Goal: Task Accomplishment & Management: Manage account settings

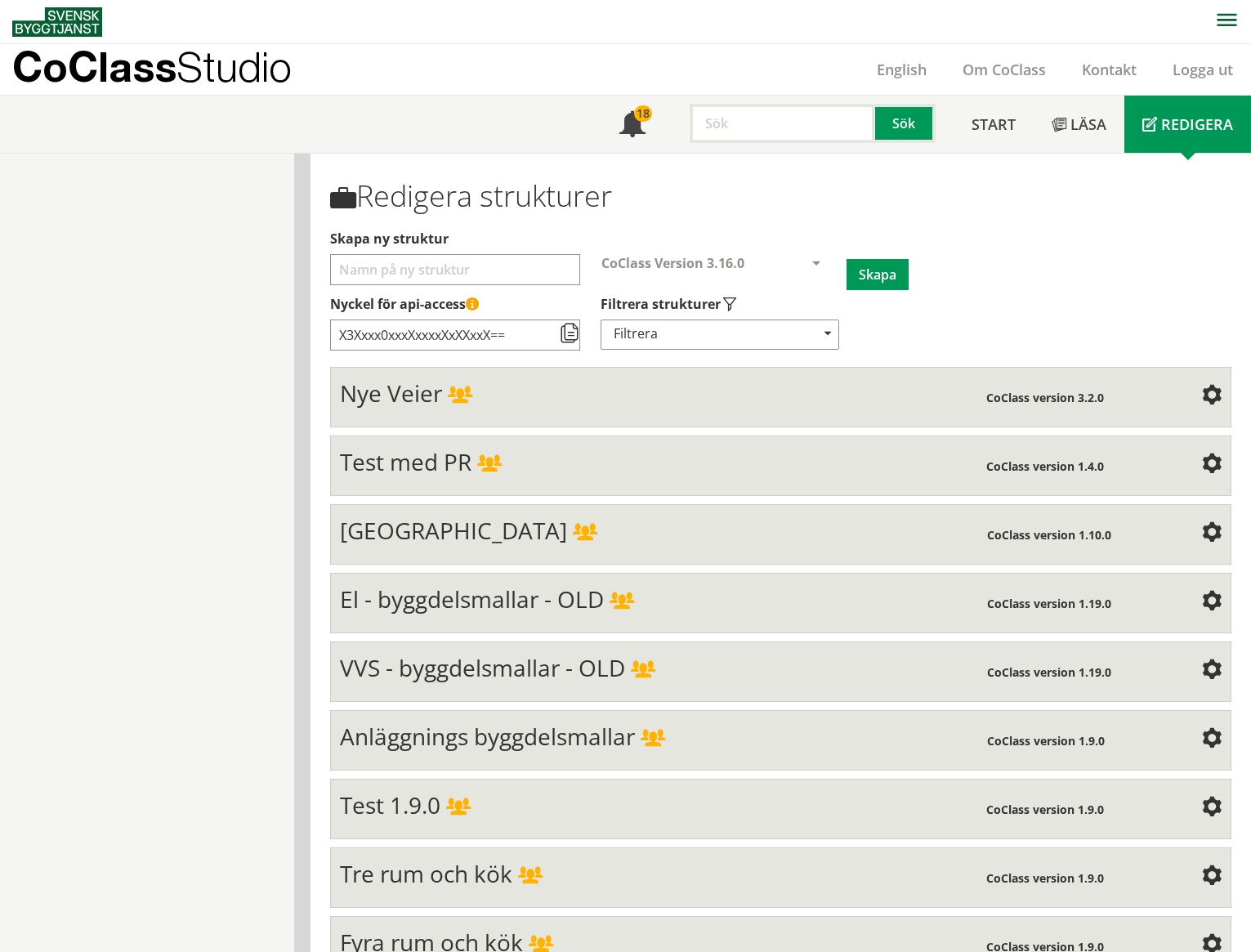
scroll to position [6903, 0]
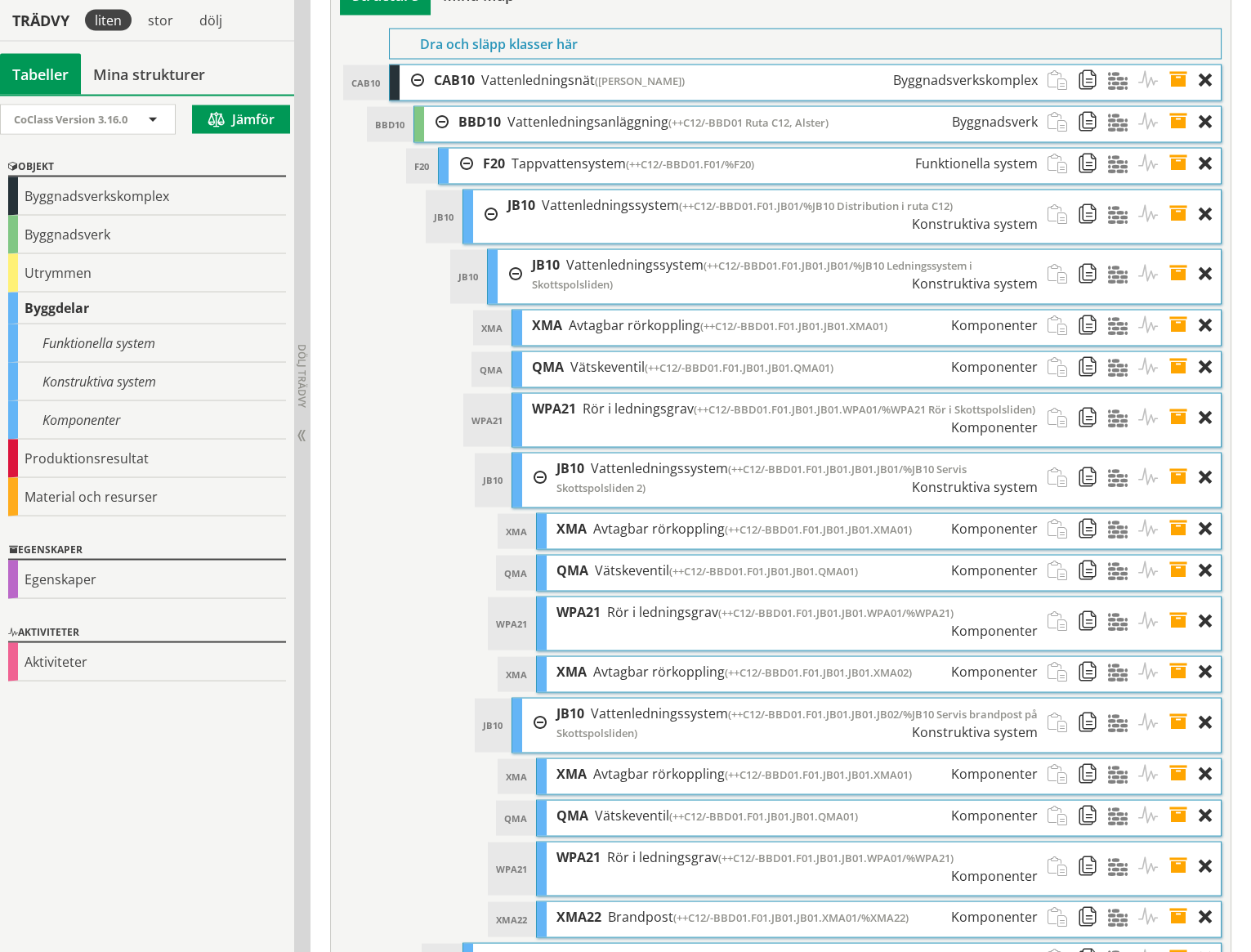
click at [1177, 759] on span at bounding box center [1183, 774] width 31 height 31
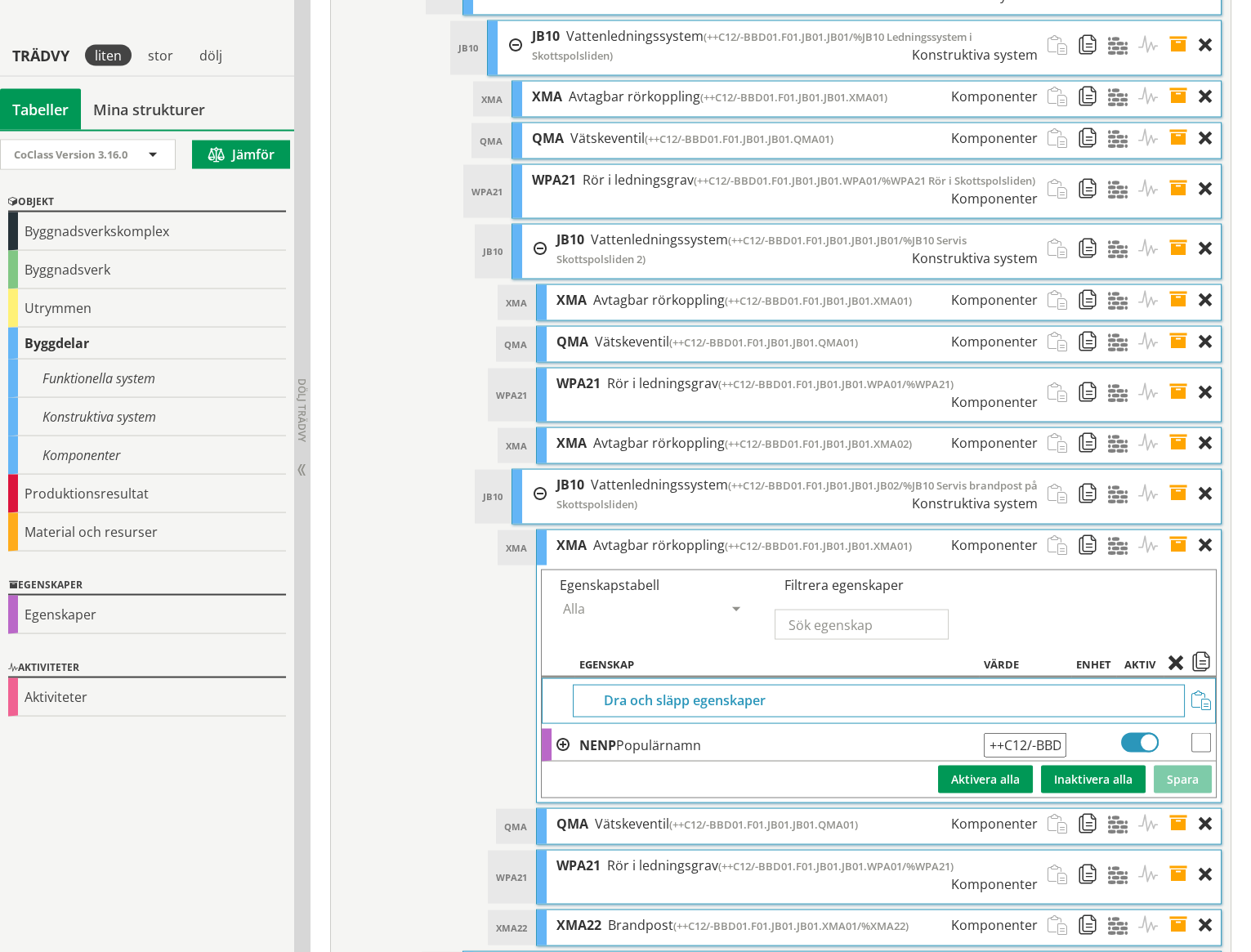
scroll to position [7166, 0]
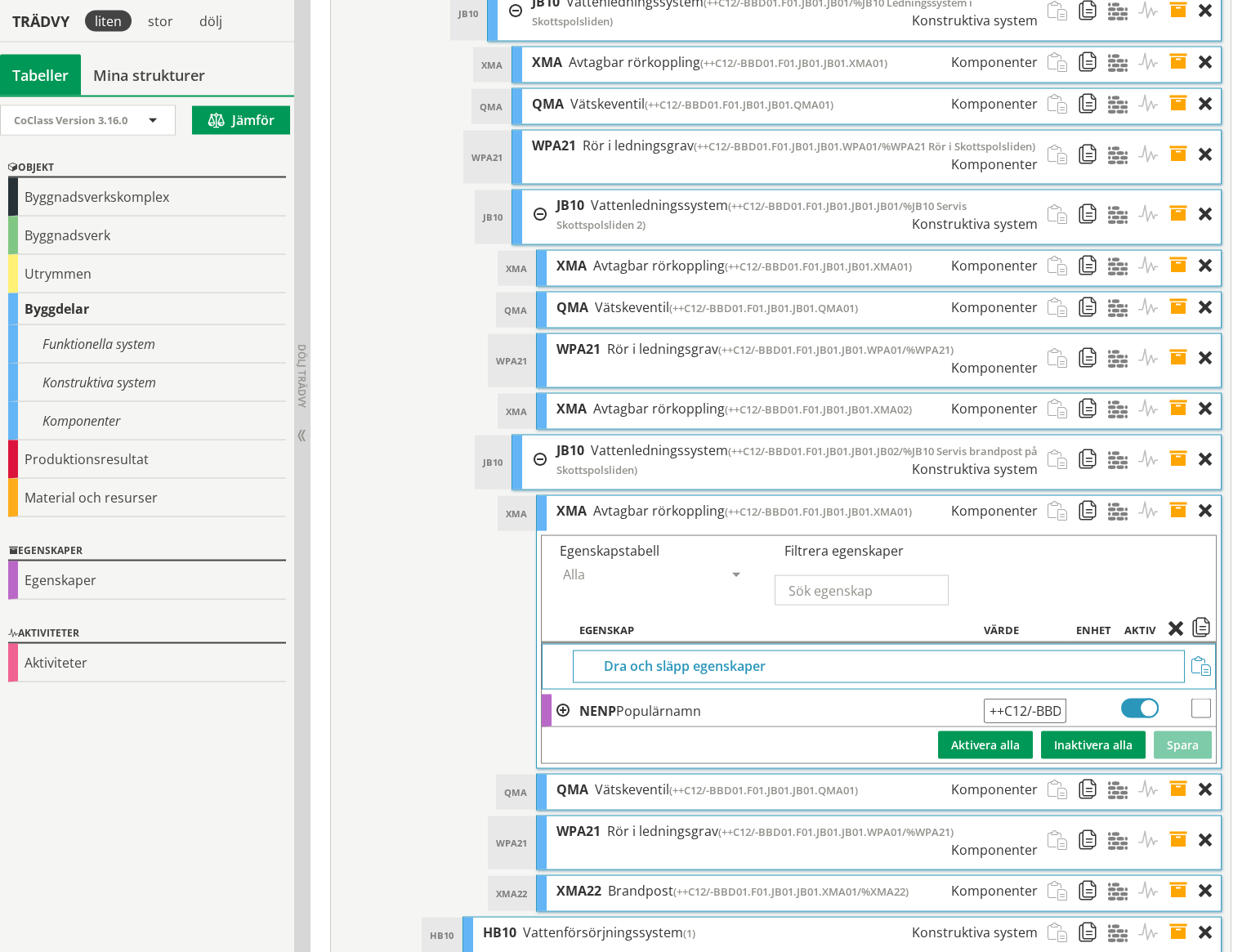
click at [1059, 698] on input "++C12/-BBD01.F01.JB01.JB01.XMA01" at bounding box center [1024, 711] width 83 height 24
type input "++C12/-BBD01.F01.JB01.JB01.JB02.XMA01"
click at [1184, 731] on button "Spara" at bounding box center [1182, 745] width 58 height 28
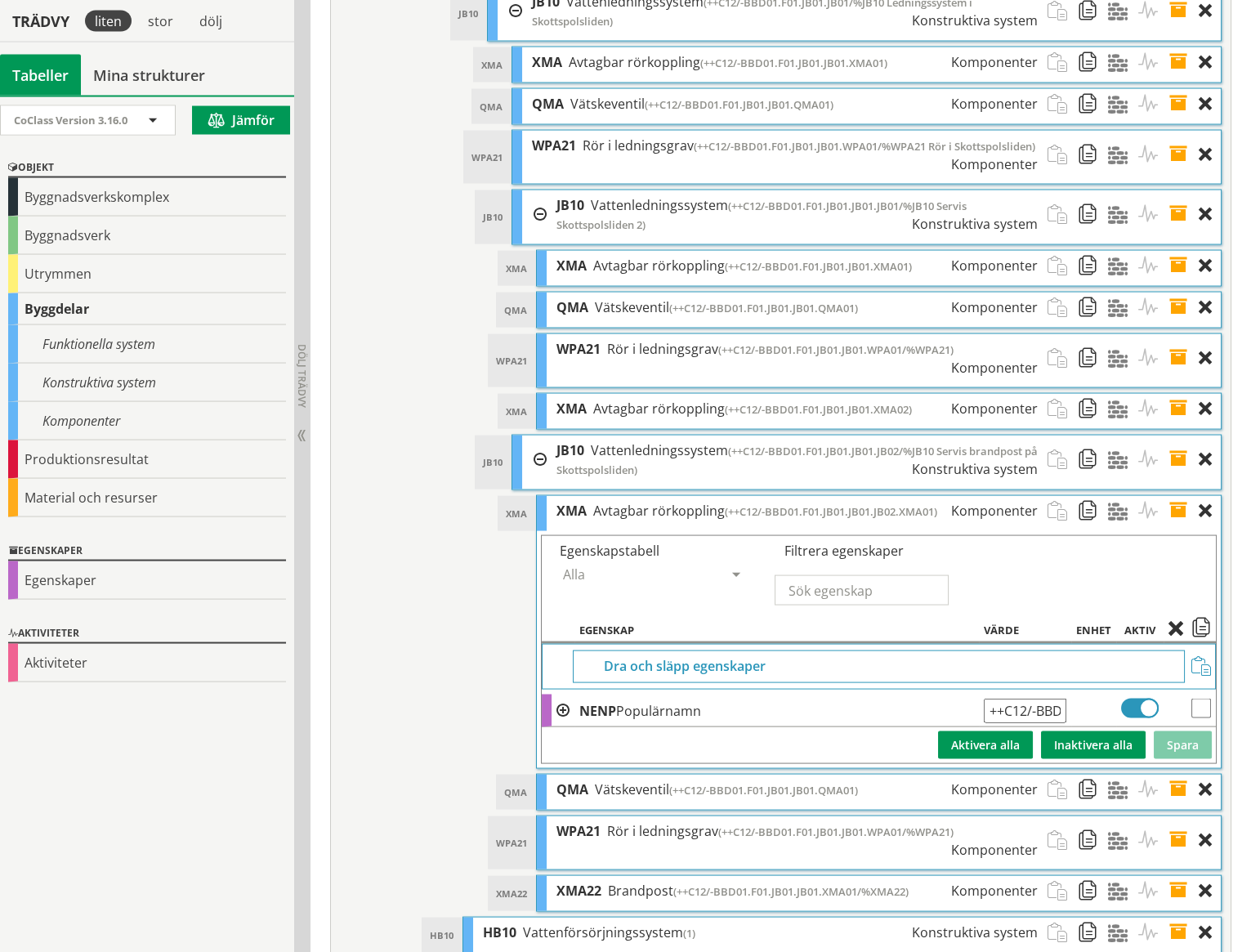
click at [1178, 775] on span at bounding box center [1183, 789] width 31 height 31
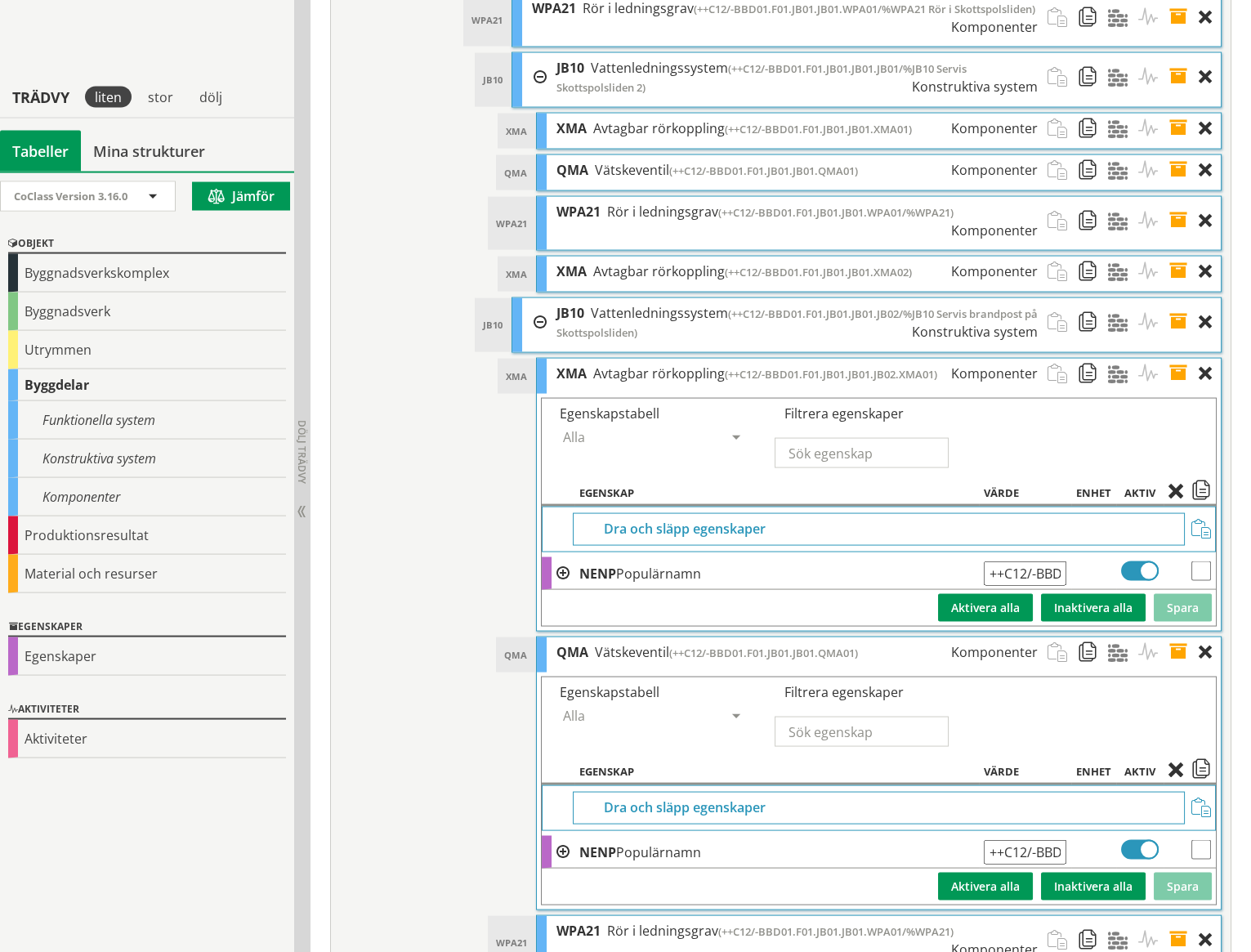
scroll to position [7378, 0]
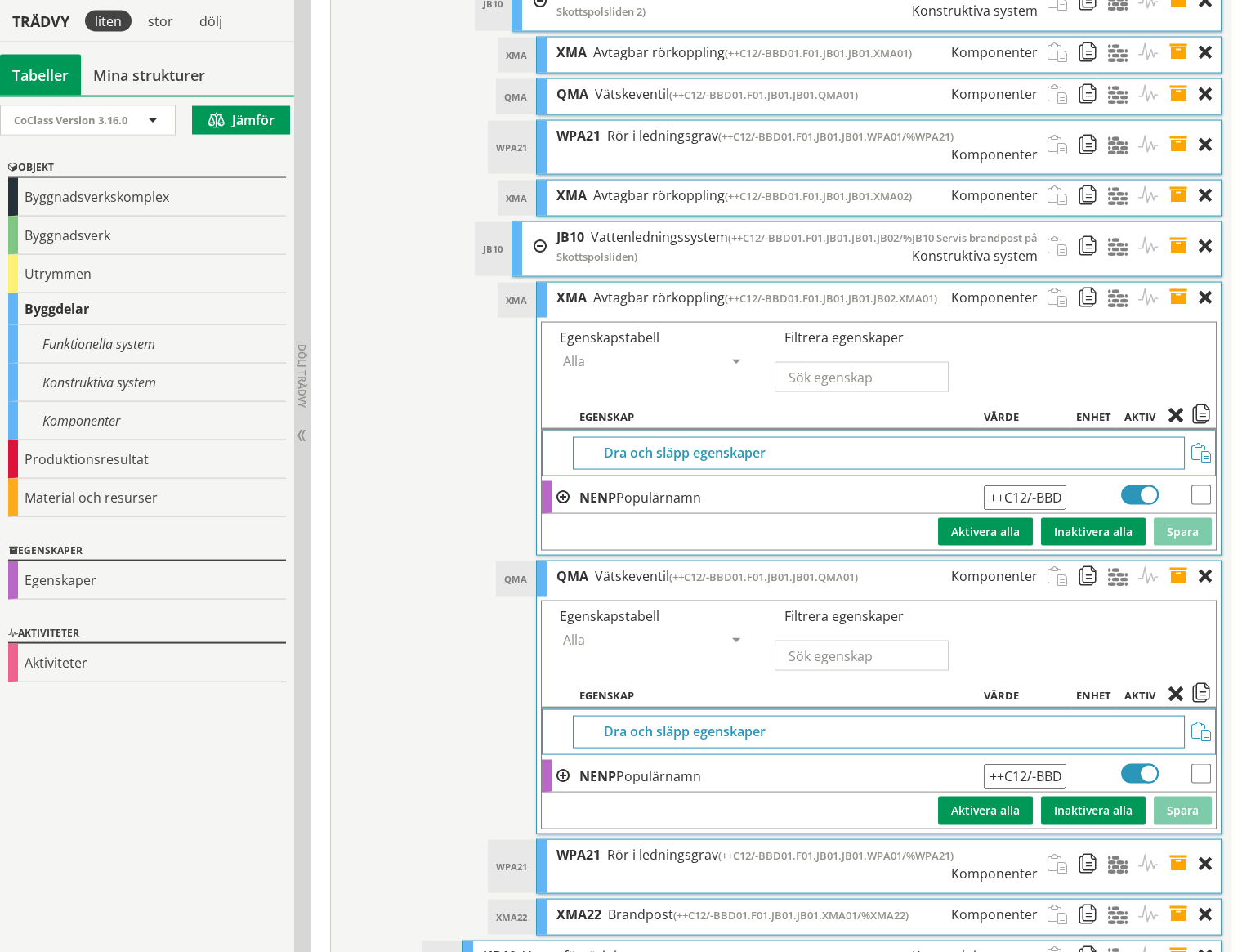
click at [1052, 763] on input "++C12/-BBD01.F01.JB01.JB01.QMA01" at bounding box center [1024, 776] width 83 height 24
type input "++C12/-BBD01.F01.JB01.JB01.JB02.QMA01"
click at [1177, 797] on button "Spara" at bounding box center [1182, 811] width 58 height 28
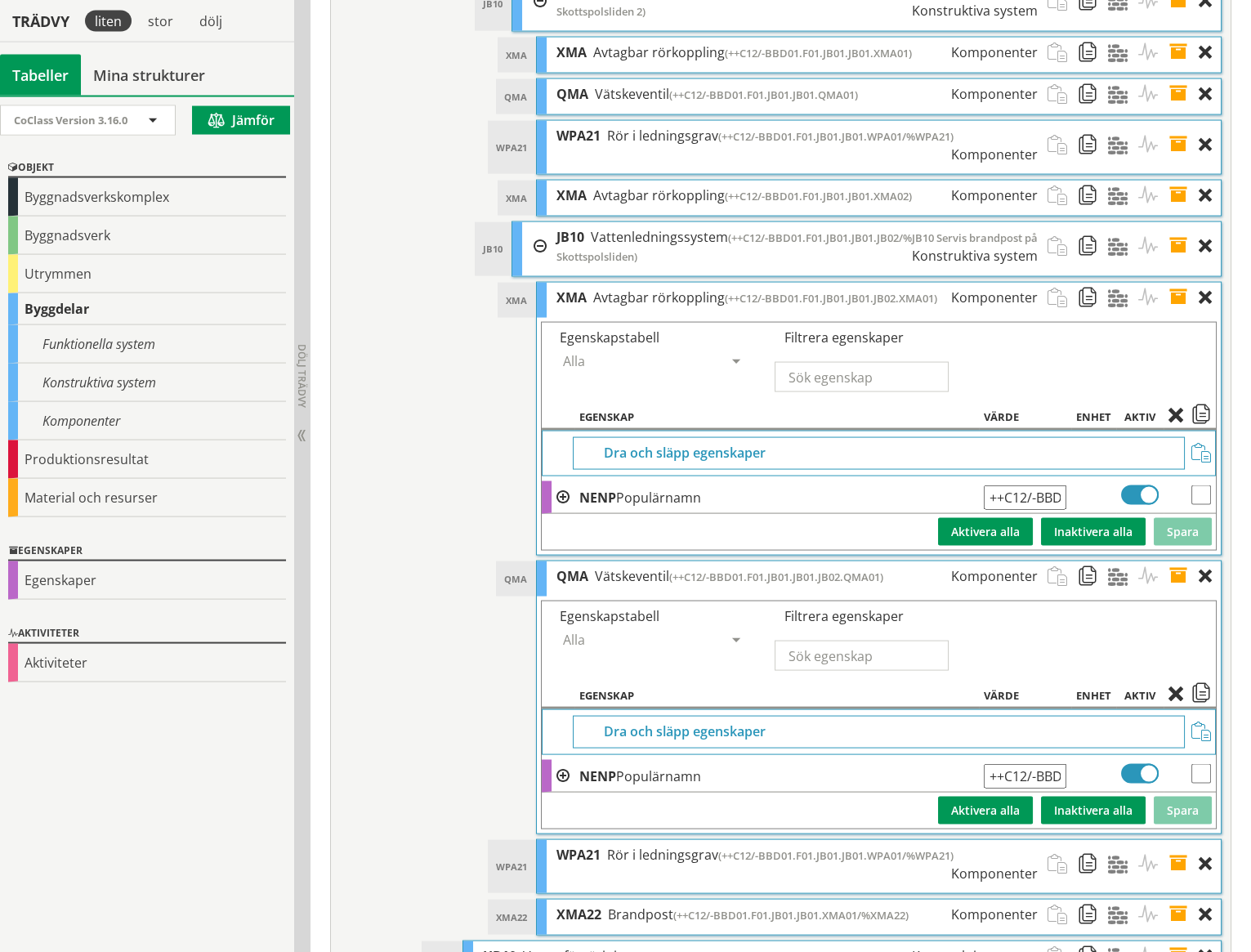
click at [1178, 840] on span at bounding box center [1183, 864] width 31 height 48
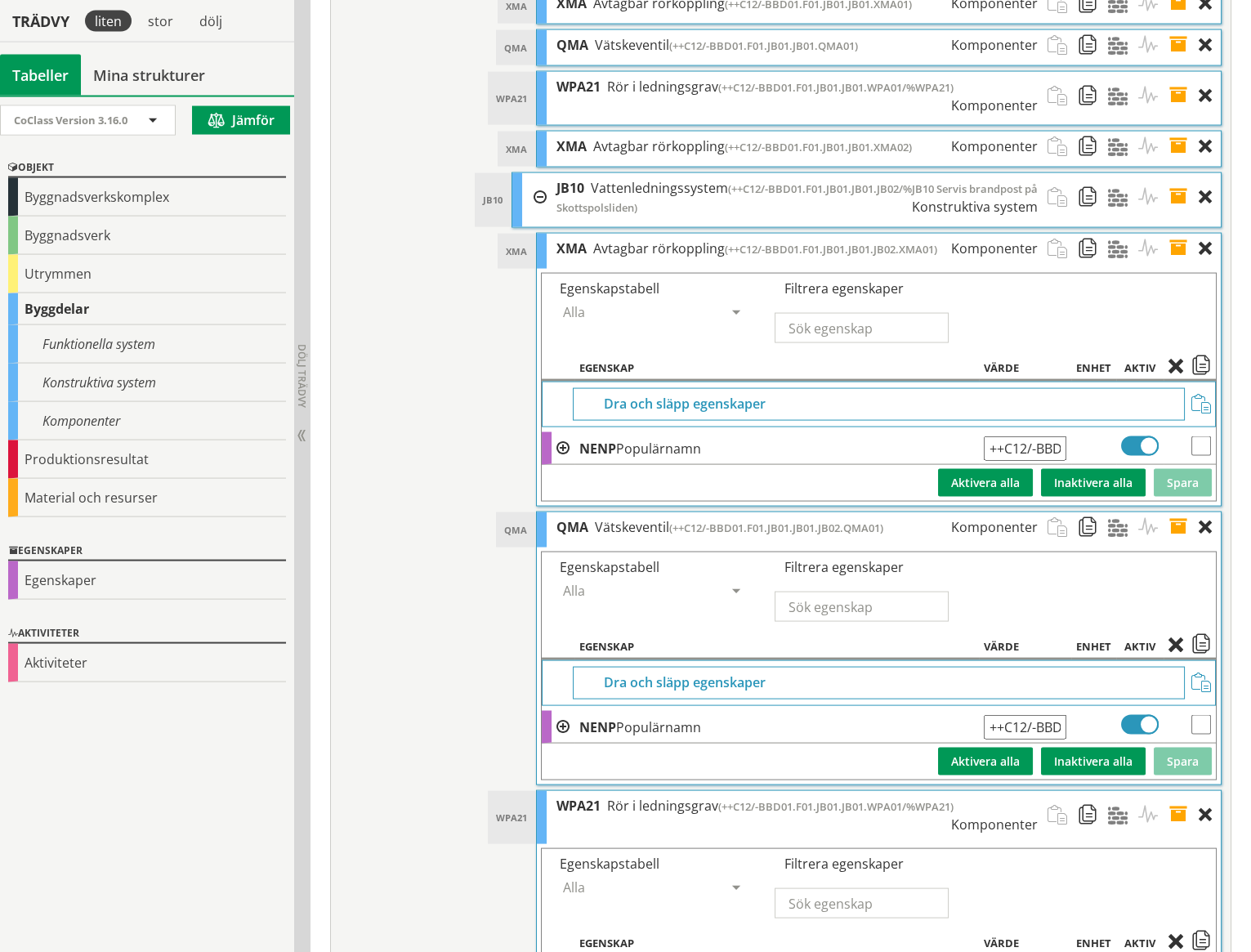
scroll to position [7637, 0]
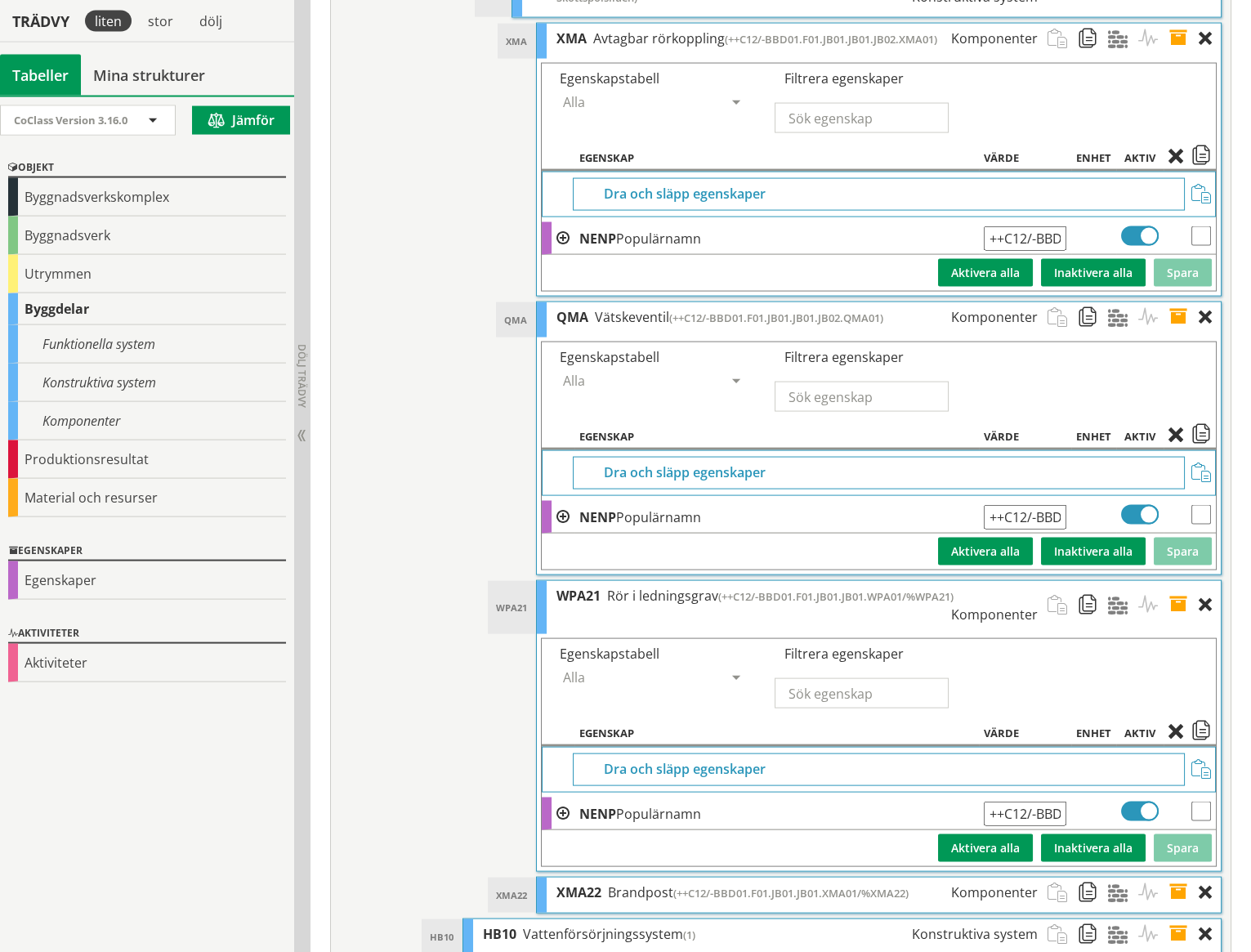
click at [1052, 802] on input "++C12/-BBD01.F01.JB01.JB01.WPA01/%WPA21" at bounding box center [1024, 814] width 83 height 24
type input "++C12/-BBD01.F01.JB01.JB01.JB02.WPA01/%WPA21"
click at [1185, 834] on button "Spara" at bounding box center [1182, 848] width 58 height 28
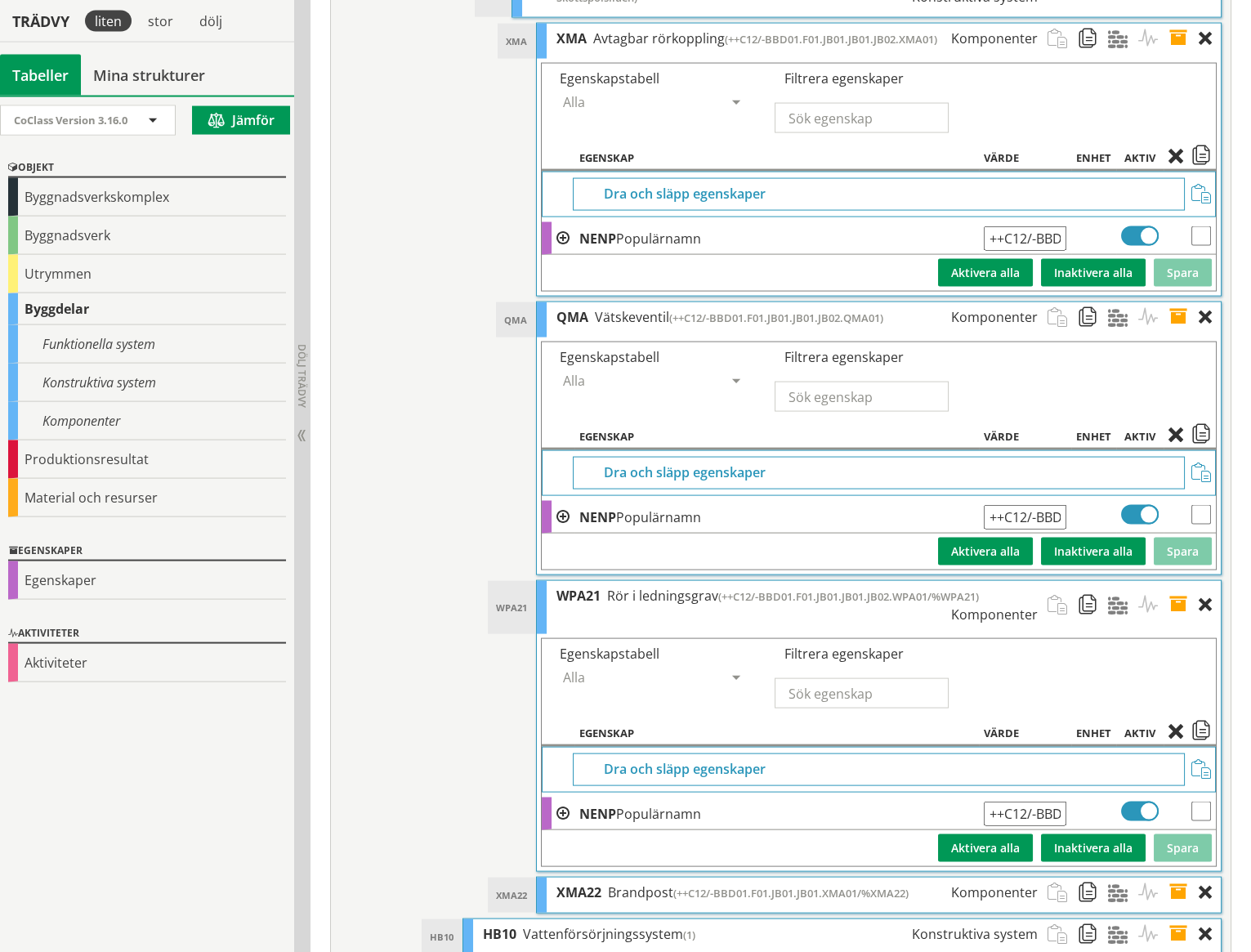
click at [1182, 878] on span at bounding box center [1183, 893] width 31 height 31
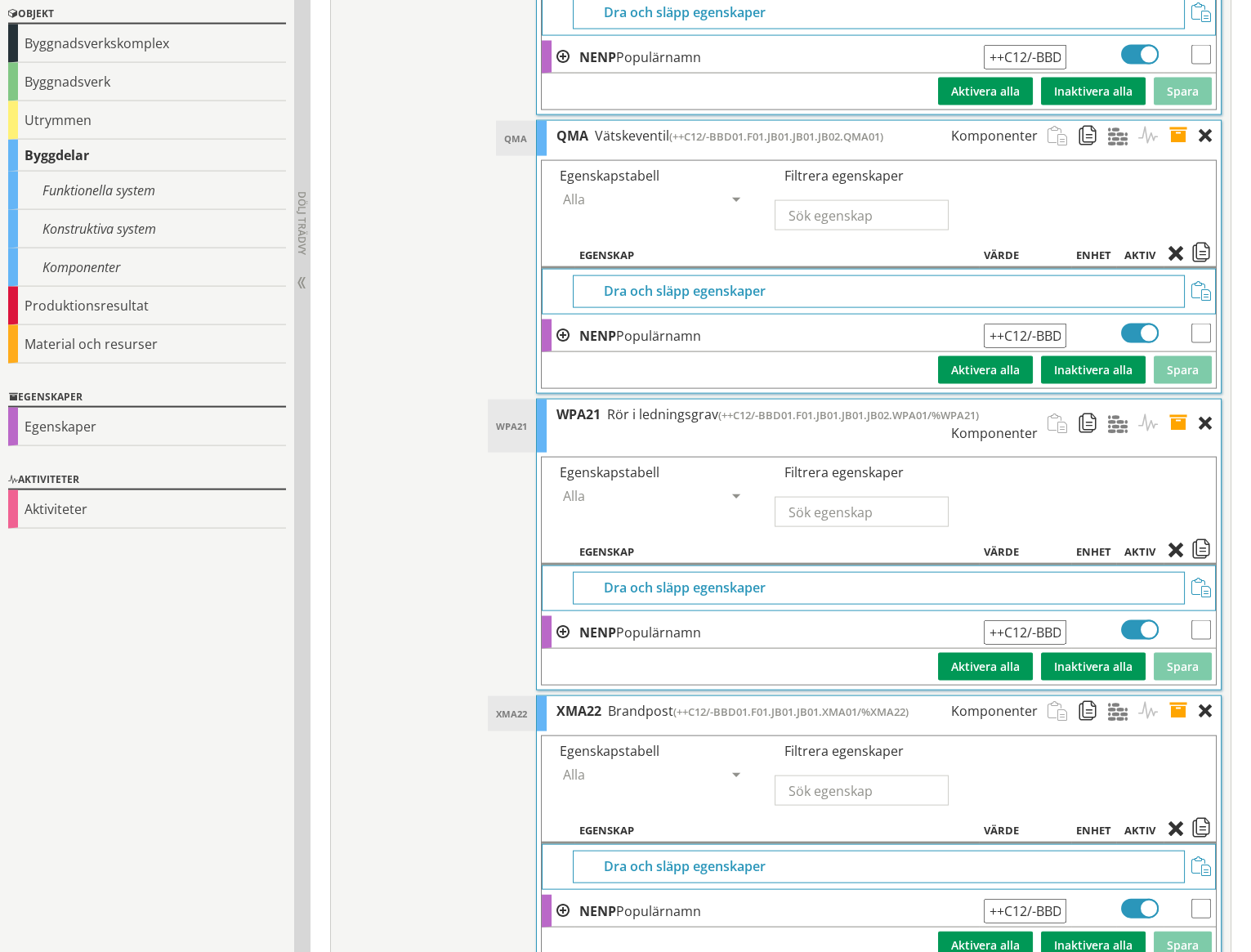
scroll to position [7873, 0]
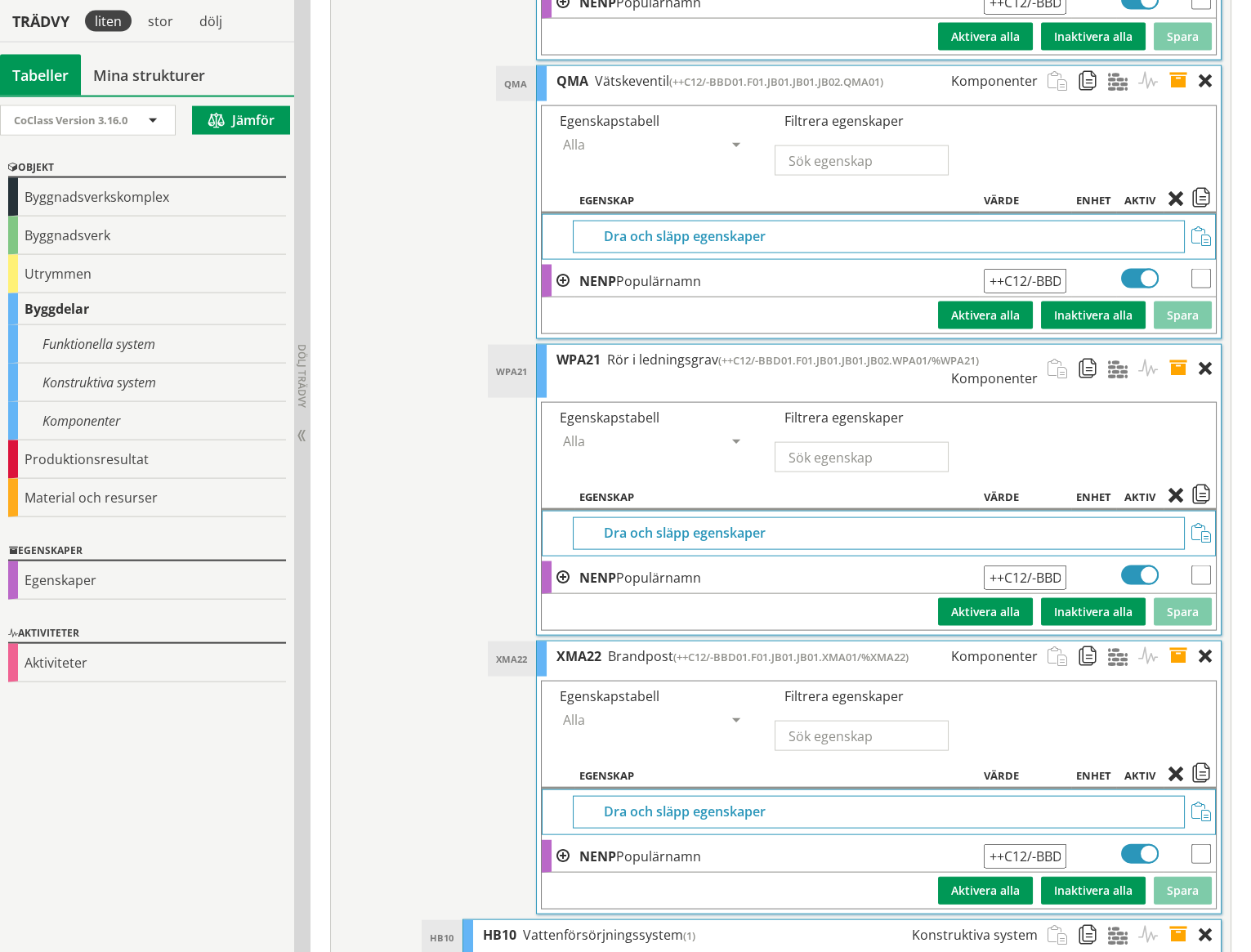
click at [1059, 844] on input "++C12/-BBD01.F01.JB01.JB01.XMA01/%XMA22" at bounding box center [1024, 856] width 83 height 24
type input "++C12/-BBD01.F01.JB01.JB01.JB02.XMA01/%XMA22"
click at [1171, 877] on button "Spara" at bounding box center [1182, 891] width 58 height 28
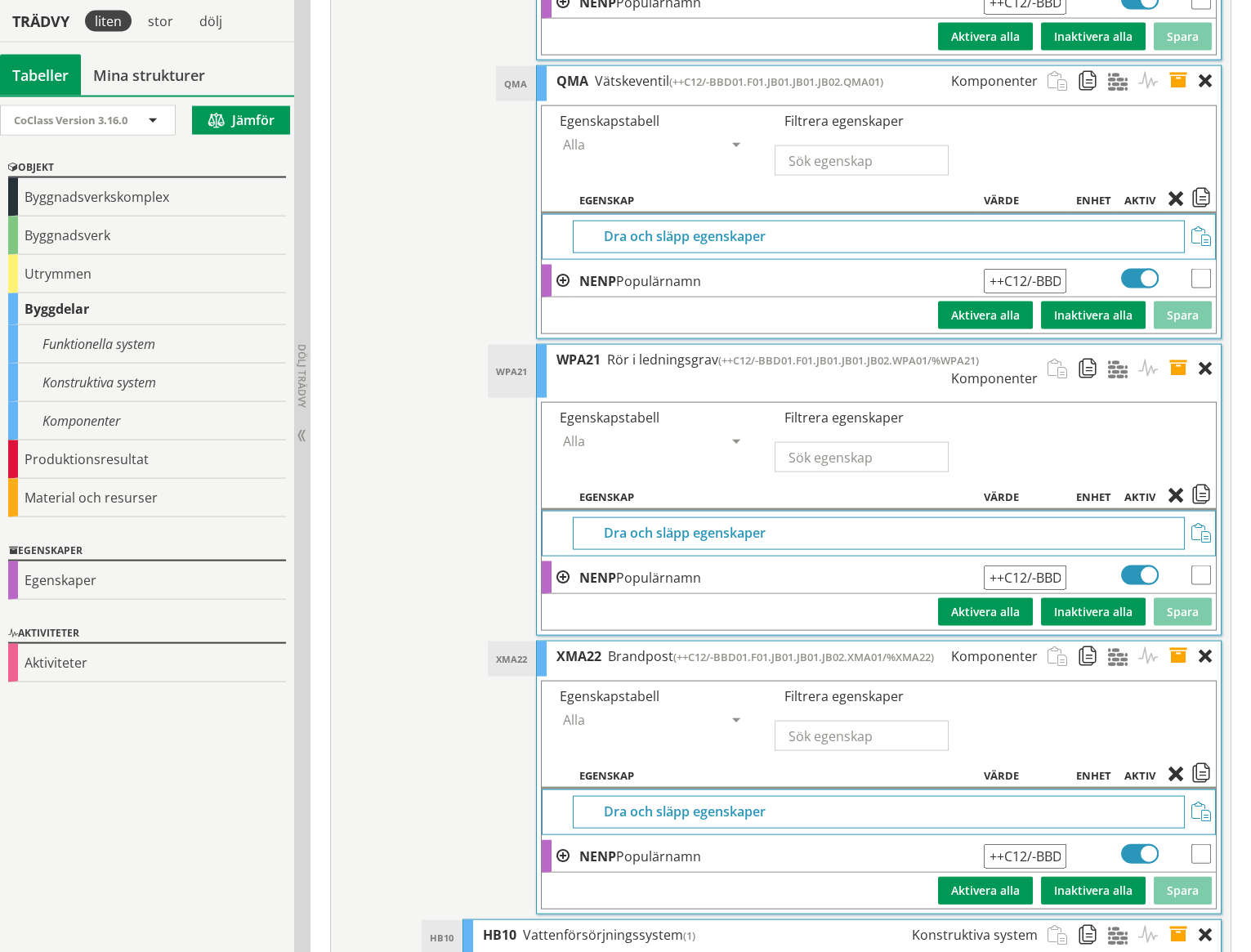
click at [1179, 641] on span at bounding box center [1183, 656] width 31 height 31
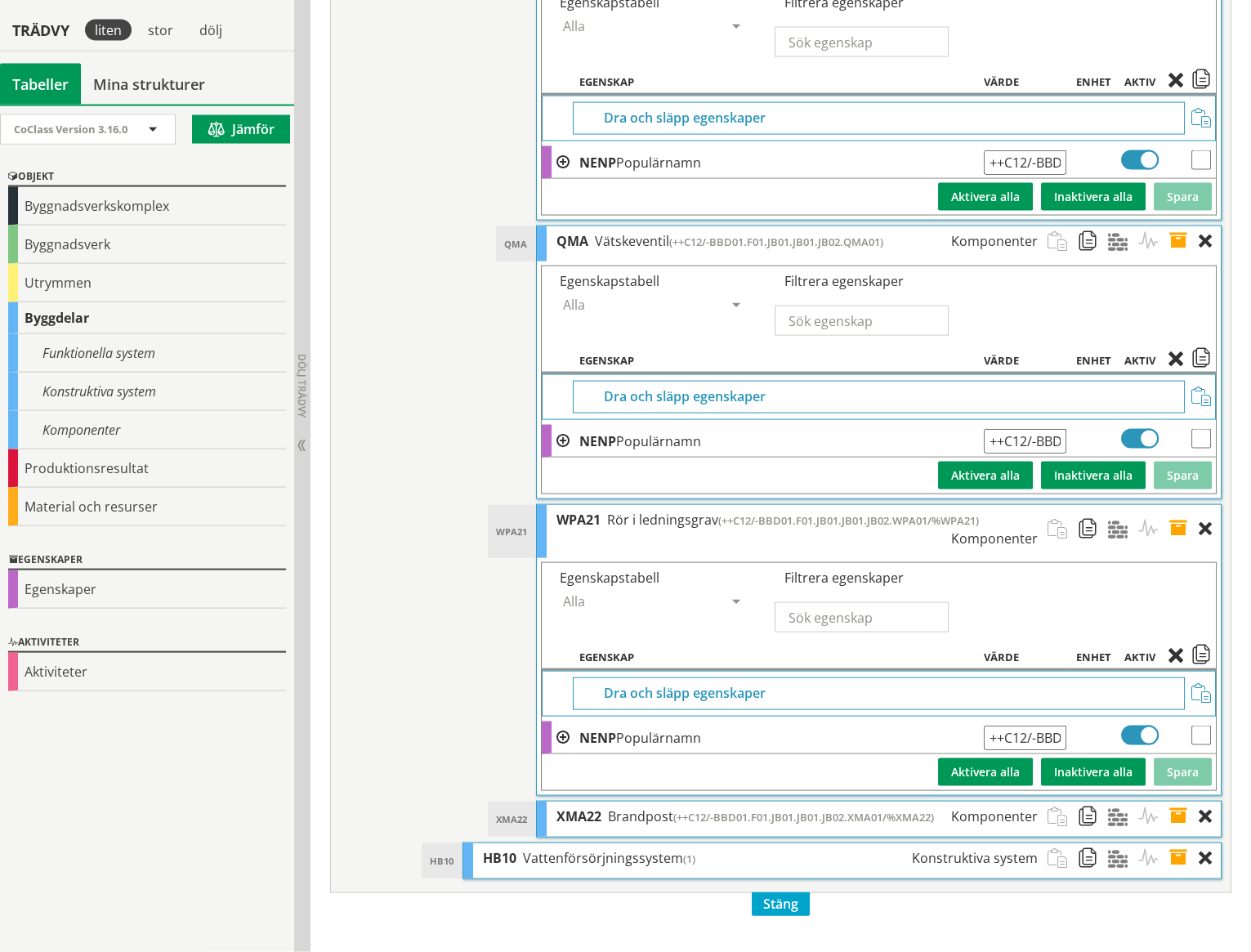
scroll to position [7637, 0]
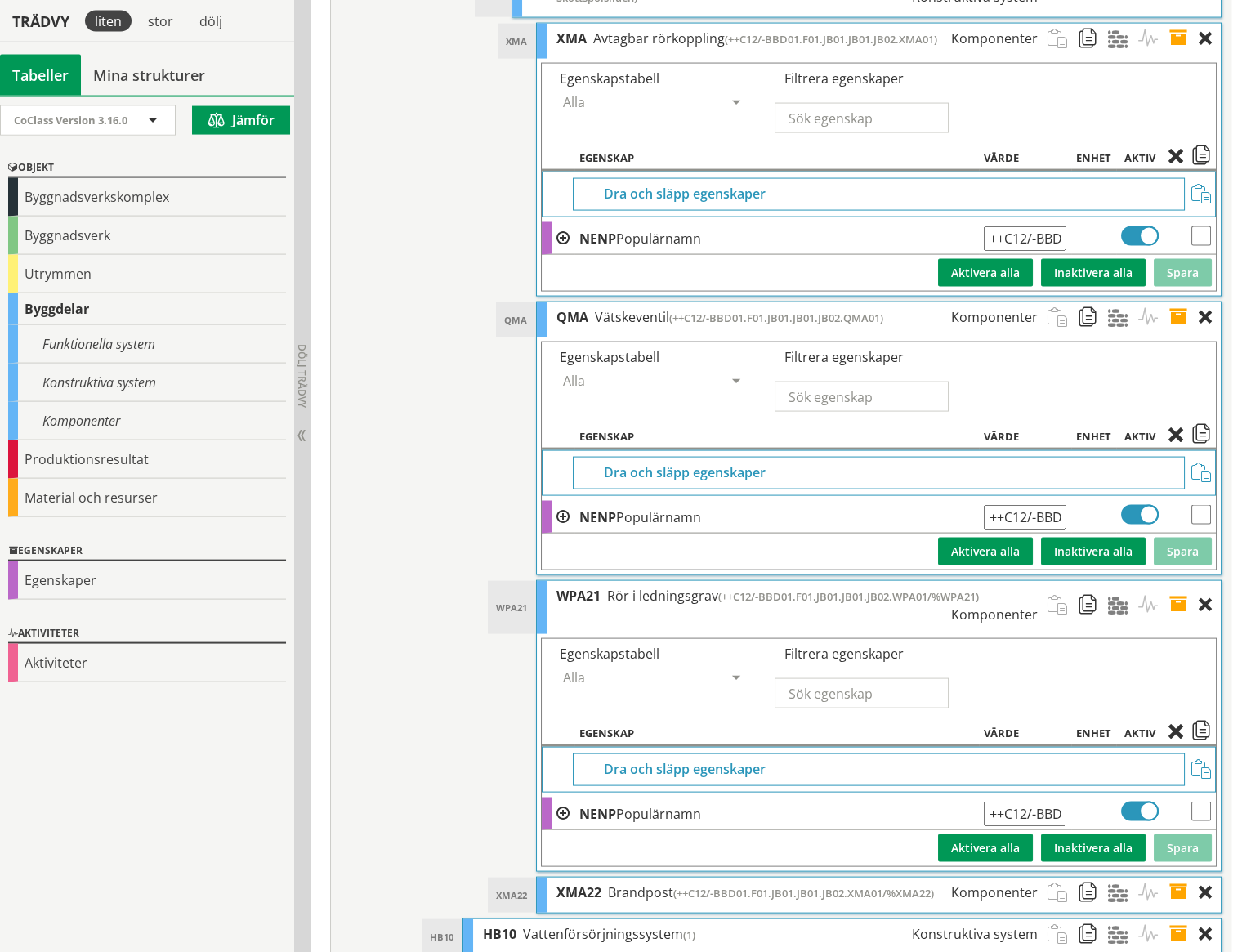
click at [1180, 580] on span at bounding box center [1183, 605] width 31 height 48
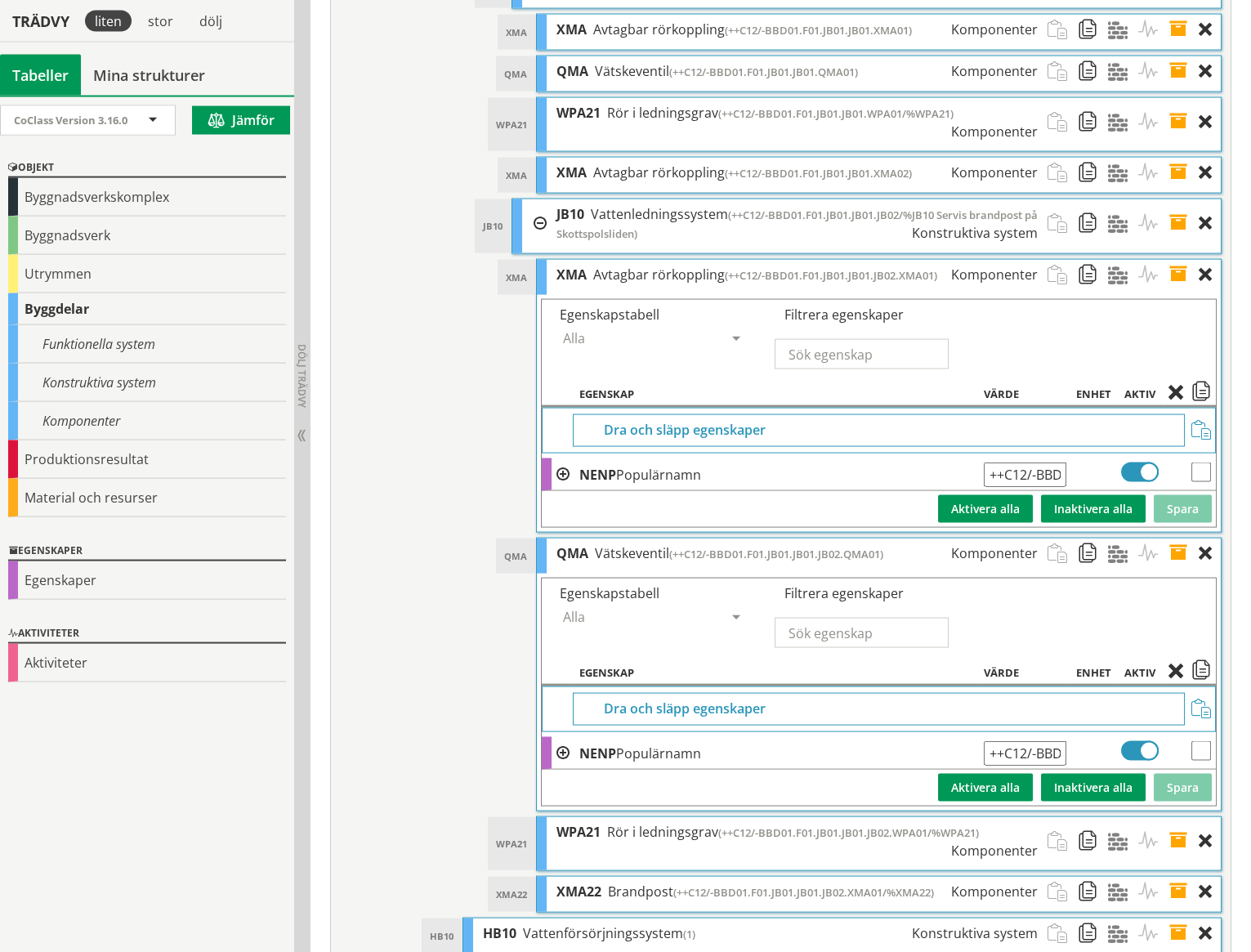
click at [1177, 539] on span at bounding box center [1183, 554] width 31 height 31
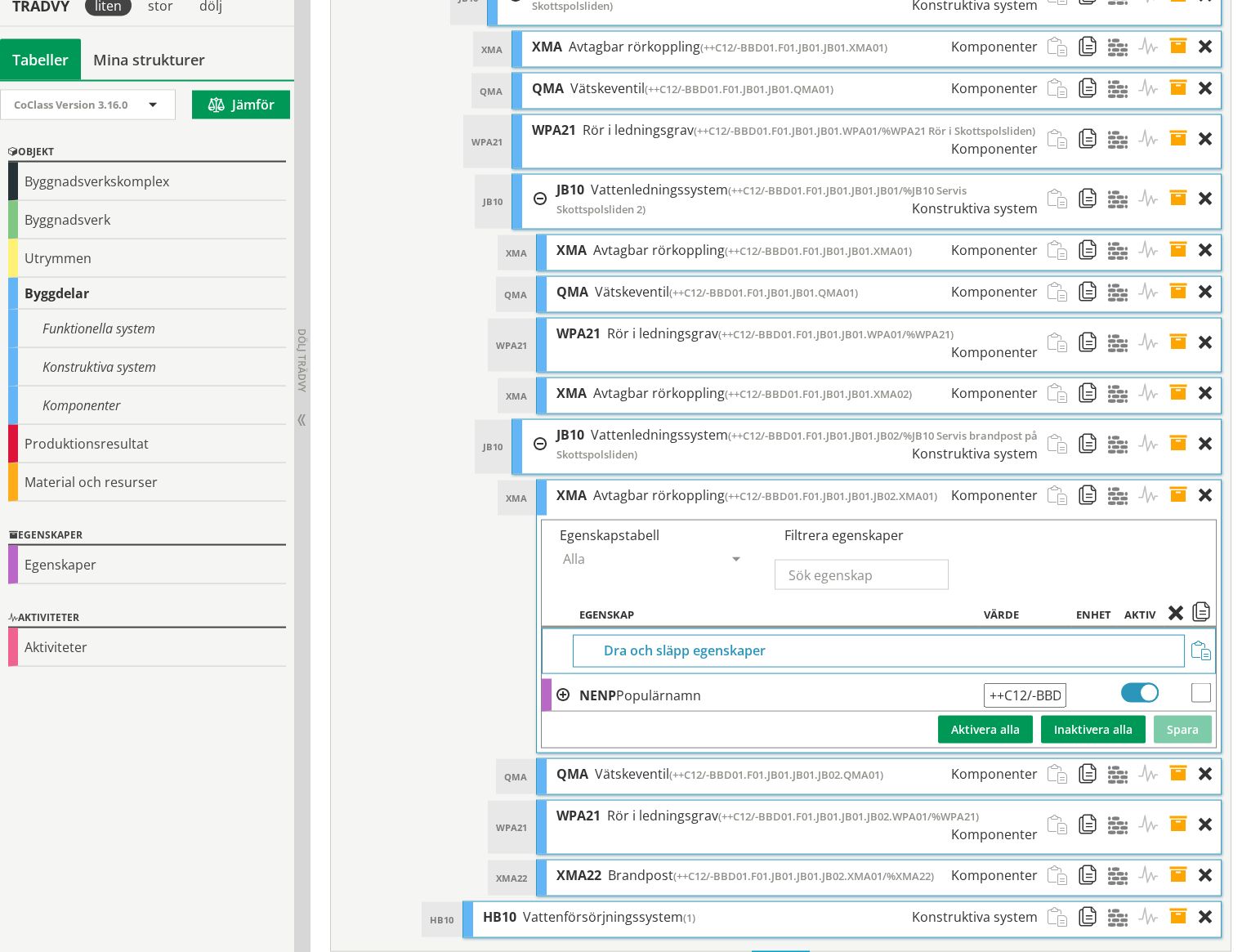
scroll to position [7166, 0]
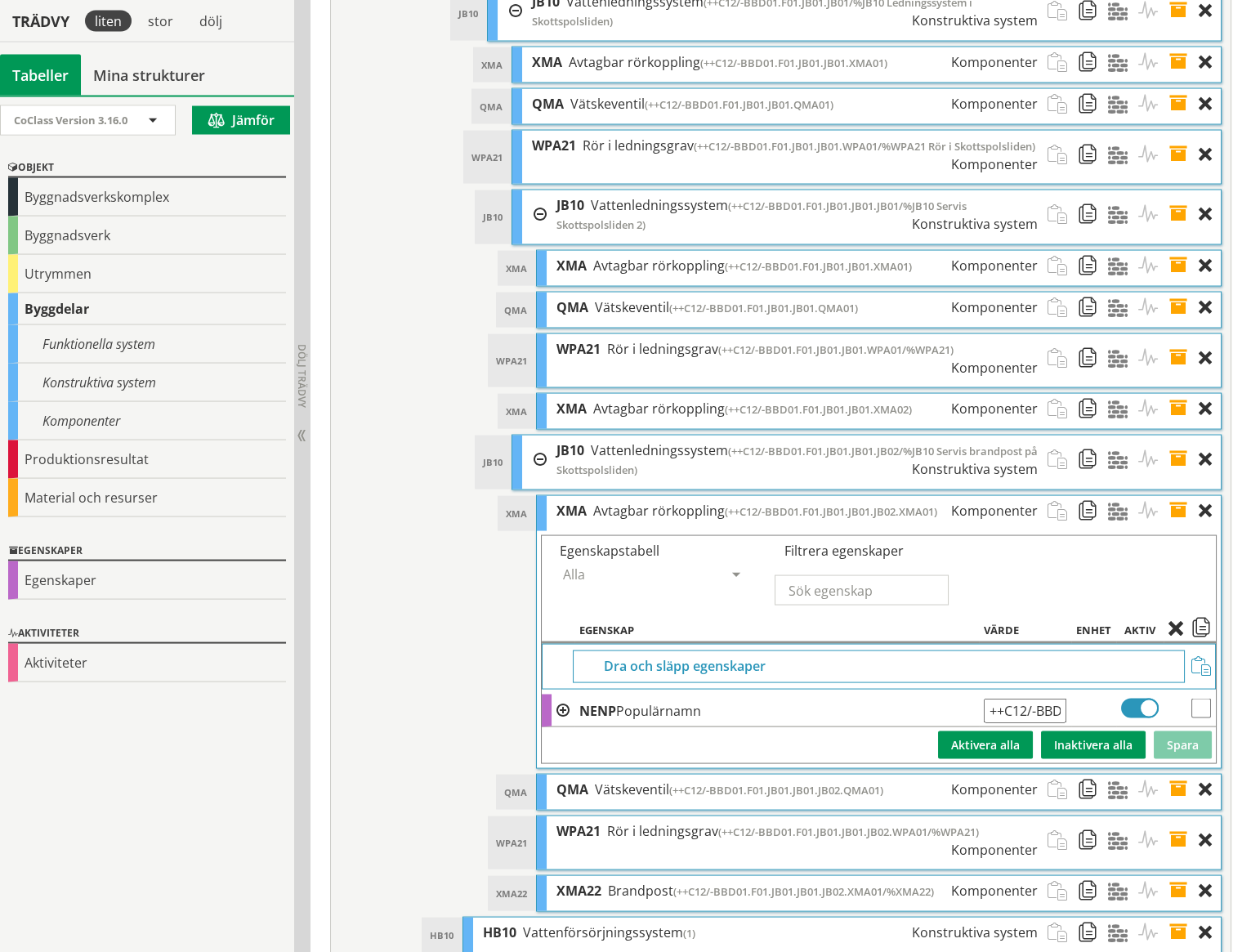
click at [1177, 496] on span at bounding box center [1183, 511] width 31 height 31
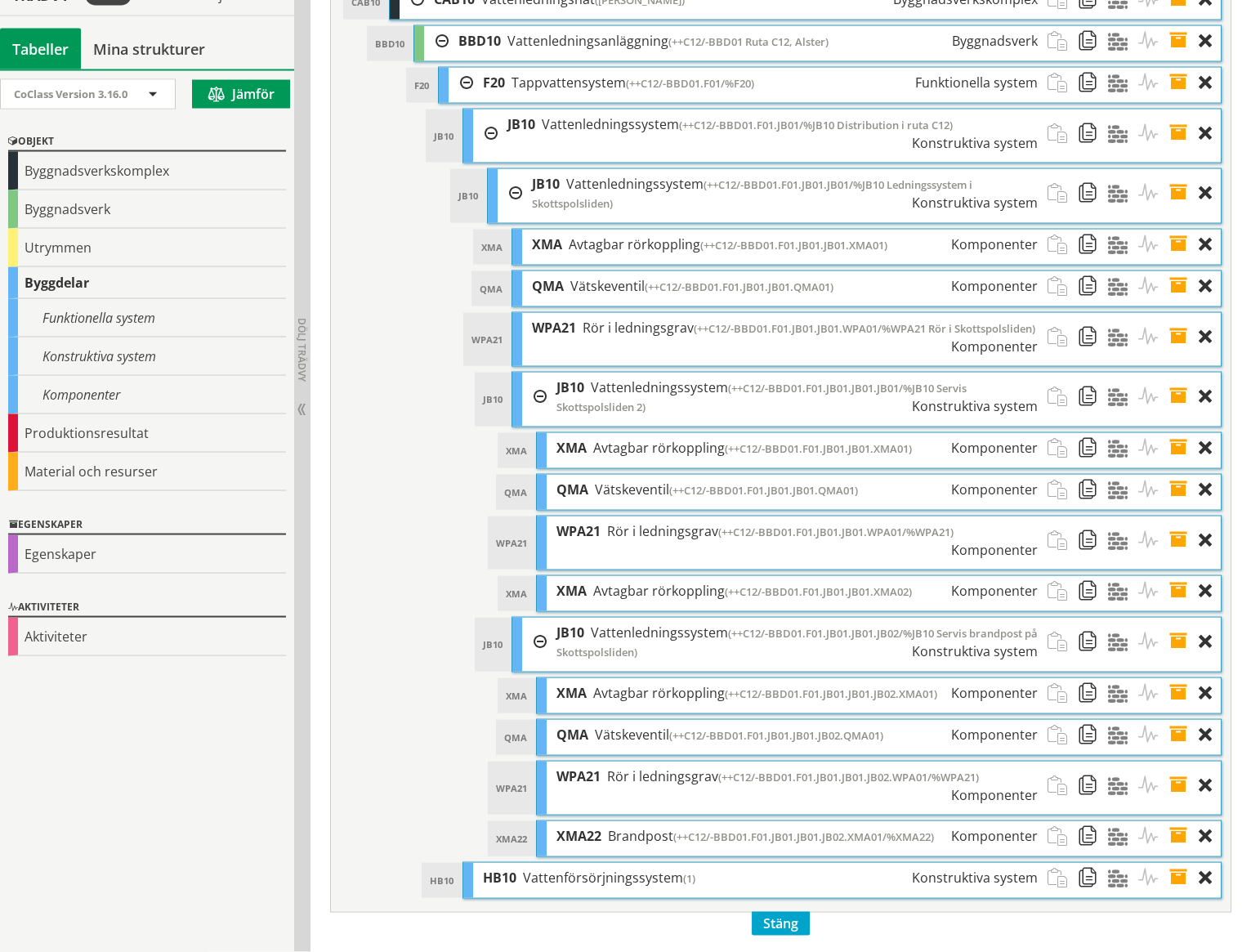
scroll to position [6930, 0]
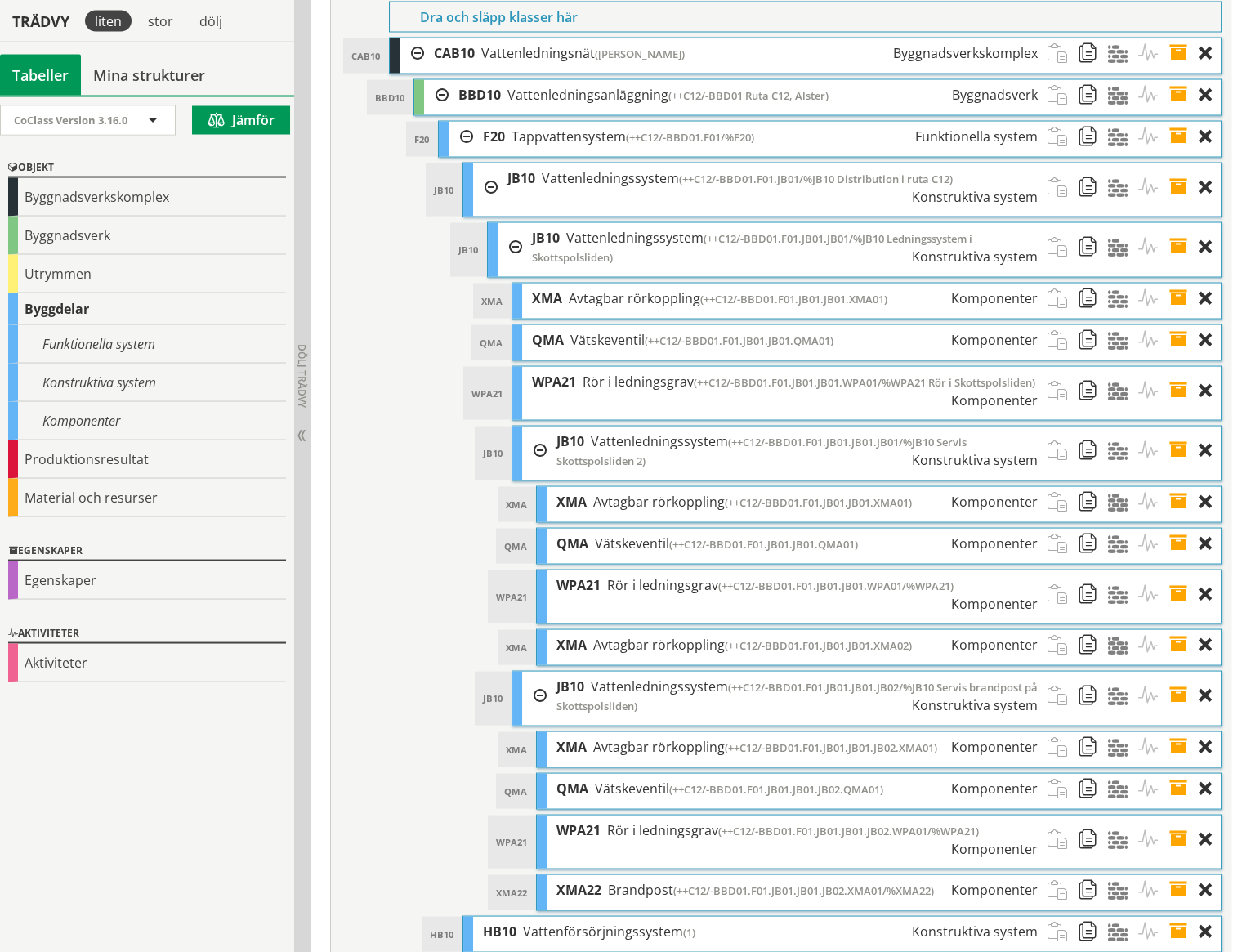
click at [540, 672] on div at bounding box center [534, 696] width 24 height 49
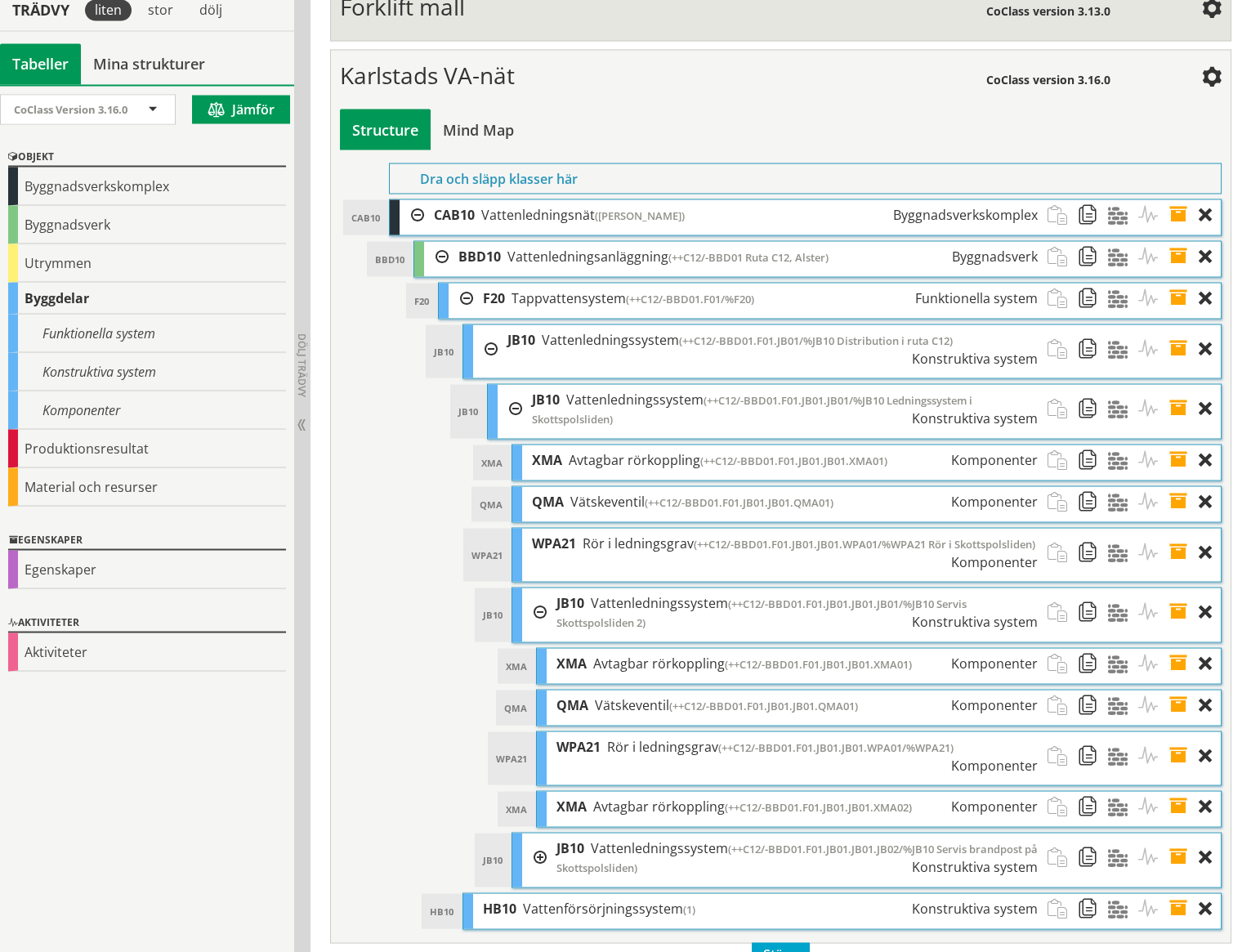
scroll to position [6744, 0]
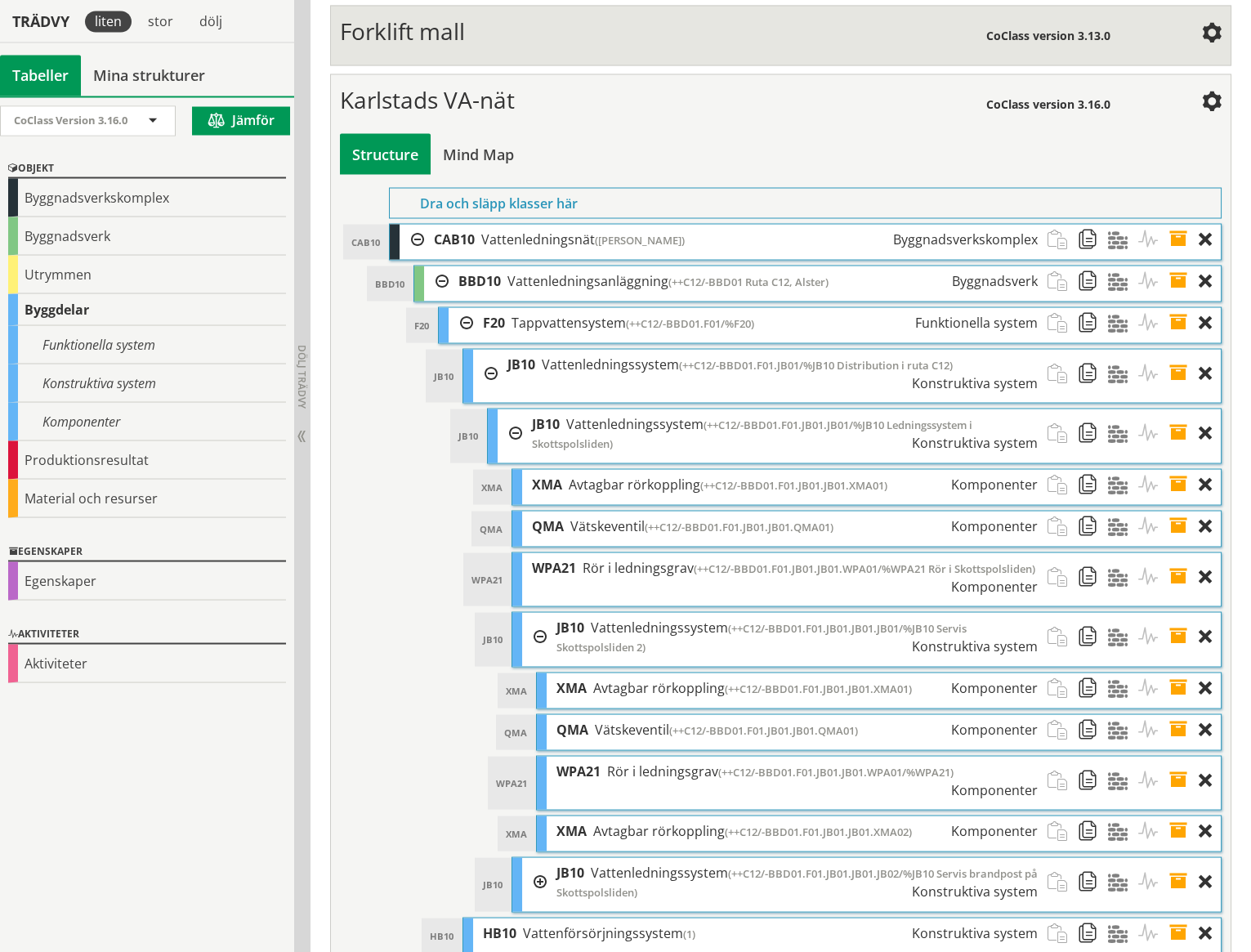
click at [514, 409] on div at bounding box center [510, 433] width 24 height 49
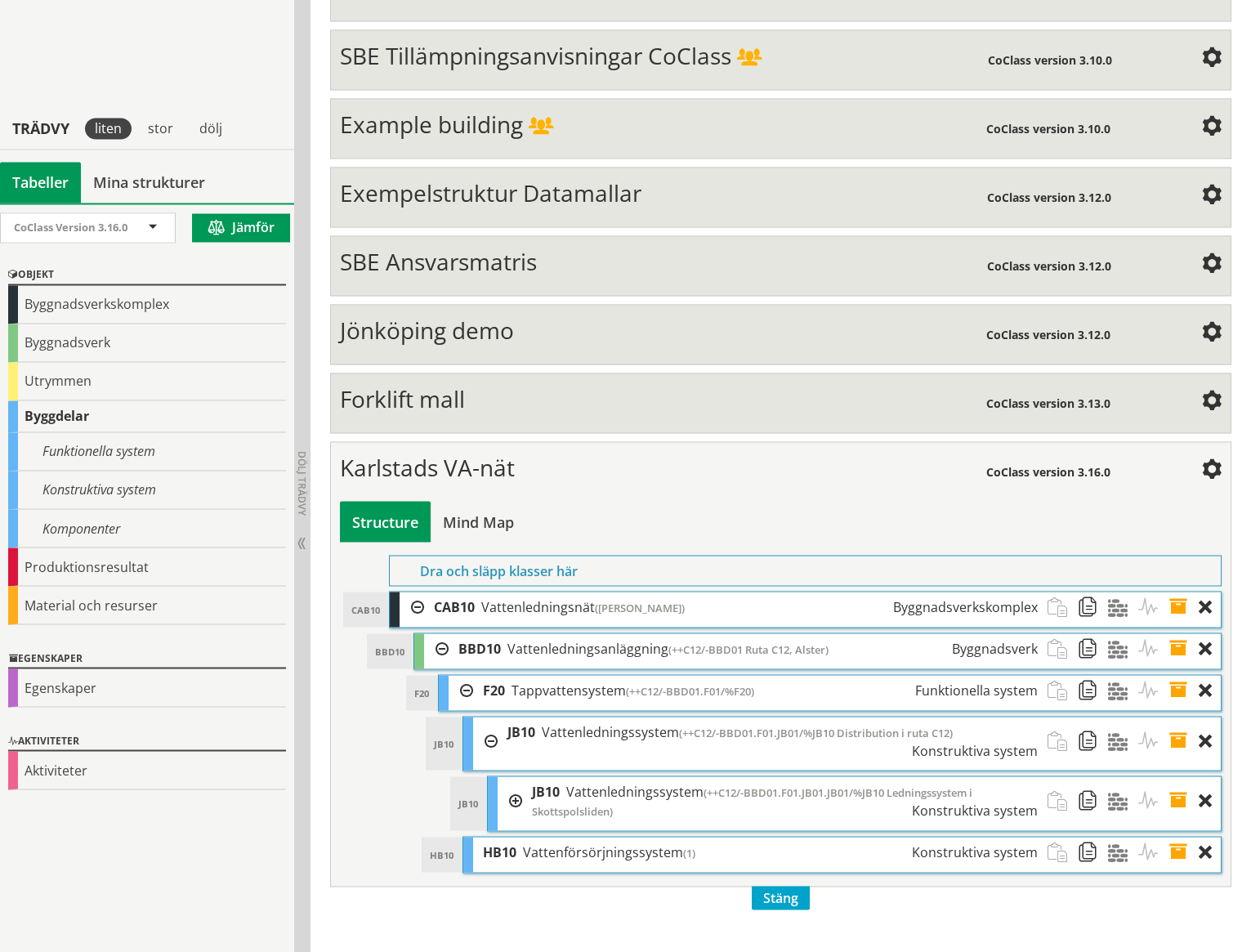
scroll to position [6292, 0]
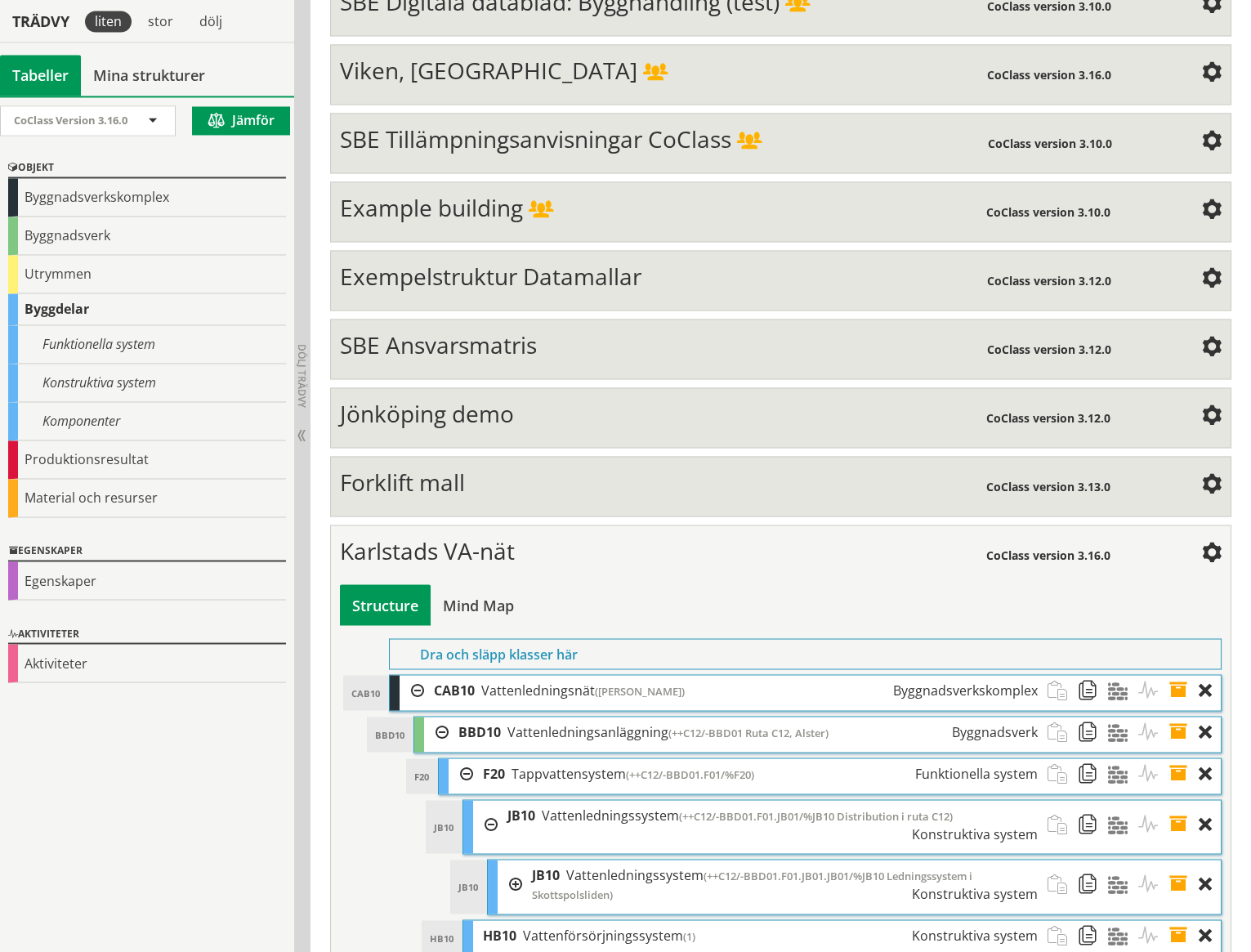
click at [515, 859] on div at bounding box center [510, 883] width 24 height 49
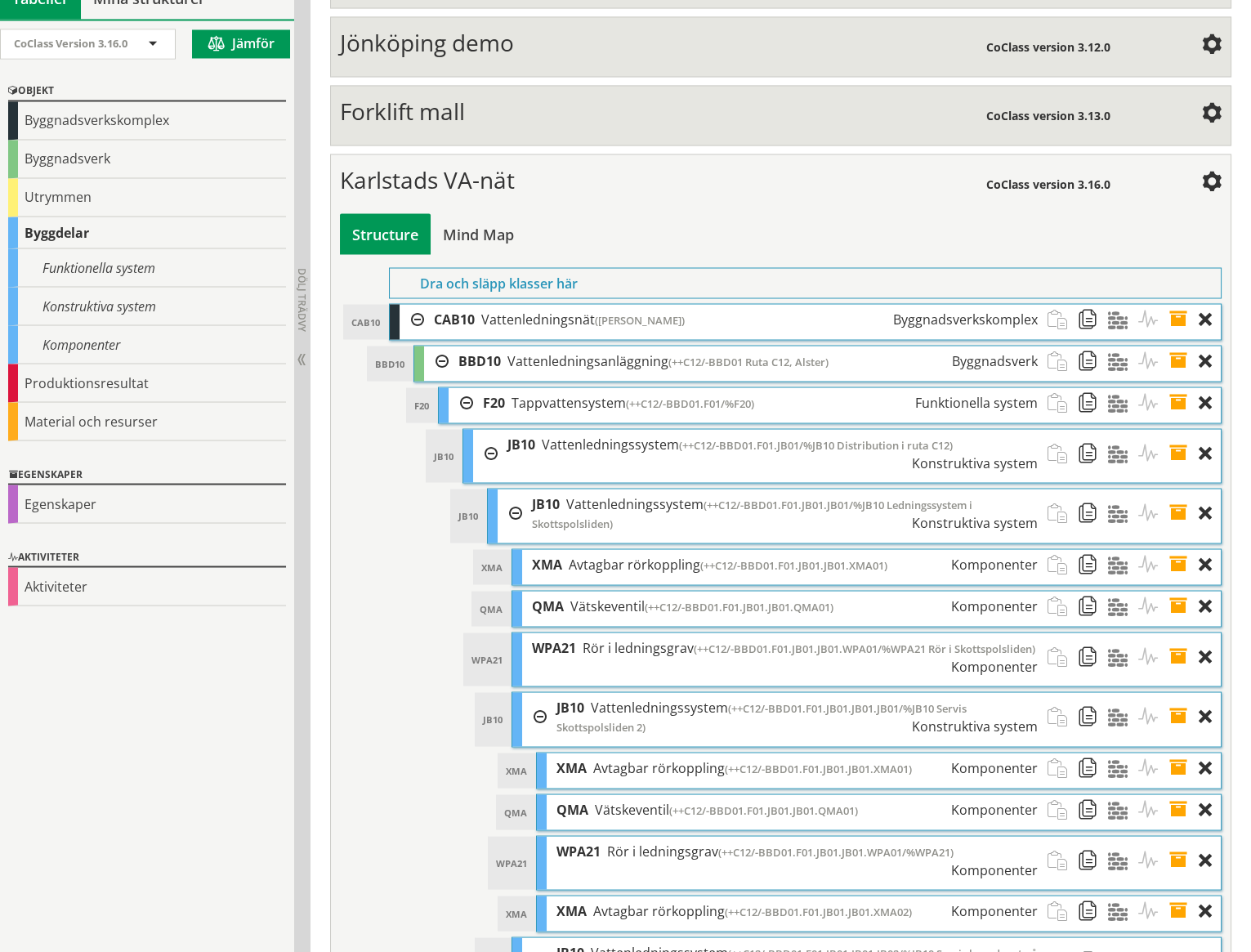
scroll to position [6744, 0]
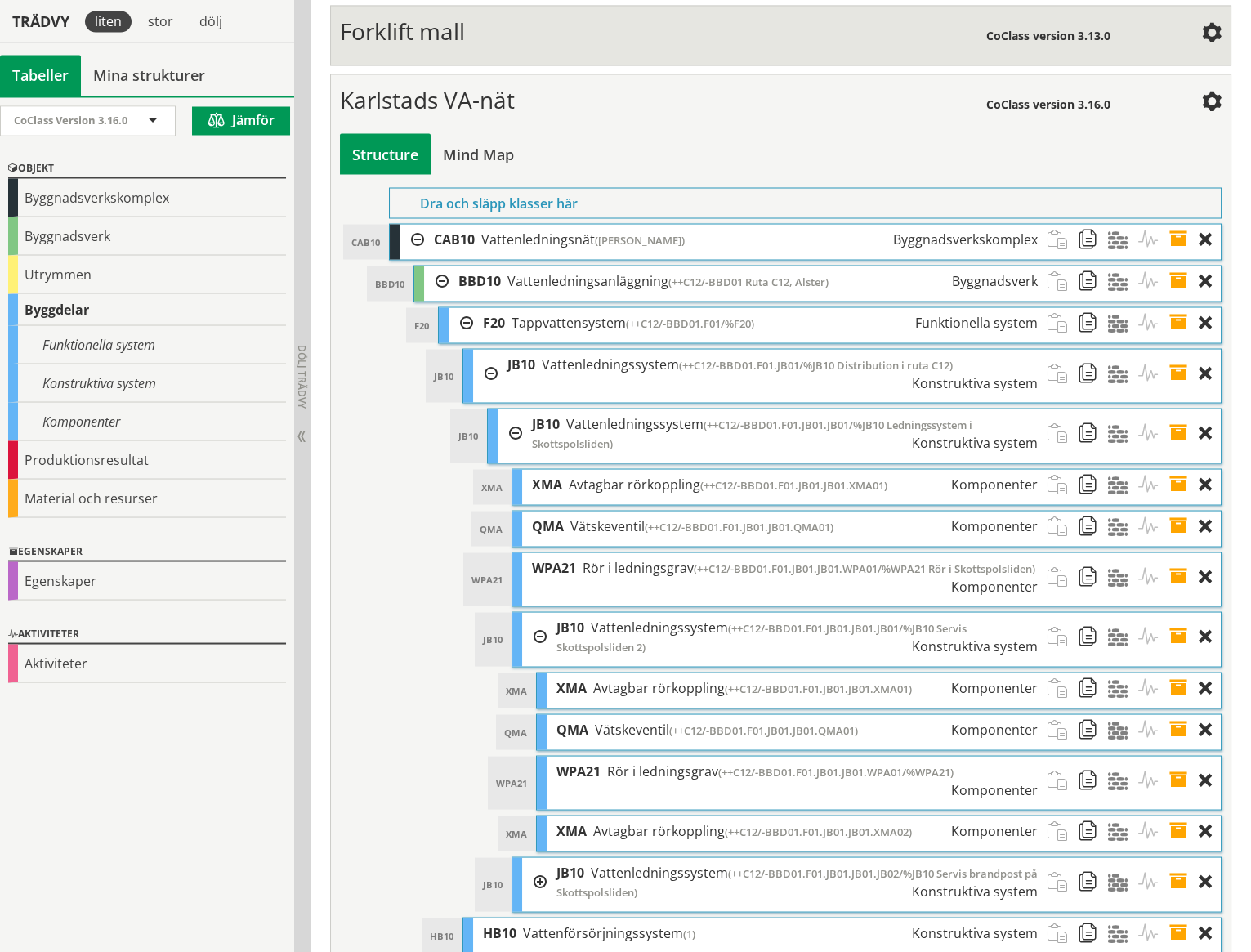
click at [540, 857] on div at bounding box center [534, 881] width 24 height 49
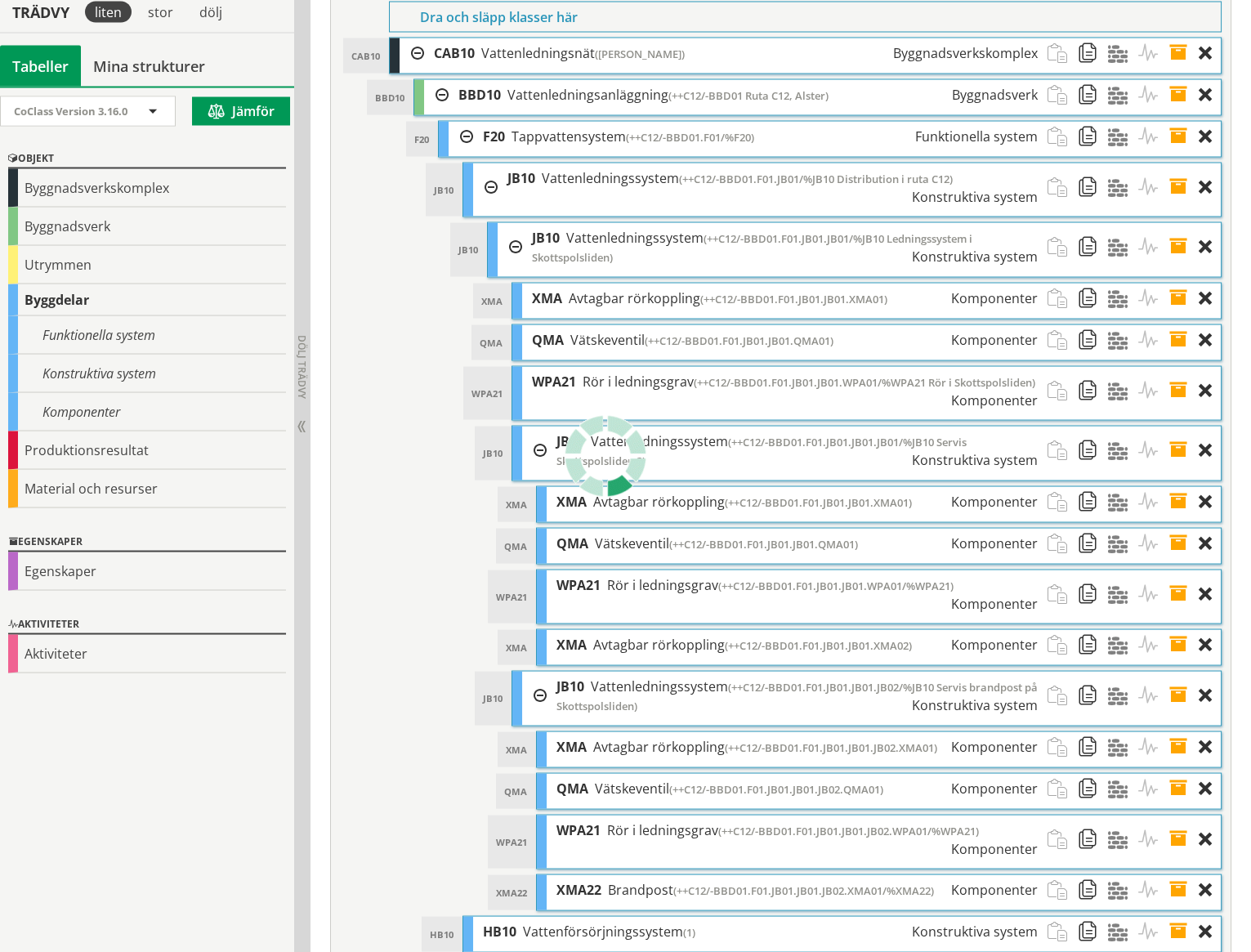
scroll to position [6920, 0]
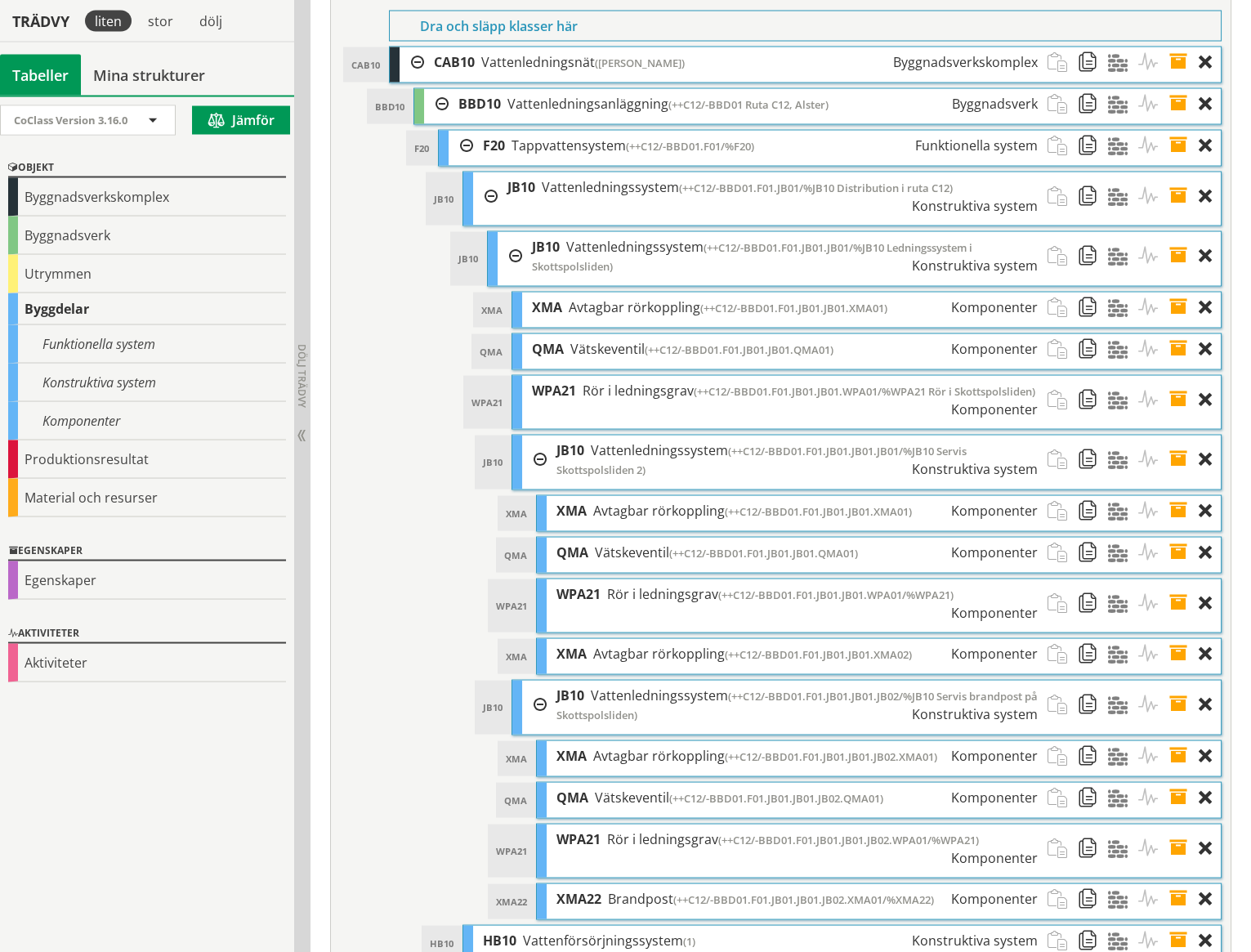
click at [542, 681] on div at bounding box center [534, 705] width 24 height 49
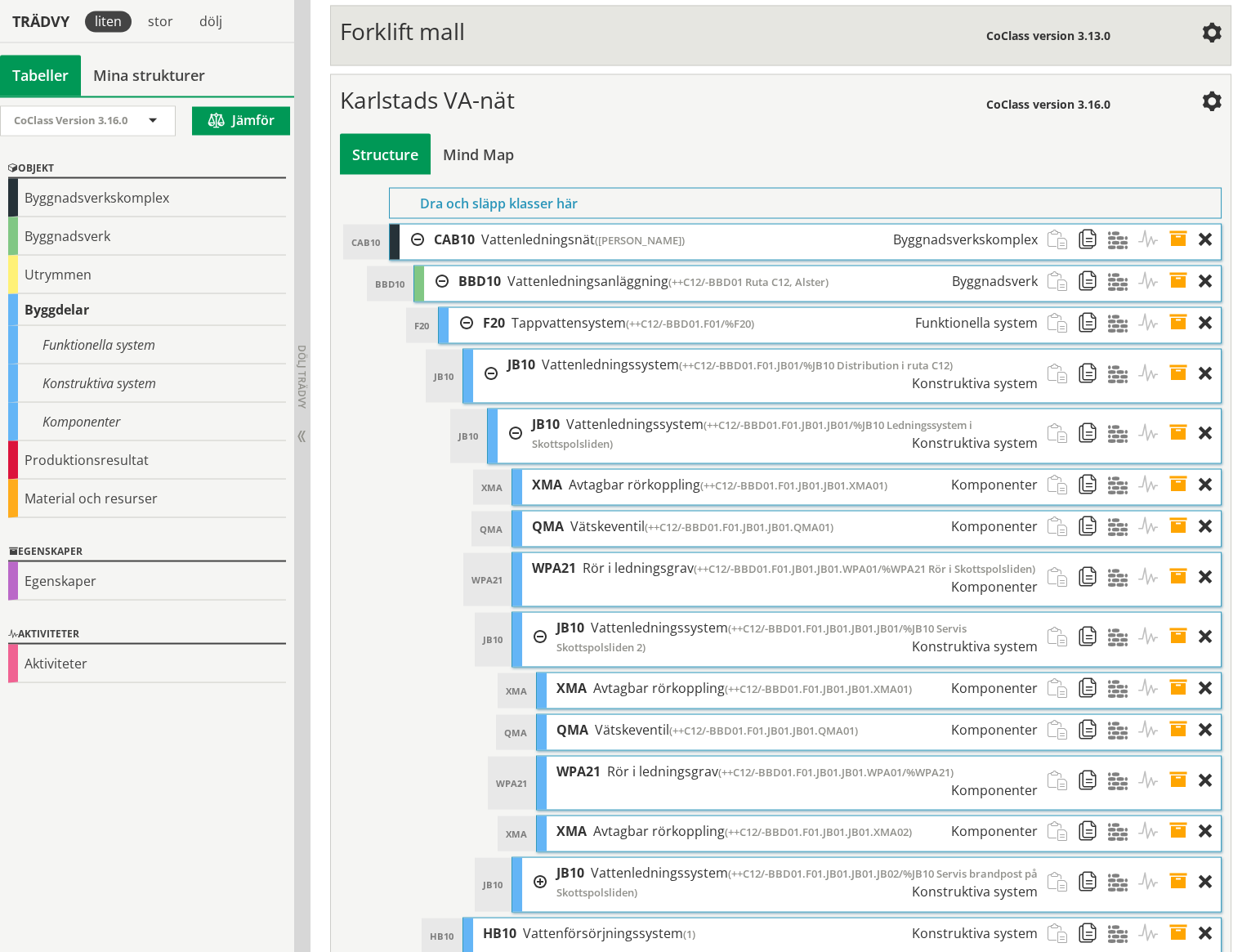
click at [538, 612] on div at bounding box center [534, 636] width 24 height 49
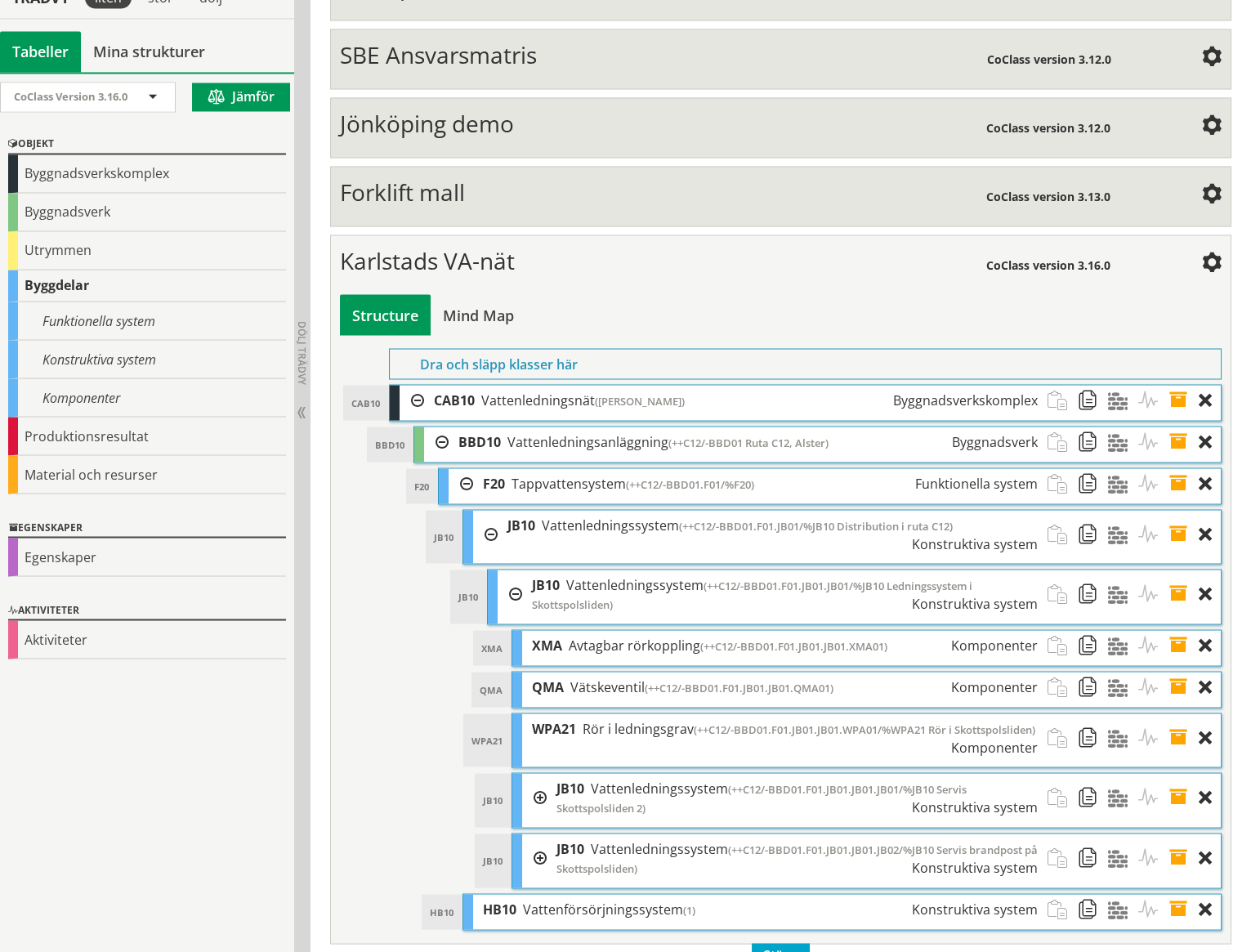
scroll to position [6559, 0]
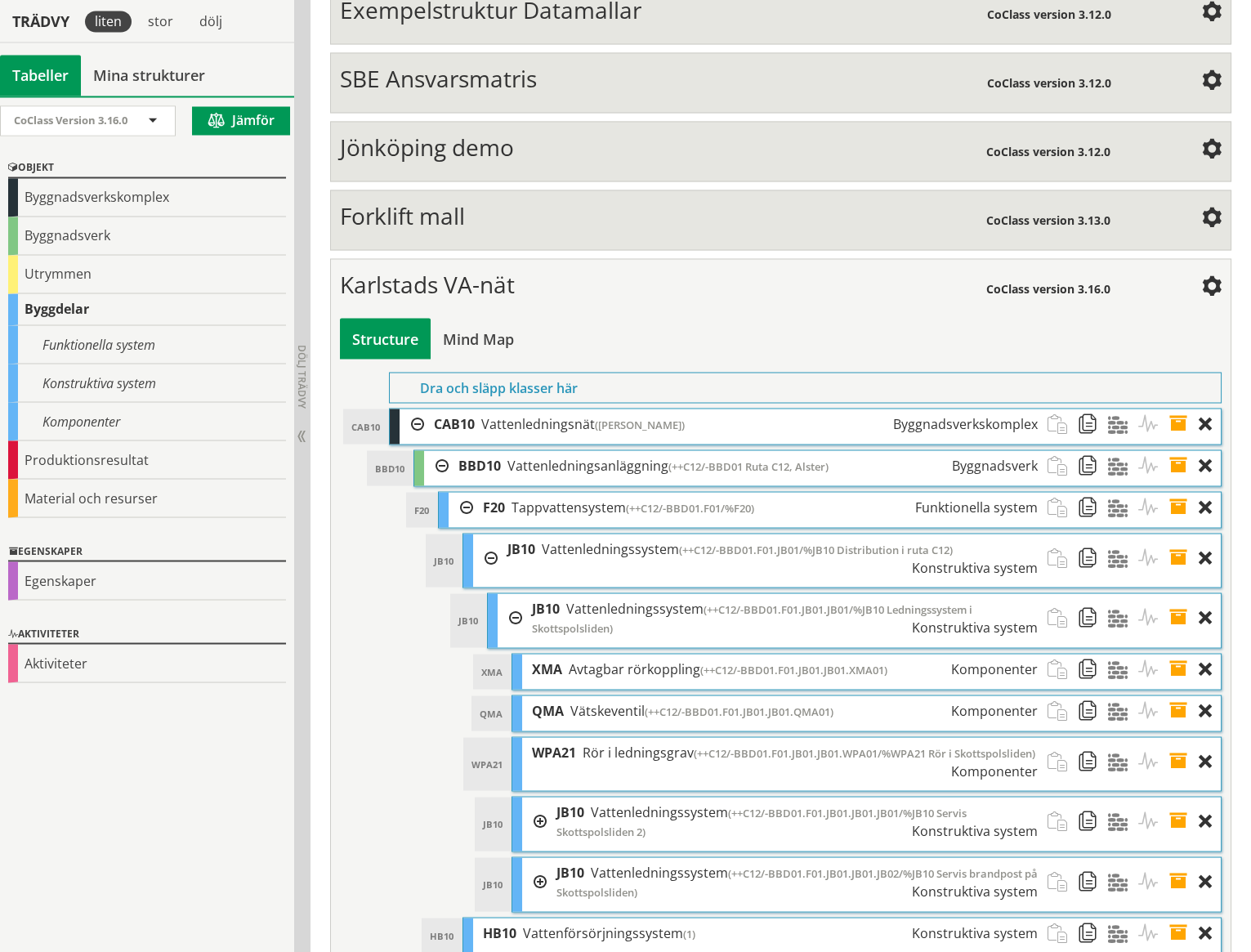
click at [518, 593] on div at bounding box center [510, 618] width 24 height 49
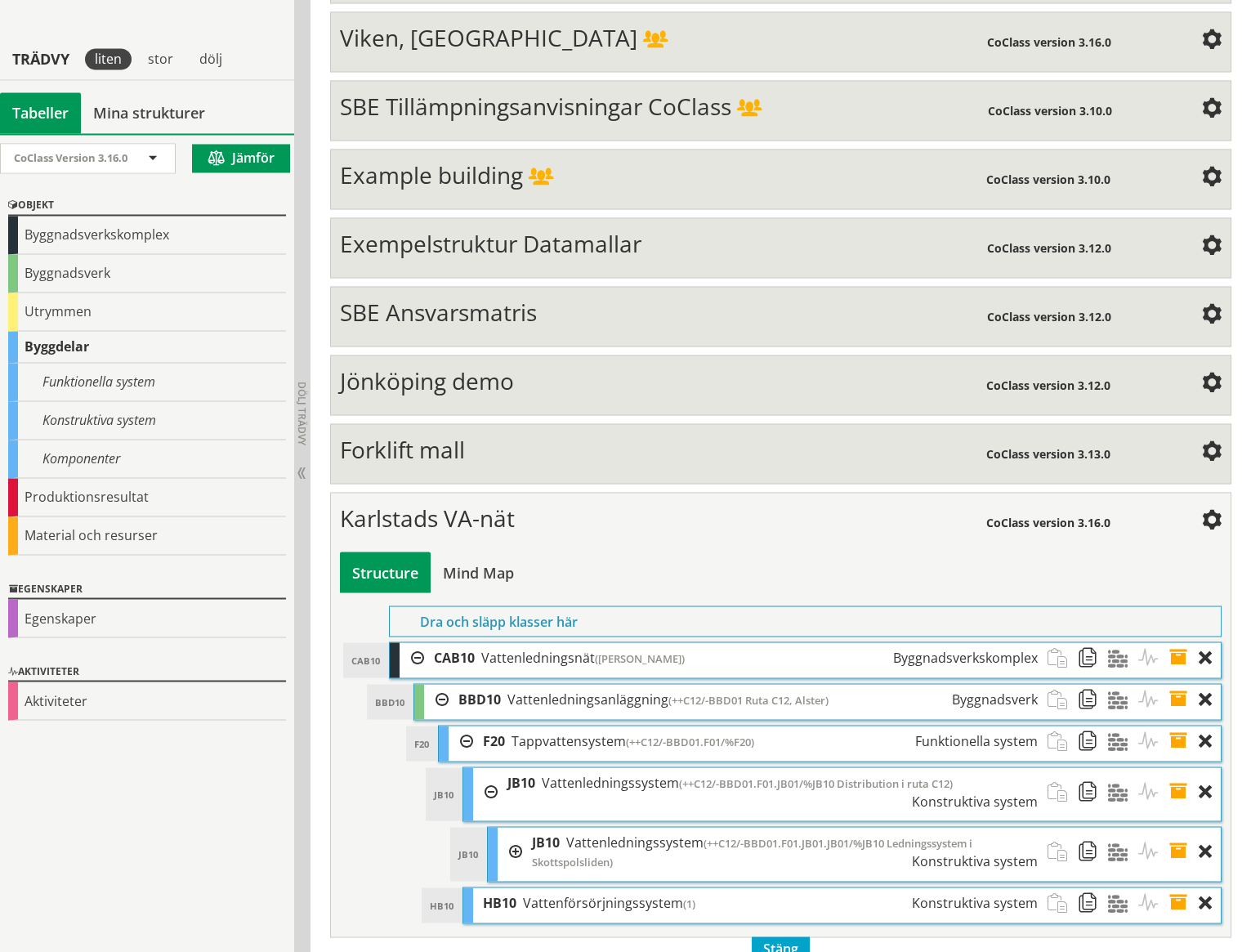
scroll to position [6292, 0]
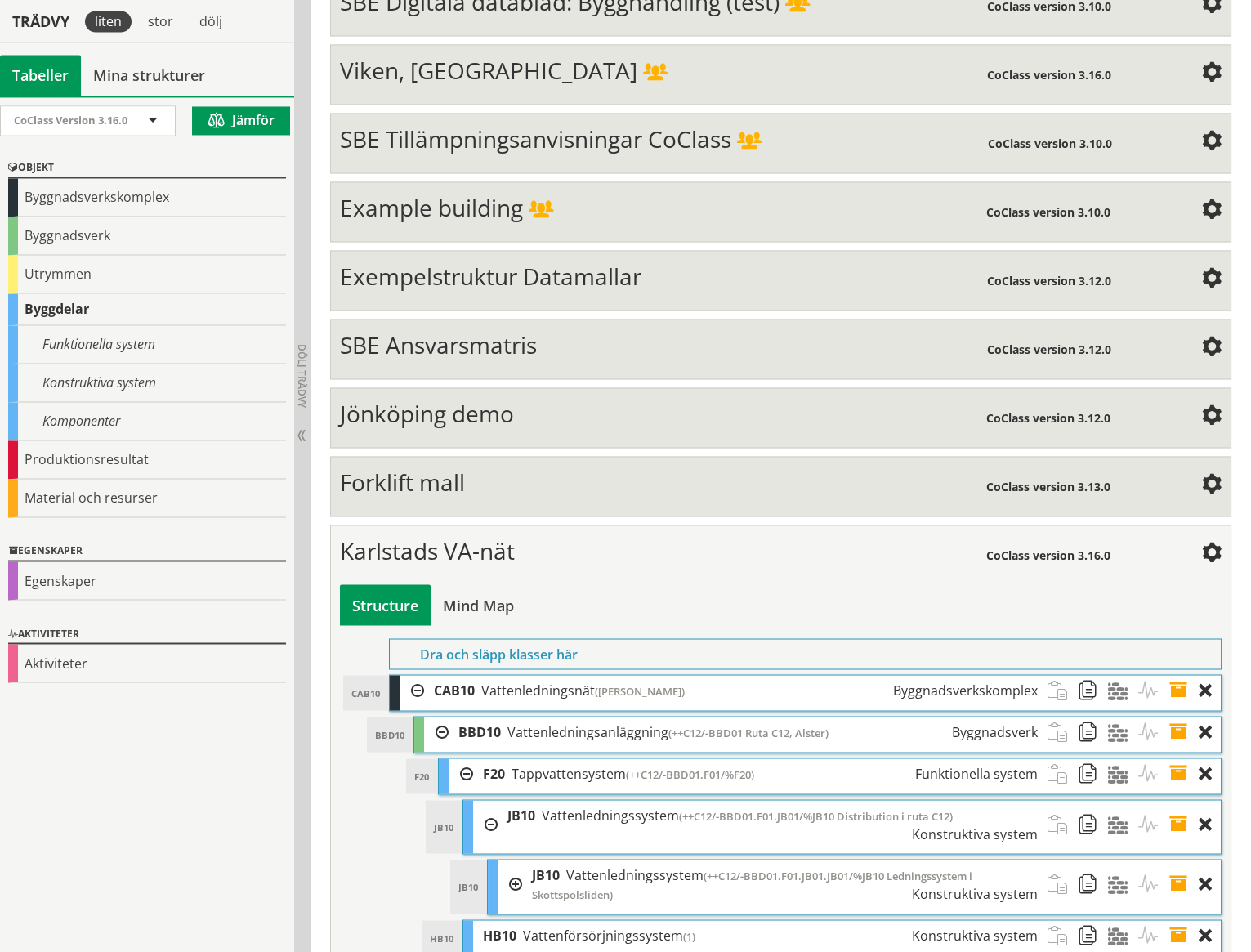
click at [1088, 859] on span at bounding box center [1092, 883] width 31 height 49
click at [1059, 800] on span at bounding box center [1062, 824] width 31 height 48
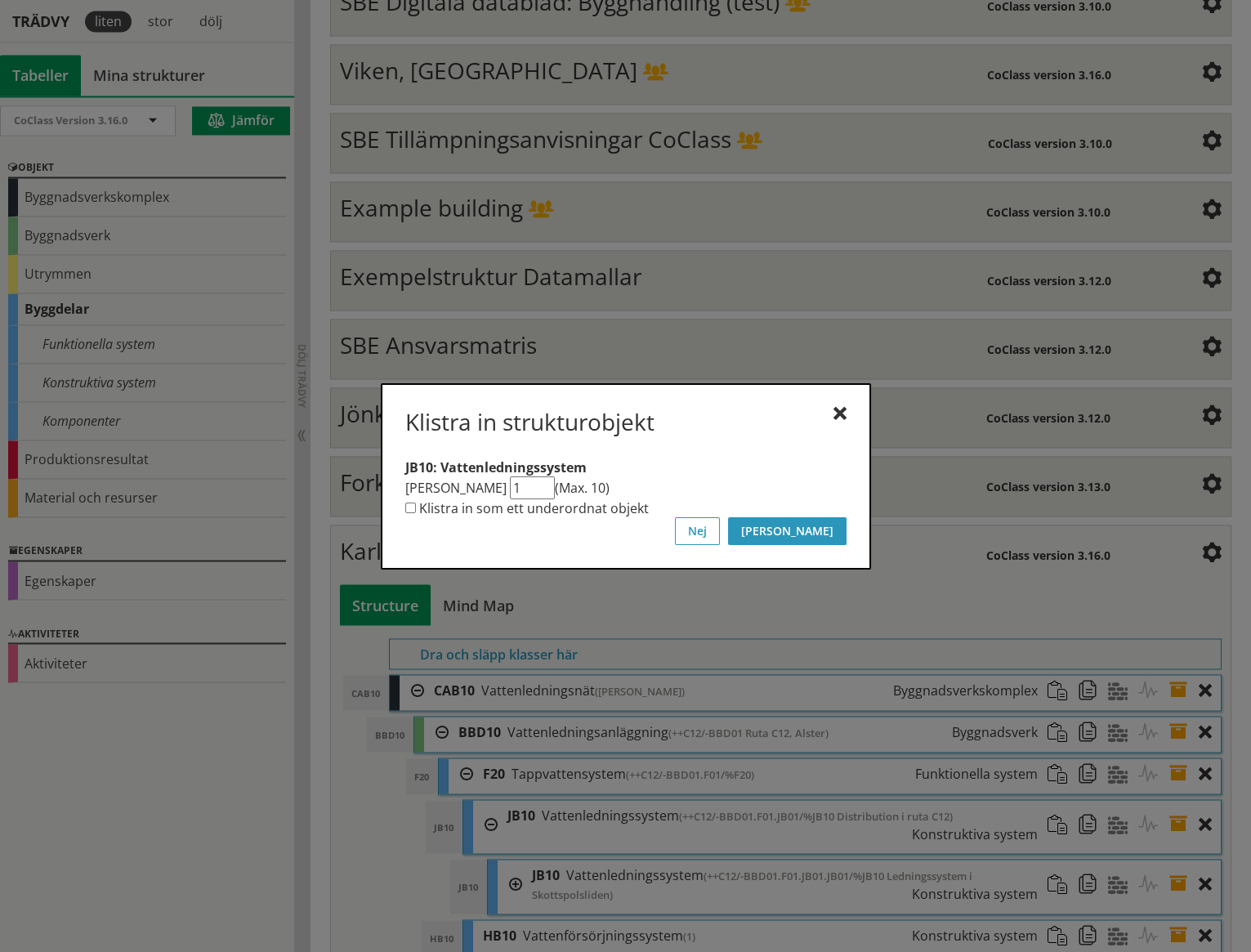
click at [824, 526] on button "[PERSON_NAME]" at bounding box center [788, 531] width 119 height 28
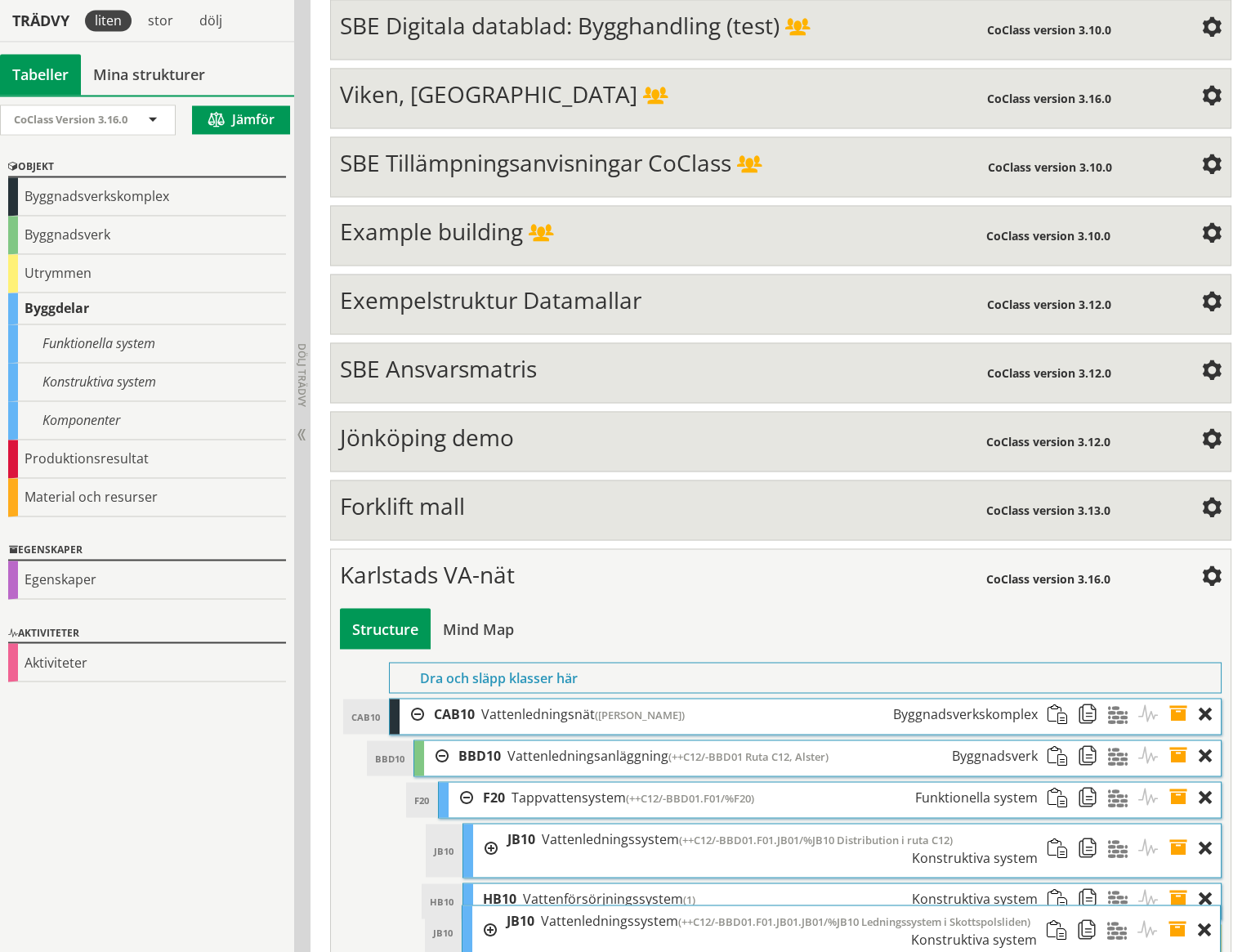
scroll to position [6268, 0]
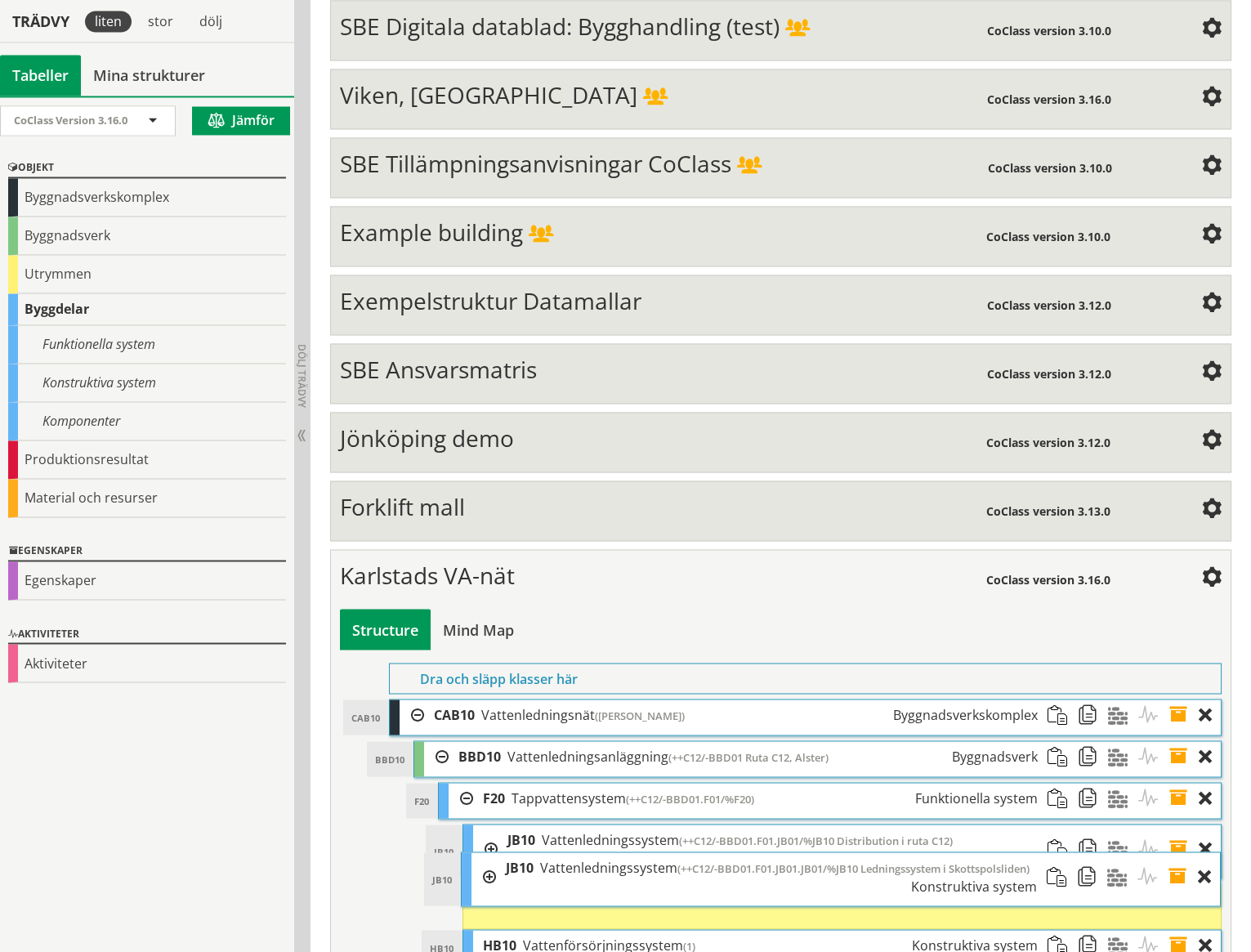
drag, startPoint x: 739, startPoint y: 893, endPoint x: 736, endPoint y: 838, distance: 55.1
click at [736, 852] on div "JB10 Vattenledningssystem (++C12/-BBD01.F01.JB01.JB01/%JB10 Ledningssystem i Sk…" at bounding box center [771, 876] width 551 height 48
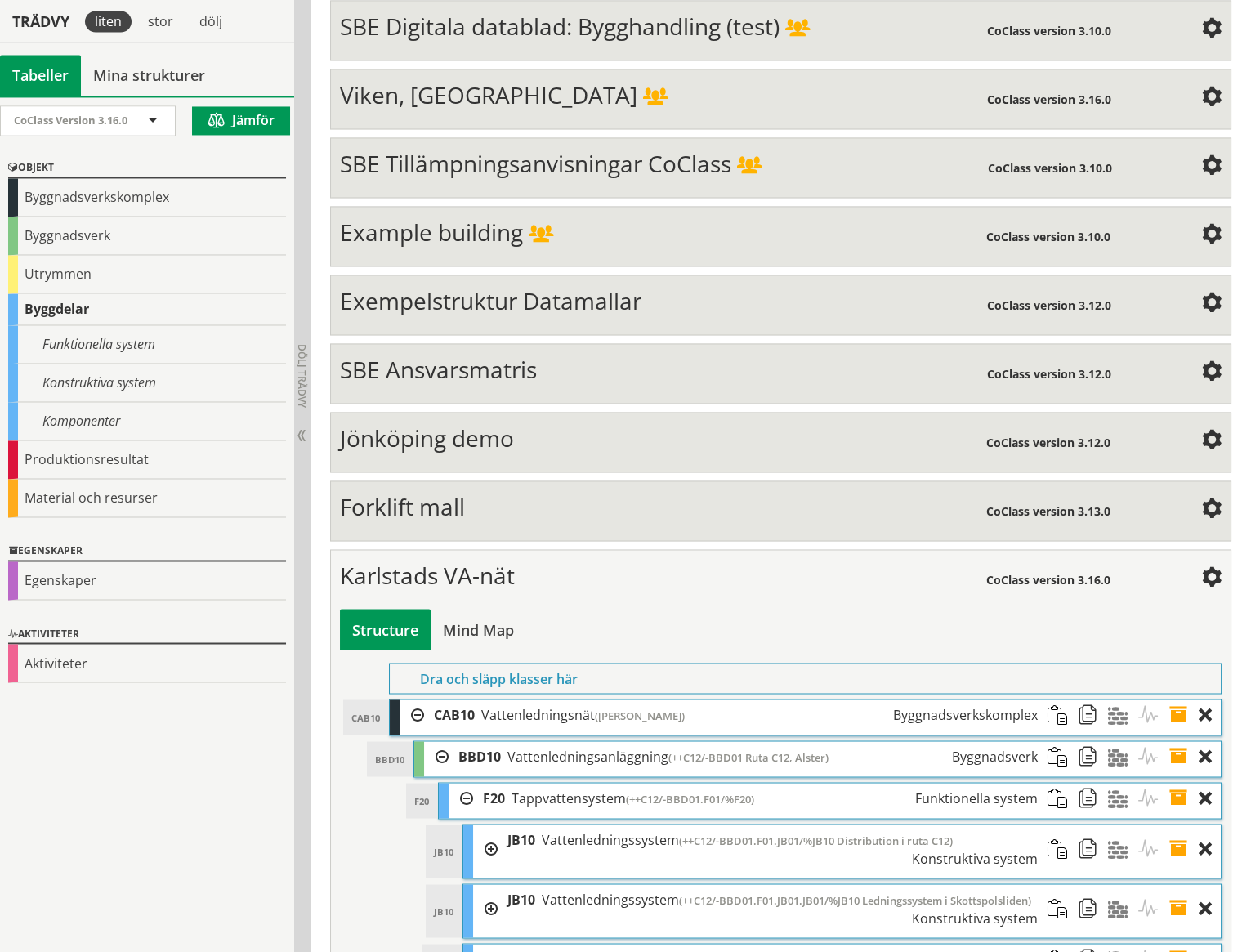
click at [1180, 884] on span at bounding box center [1183, 908] width 31 height 48
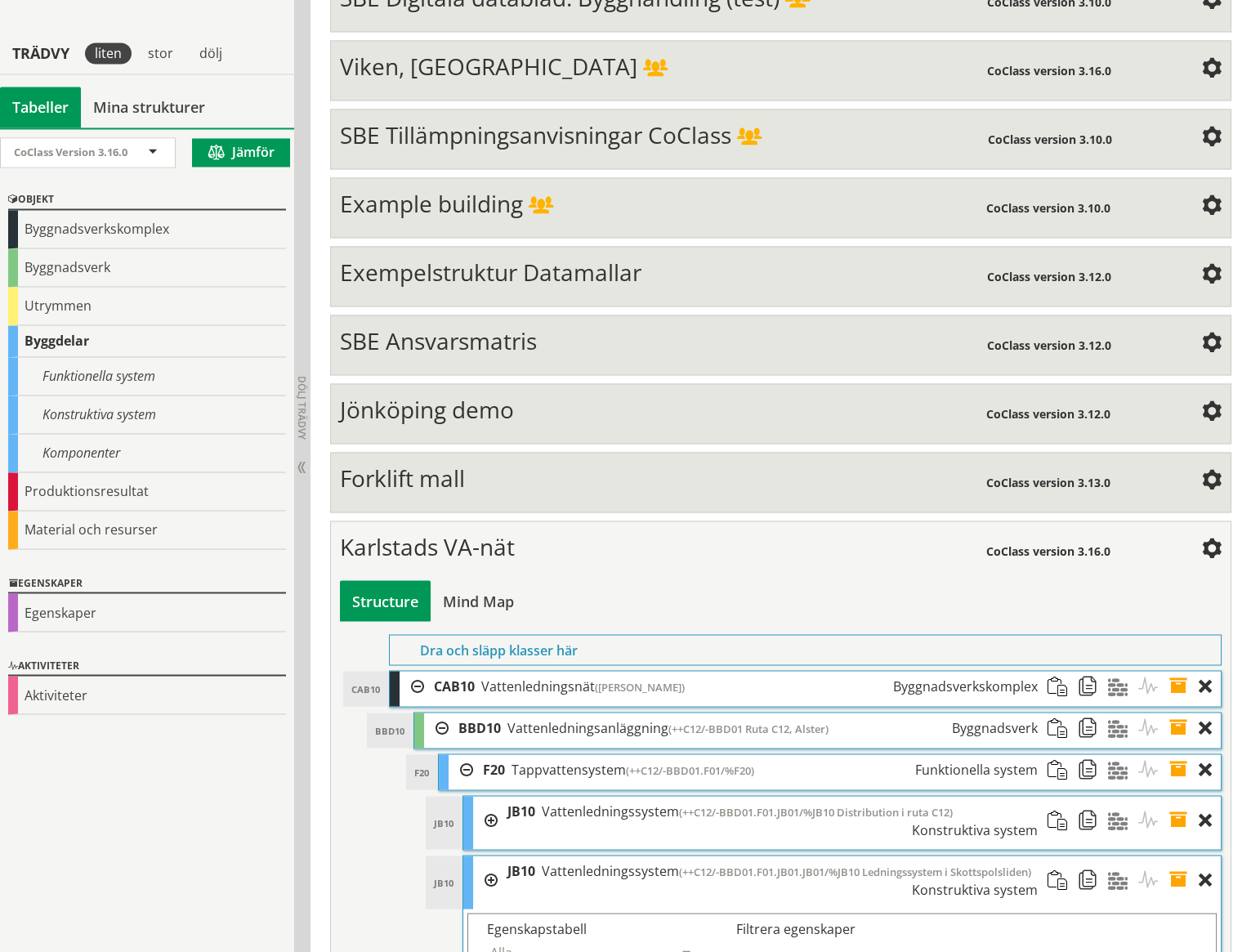
scroll to position [6329, 0]
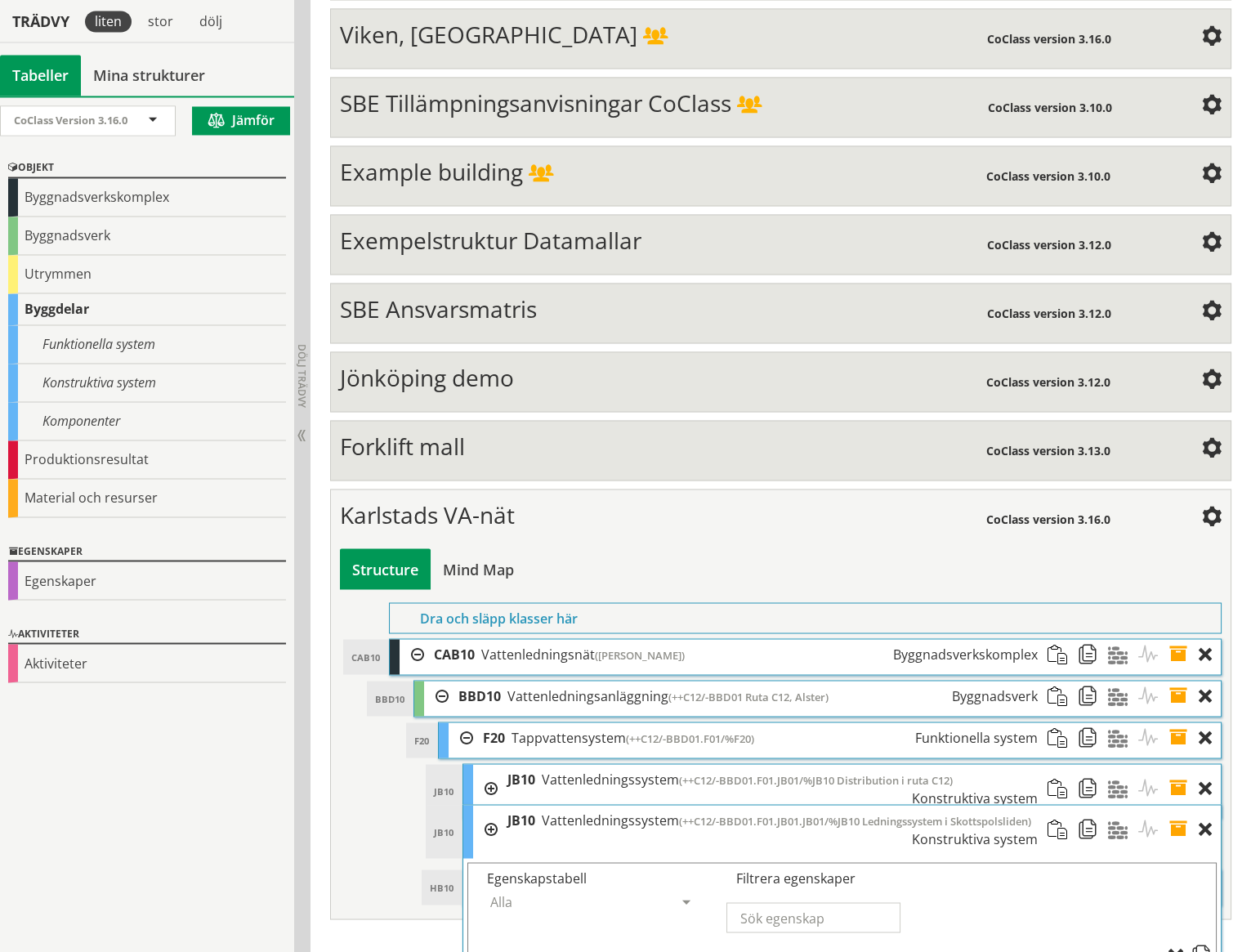
click at [987, 804] on div "JB10 Vattenledningssystem (++C12/-BBD01.F01.JB01.JB01/%JB10 Ledningssystem i Sk…" at bounding box center [773, 828] width 551 height 48
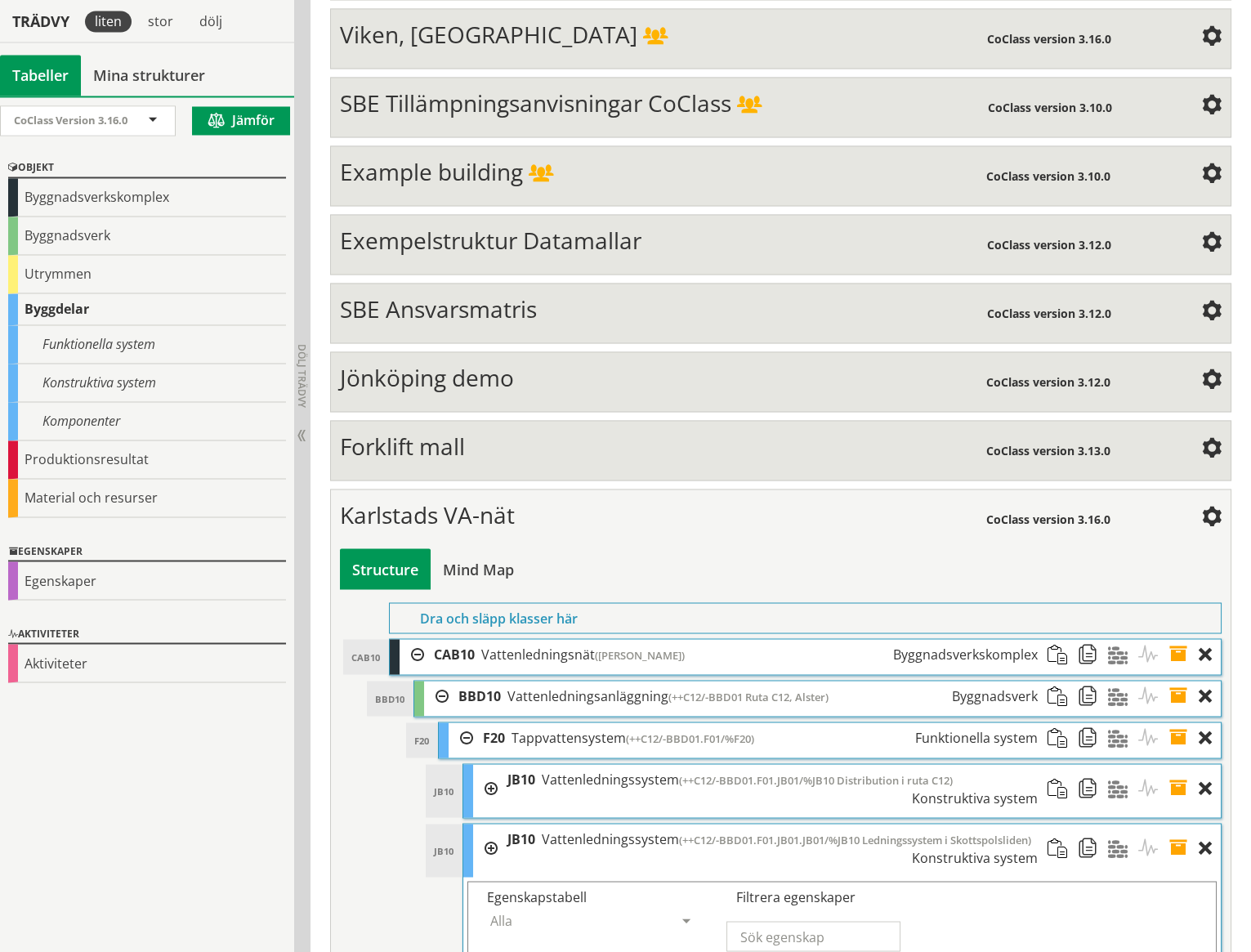
scroll to position [6483, 0]
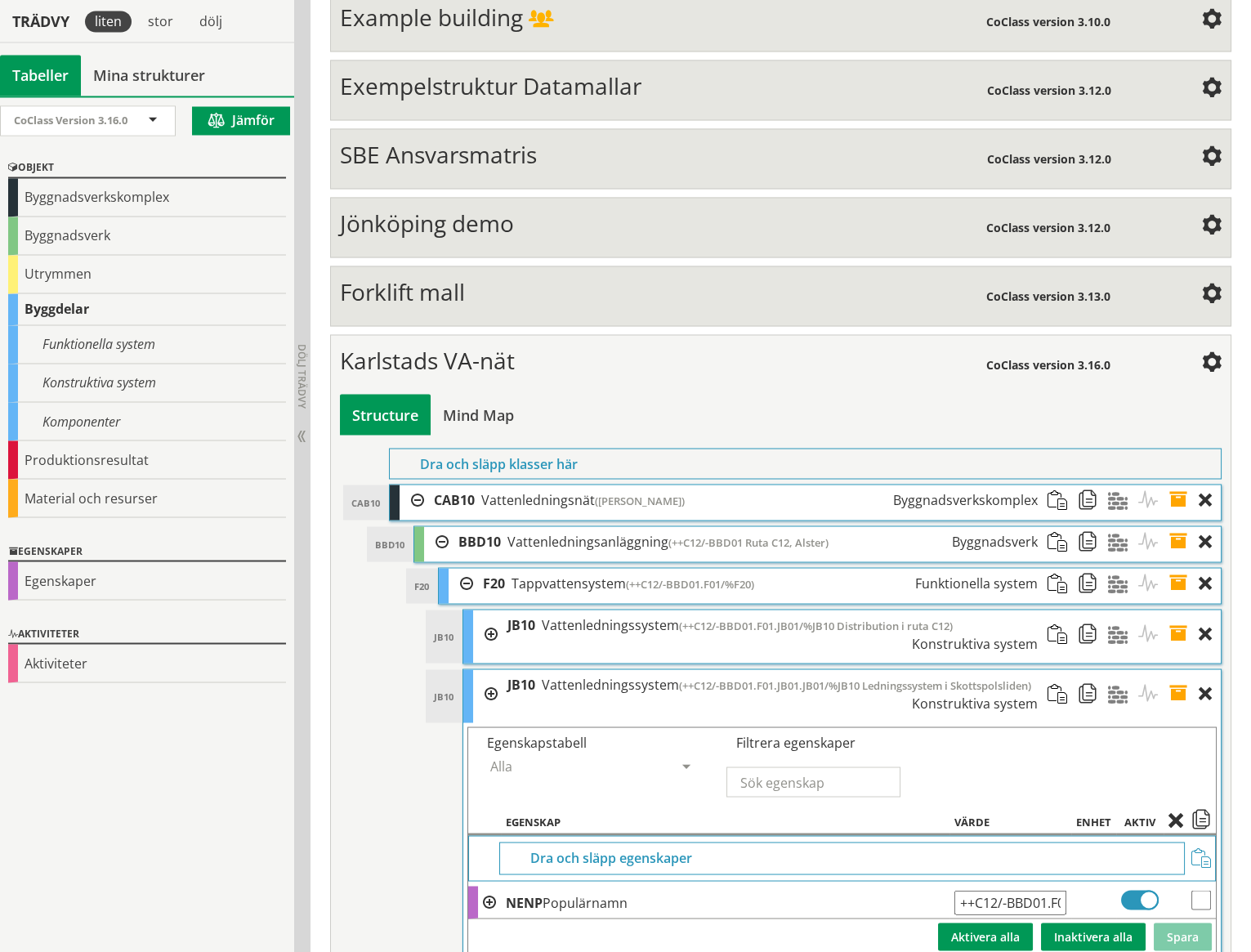
click at [1024, 890] on input "++C12/-BBD01.F01.JB01.JB01/%JB10 Ledningssystem i Skottspolsliden" at bounding box center [1010, 902] width 112 height 24
click at [1193, 922] on button "Spara" at bounding box center [1182, 936] width 58 height 28
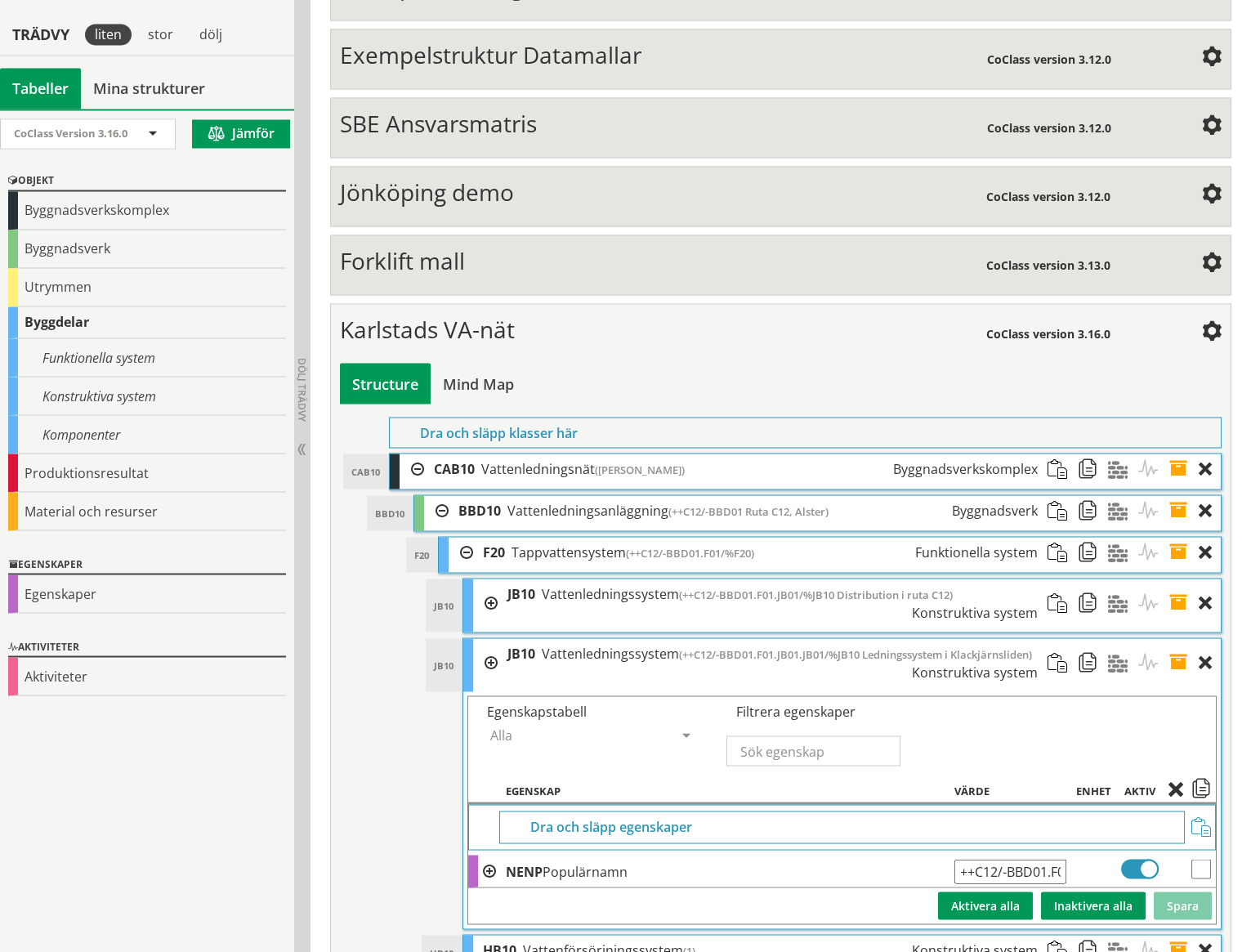
scroll to position [6527, 0]
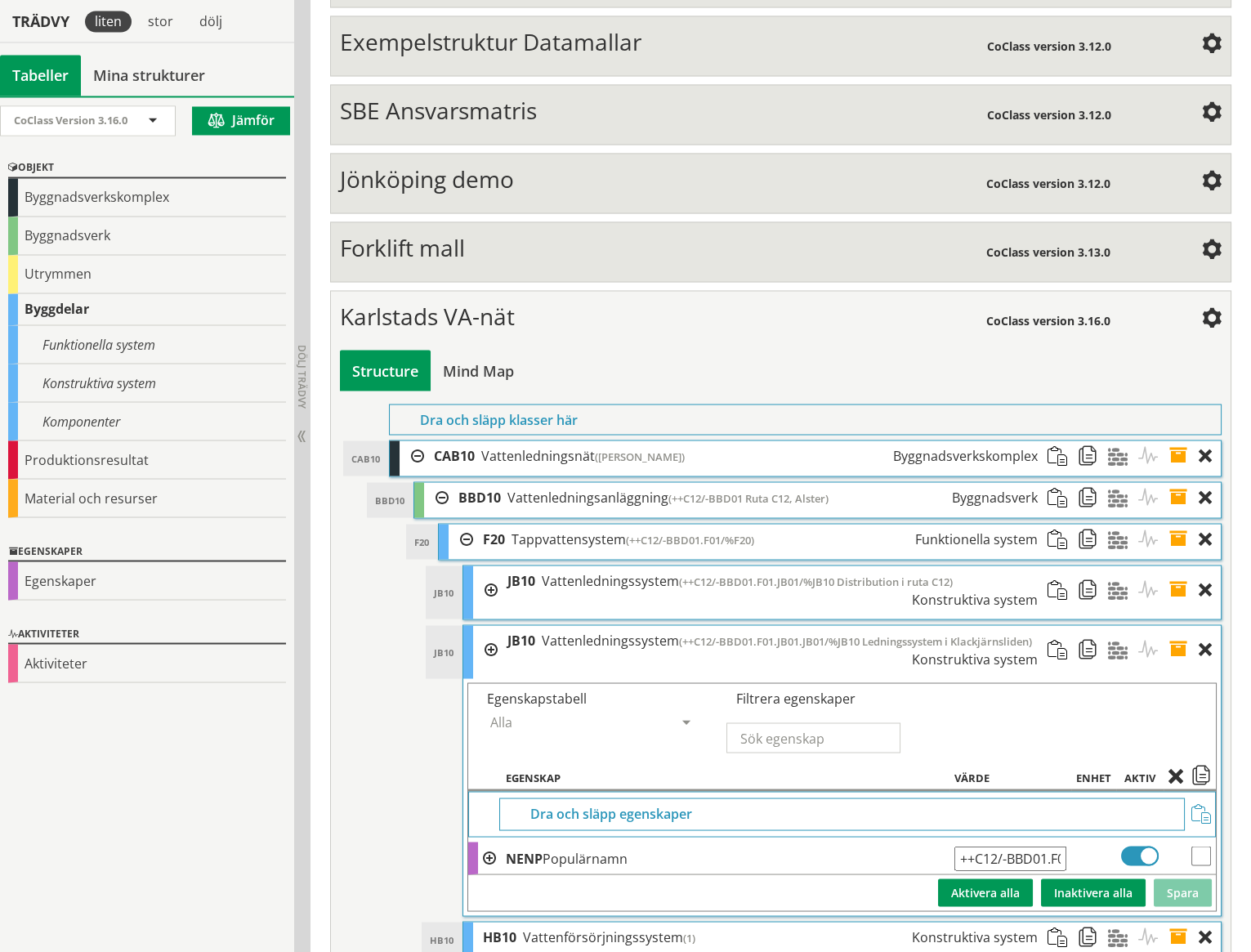
click at [1048, 845] on input "++C12/-BBD01.F01.JB01.JB01/%JB10 Ledningssystem i Klackjärnsliden" at bounding box center [1010, 857] width 112 height 24
type input "++C12/-BBD01.F01.JB01.JB02/%JB10 Ledningssystem i Klackjärnsliden"
click at [1190, 879] on button "Spara" at bounding box center [1182, 893] width 58 height 28
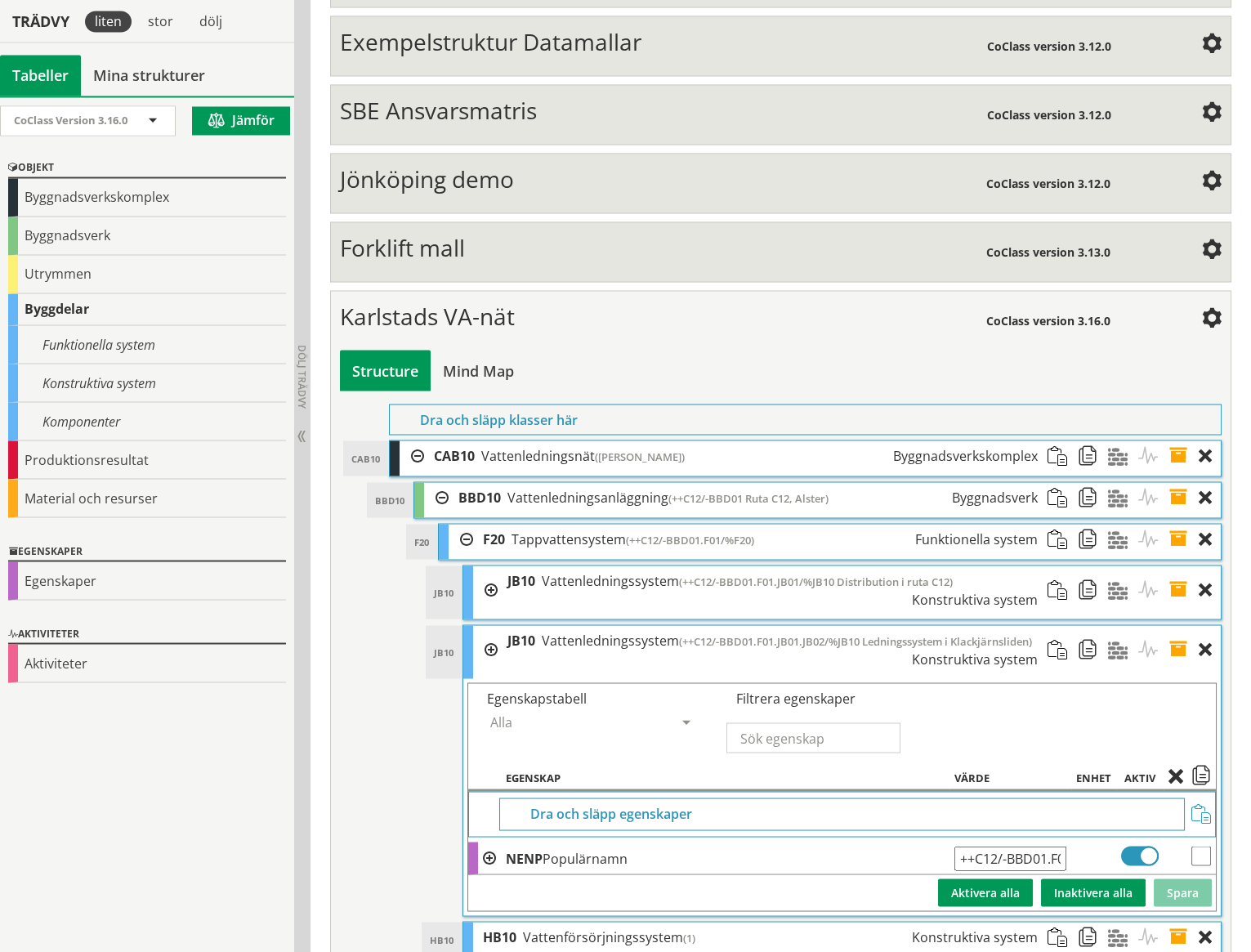
click at [1179, 625] on span at bounding box center [1183, 649] width 31 height 48
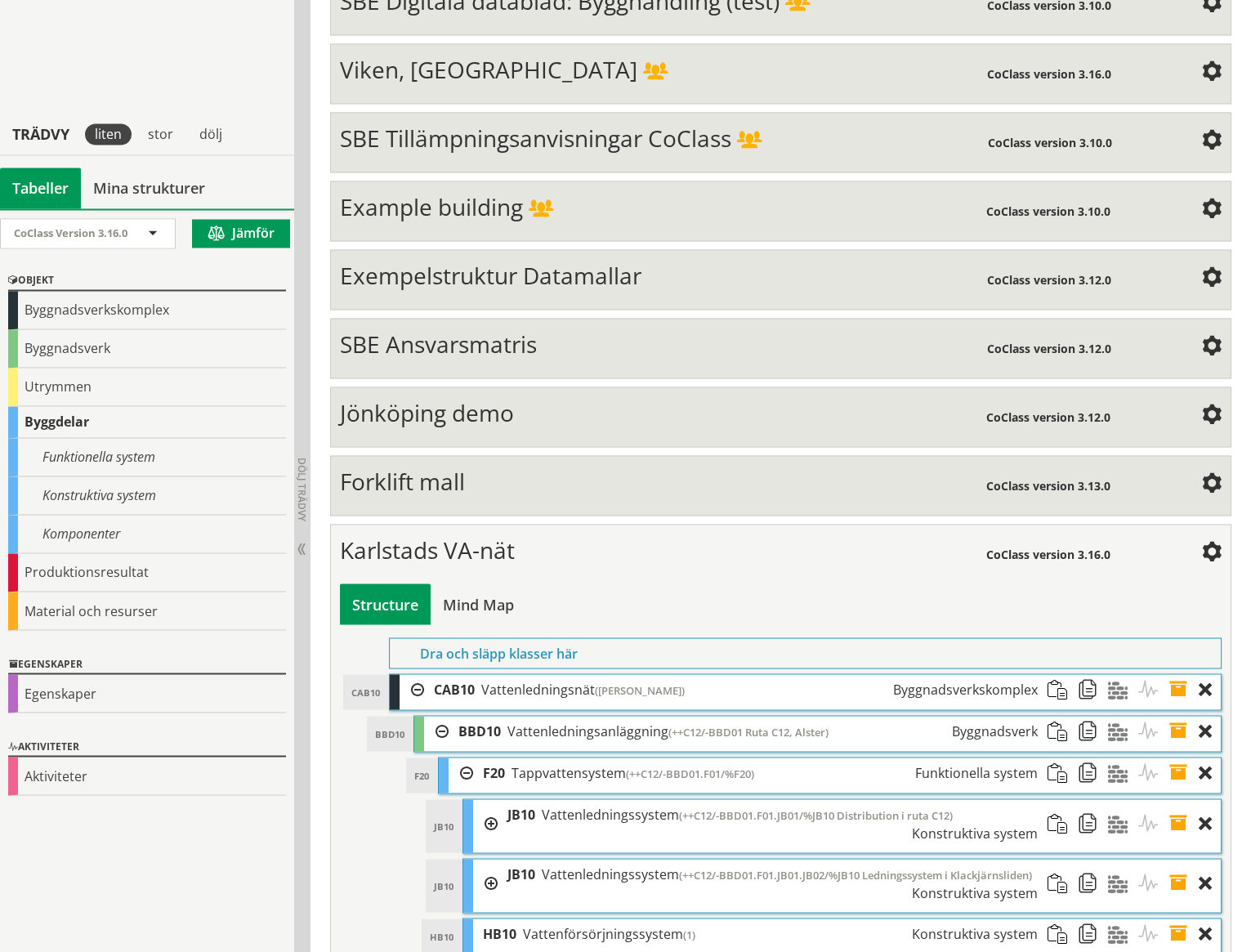
scroll to position [6292, 0]
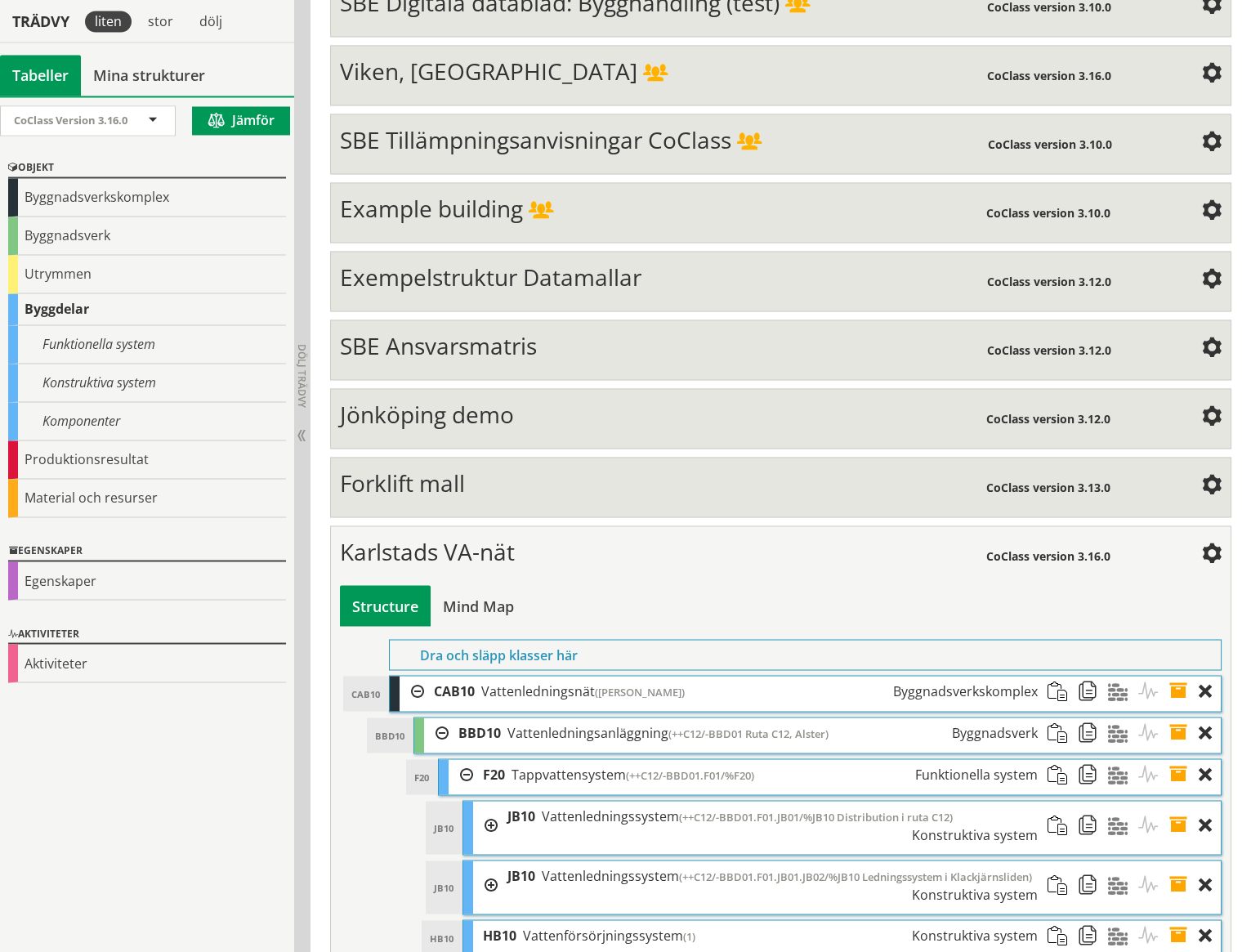
click at [492, 860] on div at bounding box center [485, 884] width 24 height 48
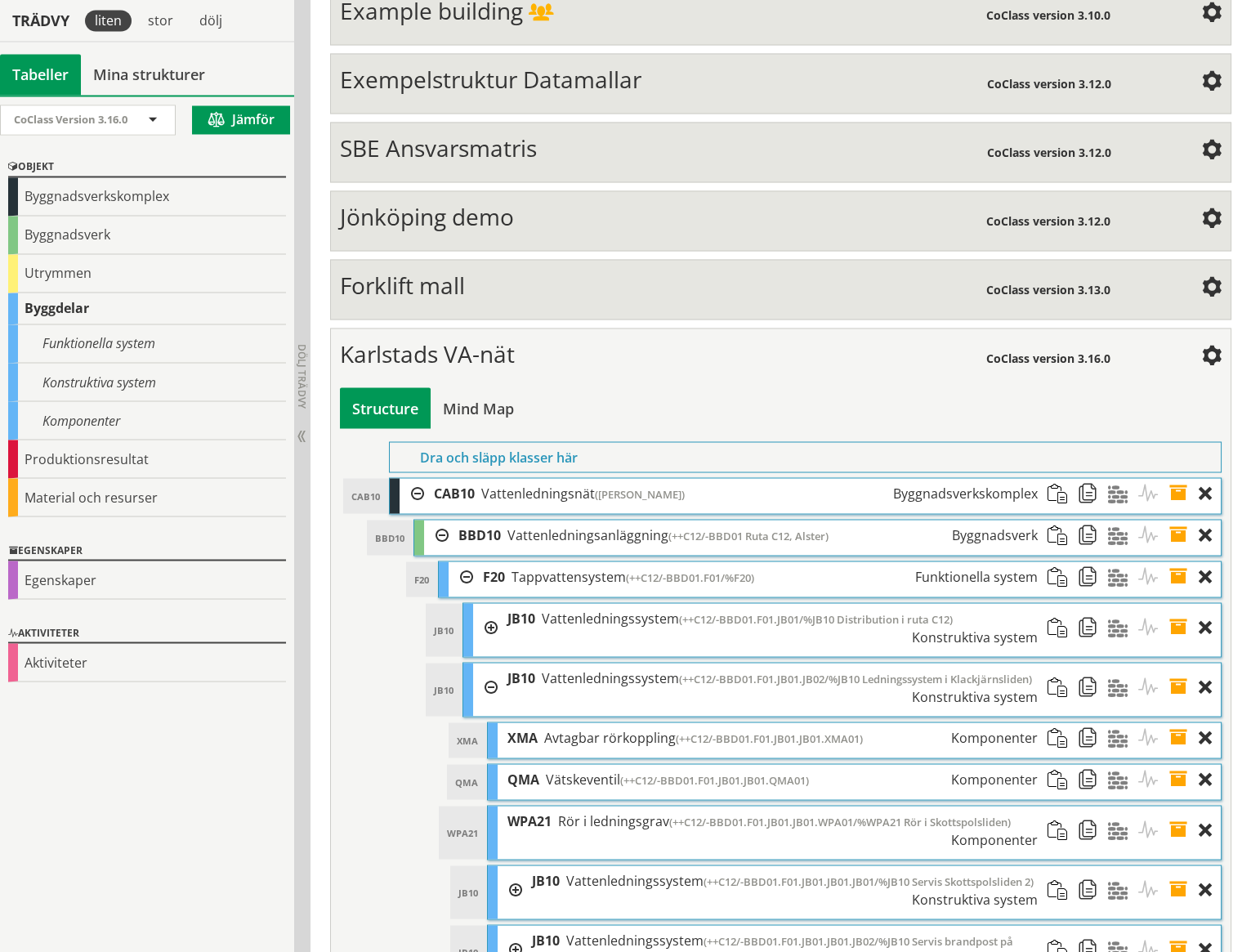
scroll to position [6556, 0]
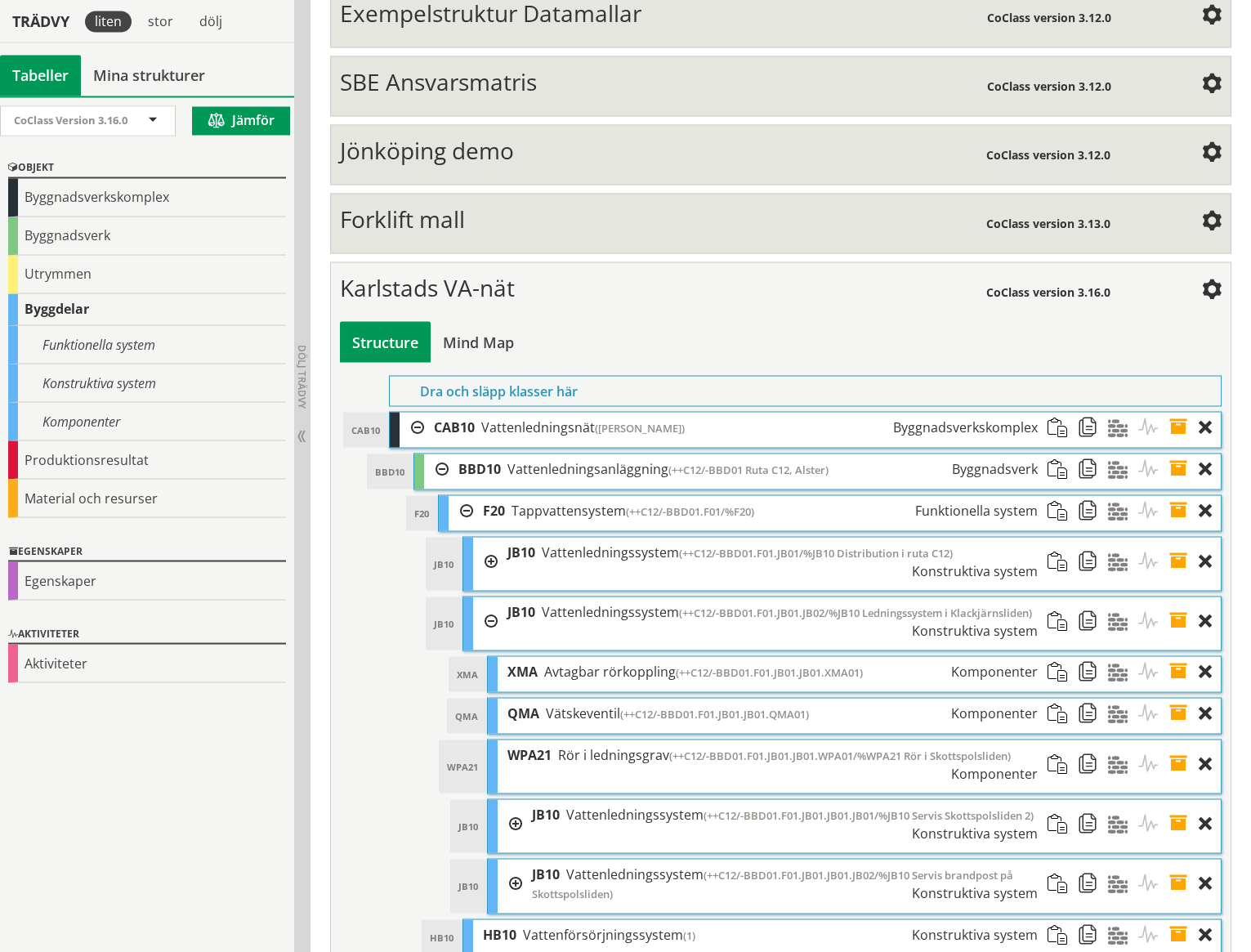
click at [1180, 656] on span at bounding box center [1183, 671] width 31 height 31
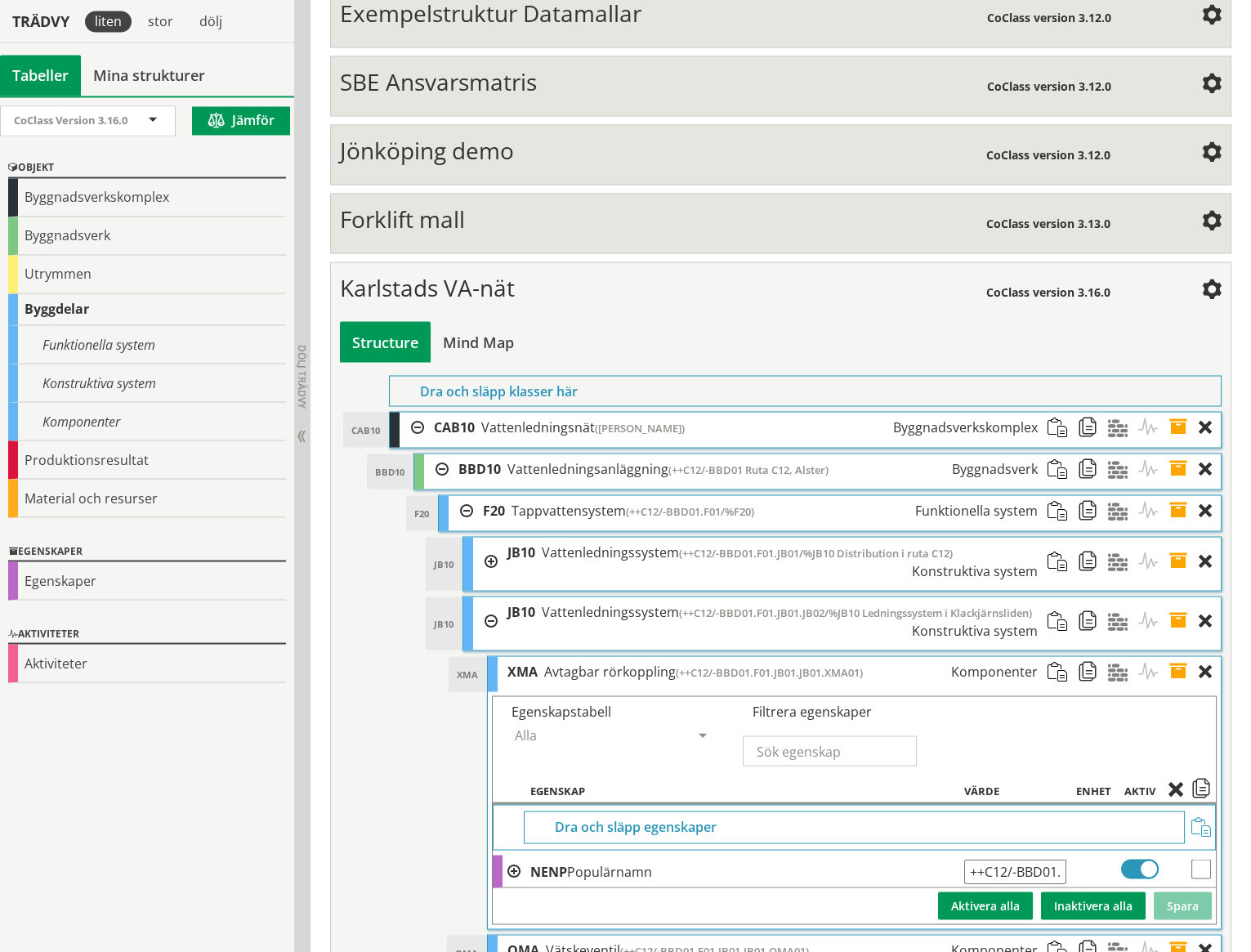
click at [1041, 858] on input "++C12/-BBD01.F01.JB01.JB01.XMA01" at bounding box center [1015, 870] width 102 height 24
type input "++C12/-BBD01.F01.JB01.JB02.XMA01"
click at [1182, 892] on button "Spara" at bounding box center [1182, 906] width 58 height 28
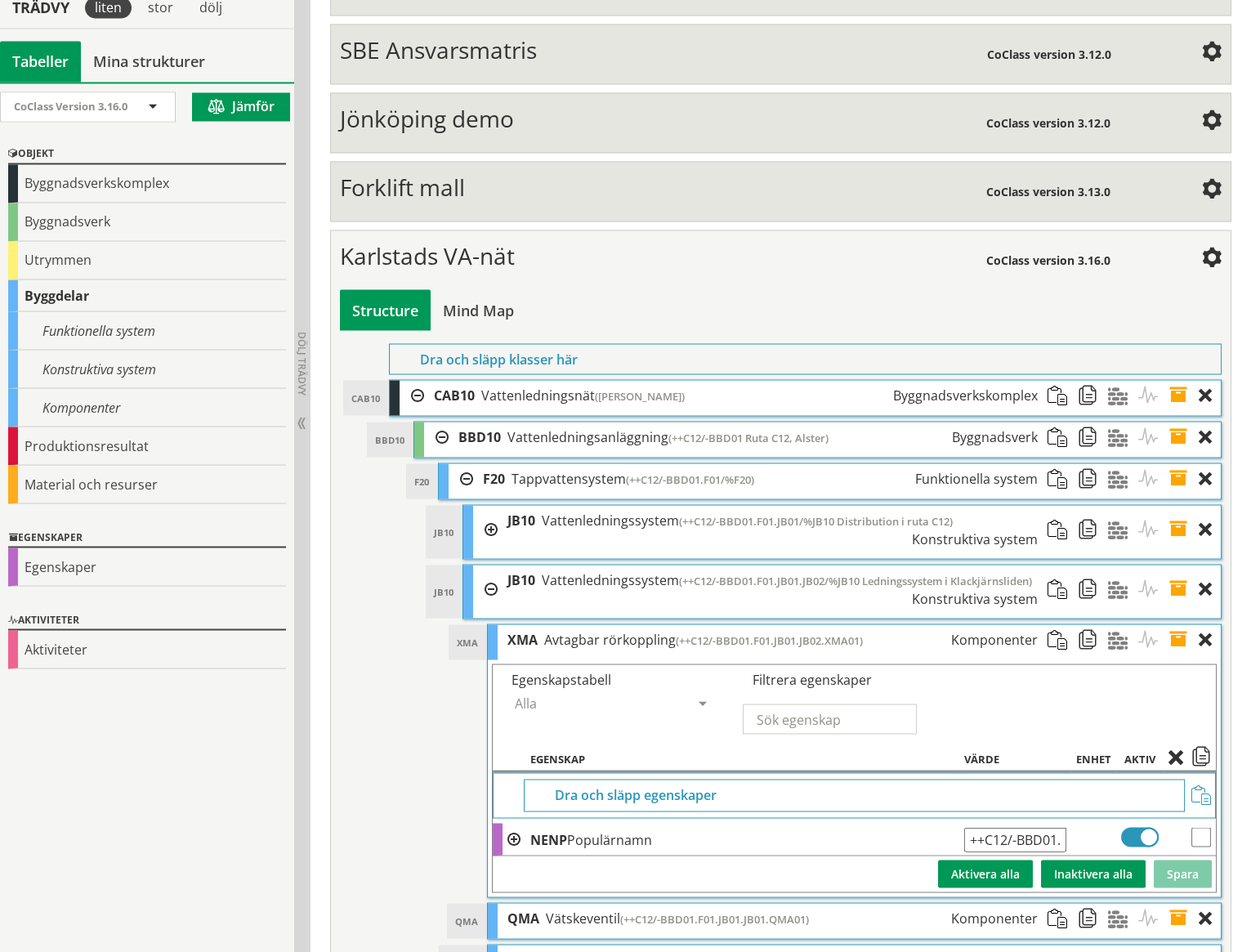
scroll to position [6698, 0]
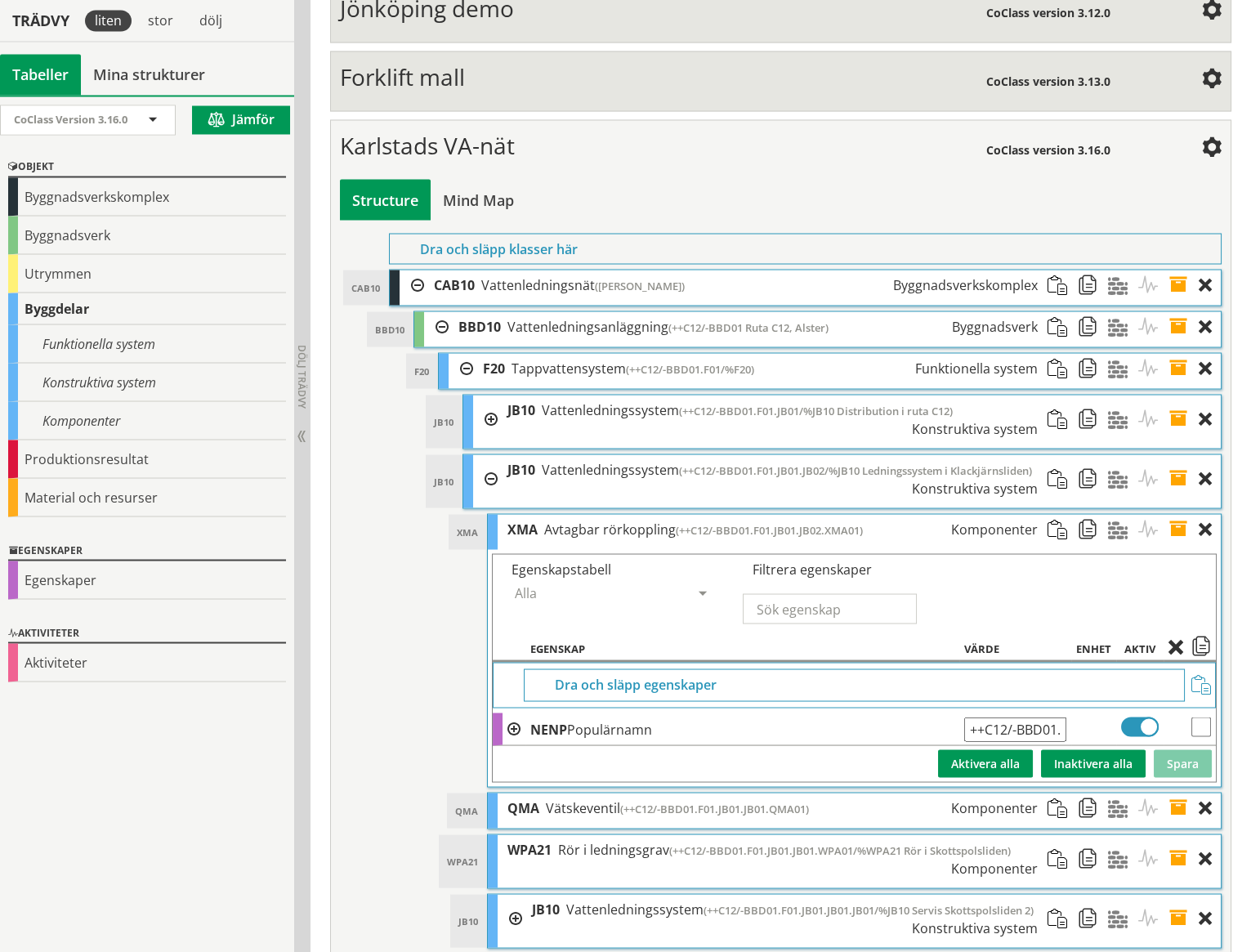
click at [1182, 514] on span at bounding box center [1183, 528] width 31 height 31
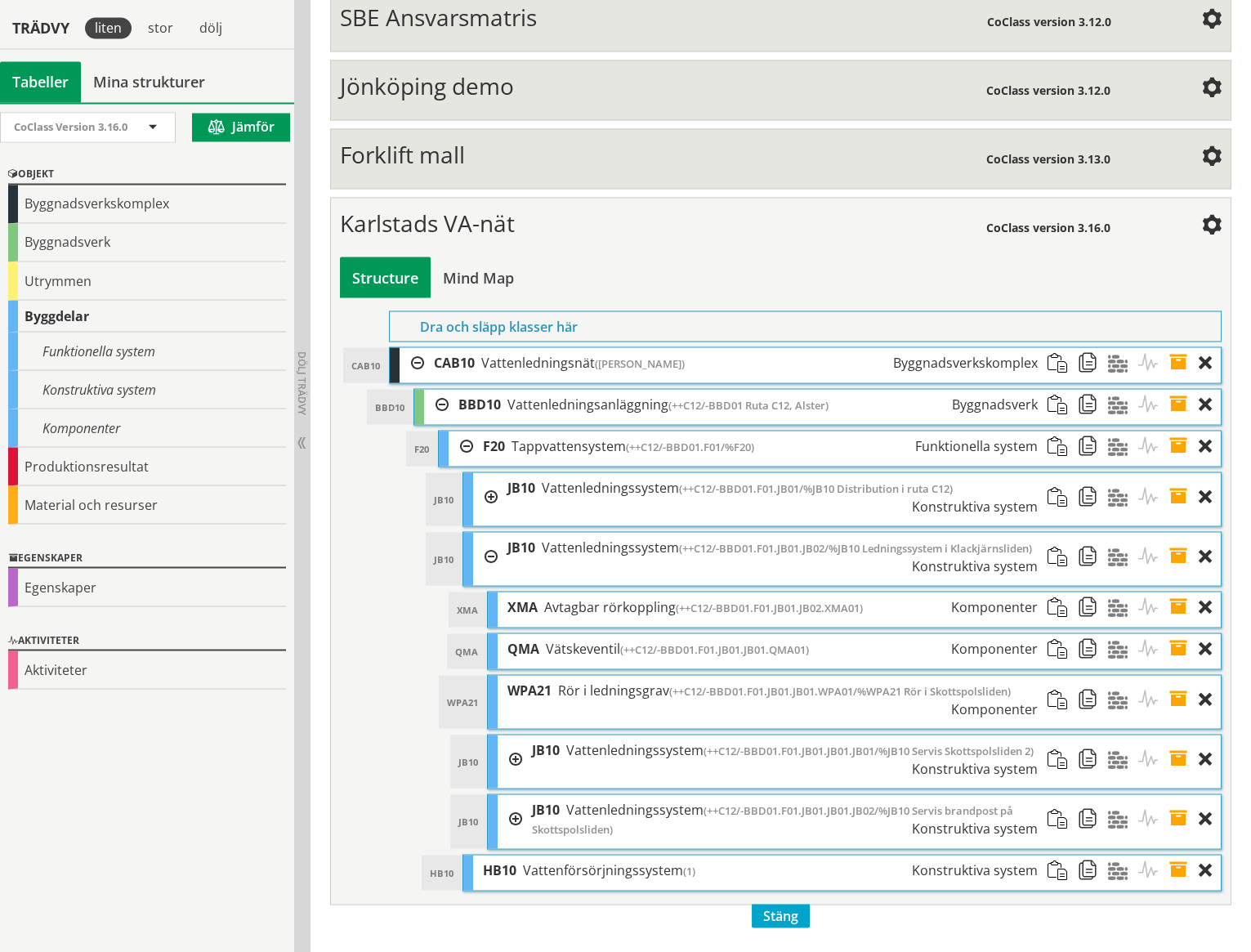
scroll to position [6556, 0]
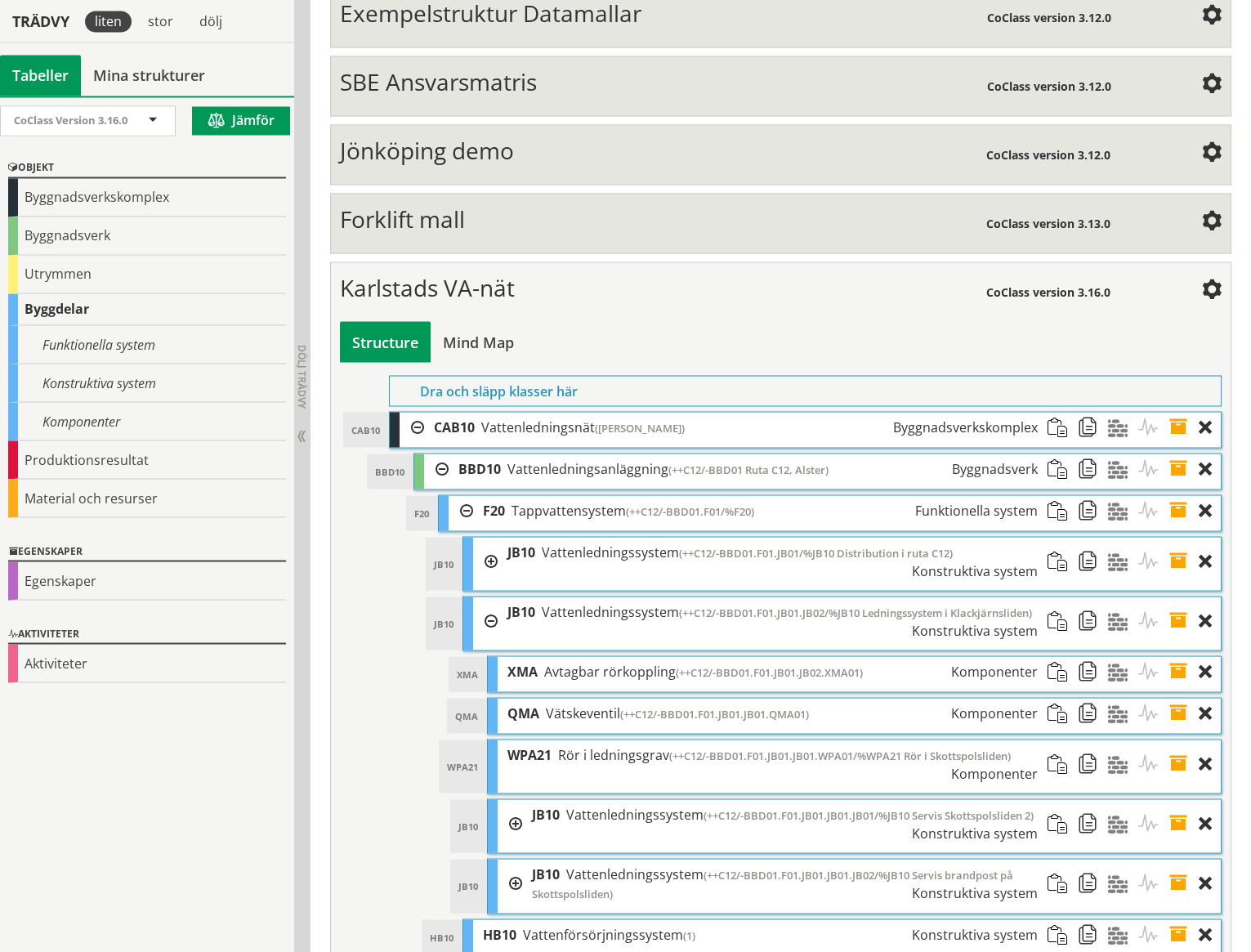
click at [1184, 698] on span at bounding box center [1183, 712] width 31 height 31
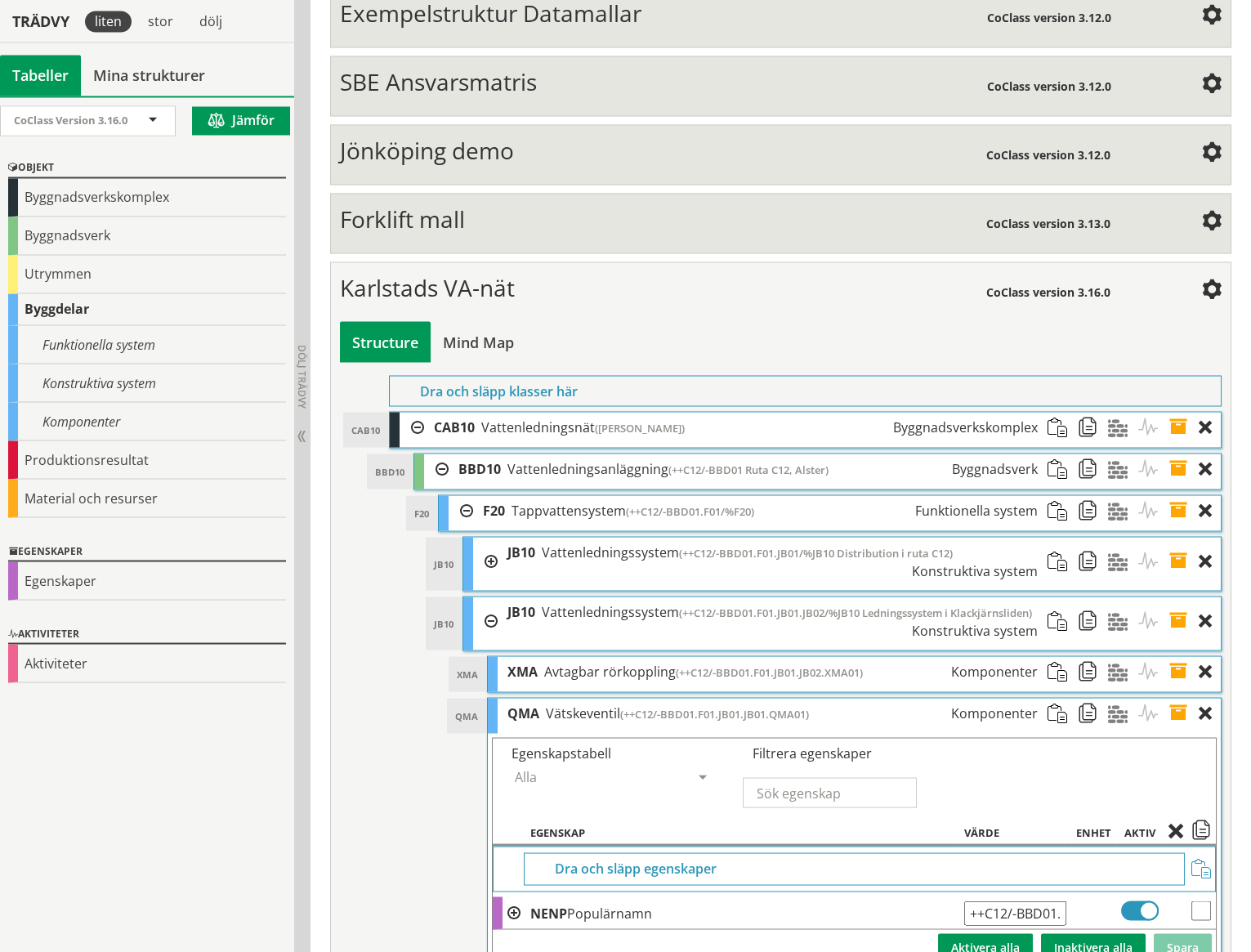
click at [1035, 900] on input "++C12/-BBD01.F01.JB01.JB01.QMA01" at bounding box center [1015, 912] width 102 height 24
type input "++C12/-BBD01.F01.JB01.JB02.QMA01"
click at [1187, 932] on button "Spara" at bounding box center [1182, 946] width 58 height 28
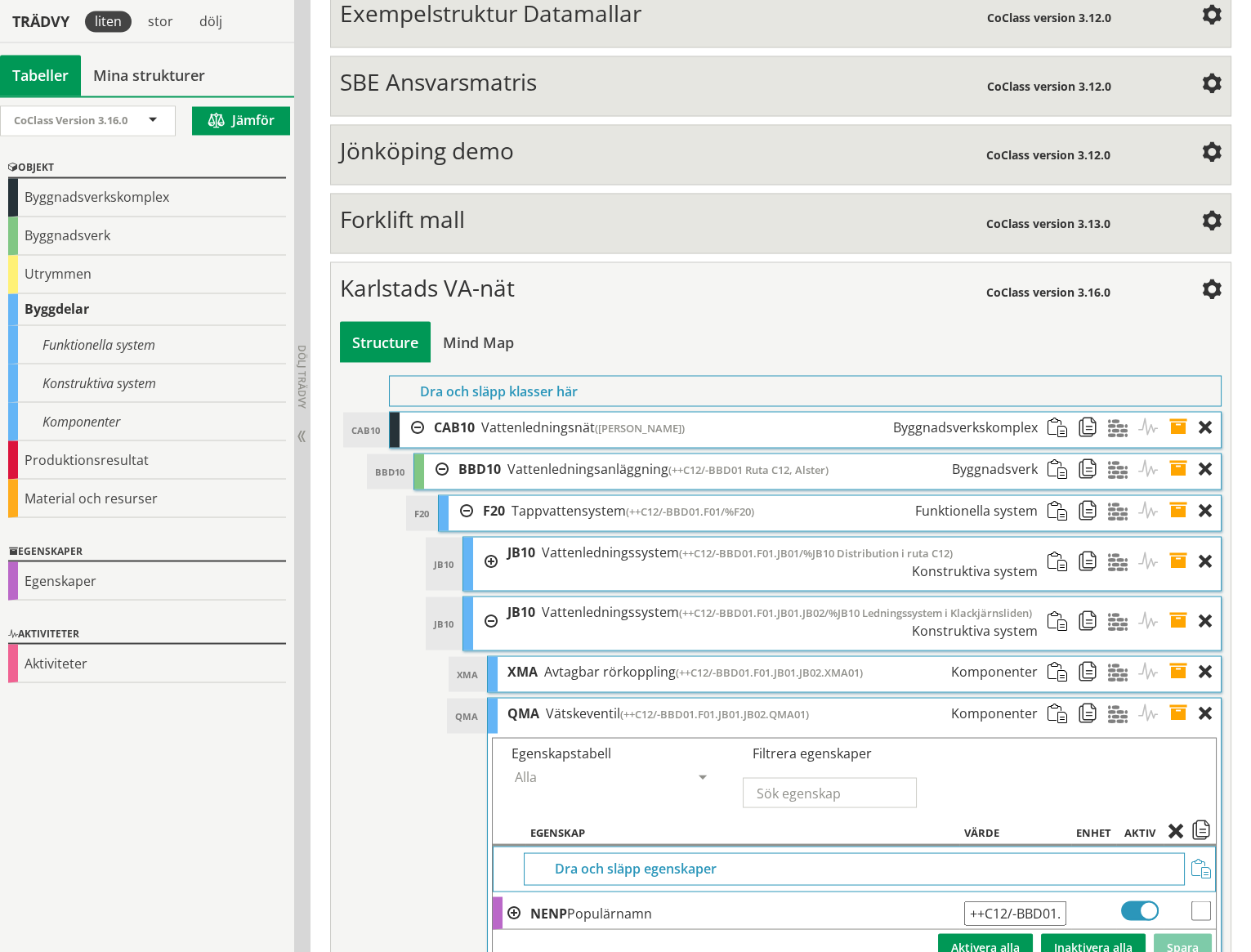
click at [1177, 698] on span at bounding box center [1183, 712] width 31 height 31
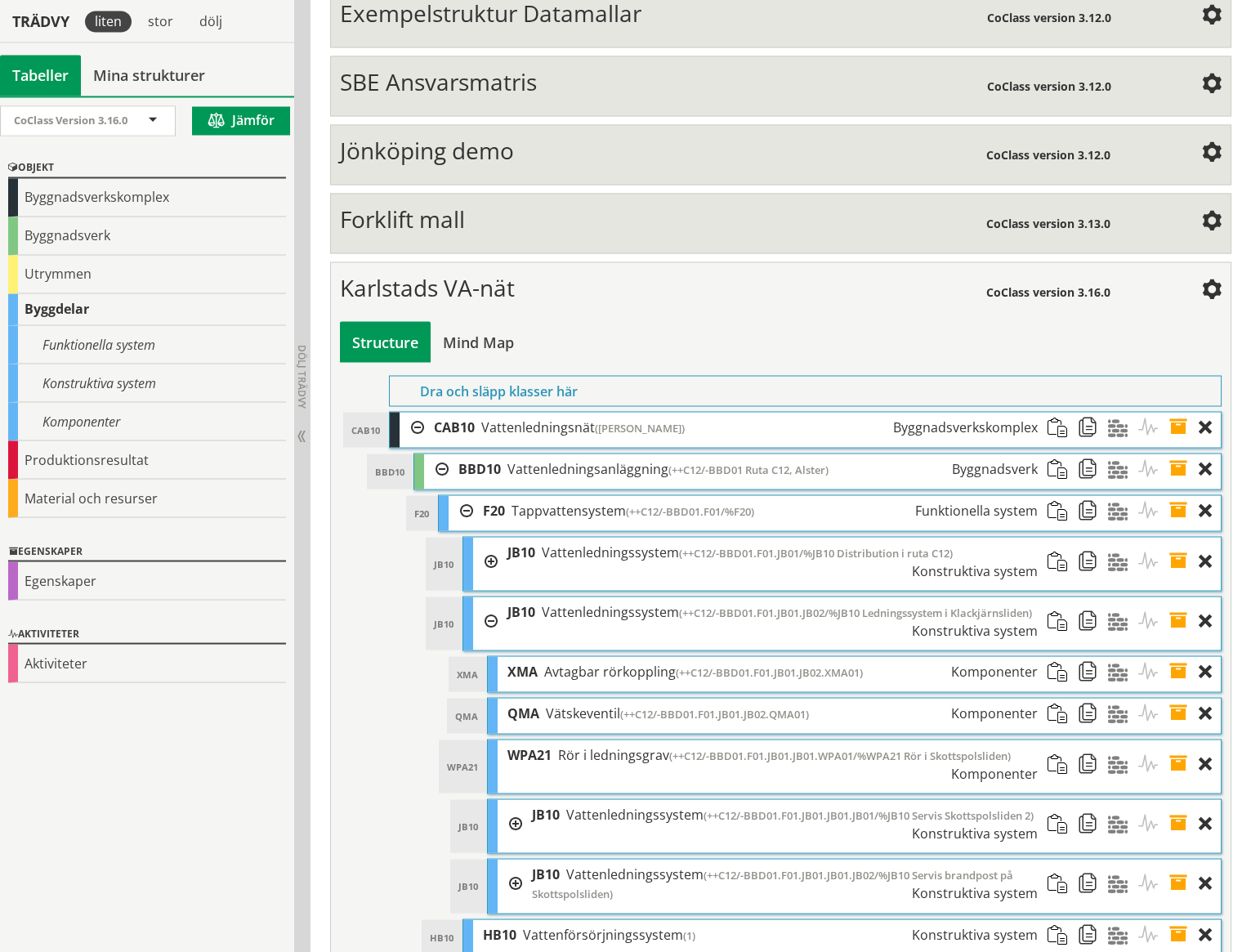
click at [1177, 739] on span at bounding box center [1183, 763] width 31 height 48
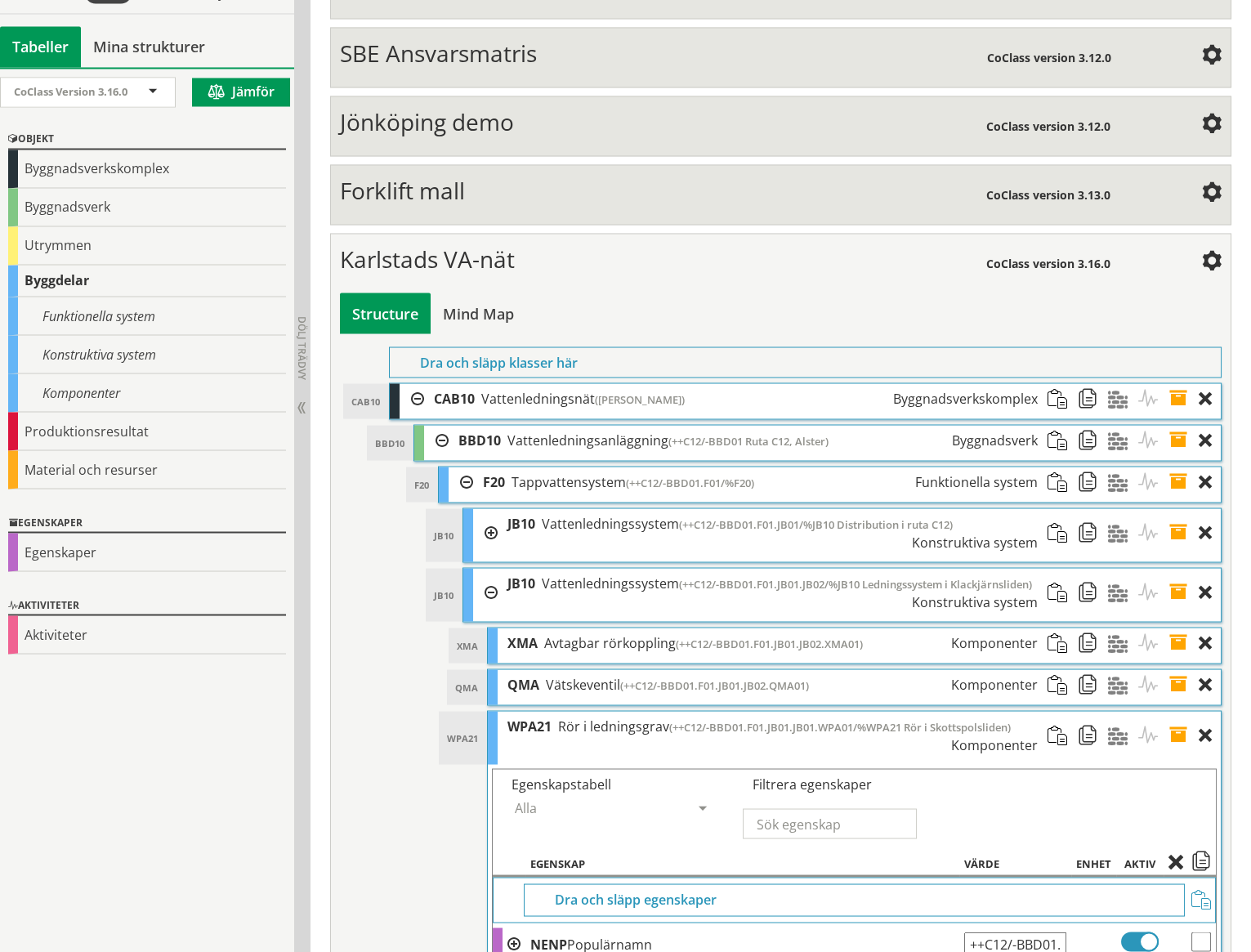
scroll to position [6610, 0]
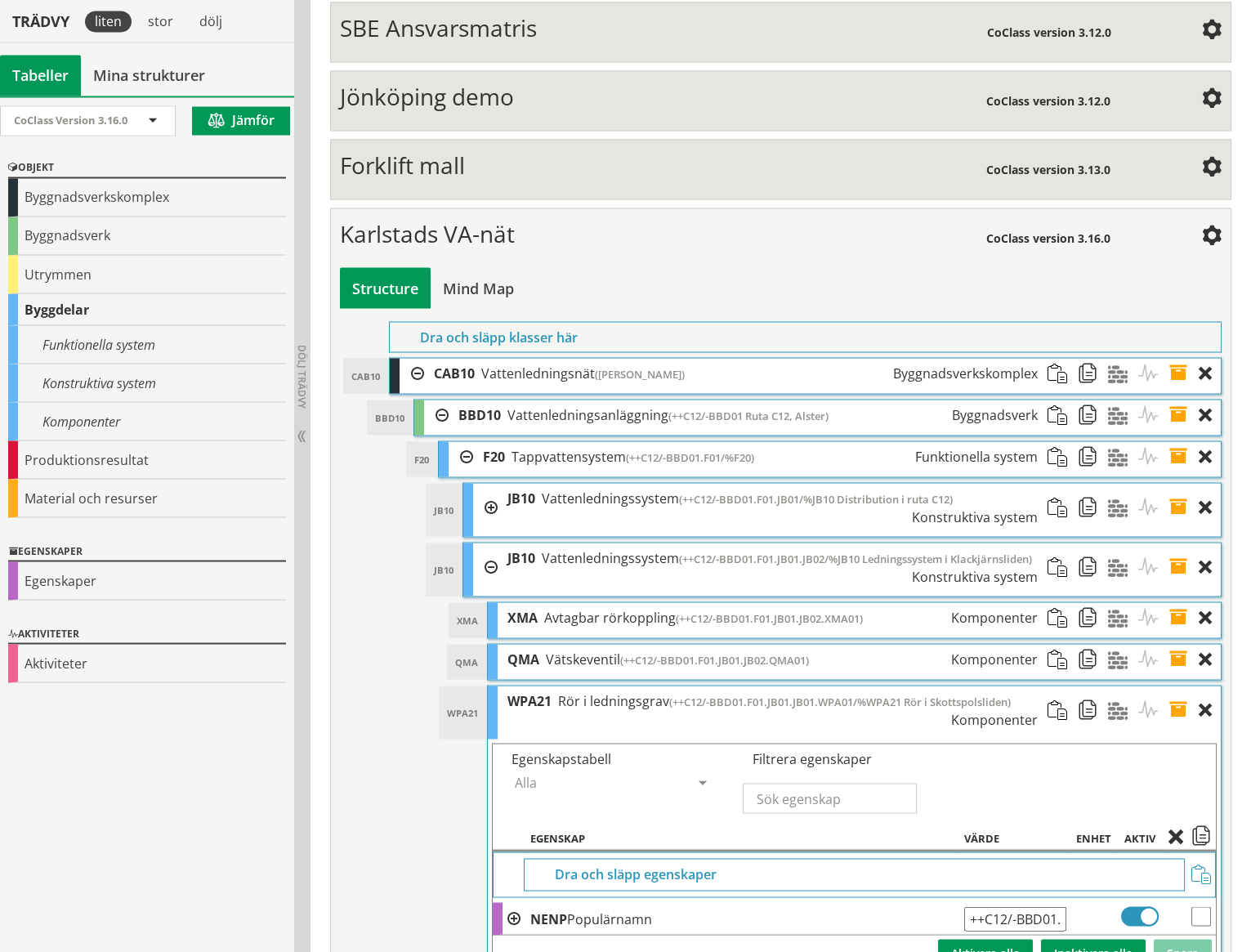
click at [1040, 906] on input "++C12/-BBD01.F01.JB01.JB01.WPA01/%WPA21 Rör i Skottspolsliden" at bounding box center [1015, 918] width 102 height 24
type input "++C12/-BBD01.F01.JB01.JB02.WPA01/%WPA21 Rör i Skottspolsliden"
click at [1183, 939] on button "Spara" at bounding box center [1182, 953] width 58 height 28
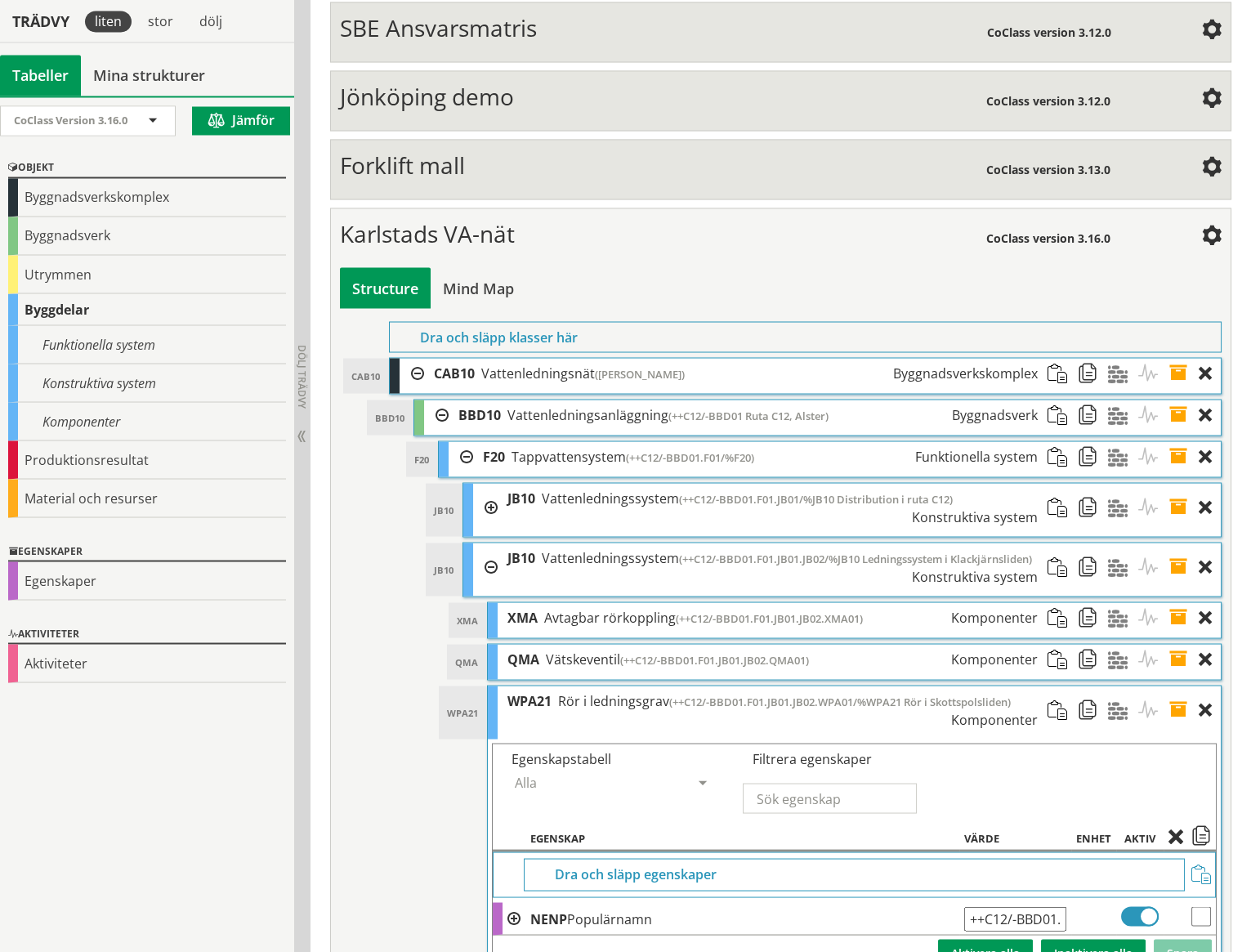
click at [1178, 685] on span at bounding box center [1183, 710] width 31 height 48
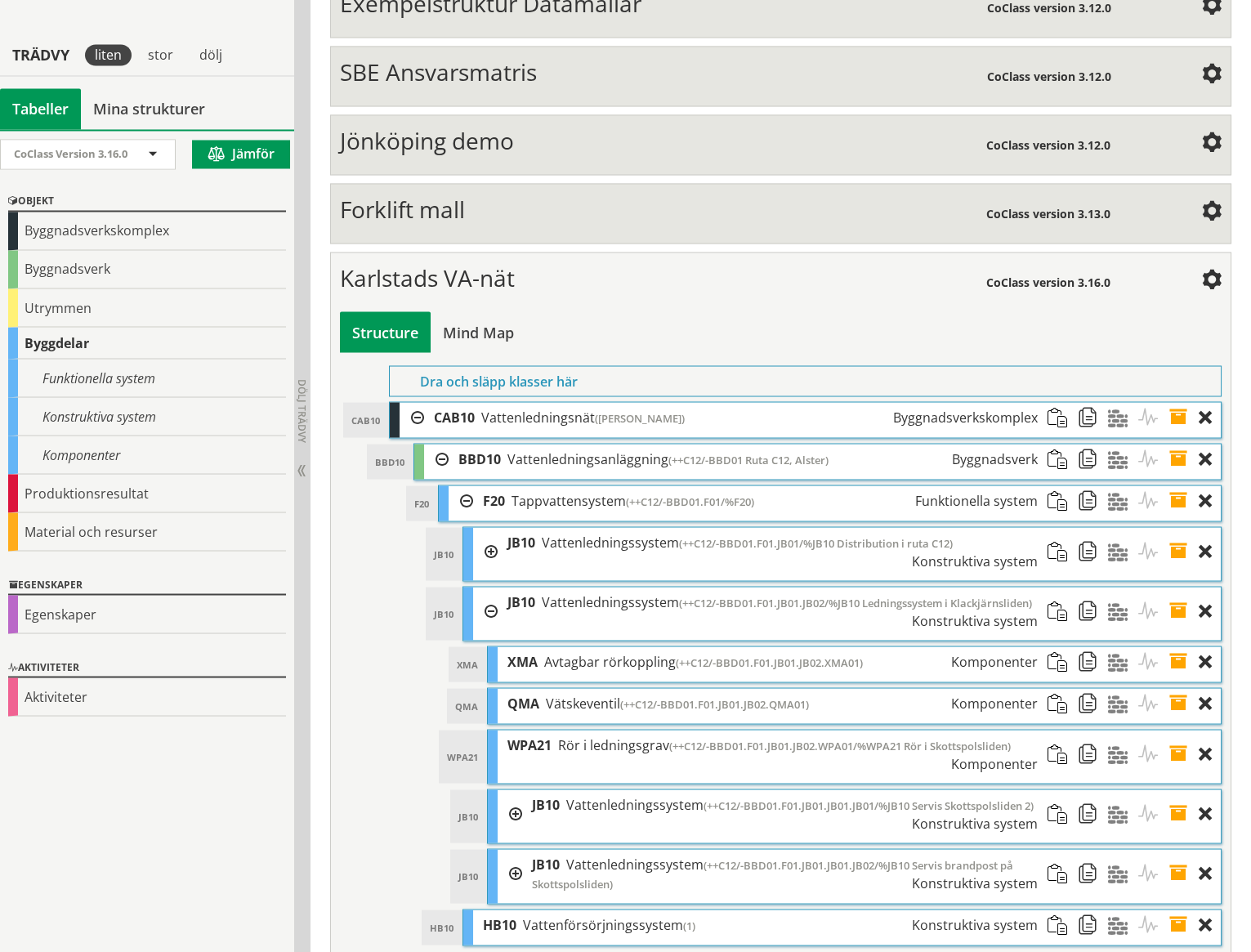
scroll to position [6556, 0]
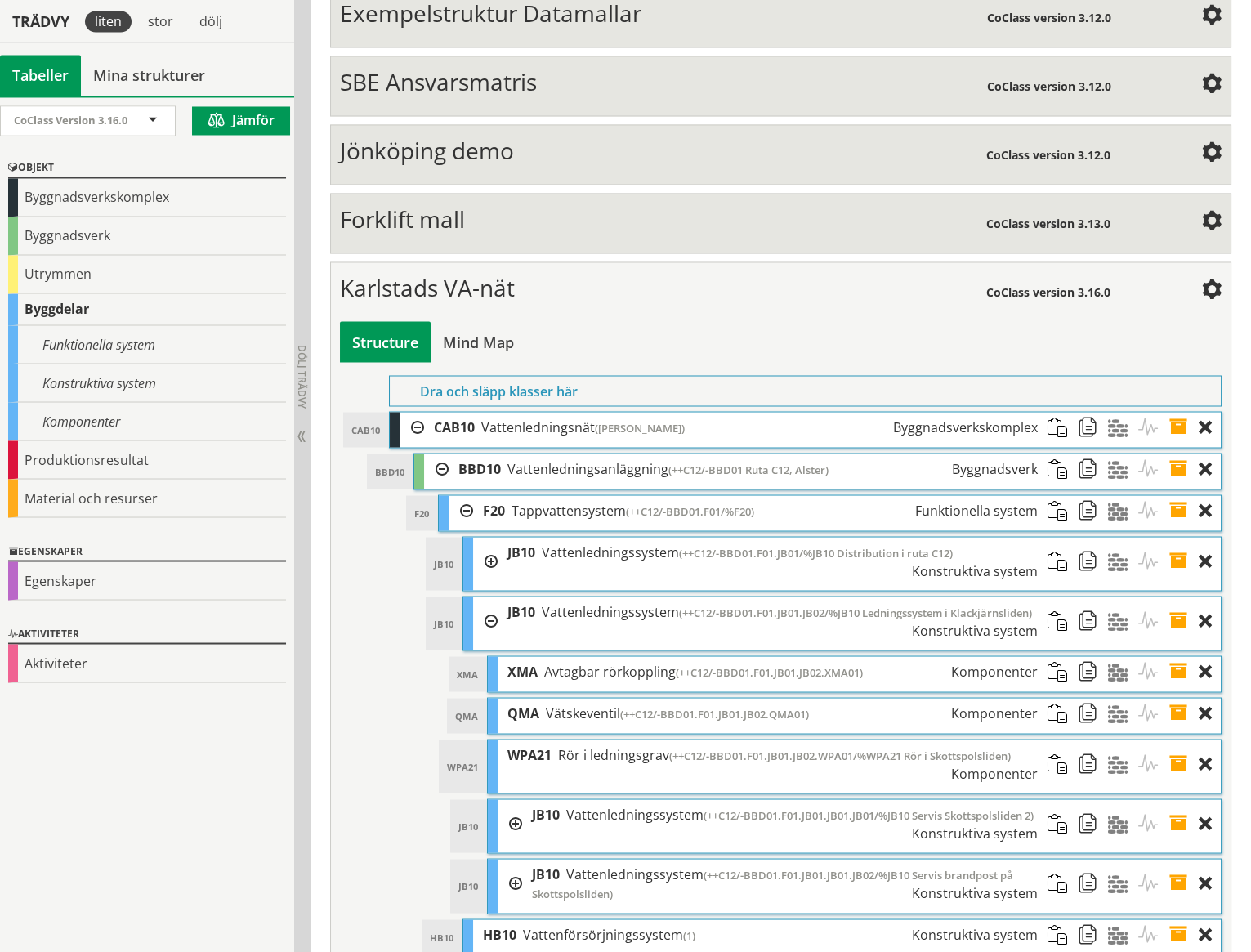
click at [1176, 799] on span at bounding box center [1183, 823] width 31 height 48
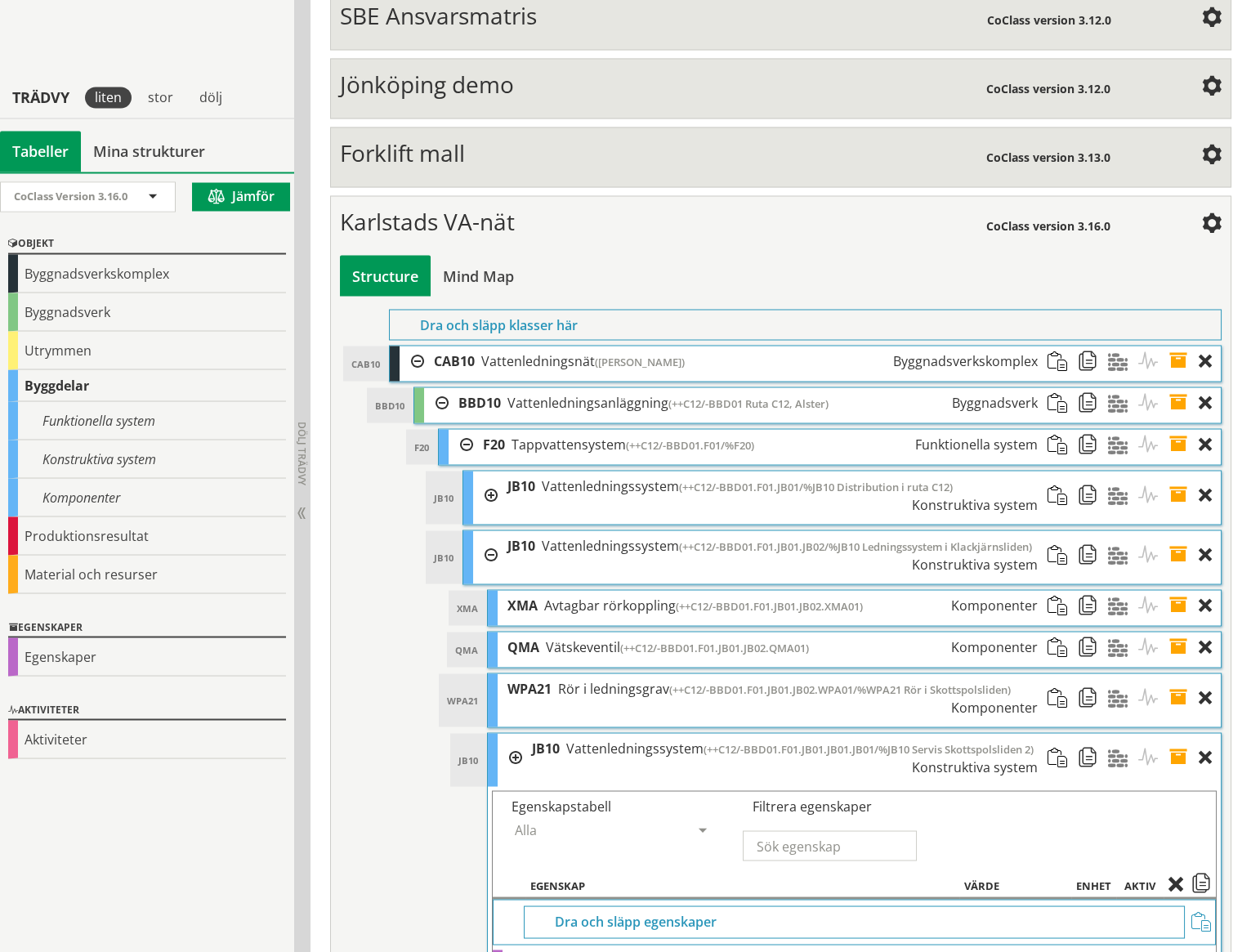
scroll to position [6775, 0]
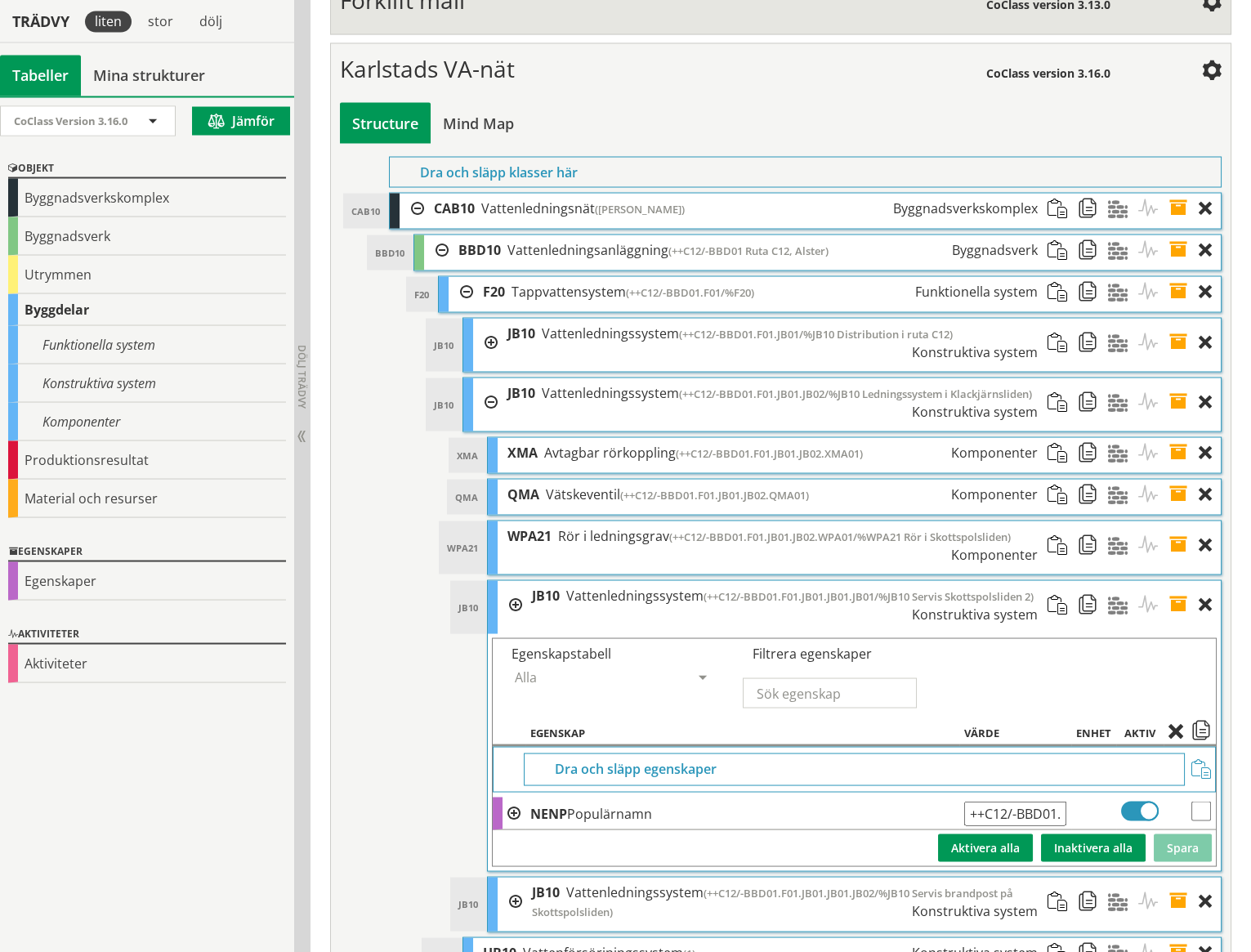
click at [1057, 801] on input "++C12/-BBD01.F01.JB01.JB01.JB01/%JB10 Servis Skottspolsliden 2" at bounding box center [1015, 813] width 102 height 24
type input "++C12/-BBD01.F01.JB01.JB02.JB01/%JB10 Servis Skottspolsliden 2"
click at [1180, 833] on button "Spara" at bounding box center [1182, 847] width 58 height 28
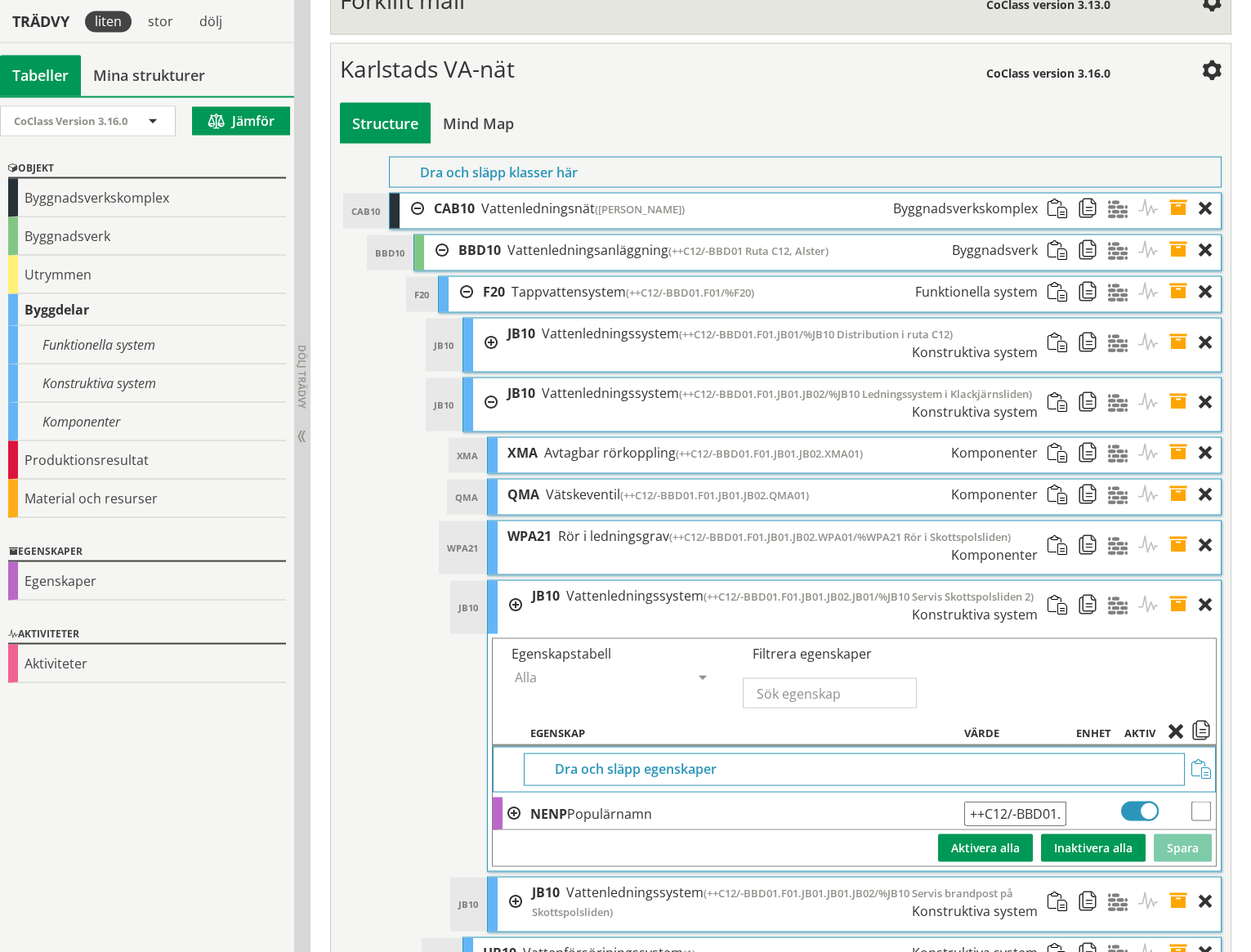
click at [1176, 580] on span at bounding box center [1183, 605] width 31 height 48
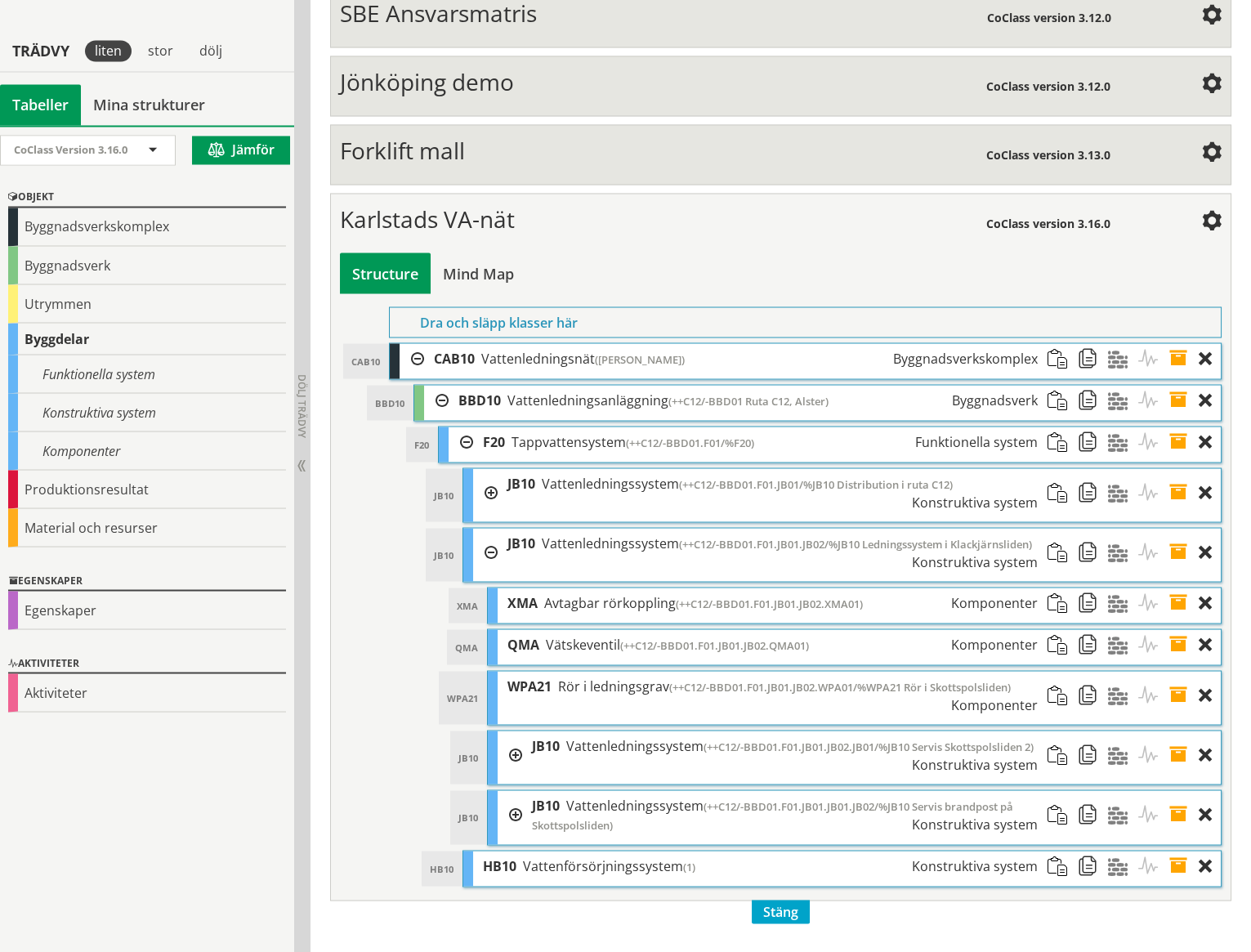
scroll to position [6556, 0]
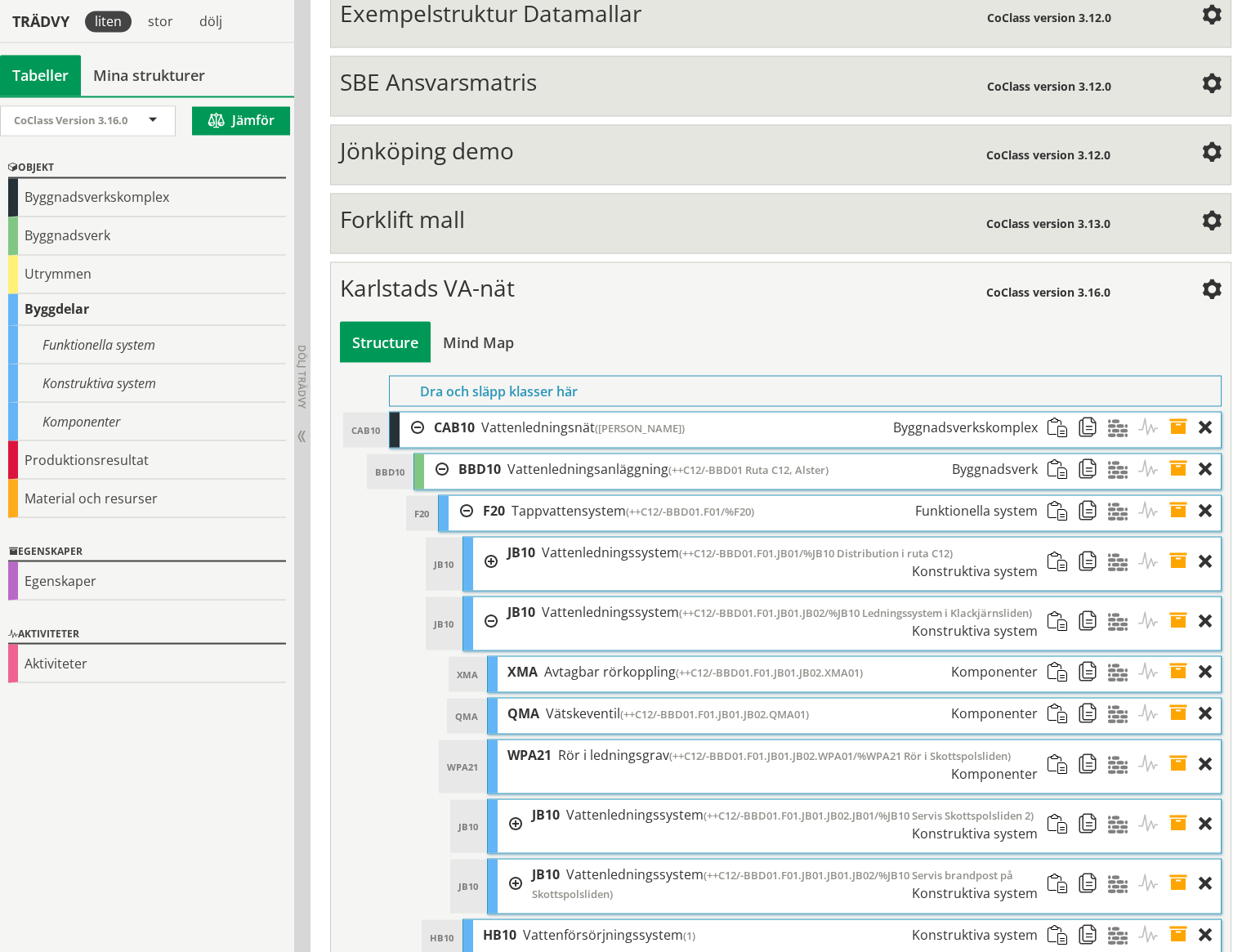
click at [1181, 858] on span at bounding box center [1183, 882] width 31 height 49
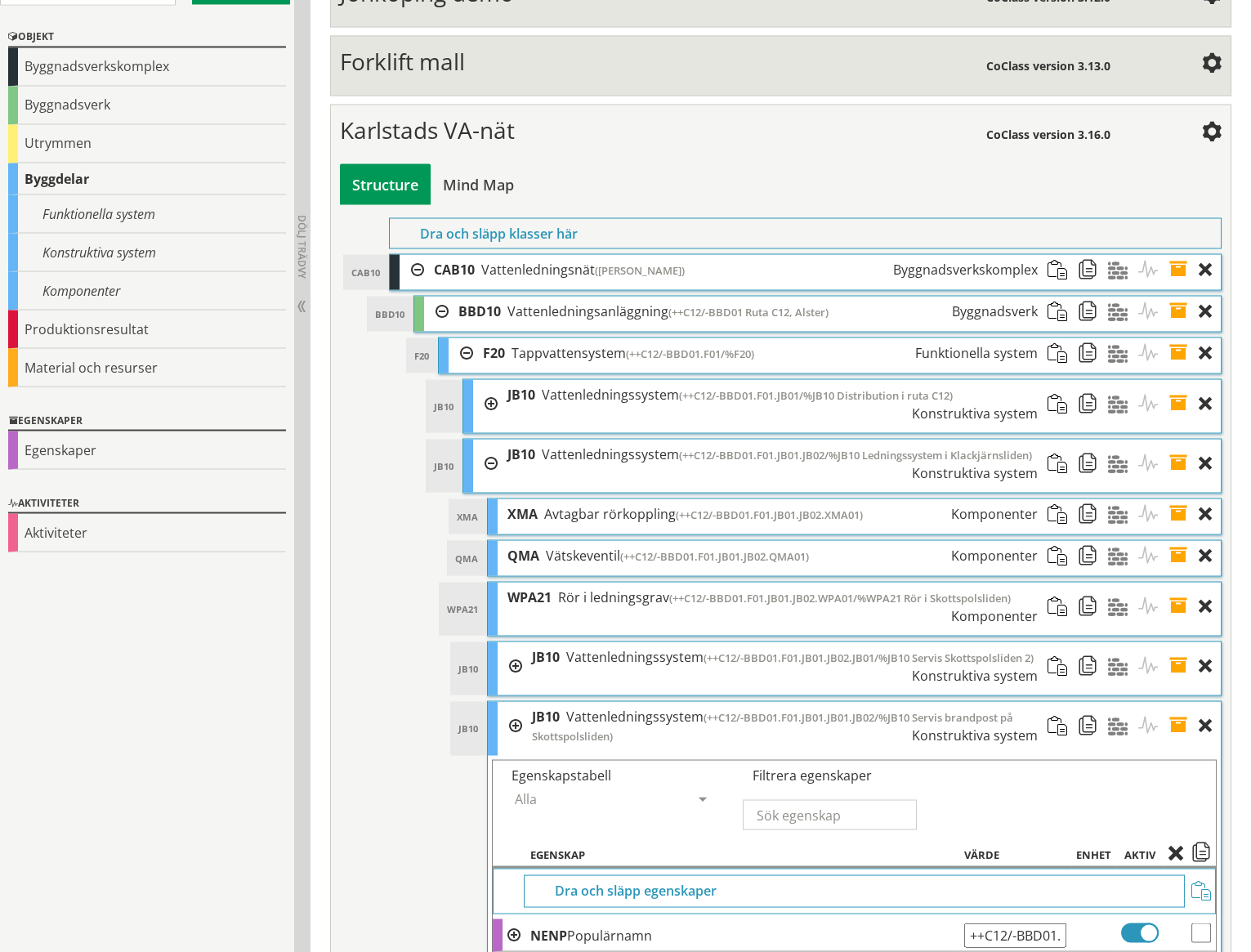
scroll to position [6789, 0]
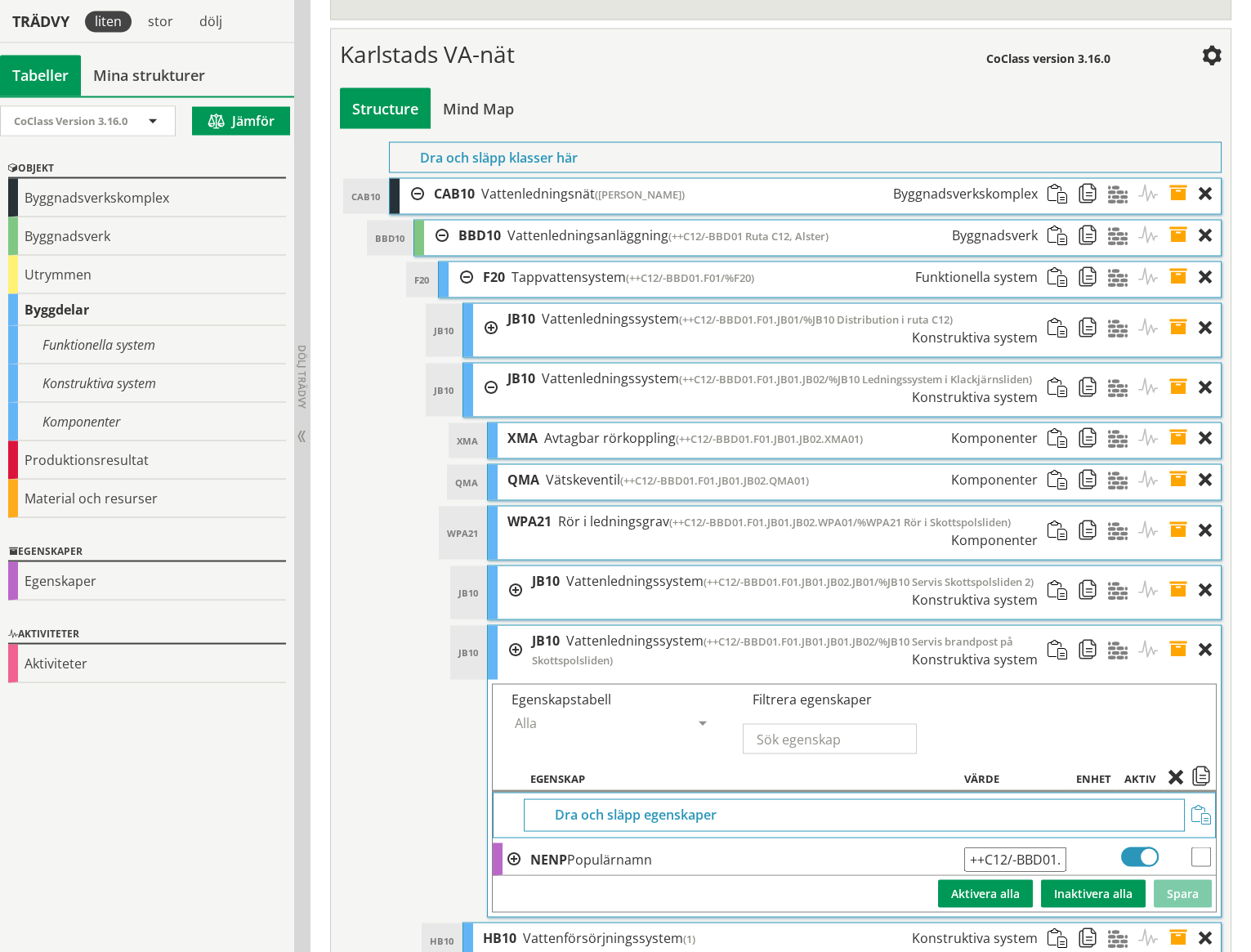
click at [1049, 846] on input "++C12/-BBD01.F01.JB01.JB01.JB02/%JB10 Servis brandpost på Skottspolsliden" at bounding box center [1015, 858] width 102 height 24
type input "++C12/-BBD01.F01.JB01.JB02.JB02/%JB10 Servis brandpost på Skottspolsliden"
click at [1173, 879] on button "Spara" at bounding box center [1182, 893] width 58 height 28
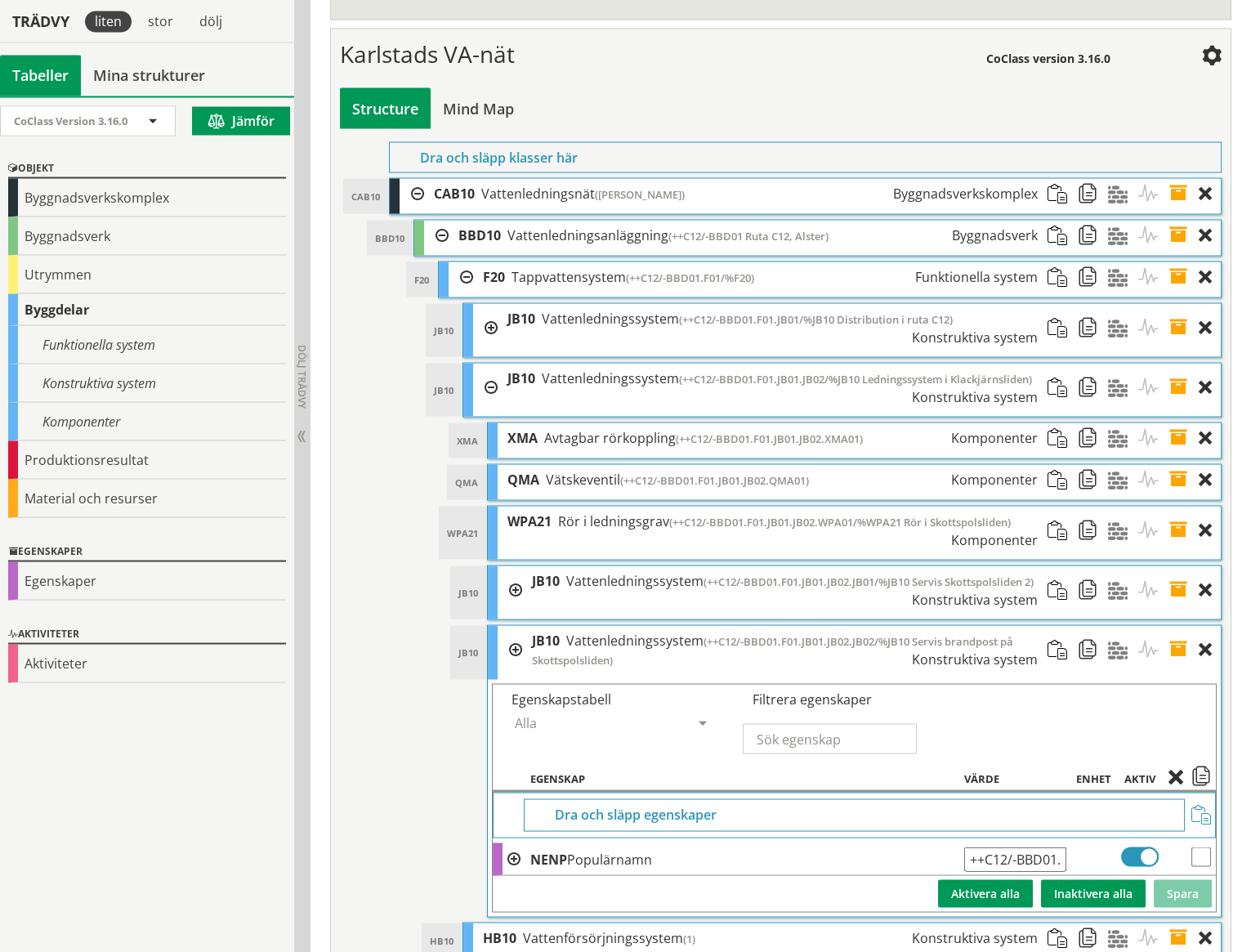
click at [1179, 625] on span at bounding box center [1183, 649] width 31 height 49
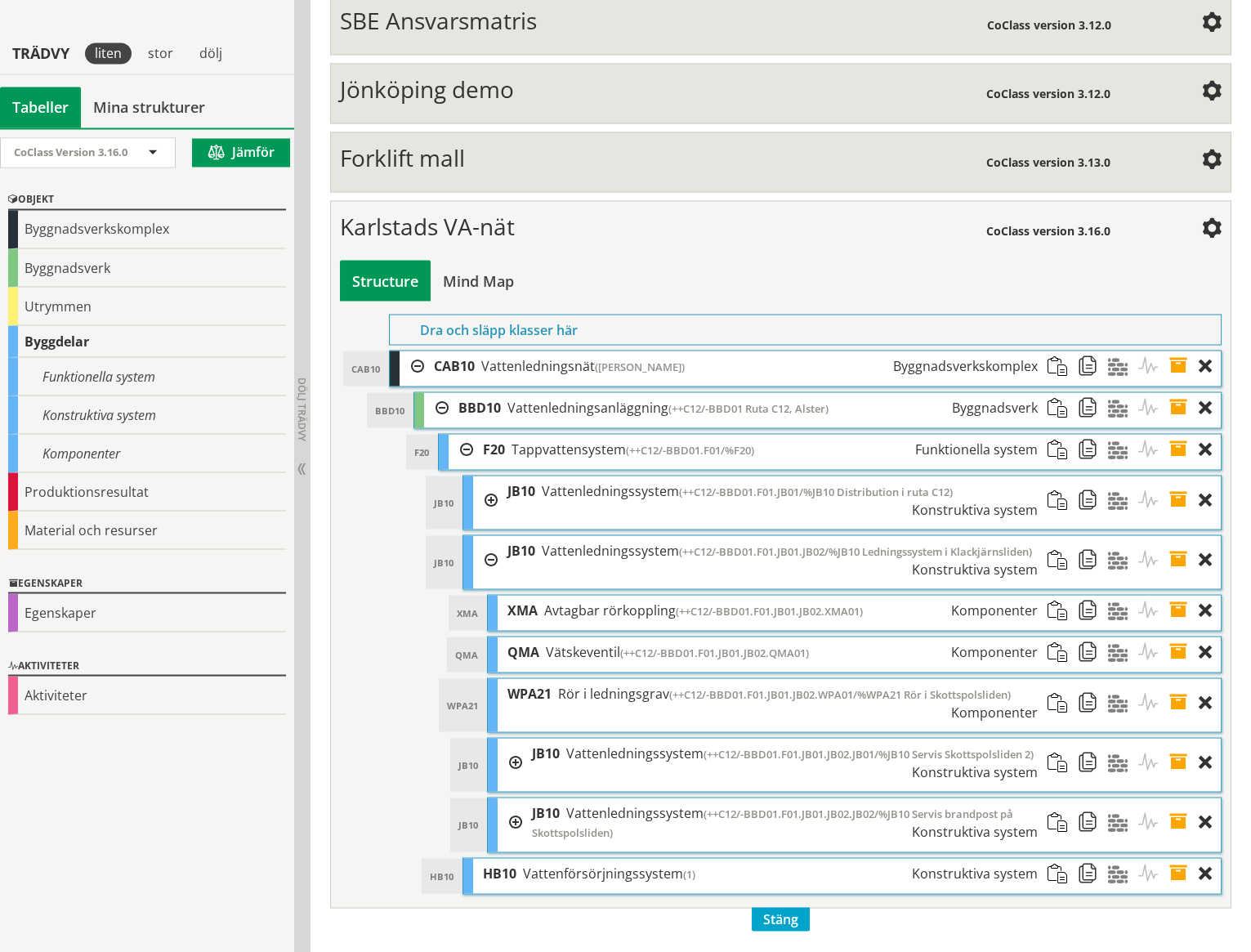
scroll to position [6556, 0]
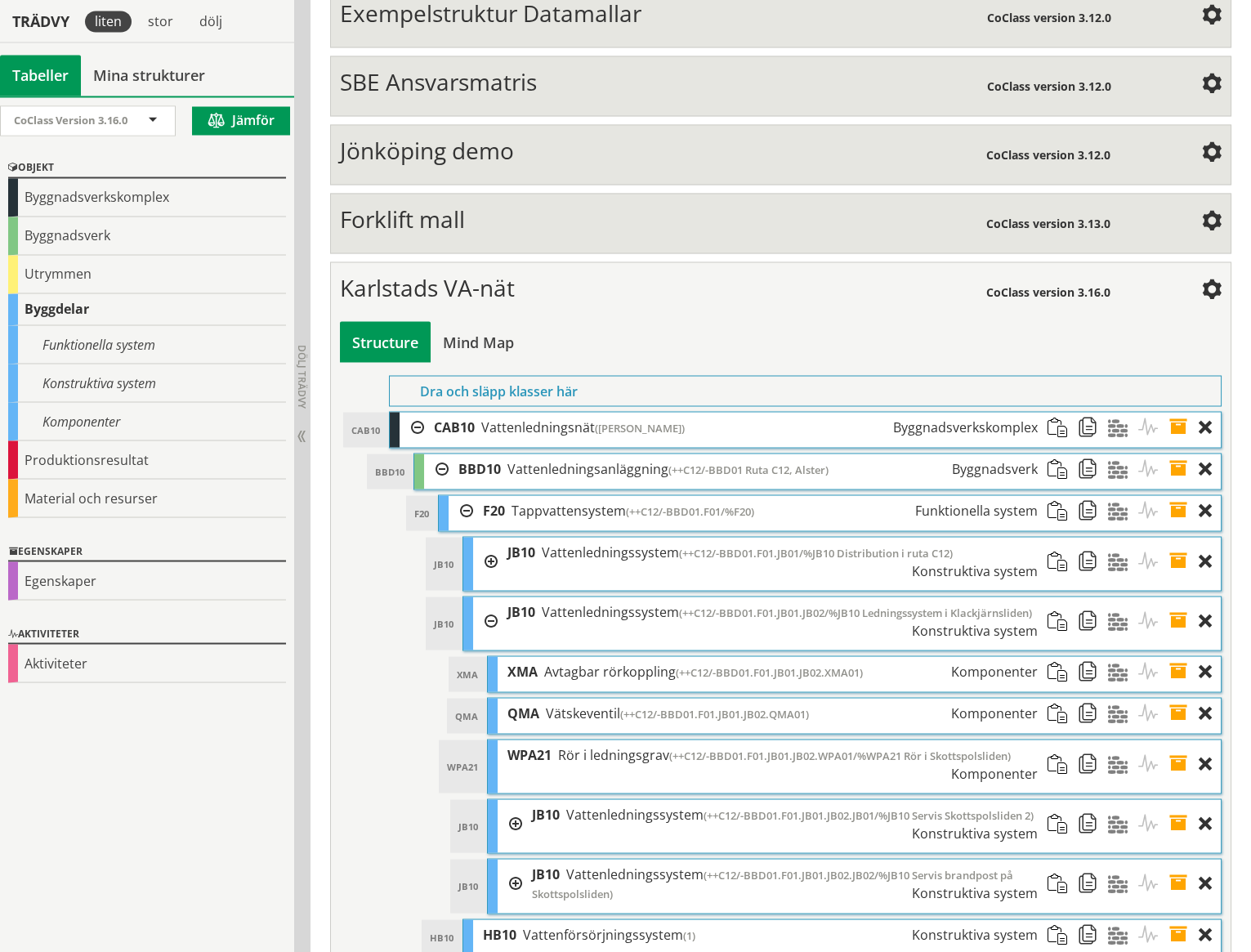
click at [514, 799] on div at bounding box center [510, 823] width 24 height 48
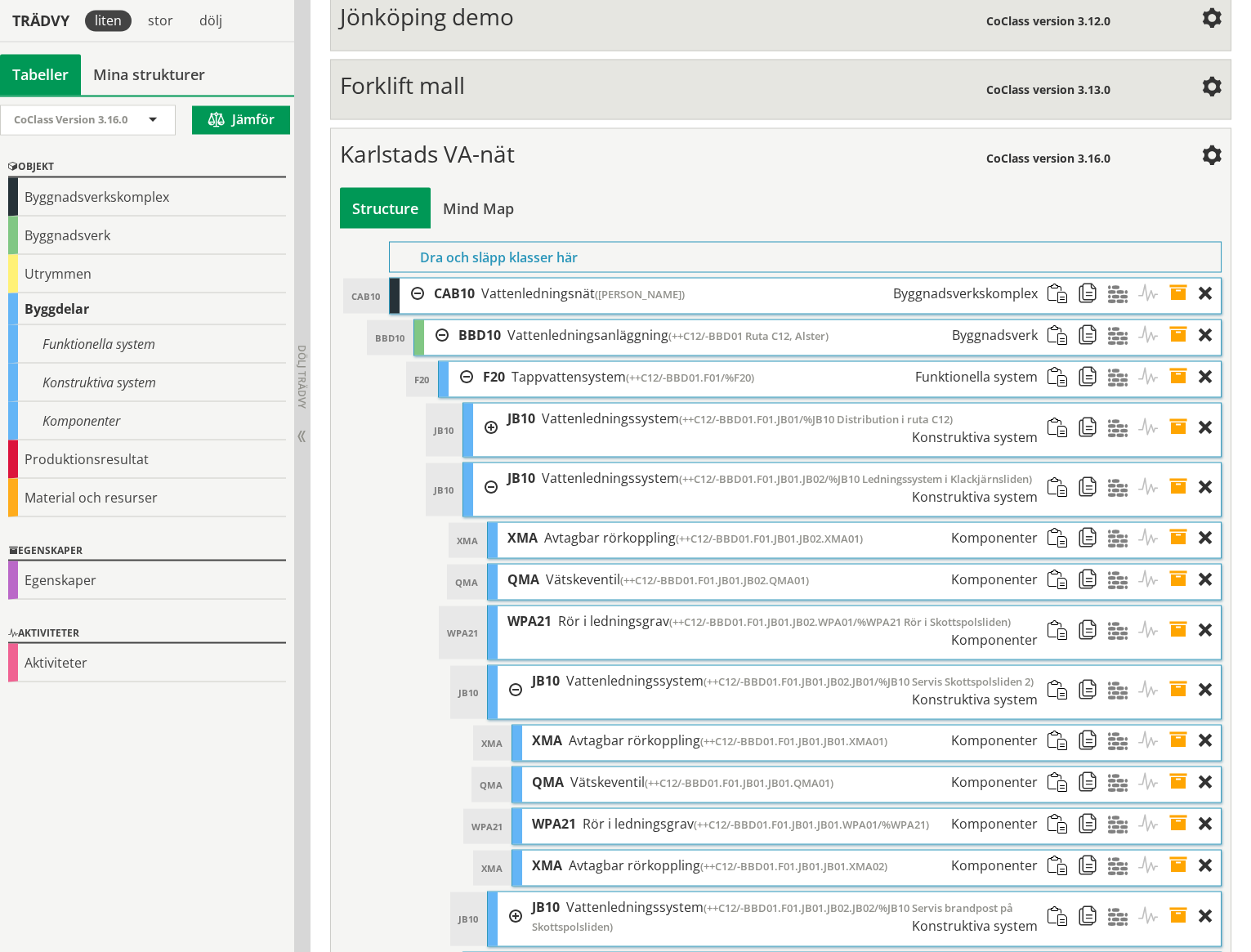
scroll to position [6723, 0]
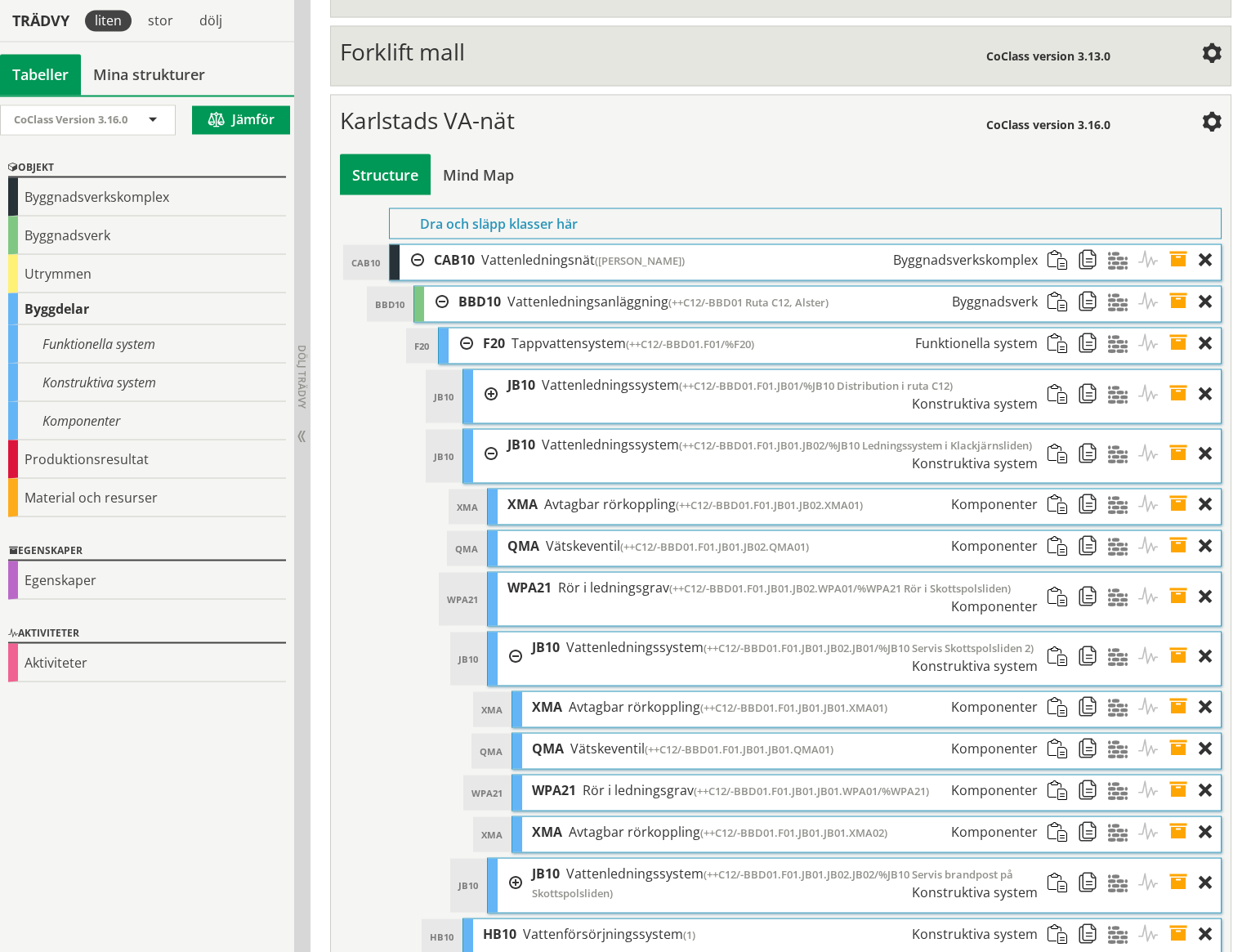
click at [1179, 691] on span at bounding box center [1183, 706] width 31 height 31
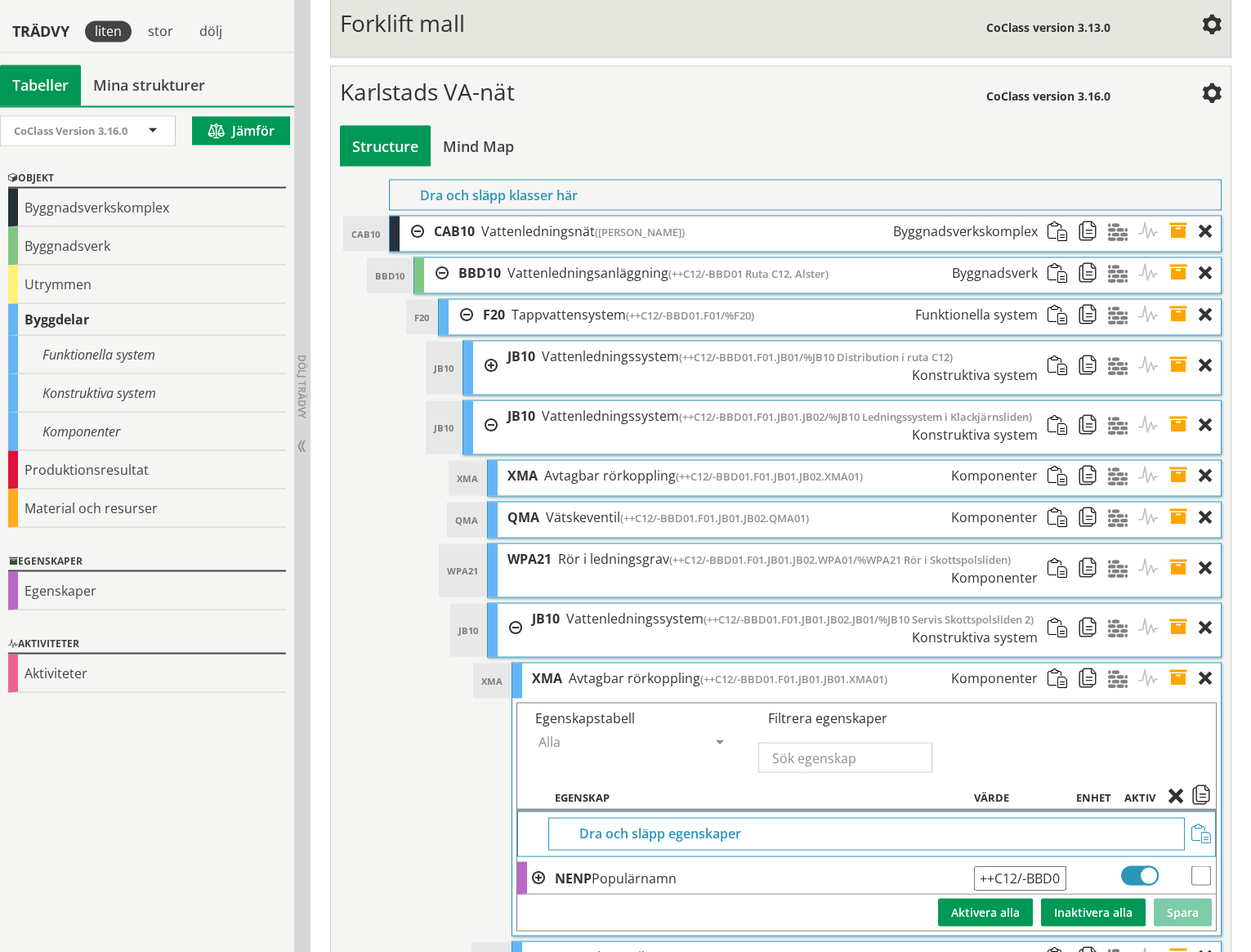
scroll to position [6762, 0]
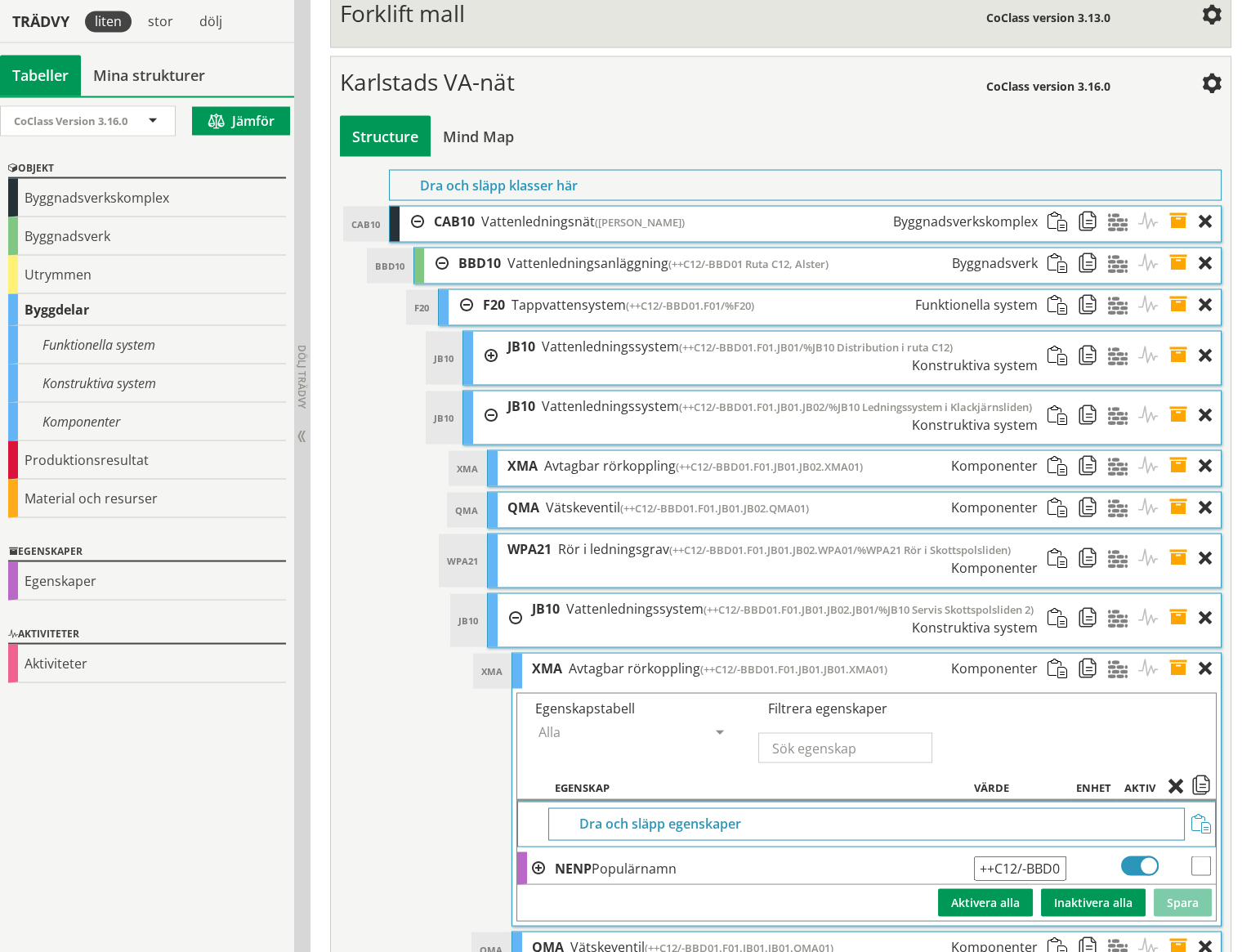
click at [515, 593] on div at bounding box center [510, 618] width 24 height 48
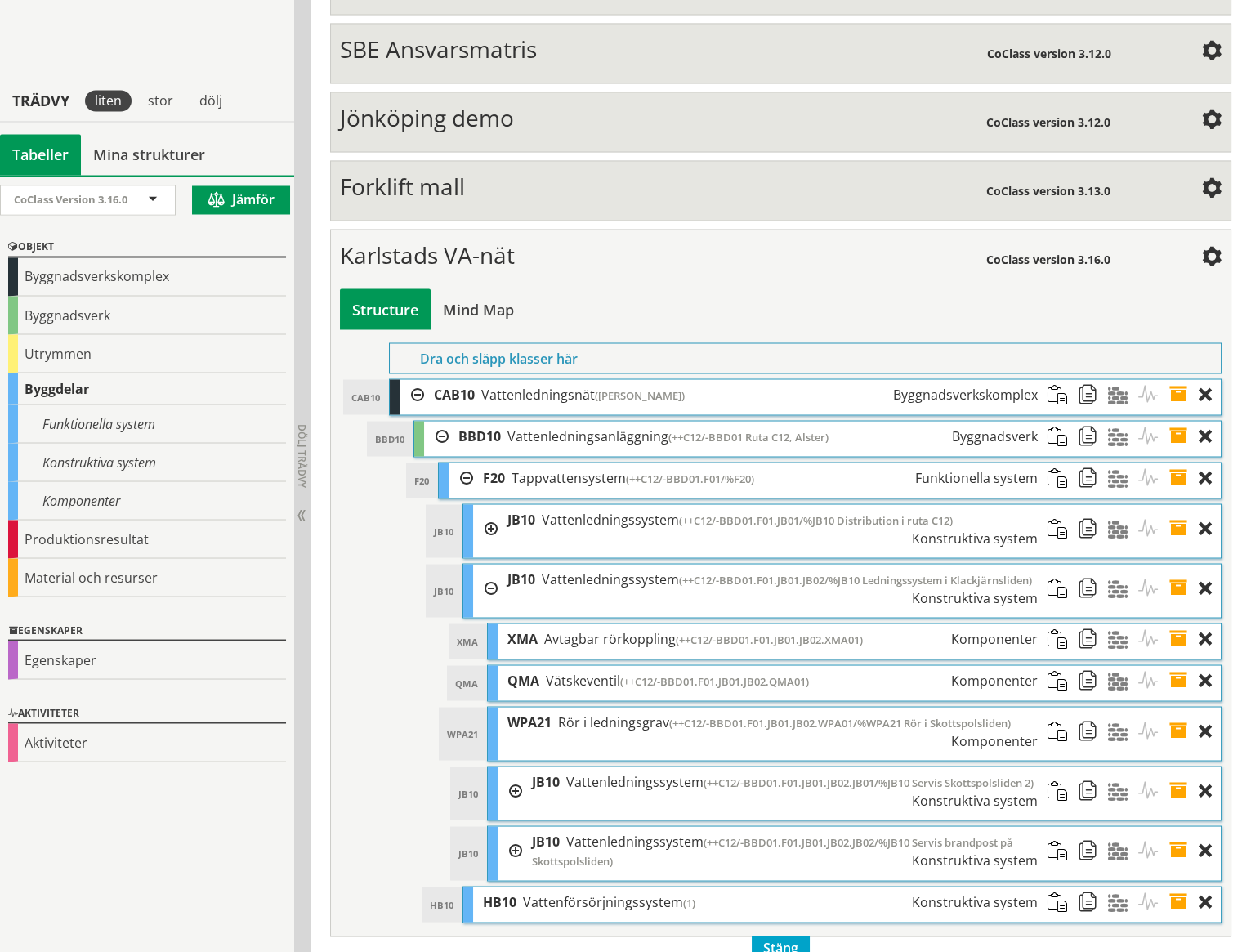
scroll to position [6556, 0]
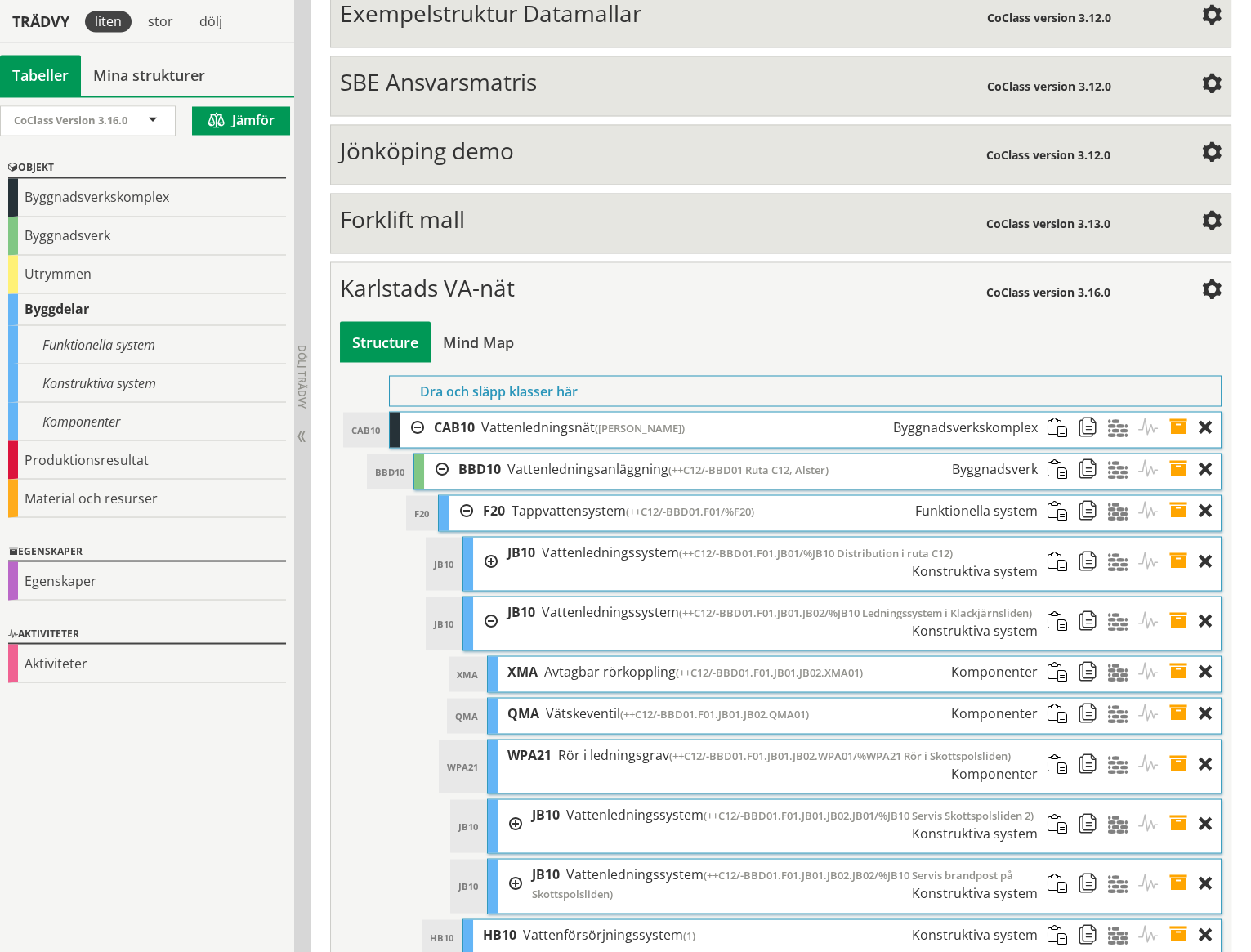
click at [1179, 799] on span at bounding box center [1183, 823] width 31 height 48
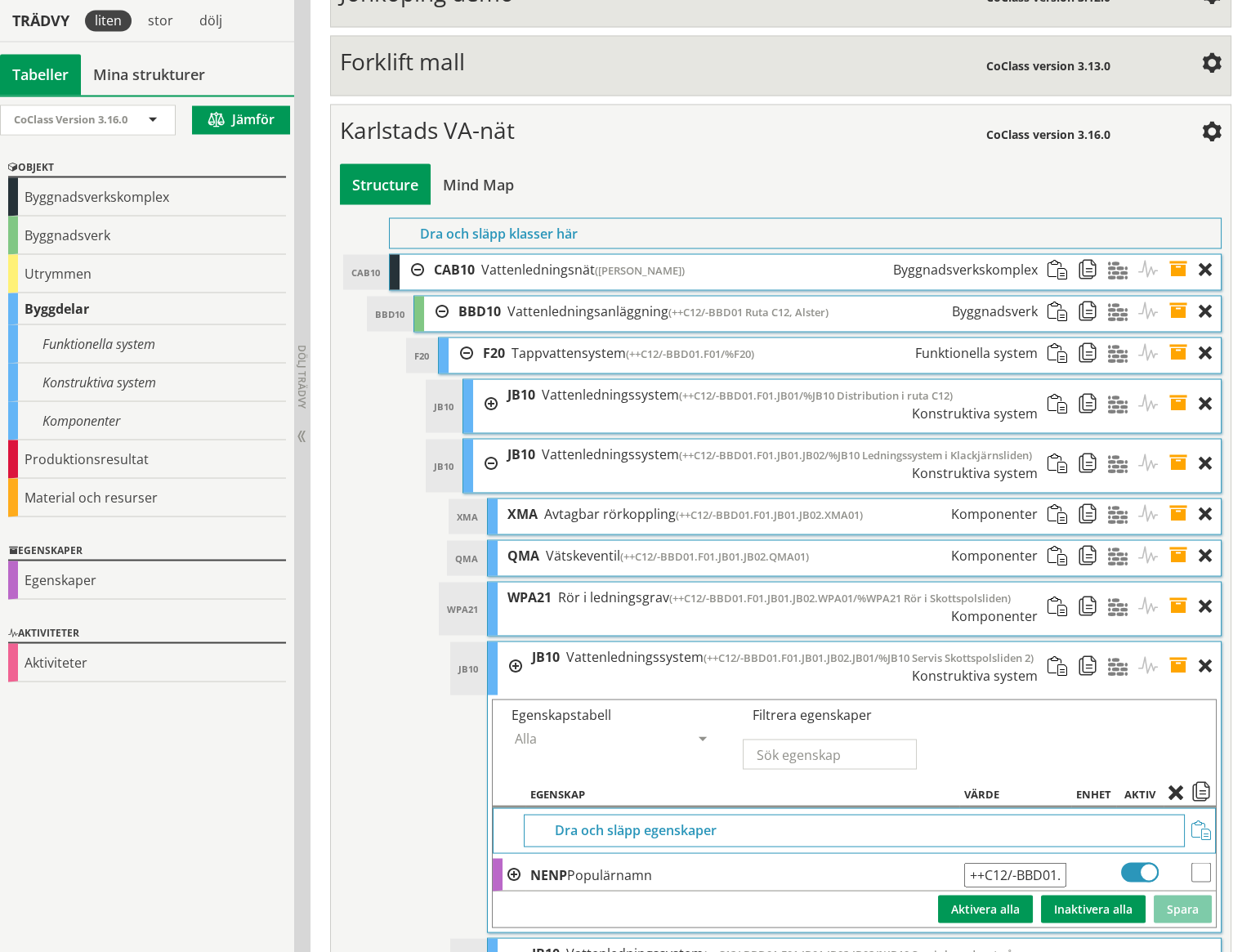
scroll to position [6771, 0]
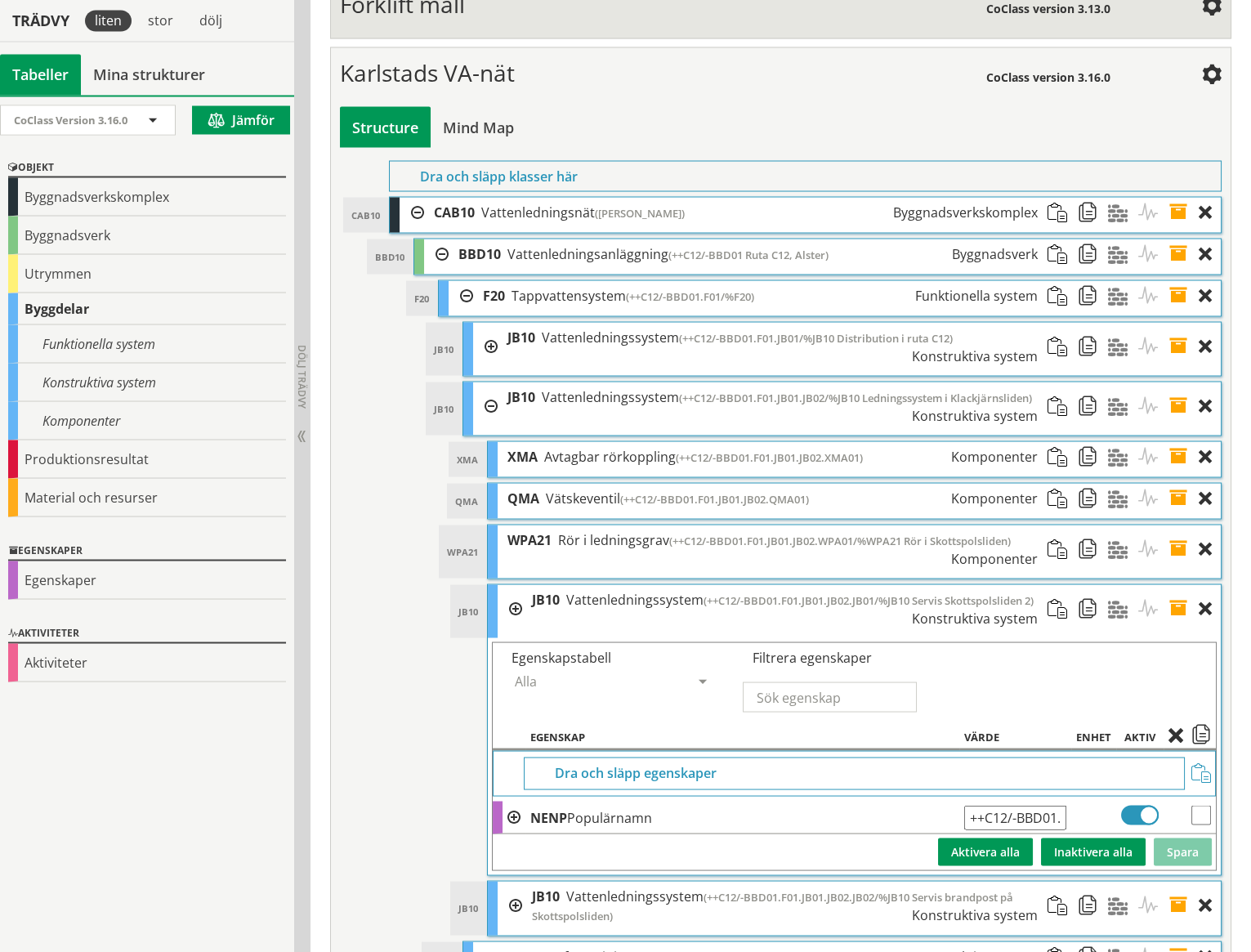
click at [1177, 584] on span at bounding box center [1183, 608] width 31 height 48
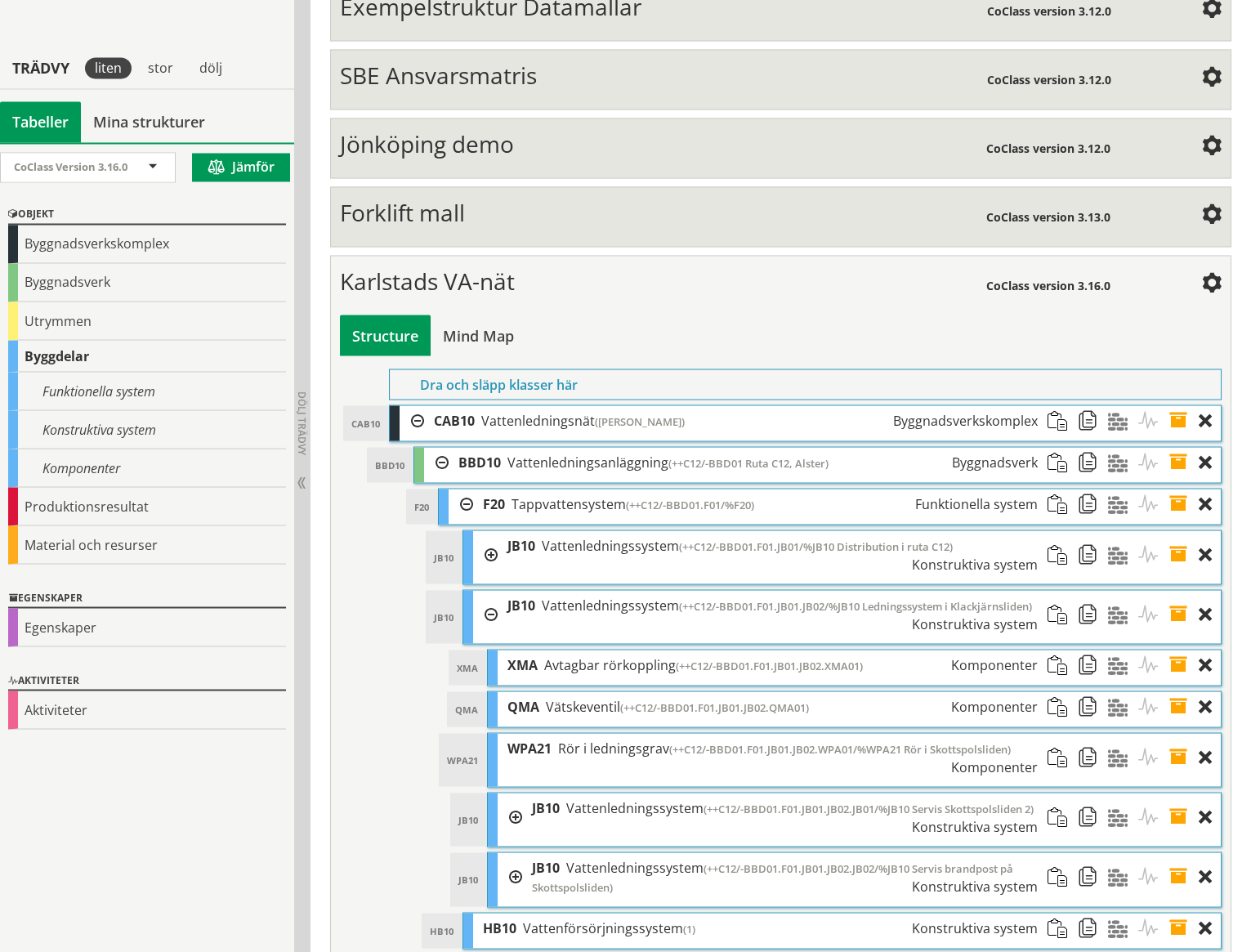
scroll to position [6556, 0]
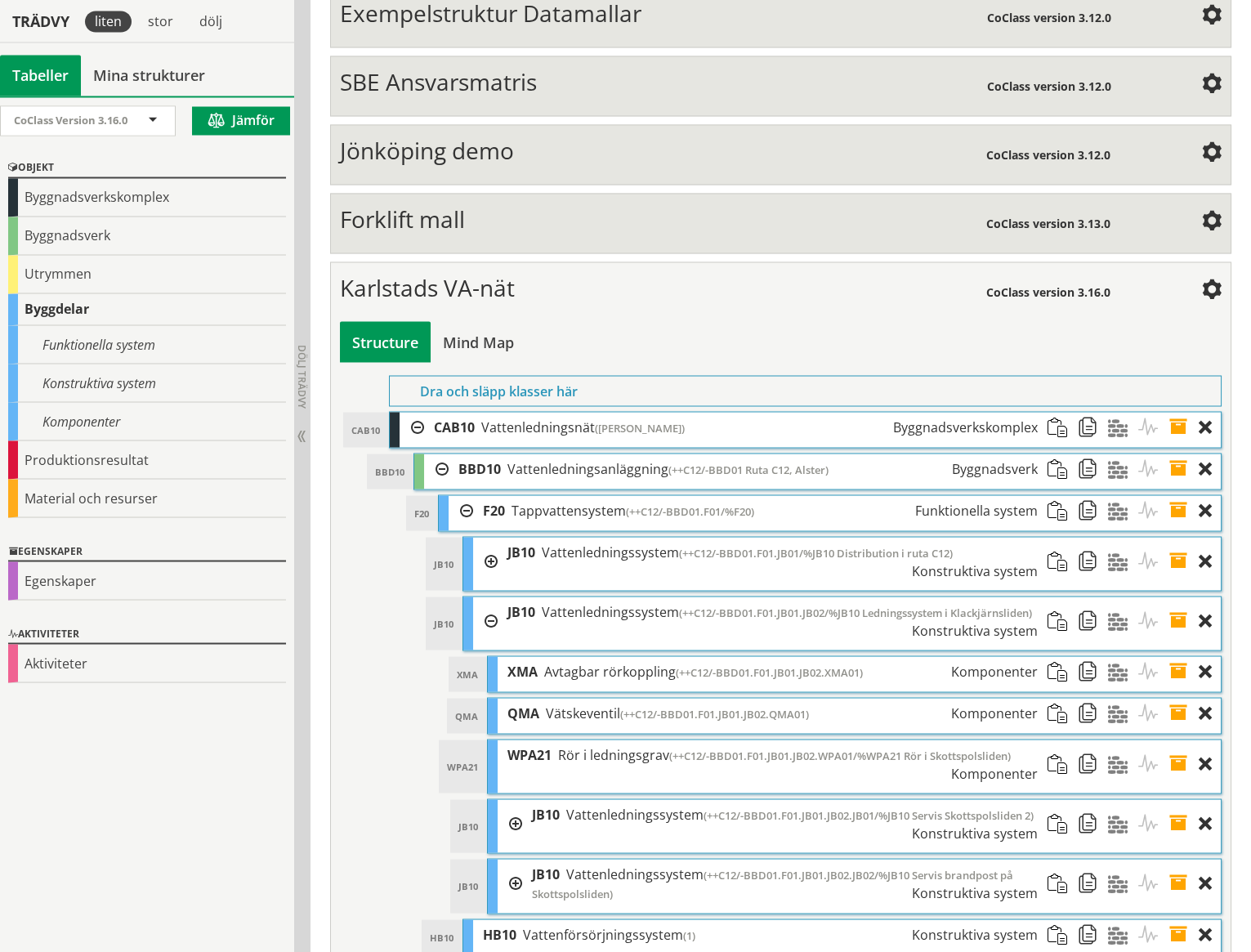
click at [515, 799] on div at bounding box center [510, 823] width 24 height 48
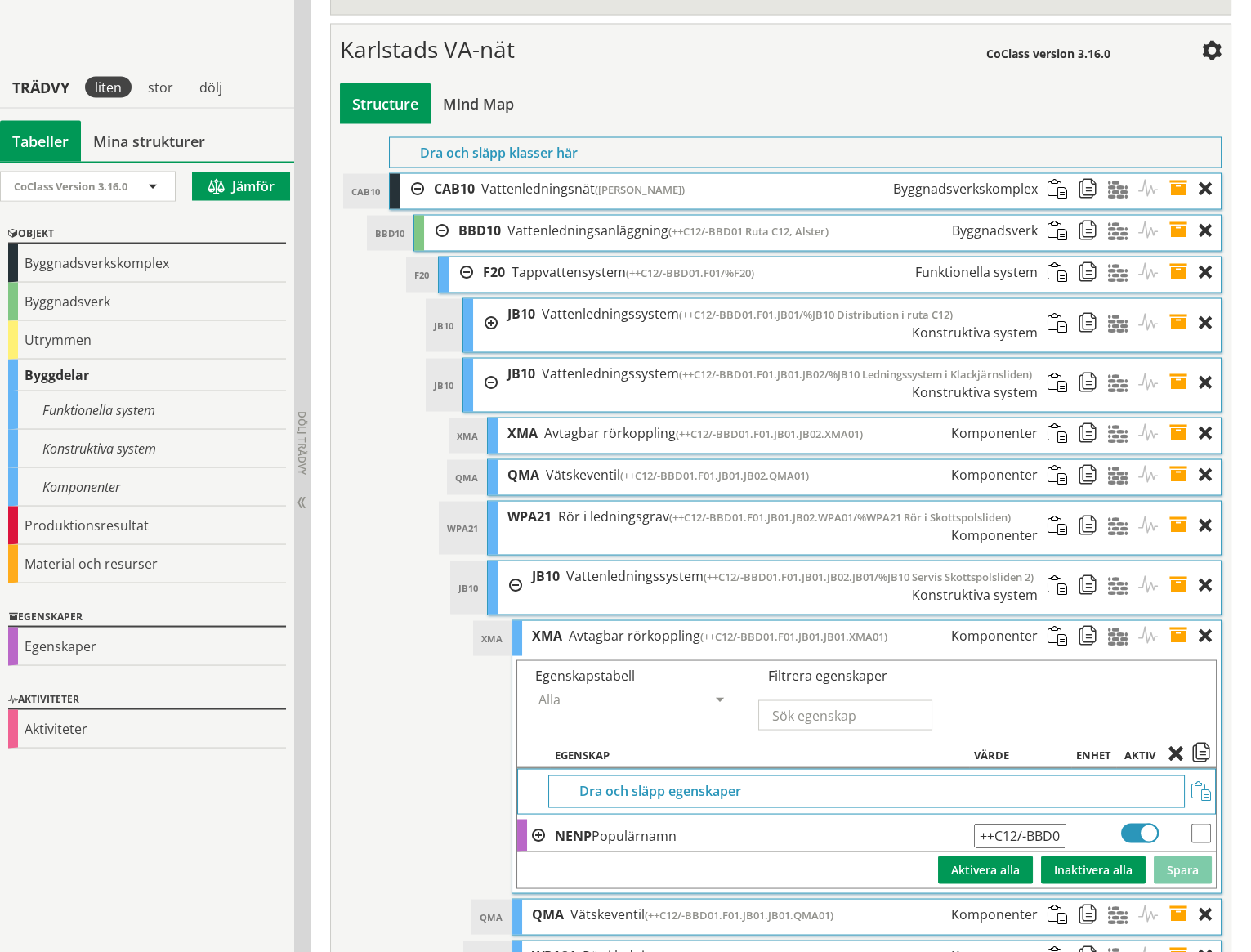
scroll to position [6861, 0]
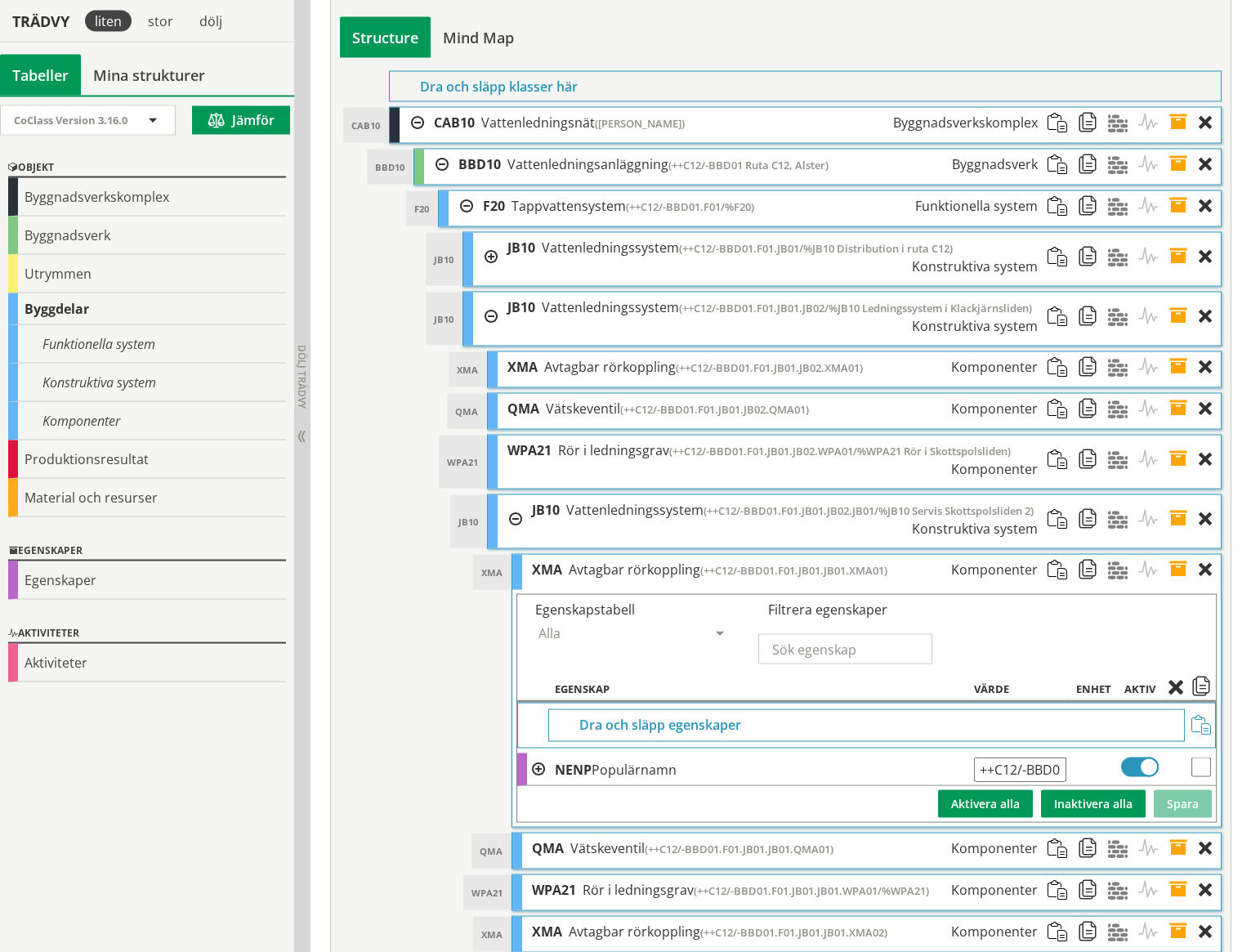
click at [1046, 756] on input "++C12/-BBD01.F01.JB01.JB01.XMA01" at bounding box center [1019, 768] width 92 height 24
type input "++C12/-BBD01.F01.JB01.JB02.JB01.XMA01"
click at [1177, 789] on button "Spara" at bounding box center [1182, 803] width 58 height 28
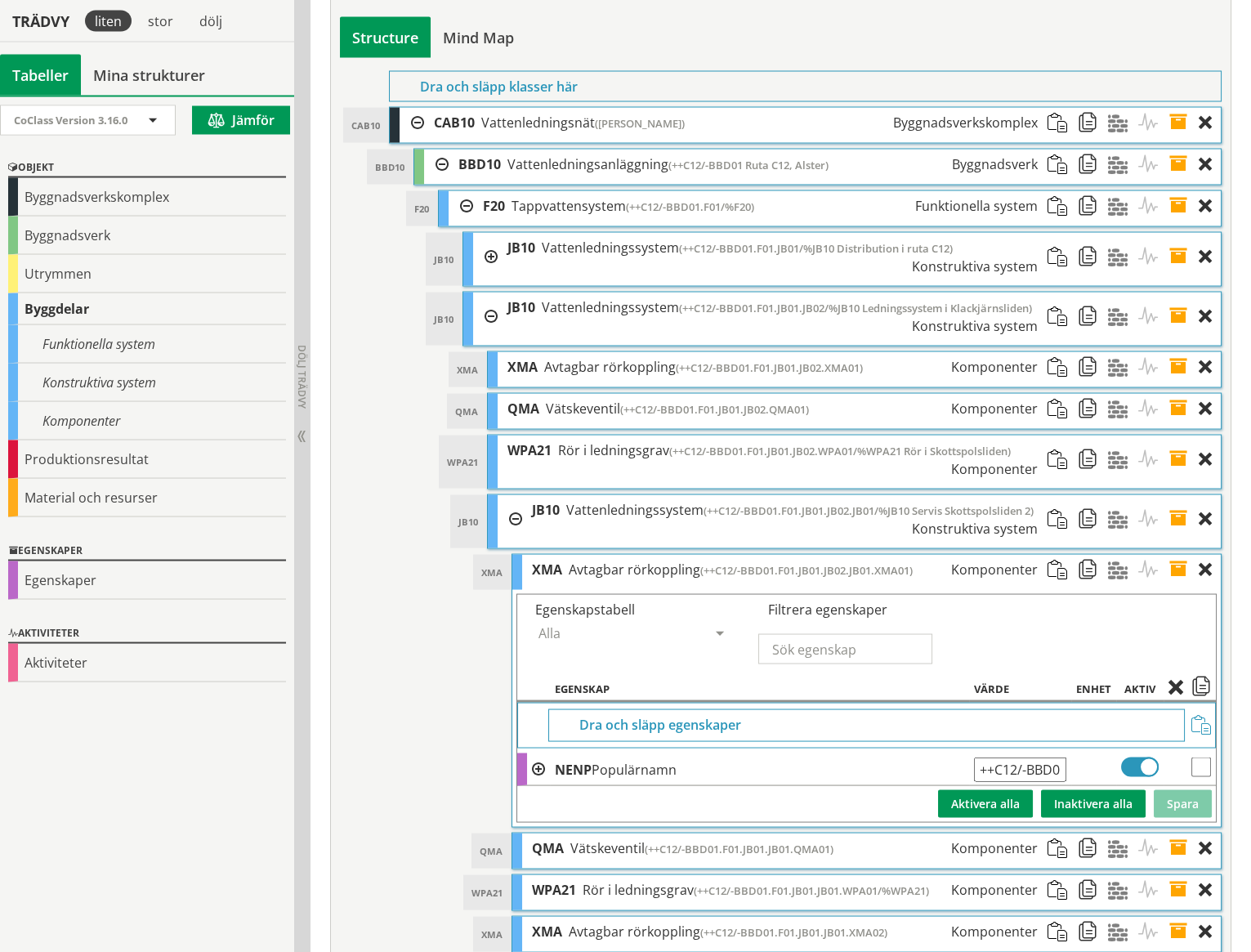
click at [1178, 832] on span at bounding box center [1183, 847] width 31 height 31
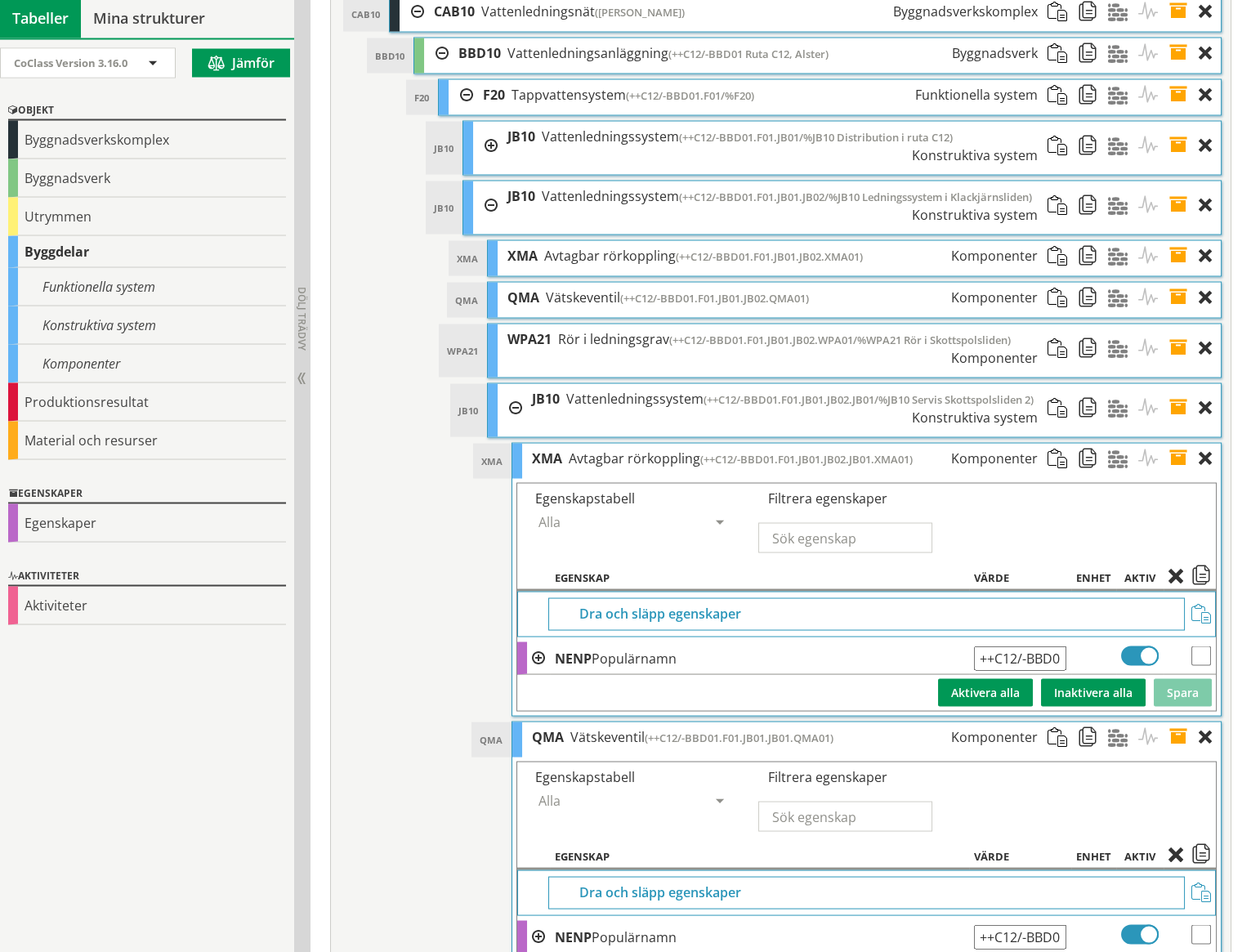
scroll to position [7040, 0]
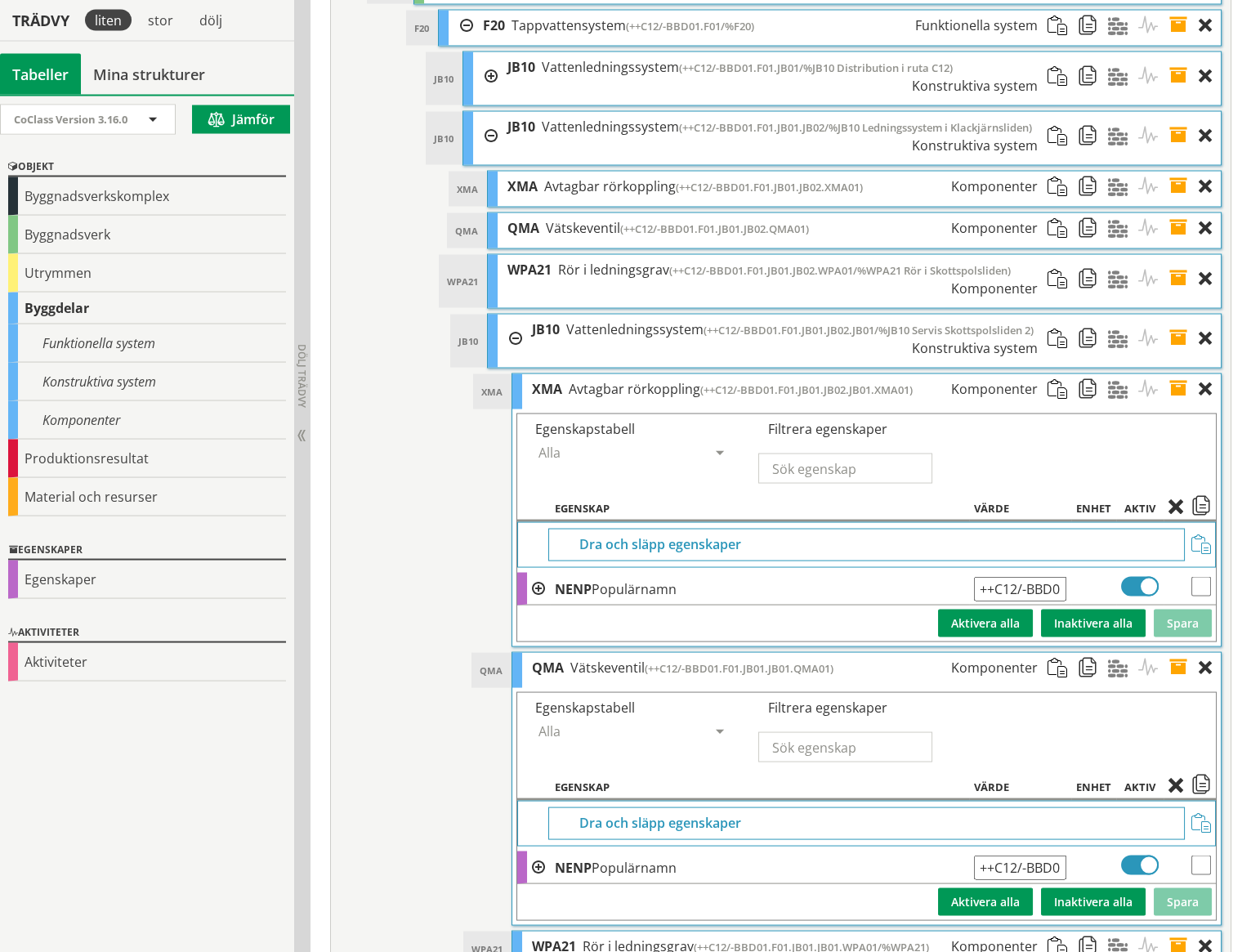
click at [1049, 855] on input "++C12/-BBD01.F01.JB01.JB01.QMA01" at bounding box center [1019, 867] width 92 height 24
paste input "2.JB0"
type input "++C12/-BBD01.F01.JB01.JB02.JB01.QMA01"
click at [1183, 888] on button "Spara" at bounding box center [1182, 902] width 58 height 28
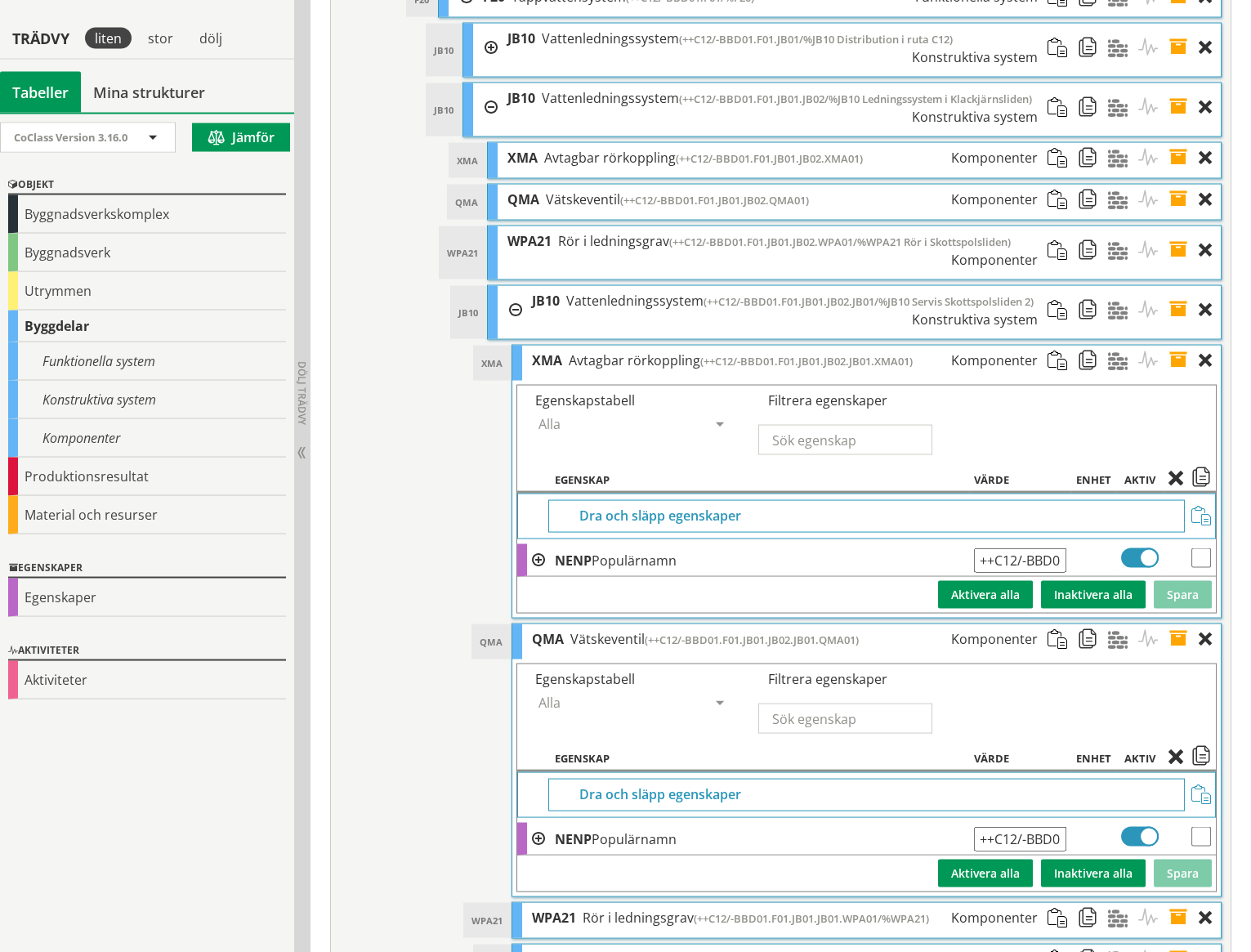
scroll to position [7120, 0]
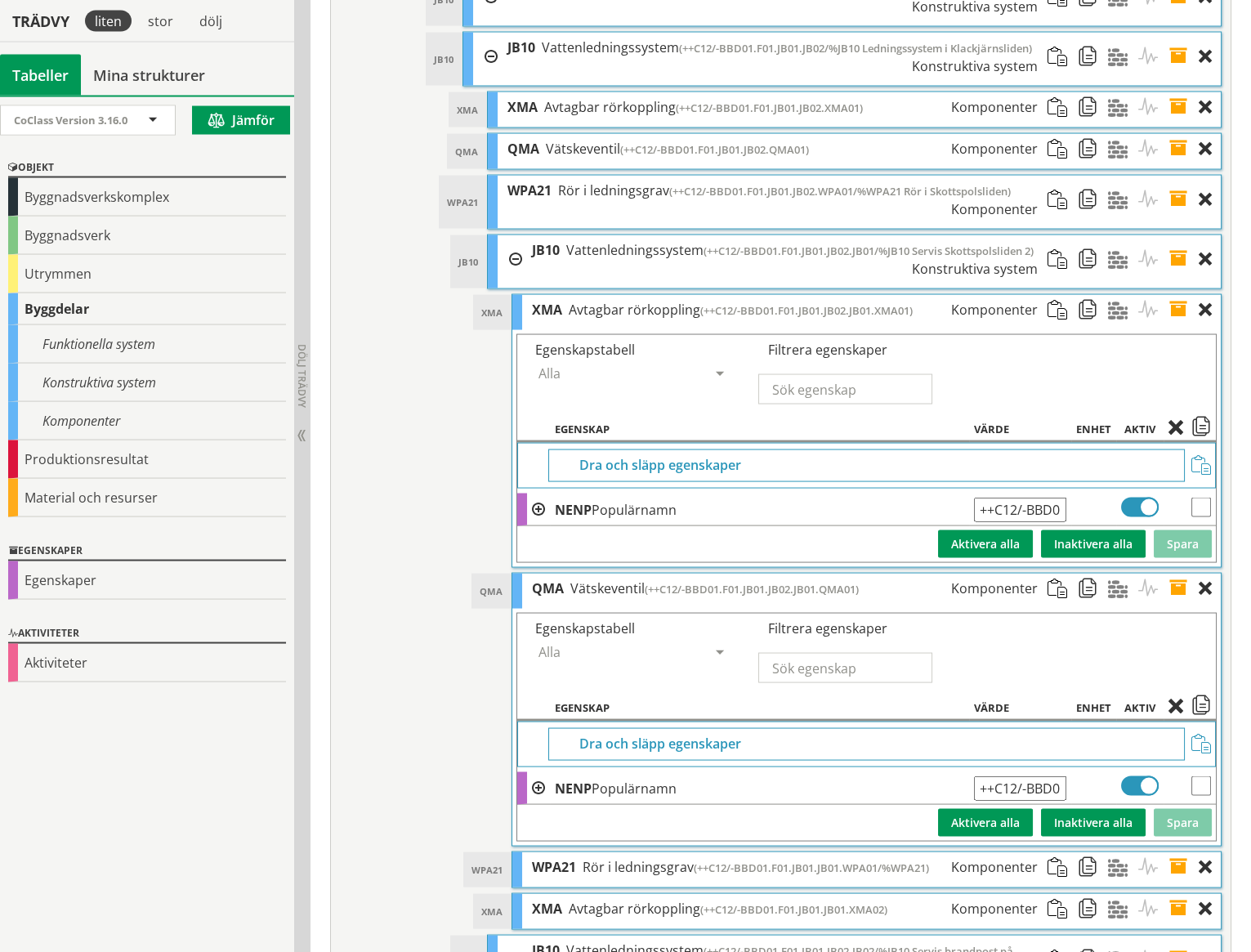
click at [1179, 852] on span at bounding box center [1183, 867] width 31 height 31
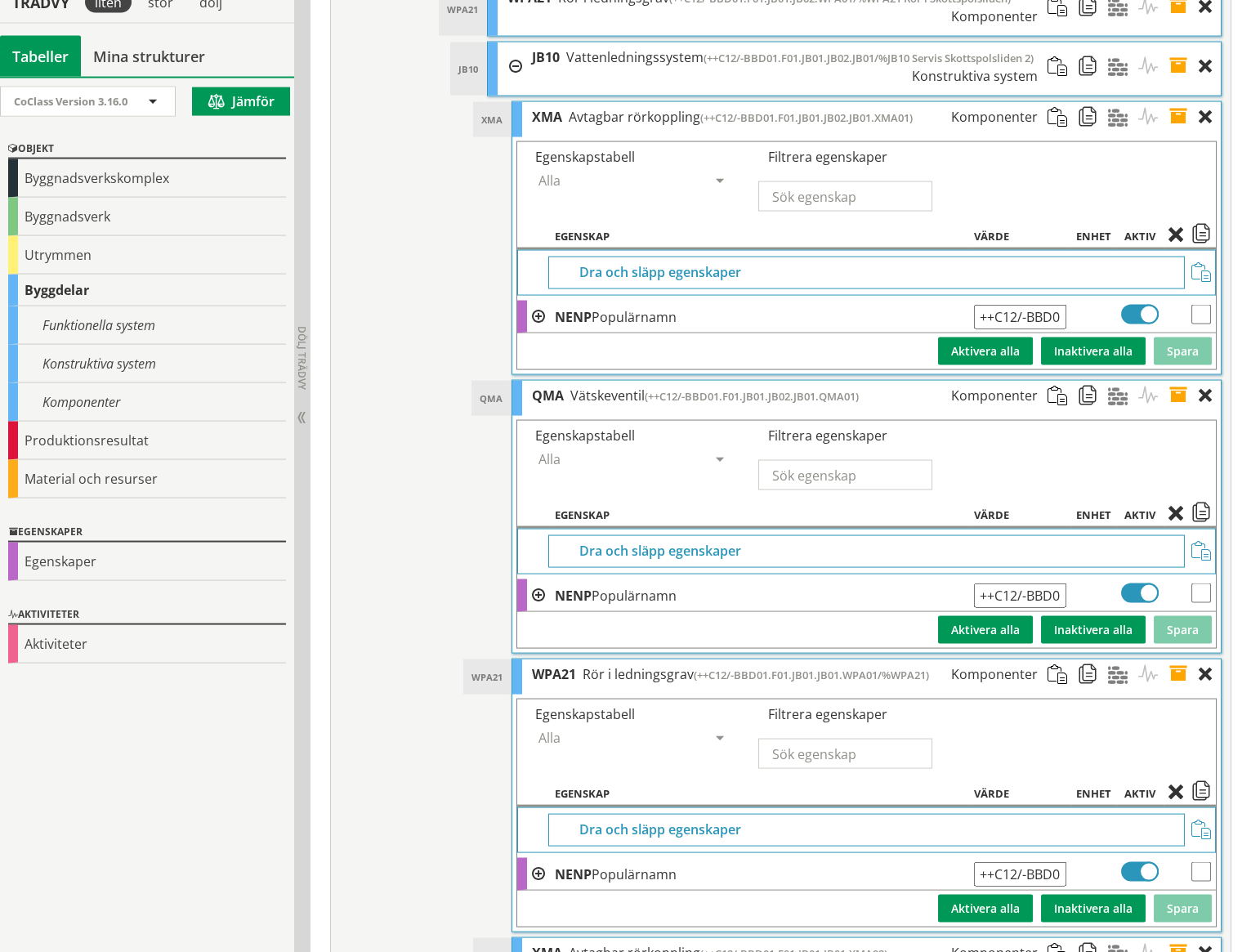
scroll to position [7346, 0]
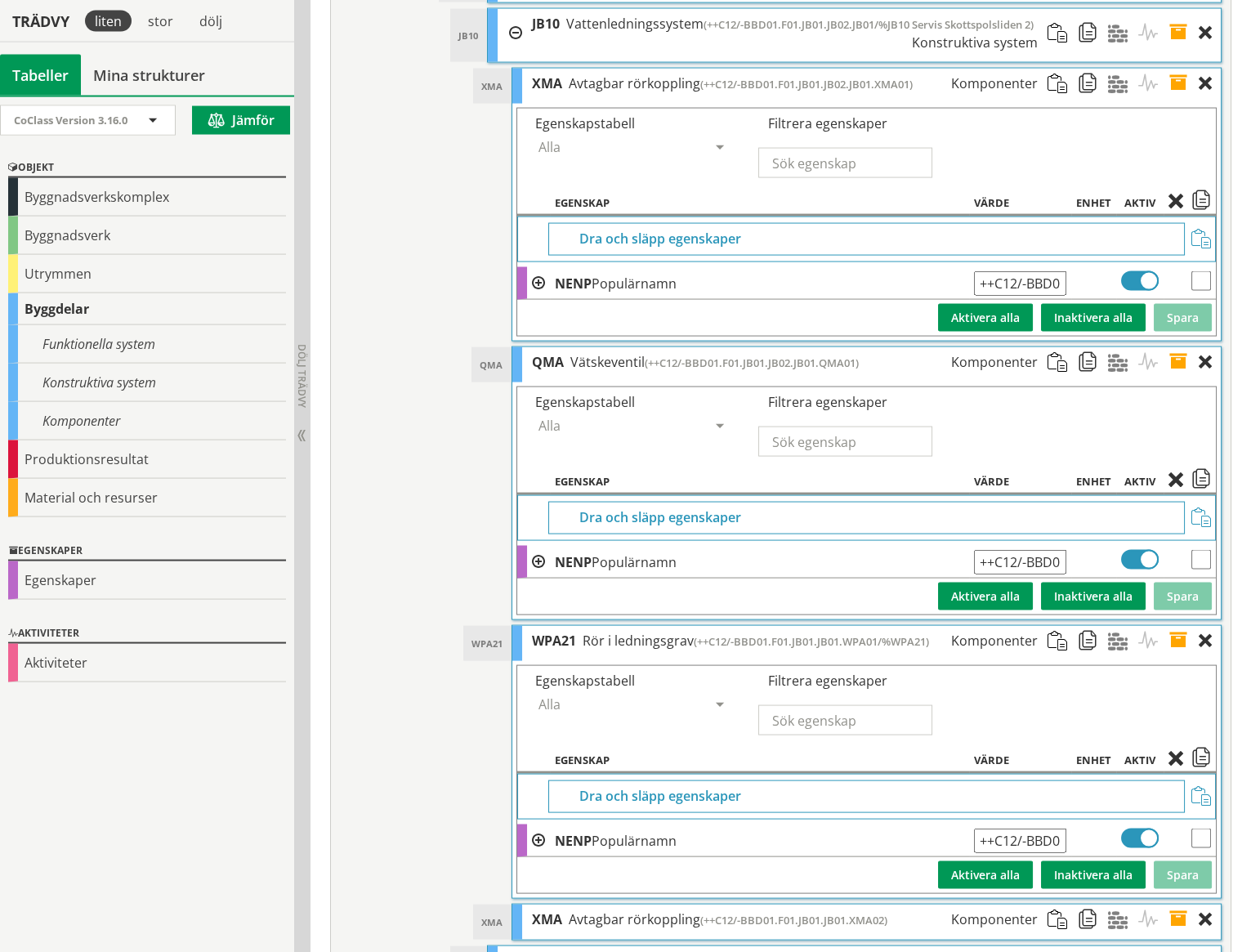
click at [1051, 828] on input "++C12/-BBD01.F01.JB01.JB01.WPA01/%WPA21" at bounding box center [1019, 841] width 92 height 24
paste input "2.JB0"
type input "++C12/-BBD01.F01.JB01.JB02.JB01.WPA01/%WPA21"
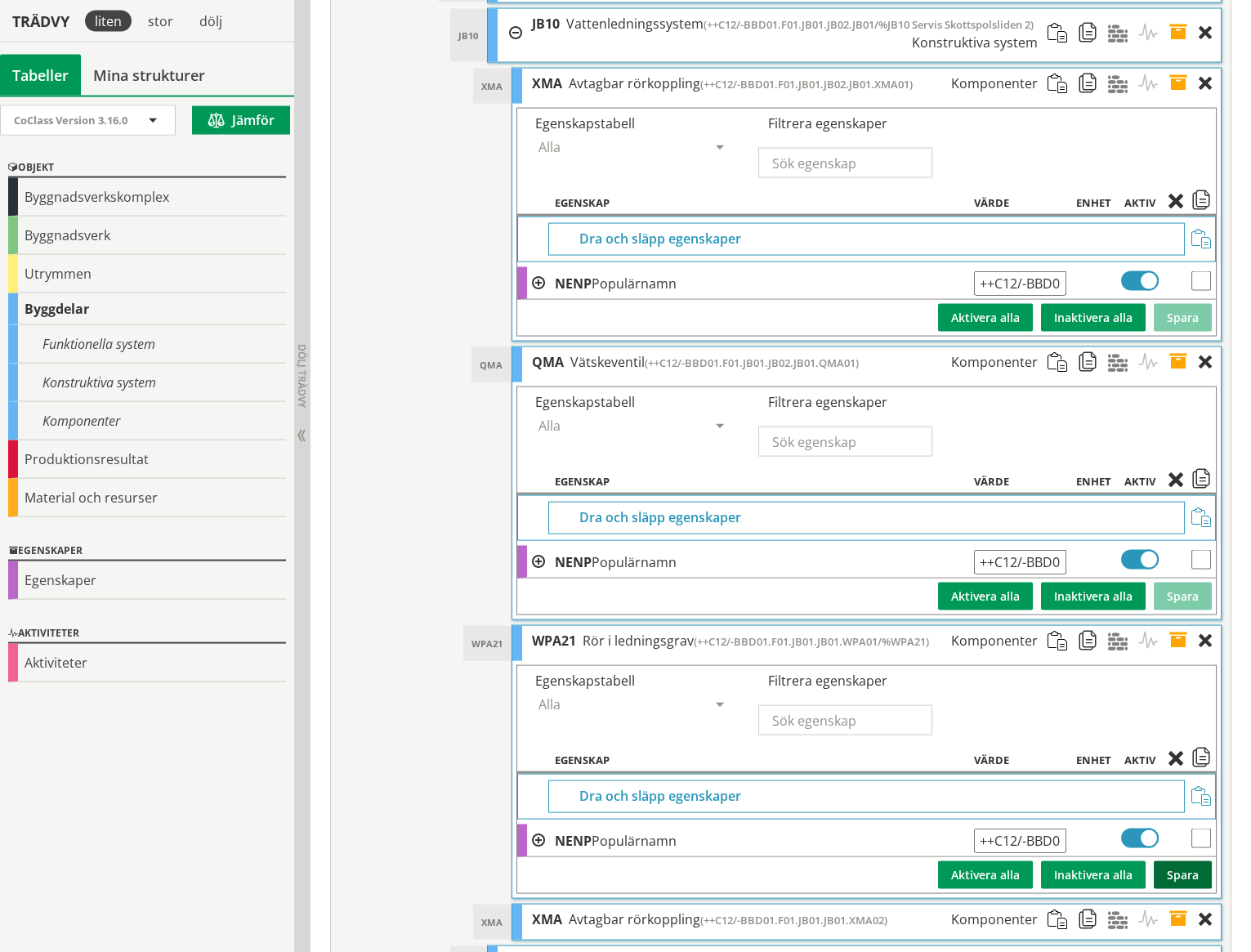
click at [1184, 861] on button "Spara" at bounding box center [1182, 875] width 58 height 28
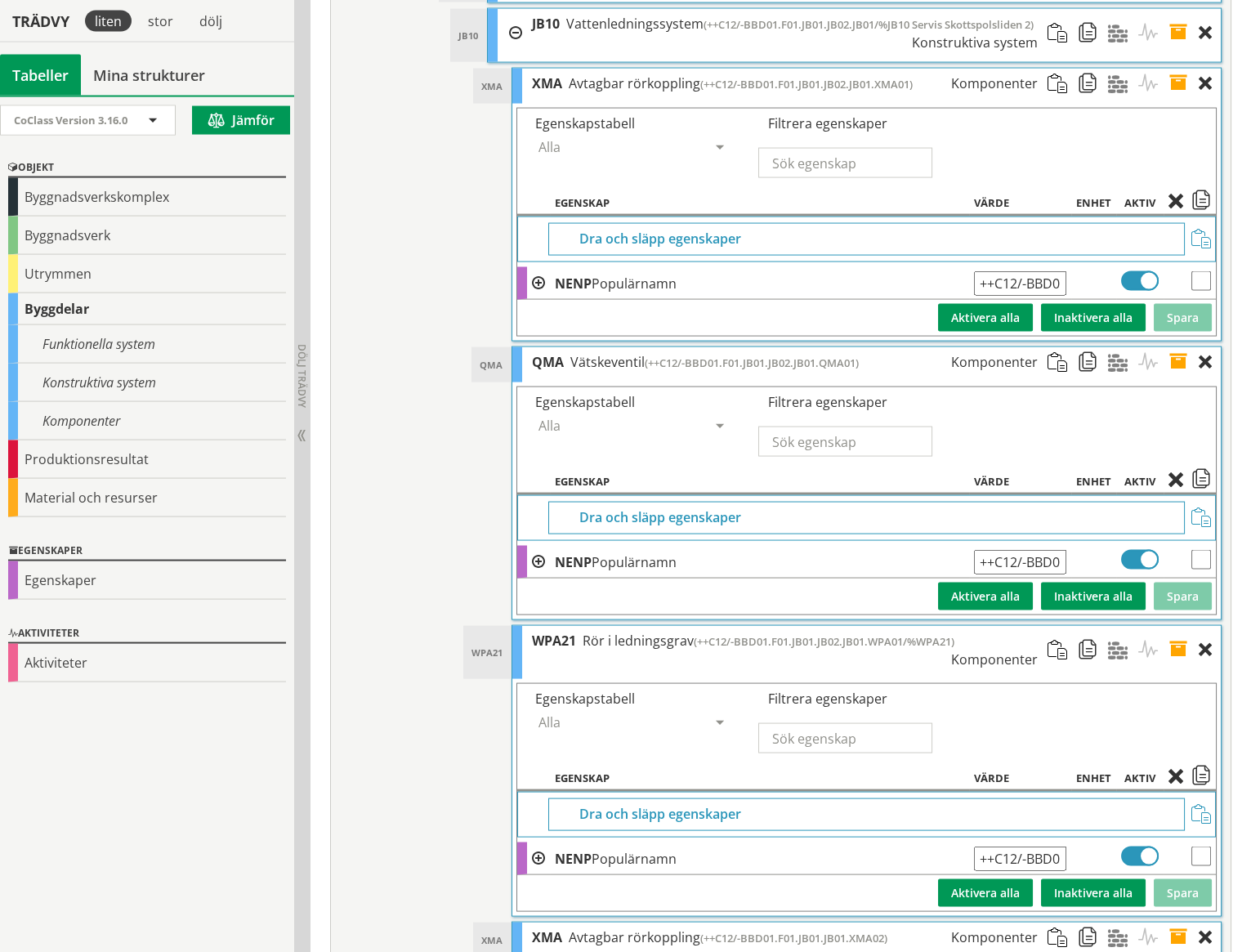
click at [1179, 922] on span at bounding box center [1183, 937] width 31 height 31
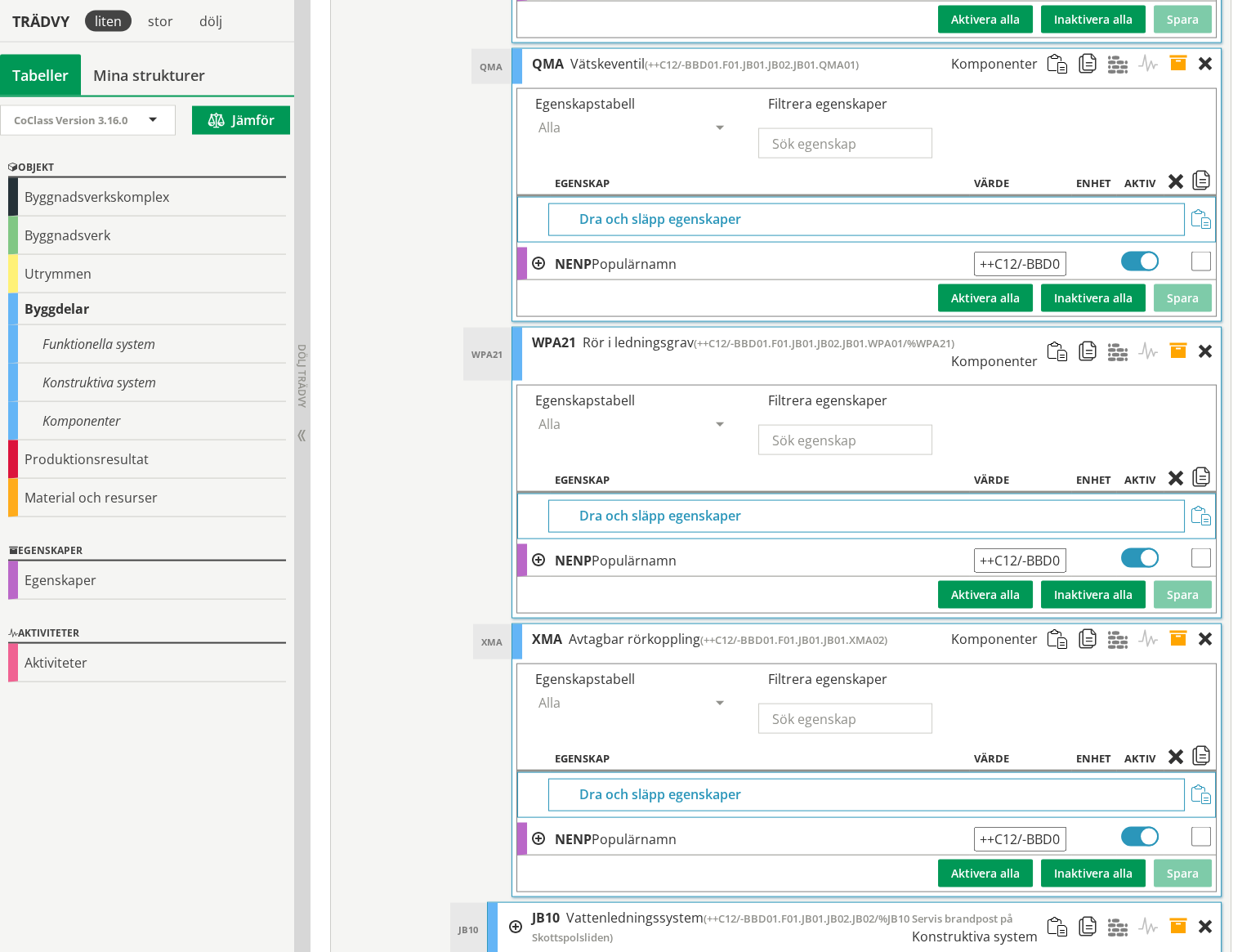
click at [1054, 827] on input "++C12/-BBD01.F01.JB01.JB01.XMA02" at bounding box center [1019, 839] width 92 height 24
paste input "2.JB0"
type input "++C12/-BBD01.F01.JB01.JB02.JB01.XMA02"
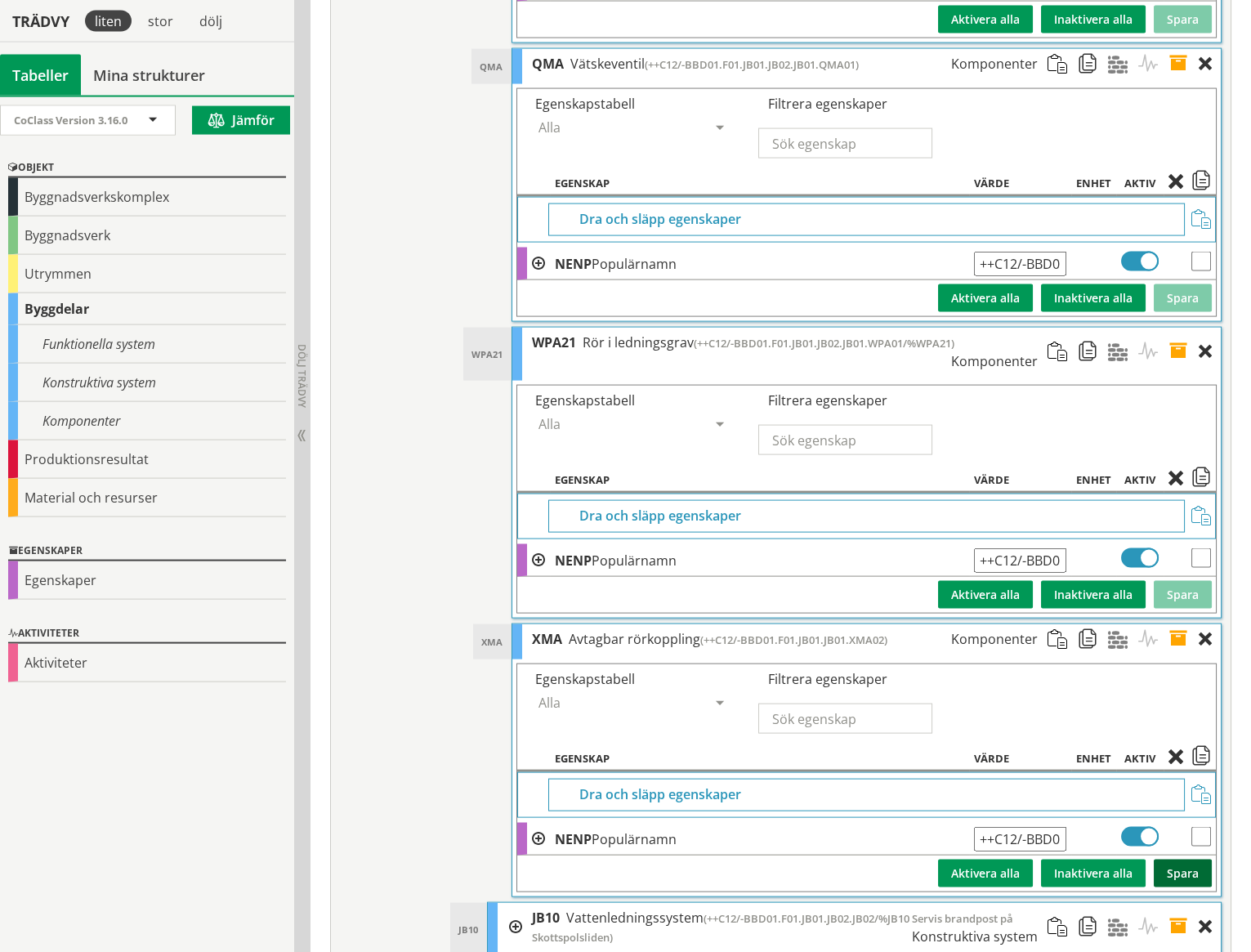
click at [1177, 859] on button "Spara" at bounding box center [1182, 873] width 58 height 28
click at [1179, 624] on span at bounding box center [1183, 639] width 31 height 31
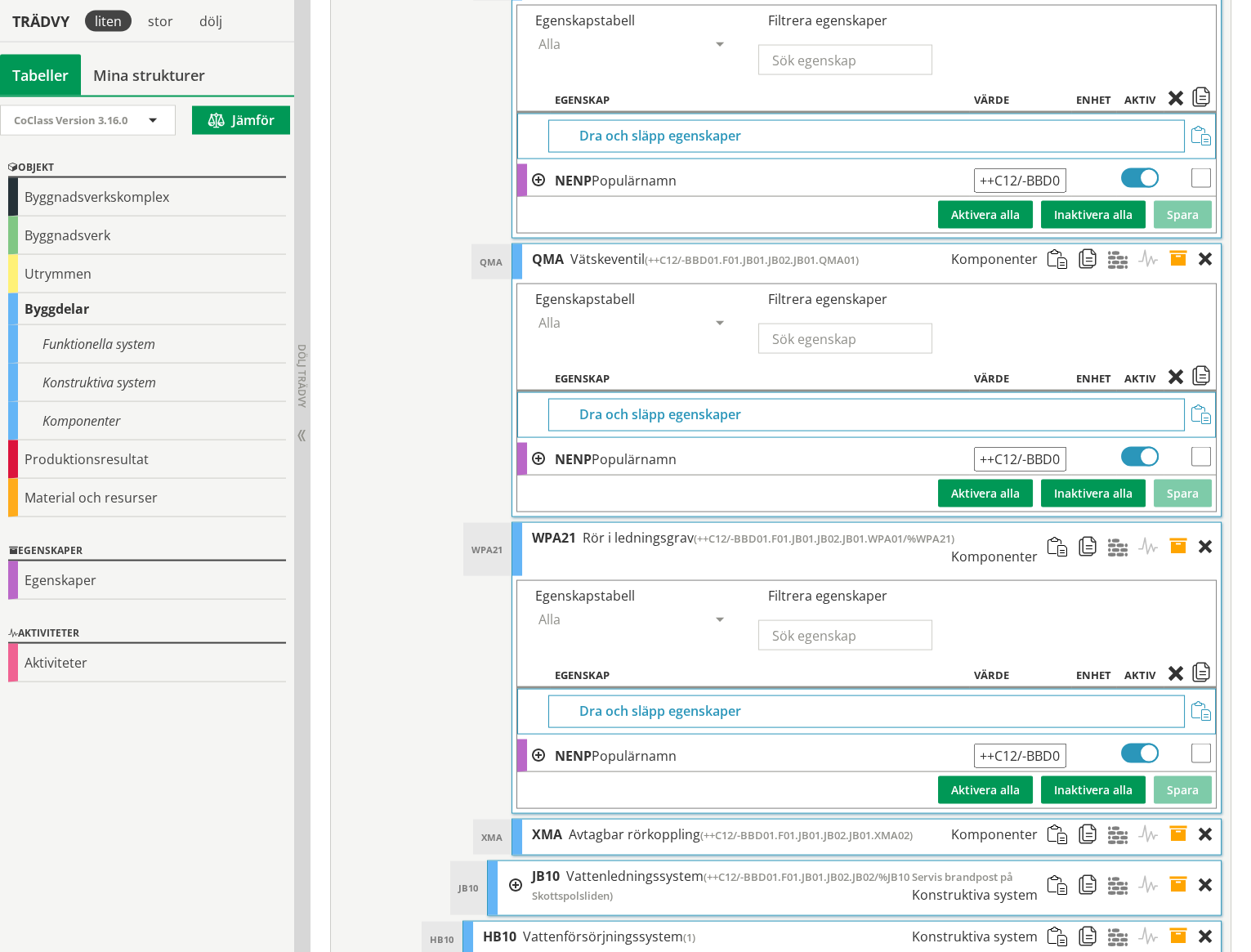
click at [1180, 523] on span at bounding box center [1183, 547] width 31 height 48
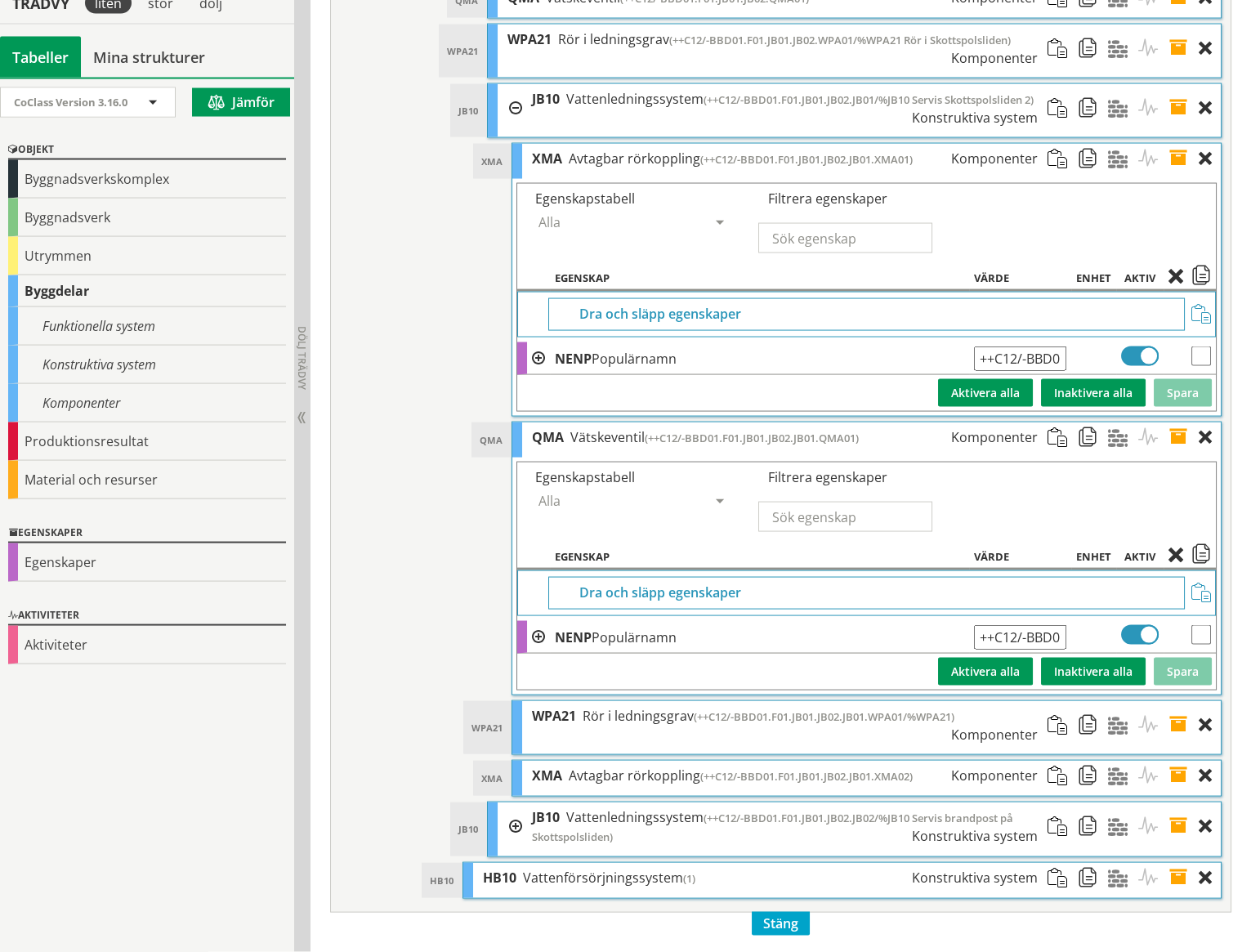
scroll to position [7214, 0]
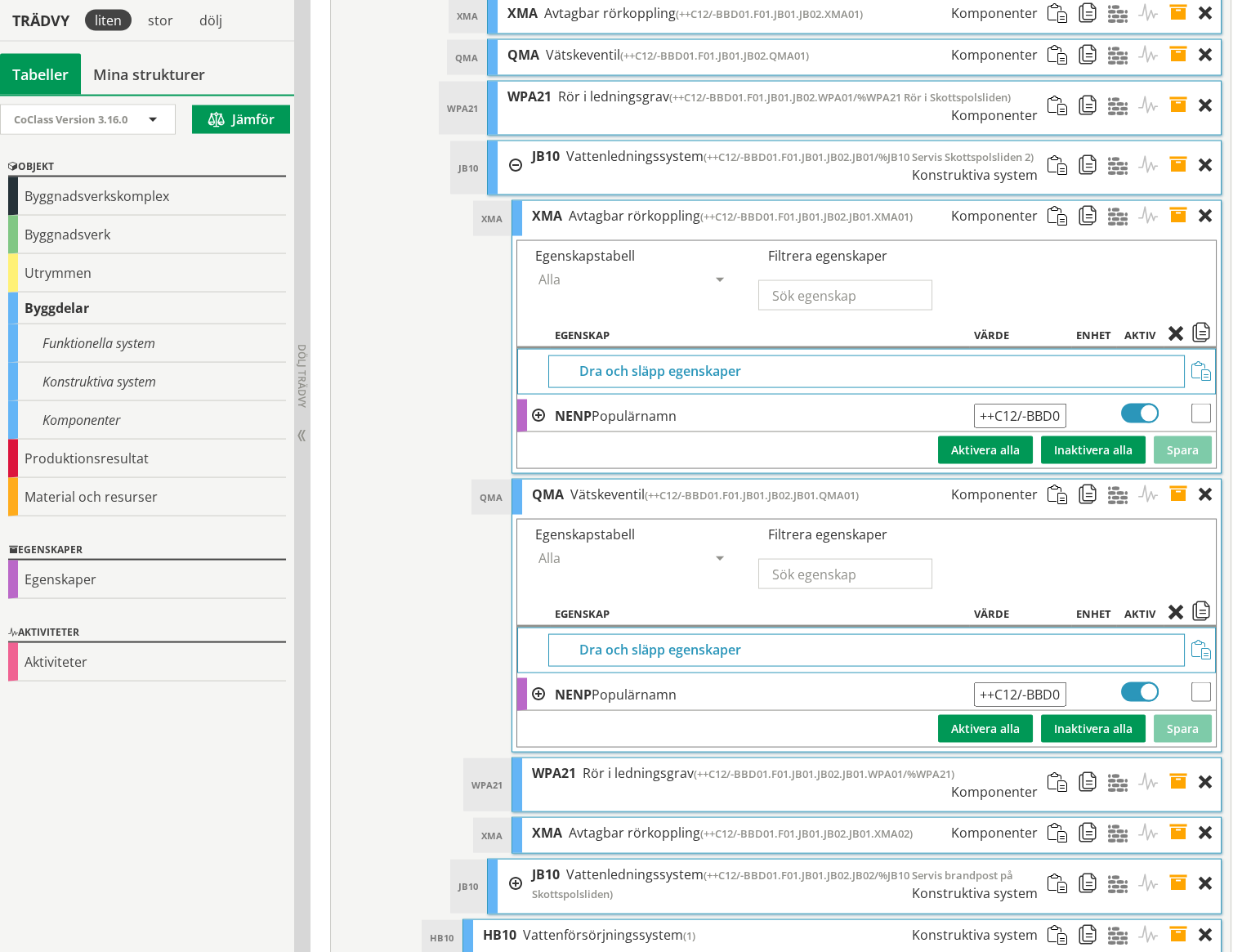
click at [1179, 479] on span at bounding box center [1183, 494] width 31 height 31
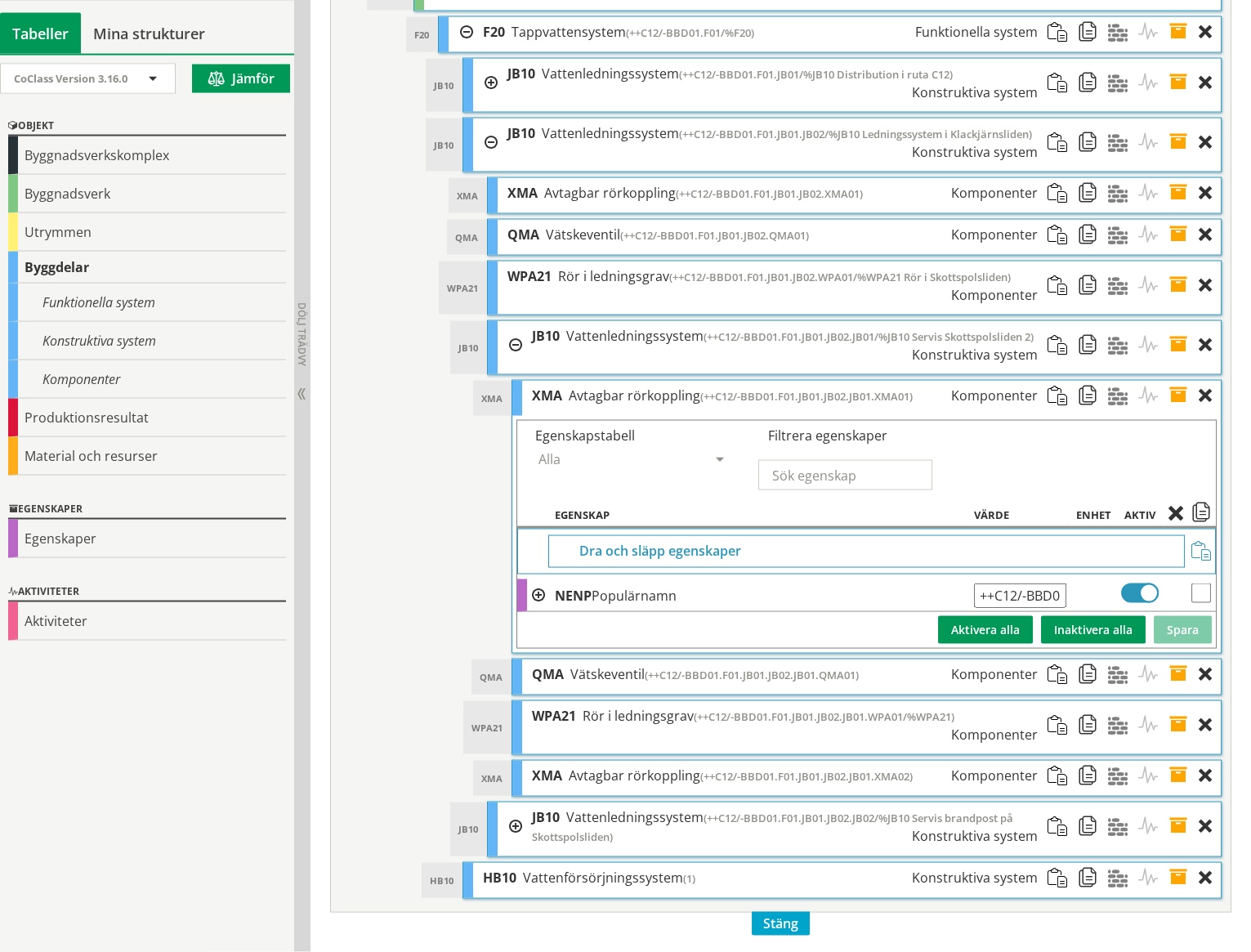
scroll to position [6977, 0]
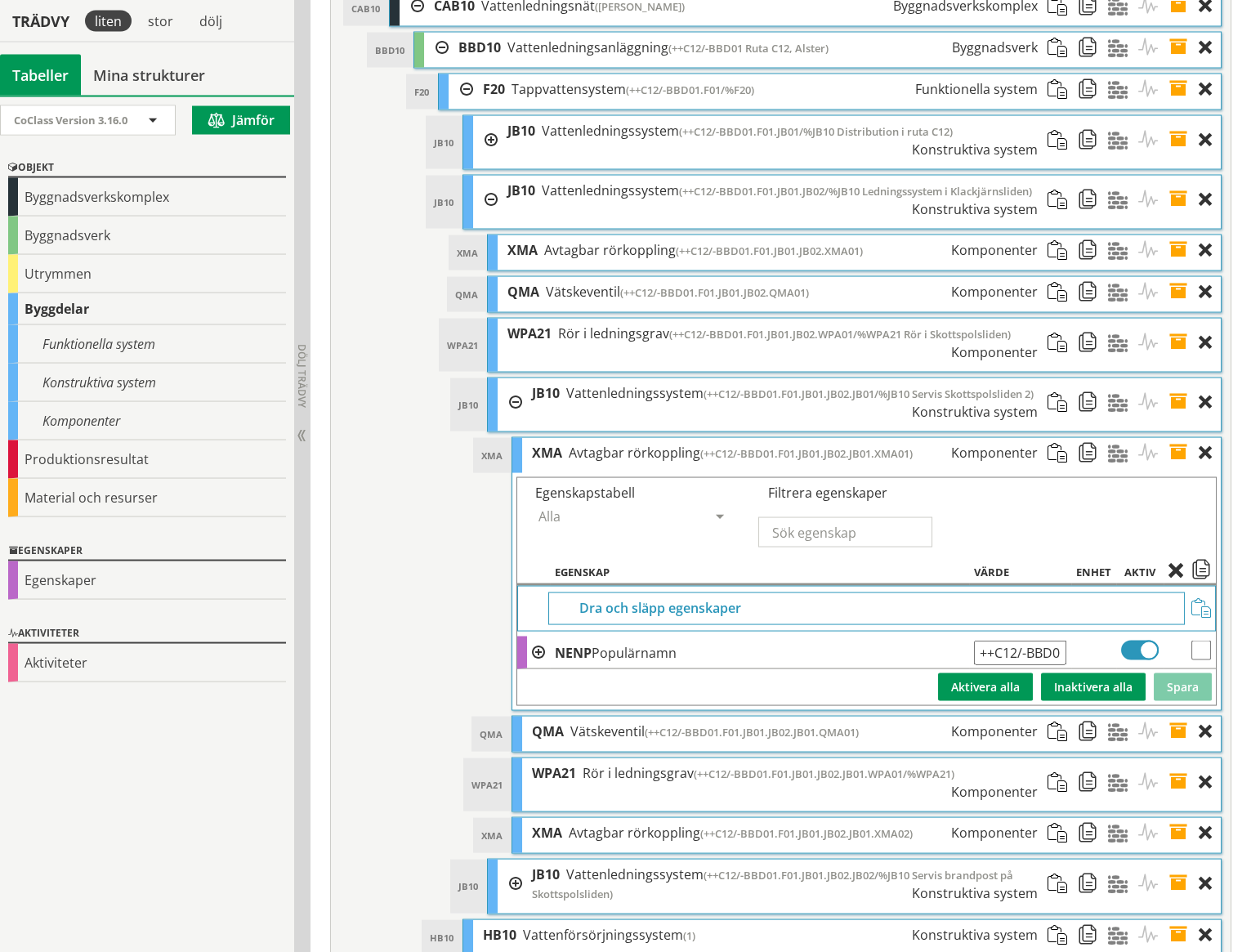
click at [1179, 437] on span at bounding box center [1183, 452] width 31 height 31
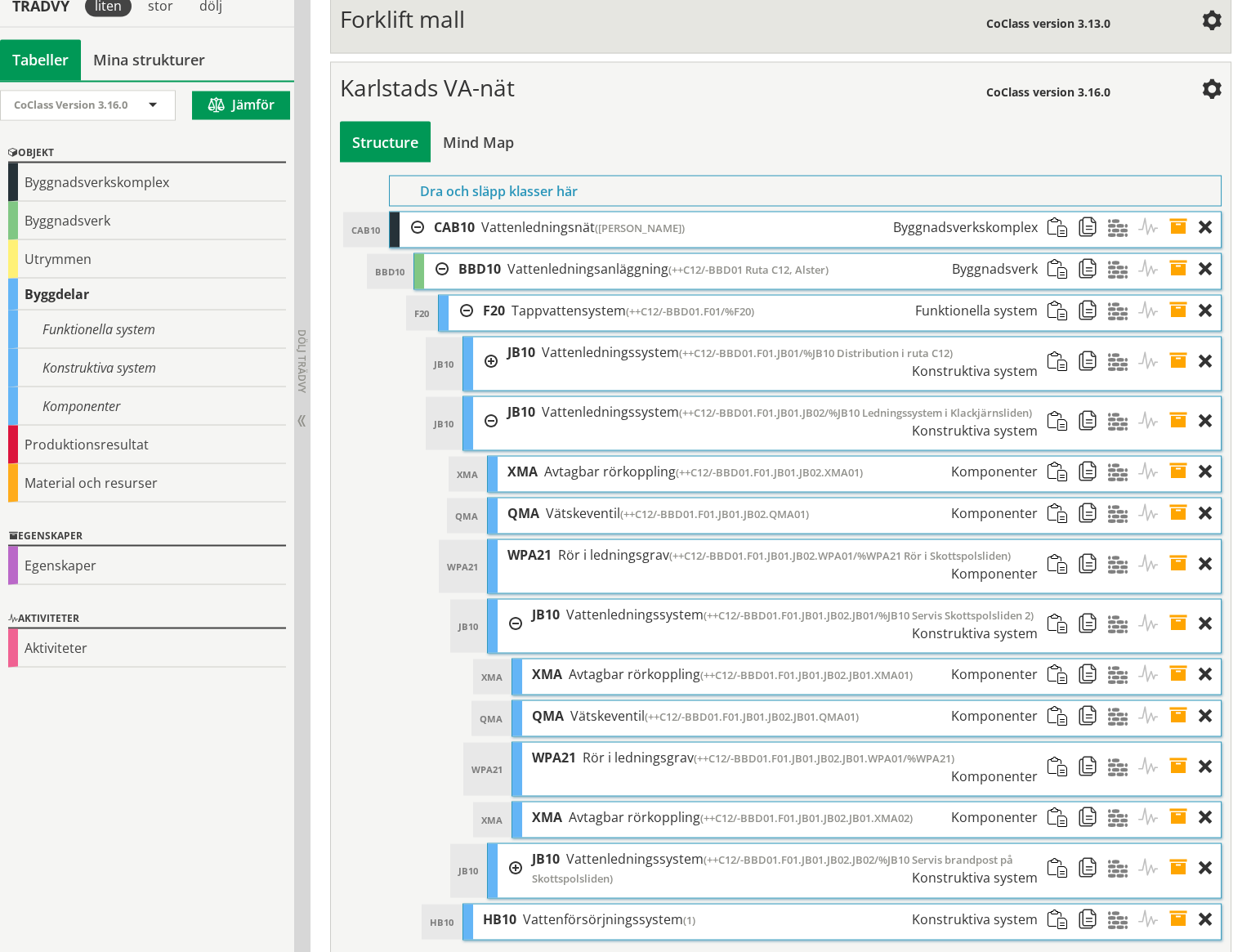
scroll to position [6740, 0]
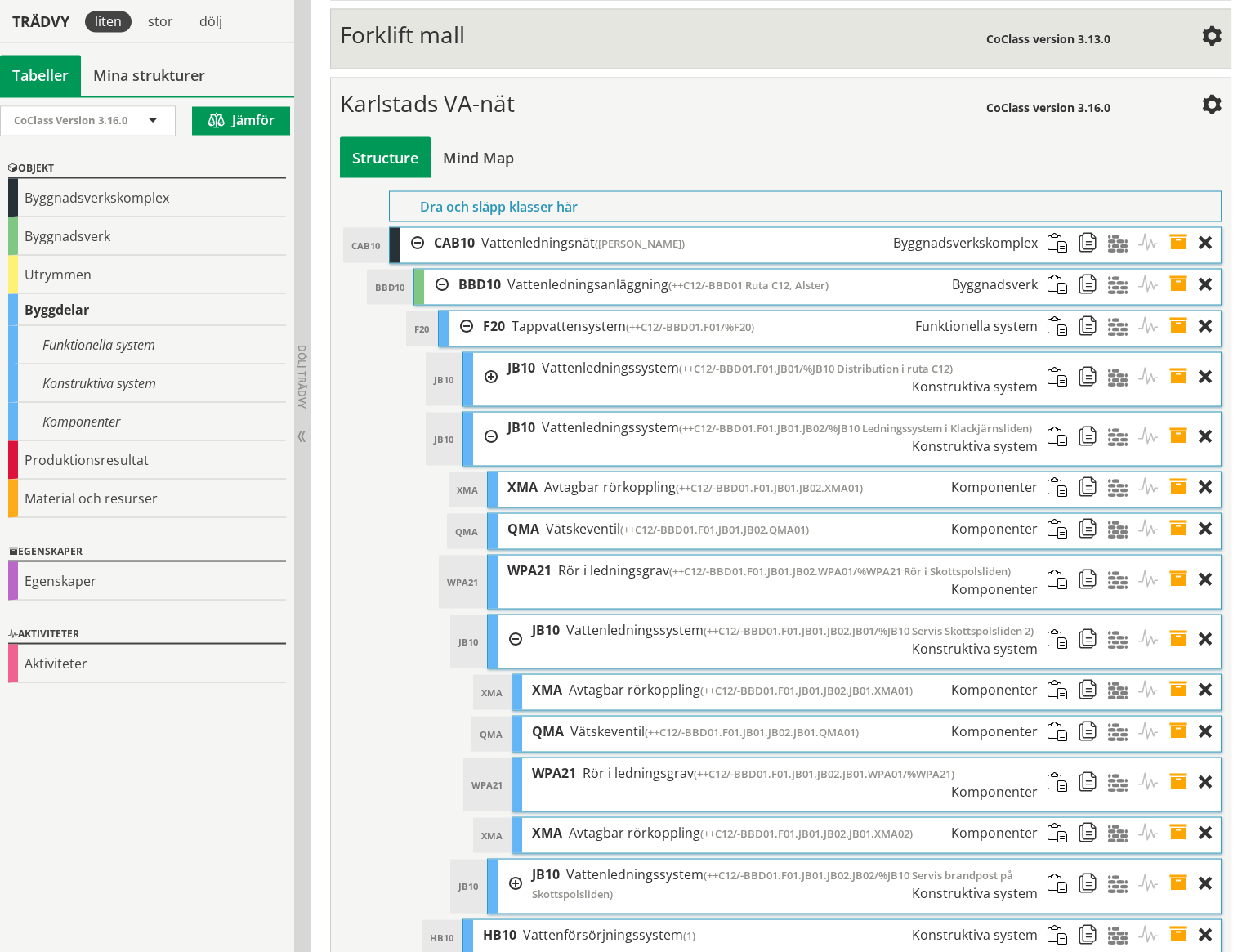
click at [516, 858] on div at bounding box center [510, 882] width 24 height 49
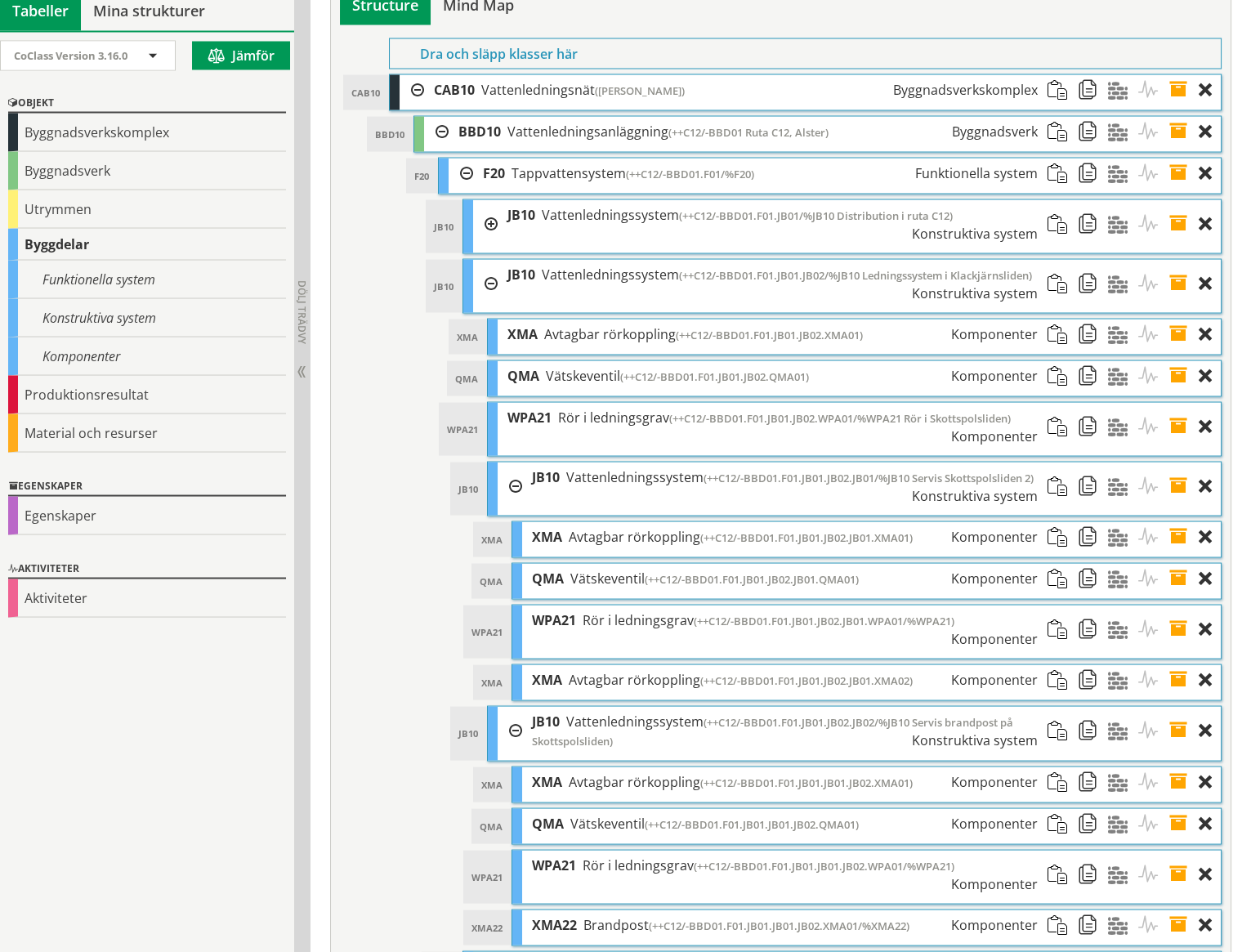
scroll to position [6926, 0]
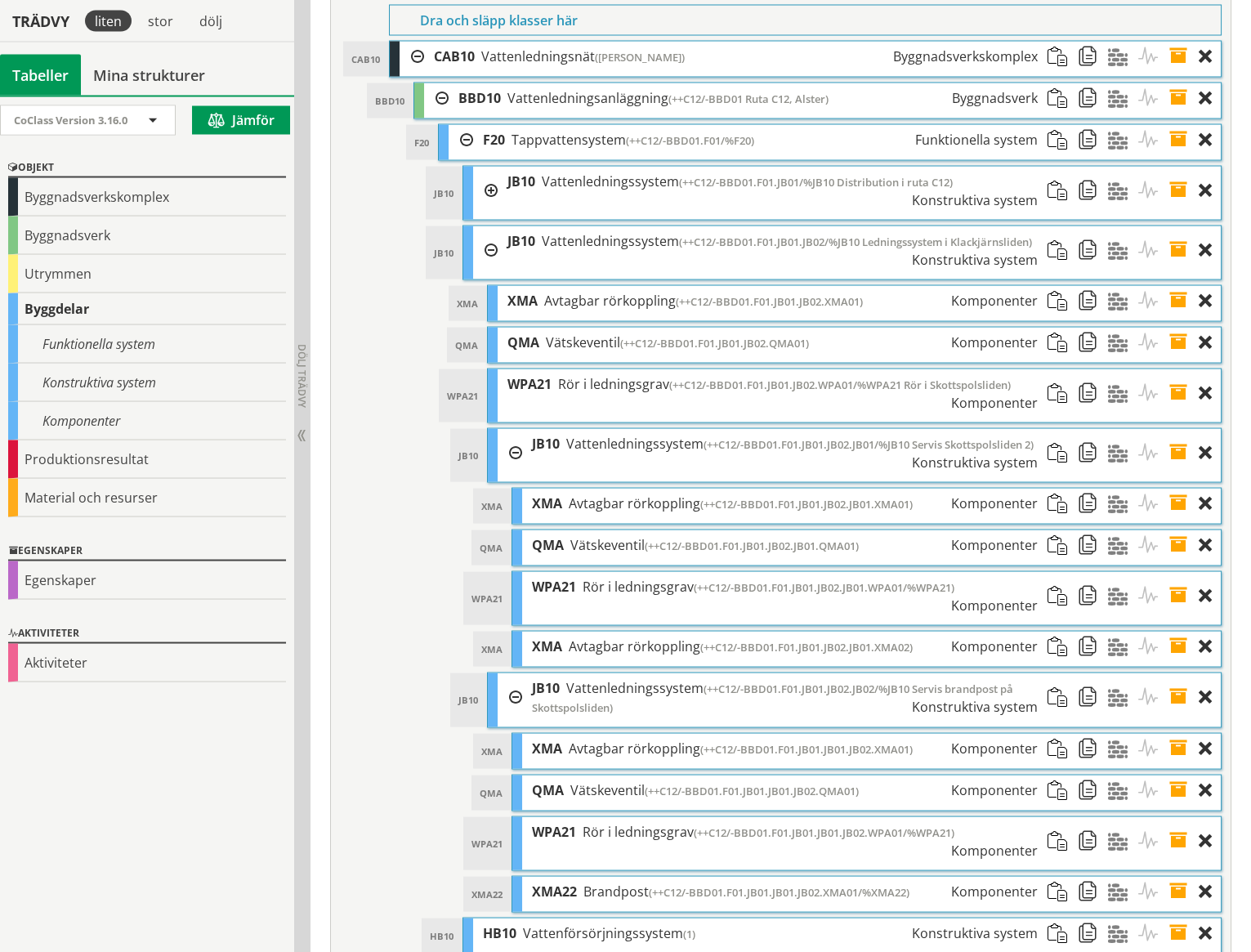
click at [1182, 734] on span at bounding box center [1183, 749] width 31 height 31
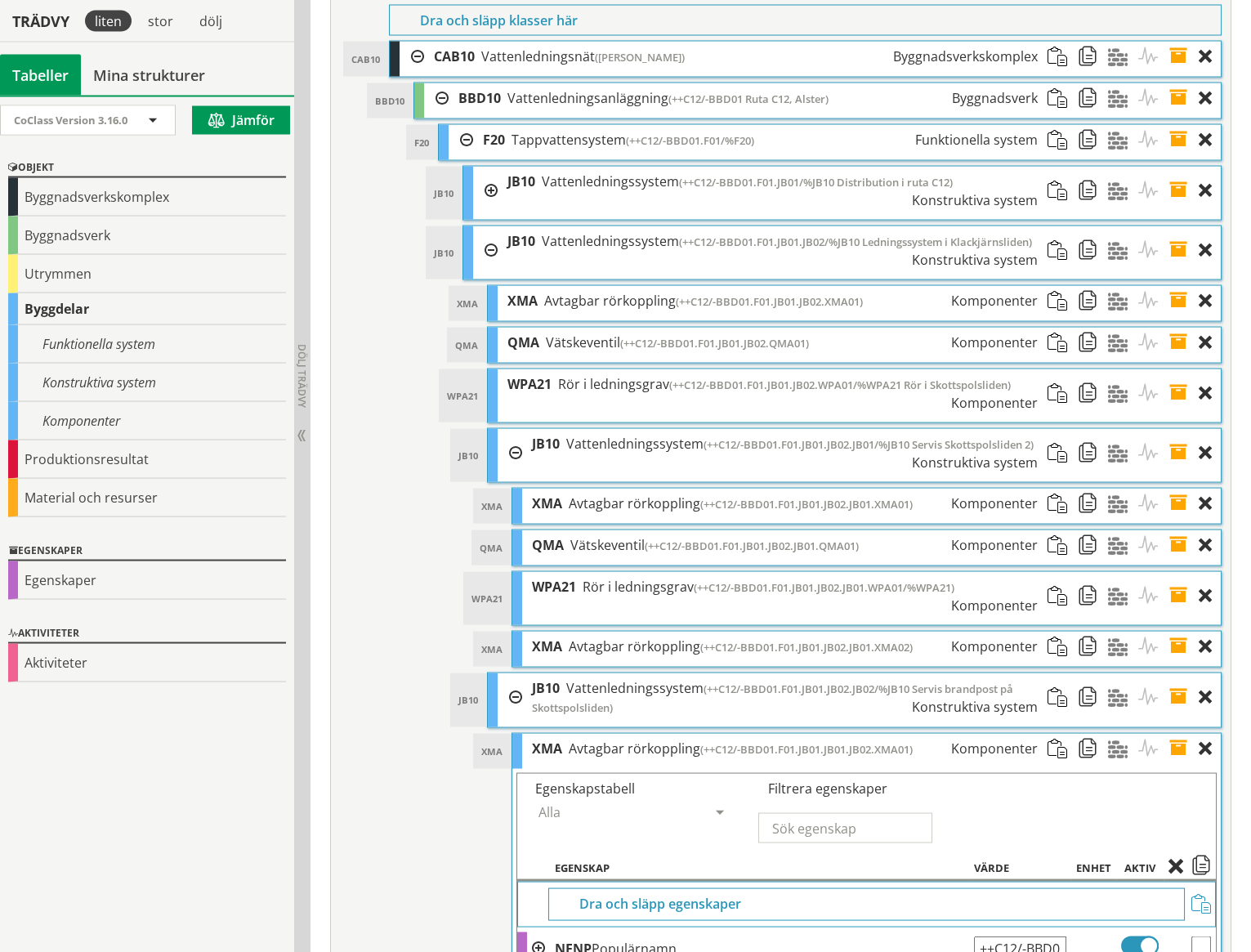
click at [1055, 936] on input "++C12/-BBD01.F01.JB01.JB01.JB02.XMA01" at bounding box center [1019, 948] width 92 height 24
type input "++C12/-BBD01.F01.JB01.JB02.JB02.XMA01"
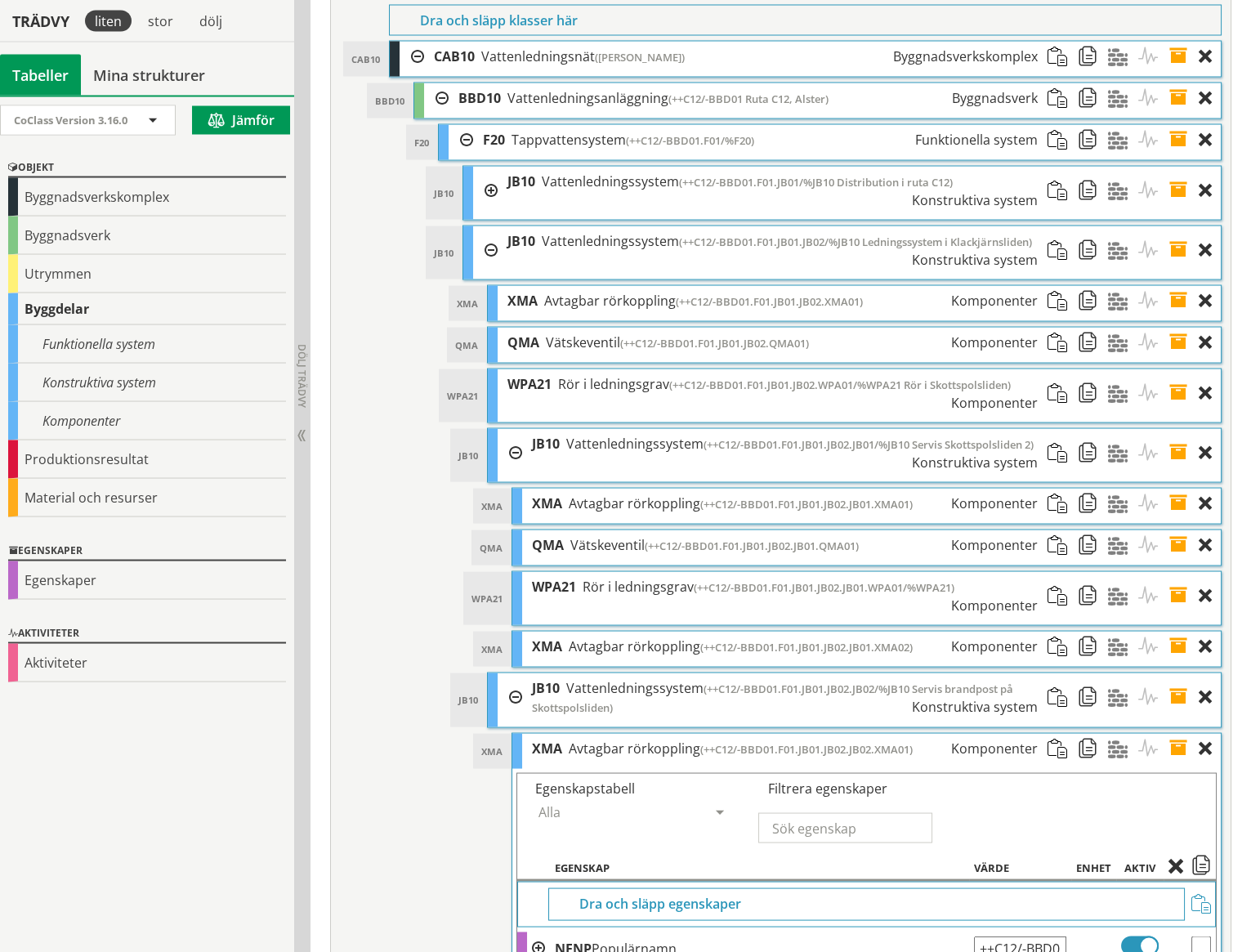
click at [1177, 734] on span at bounding box center [1183, 749] width 31 height 31
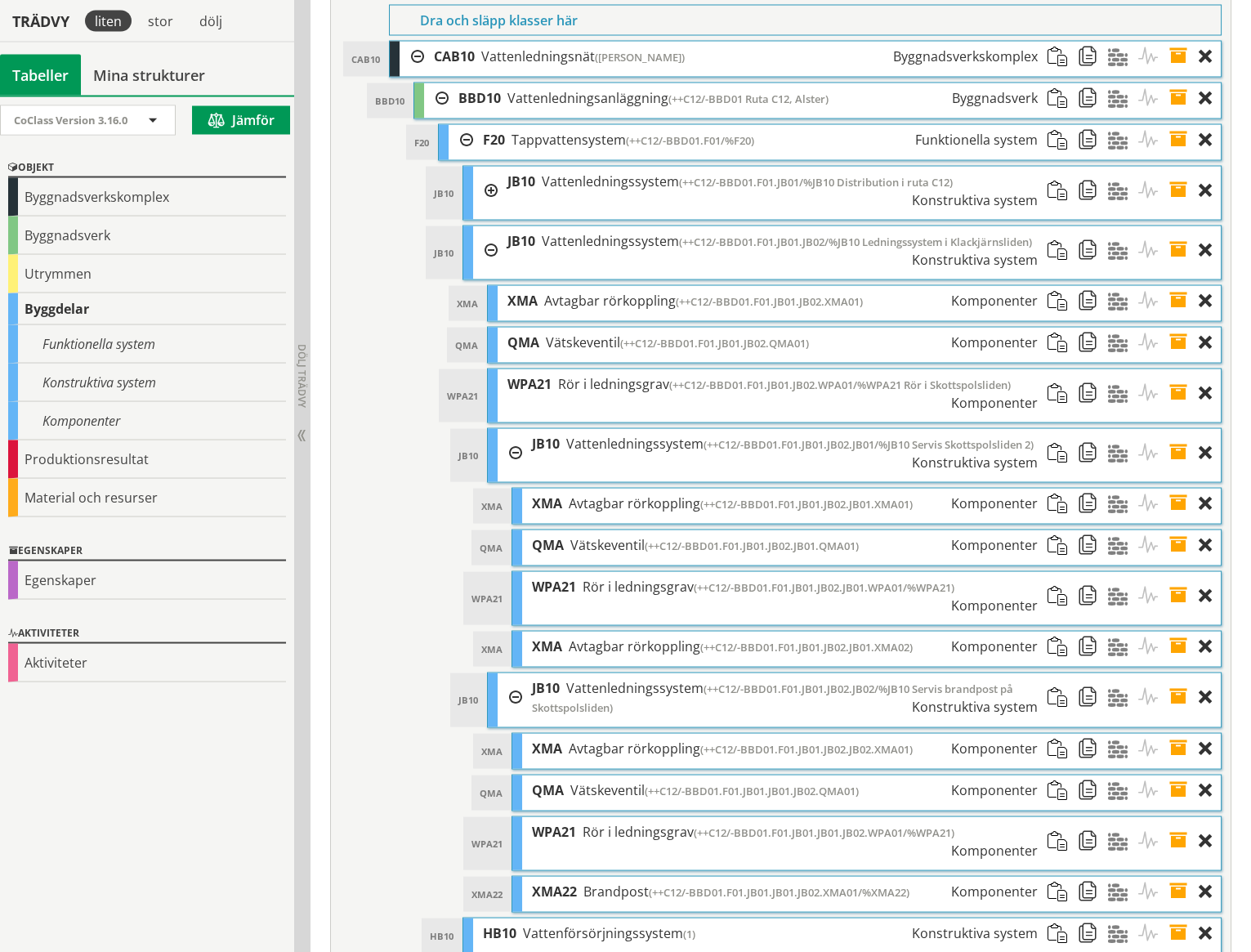
click at [1178, 776] on span at bounding box center [1183, 790] width 31 height 31
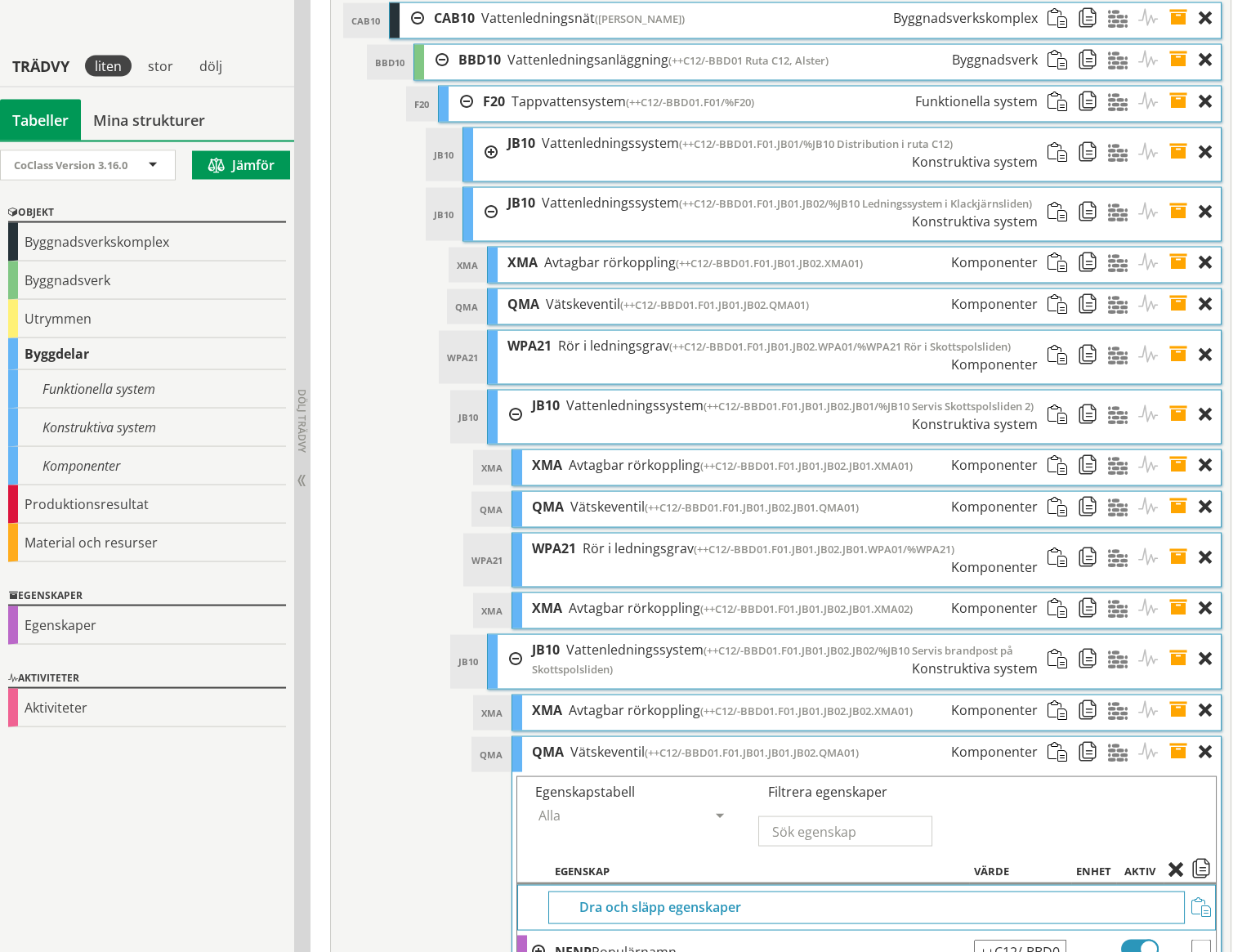
scroll to position [7010, 0]
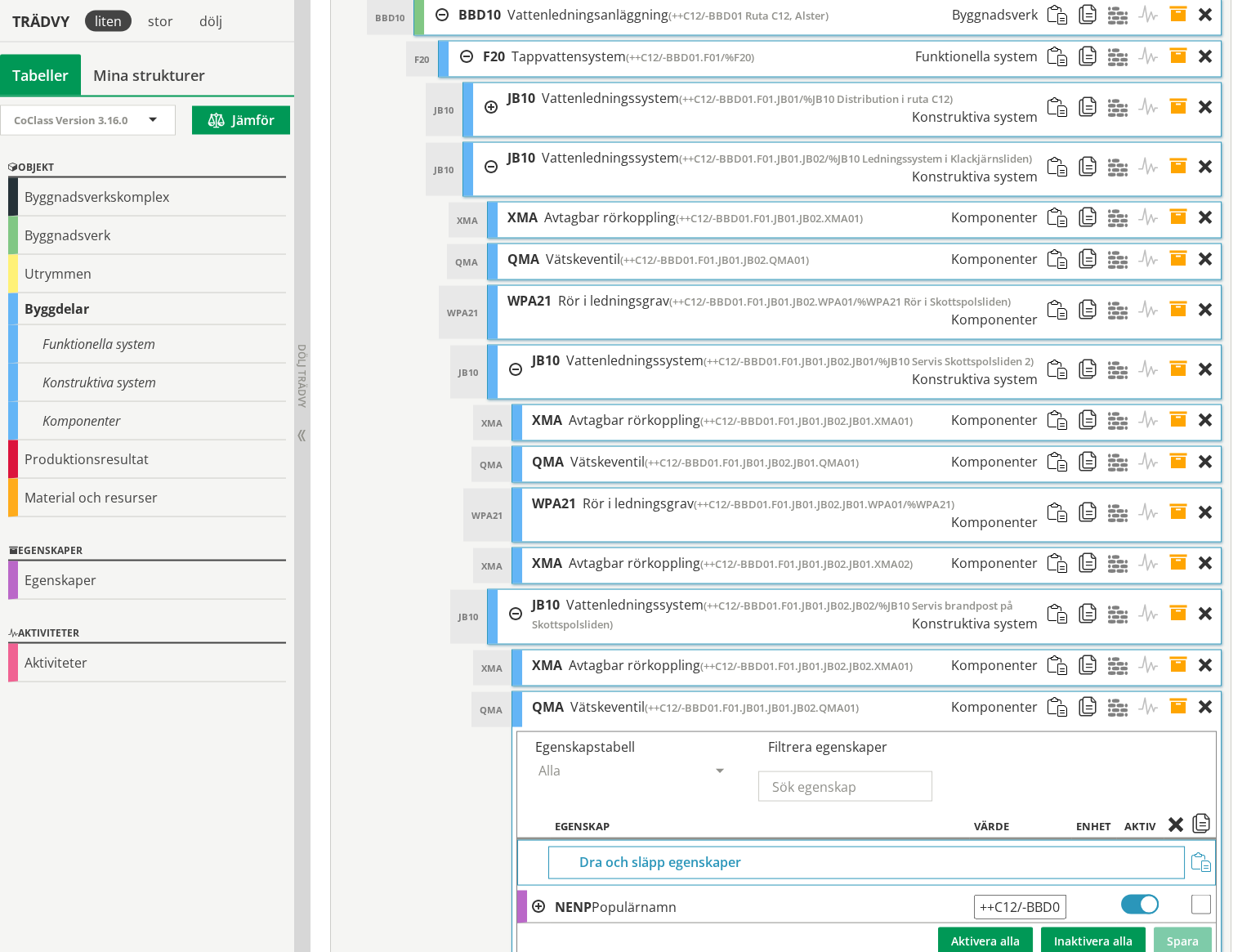
click at [1049, 894] on input "++C12/-BBD01.F01.JB01.JB01.JB02.QMA01" at bounding box center [1019, 906] width 92 height 24
type input "++C12/-BBD01.F01.JB01.JB02.JB02.QMA01"
click at [1171, 927] on button "Spara" at bounding box center [1182, 941] width 58 height 28
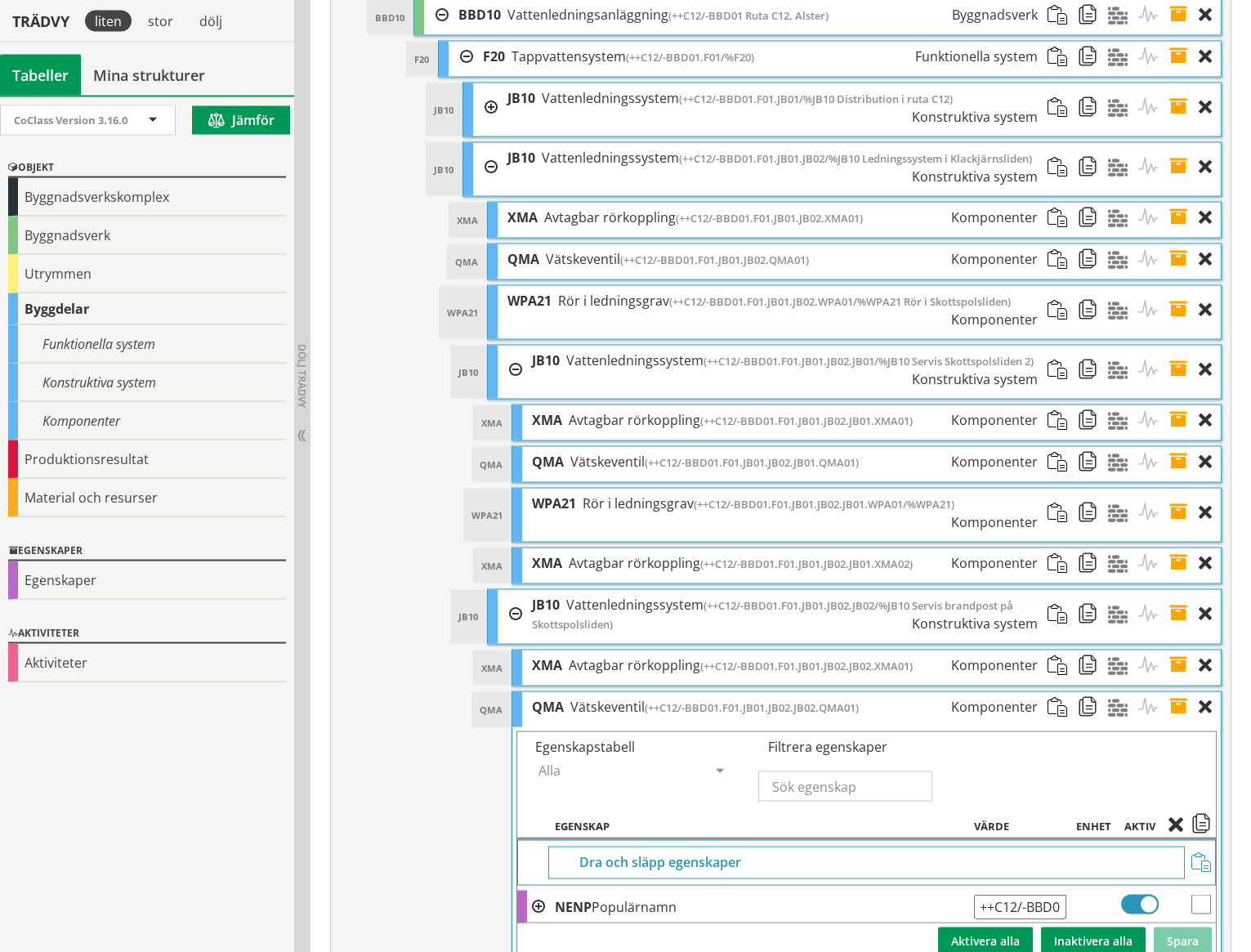
click at [1177, 692] on span at bounding box center [1183, 707] width 31 height 31
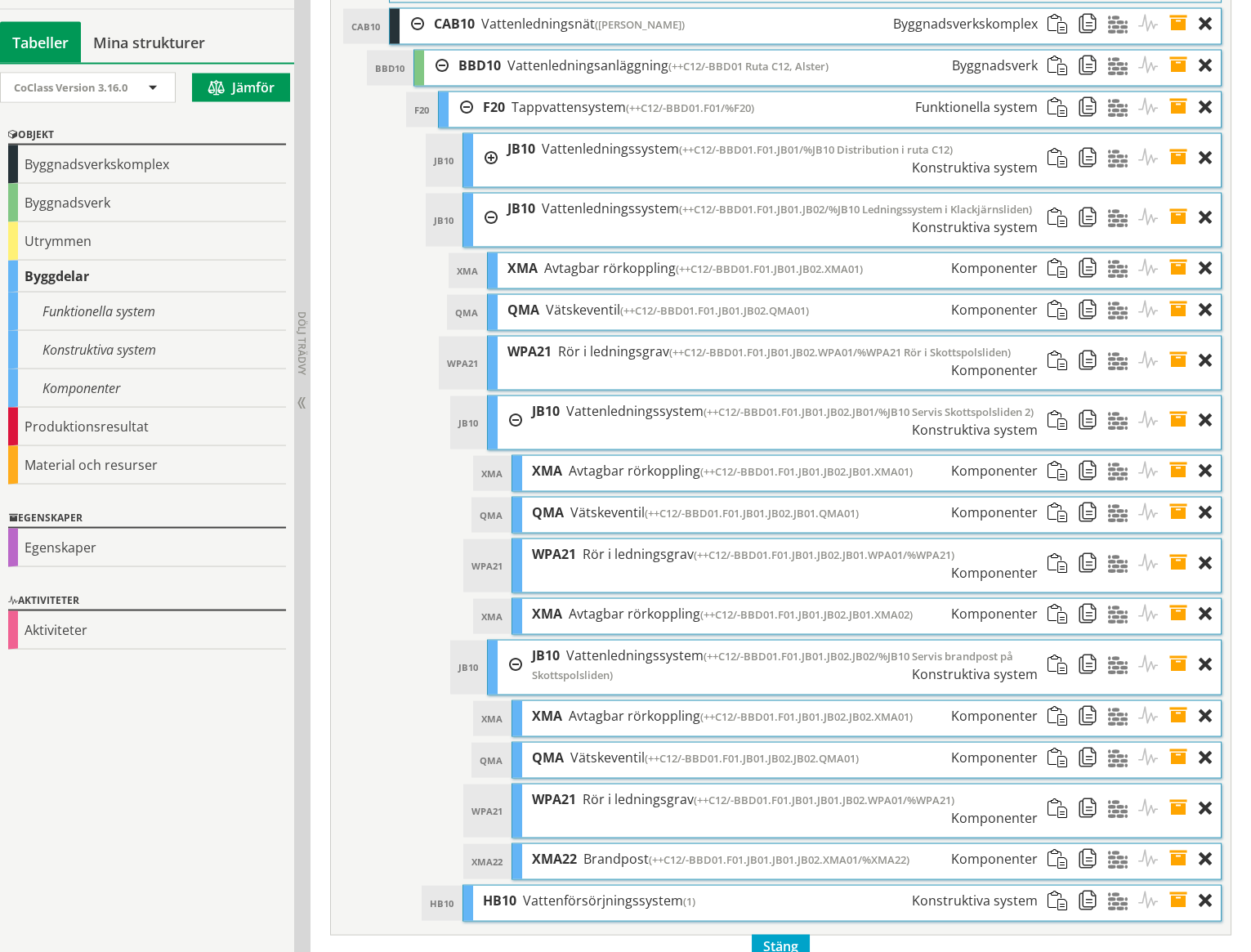
scroll to position [6926, 0]
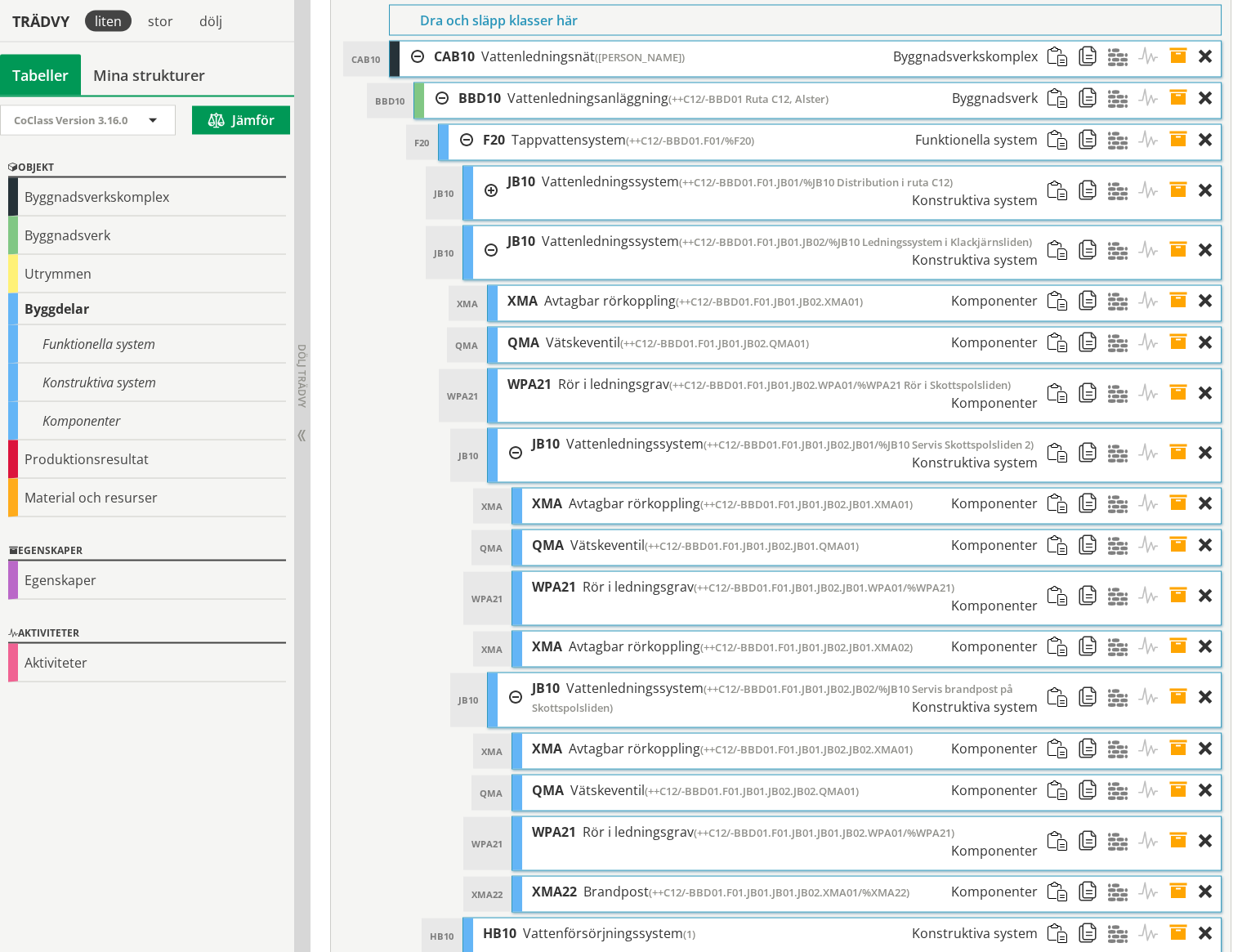
click at [1177, 817] on span at bounding box center [1183, 841] width 31 height 48
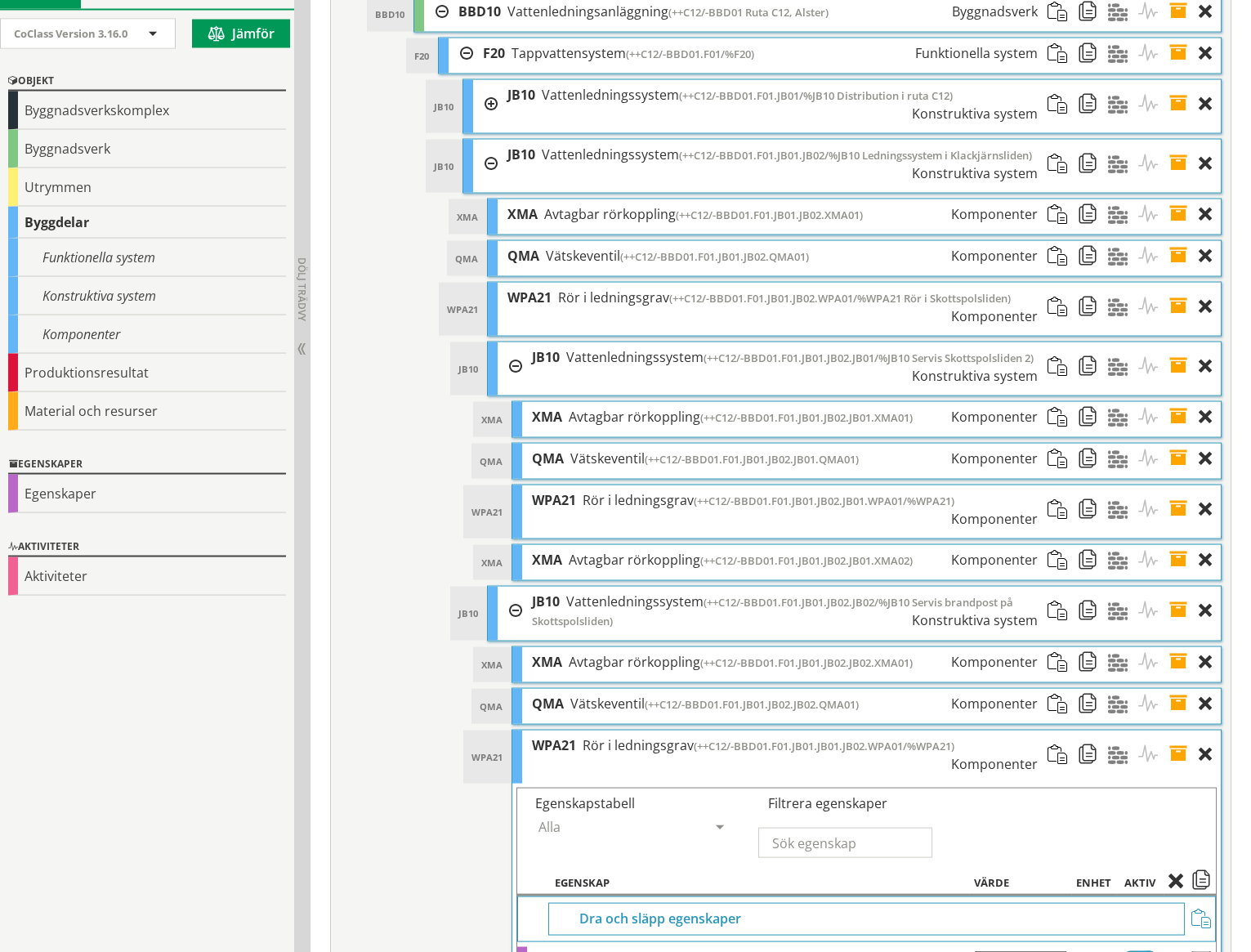
scroll to position [7162, 0]
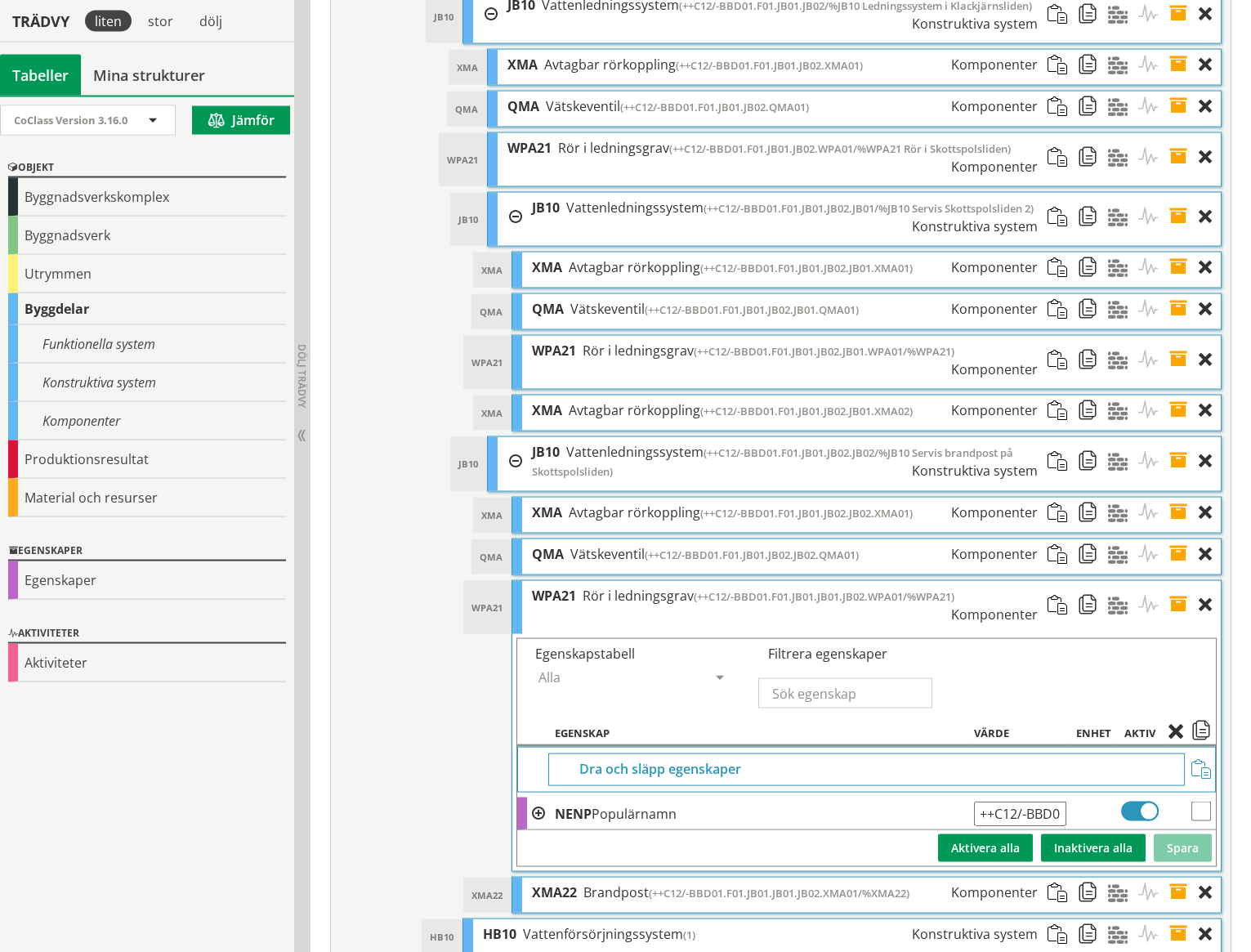
click at [1037, 802] on input "++C12/-BBD01.F01.JB01.JB01.JB02.WPA01/%WPA21" at bounding box center [1019, 814] width 92 height 24
type input "++C12/-BBD01.F01.JB01.JB02.JB02.WPA01/%WPA21"
click at [1168, 834] on button "Spara" at bounding box center [1182, 848] width 58 height 28
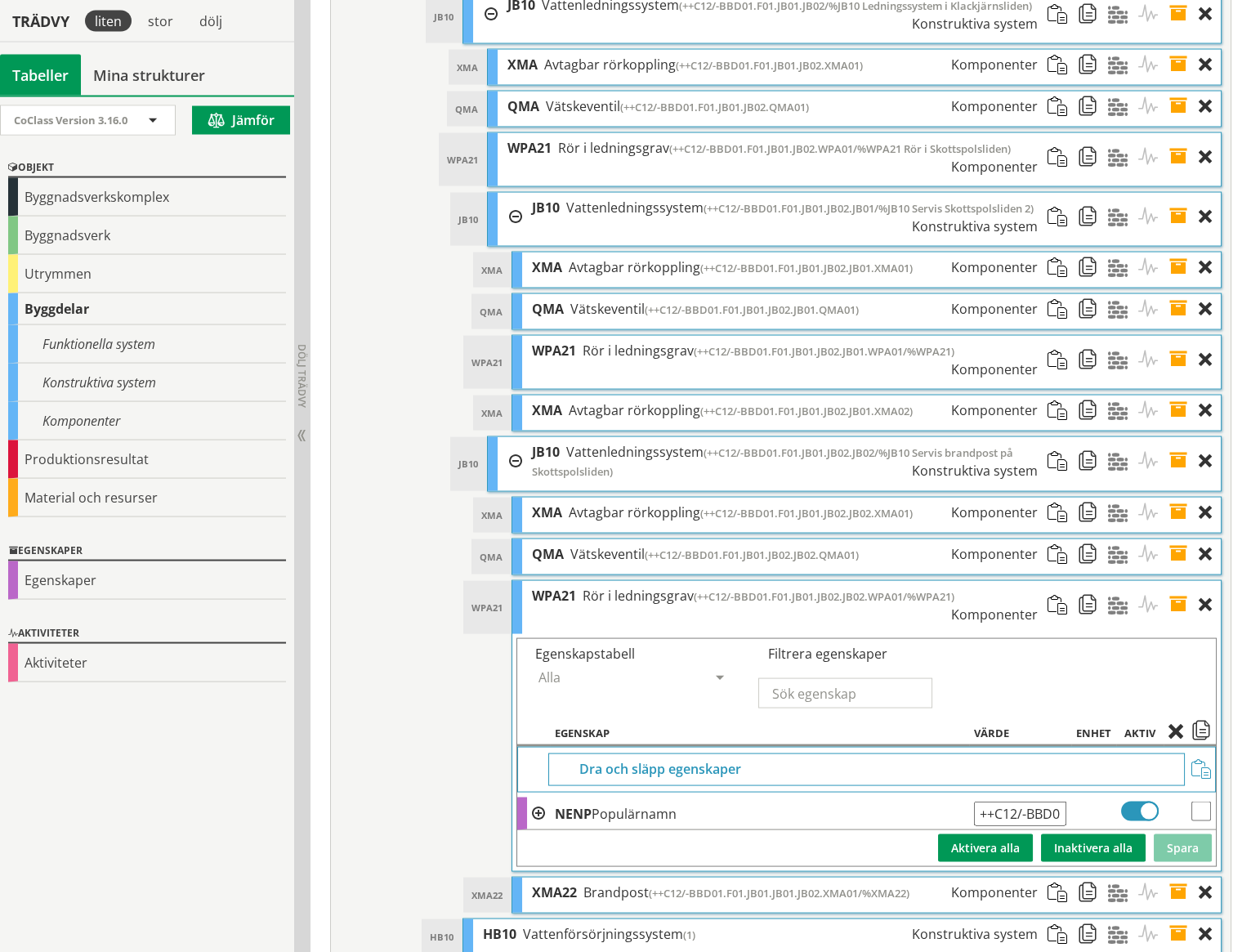
click at [1177, 580] on span at bounding box center [1183, 605] width 31 height 48
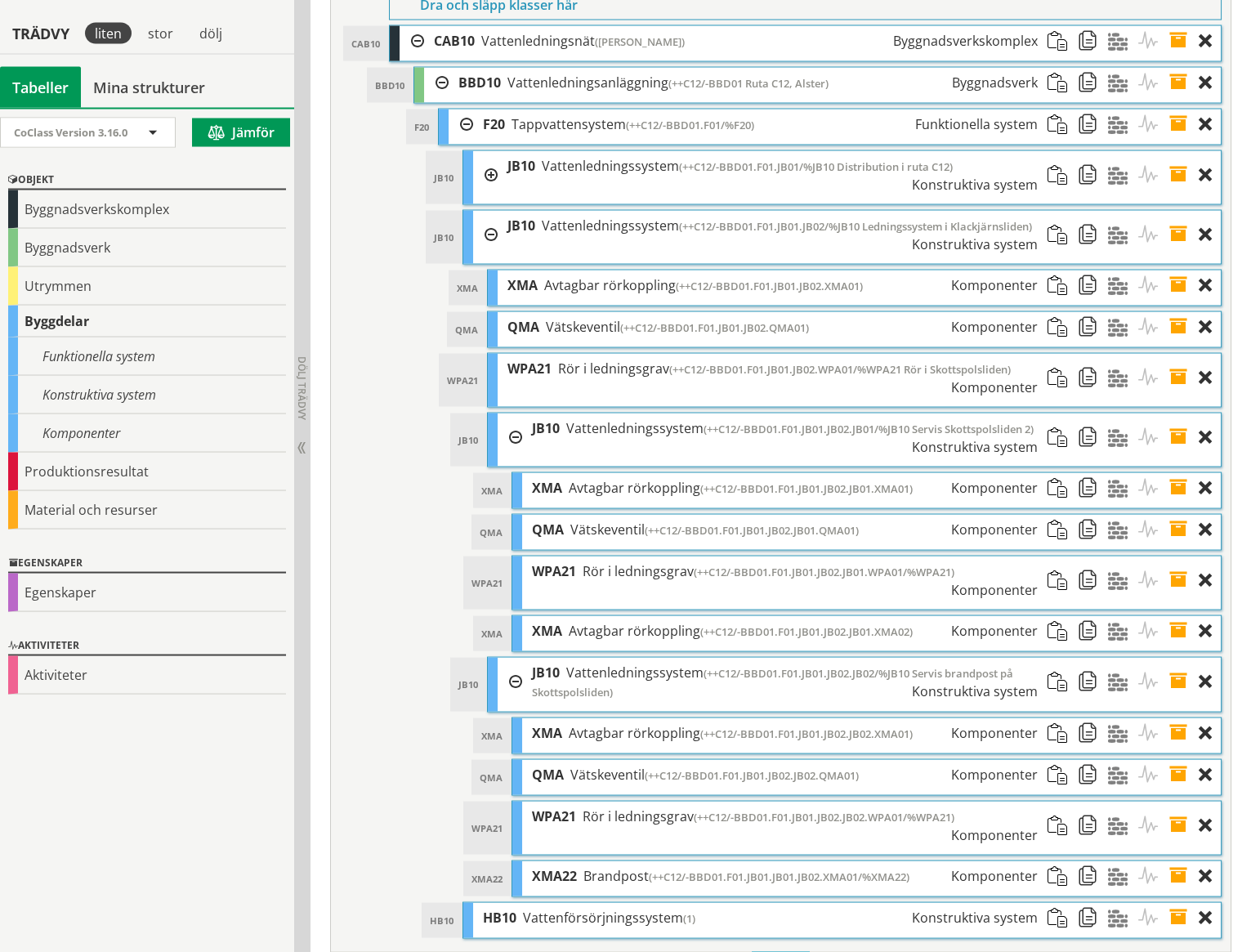
scroll to position [6926, 0]
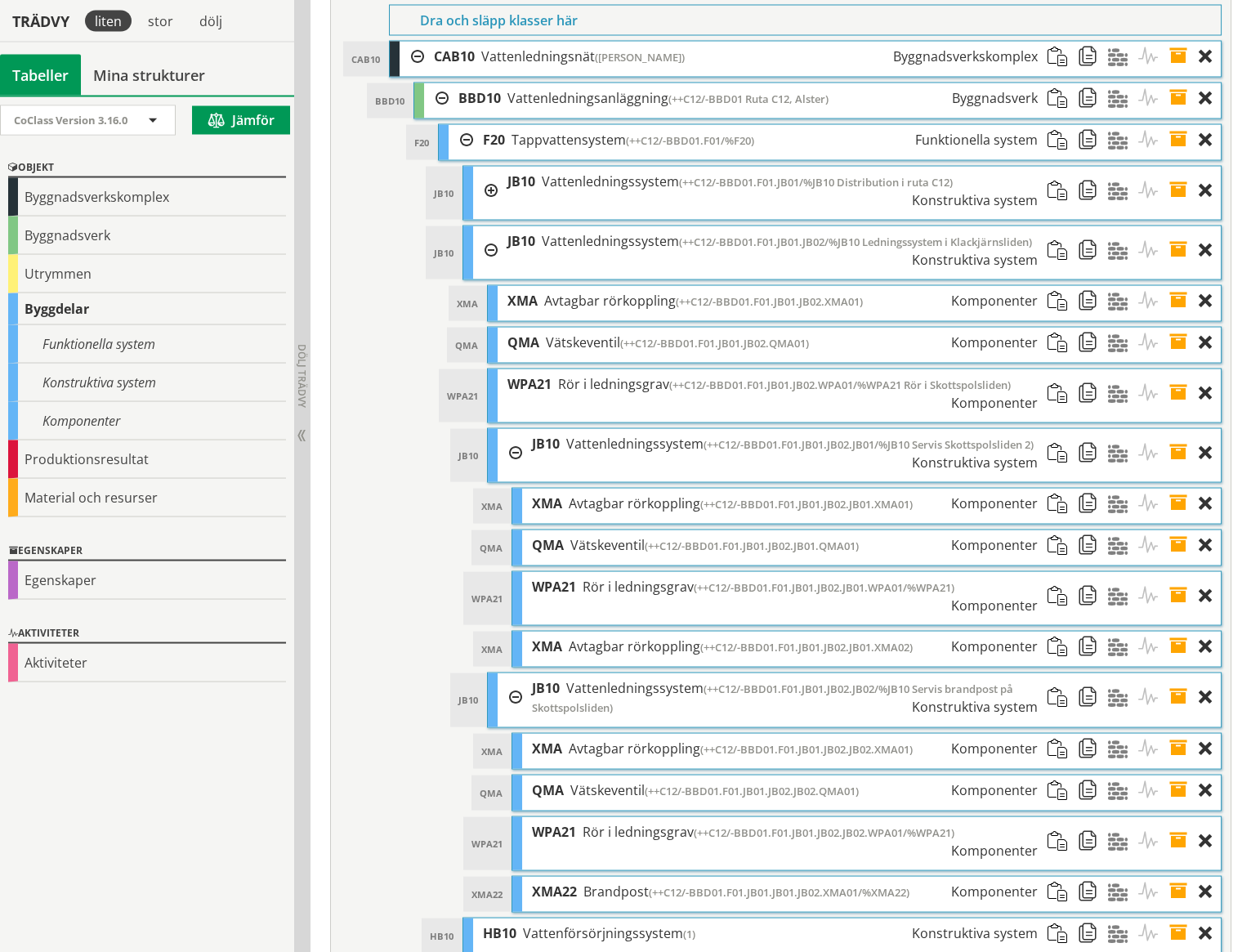
click at [1177, 877] on span at bounding box center [1183, 892] width 31 height 31
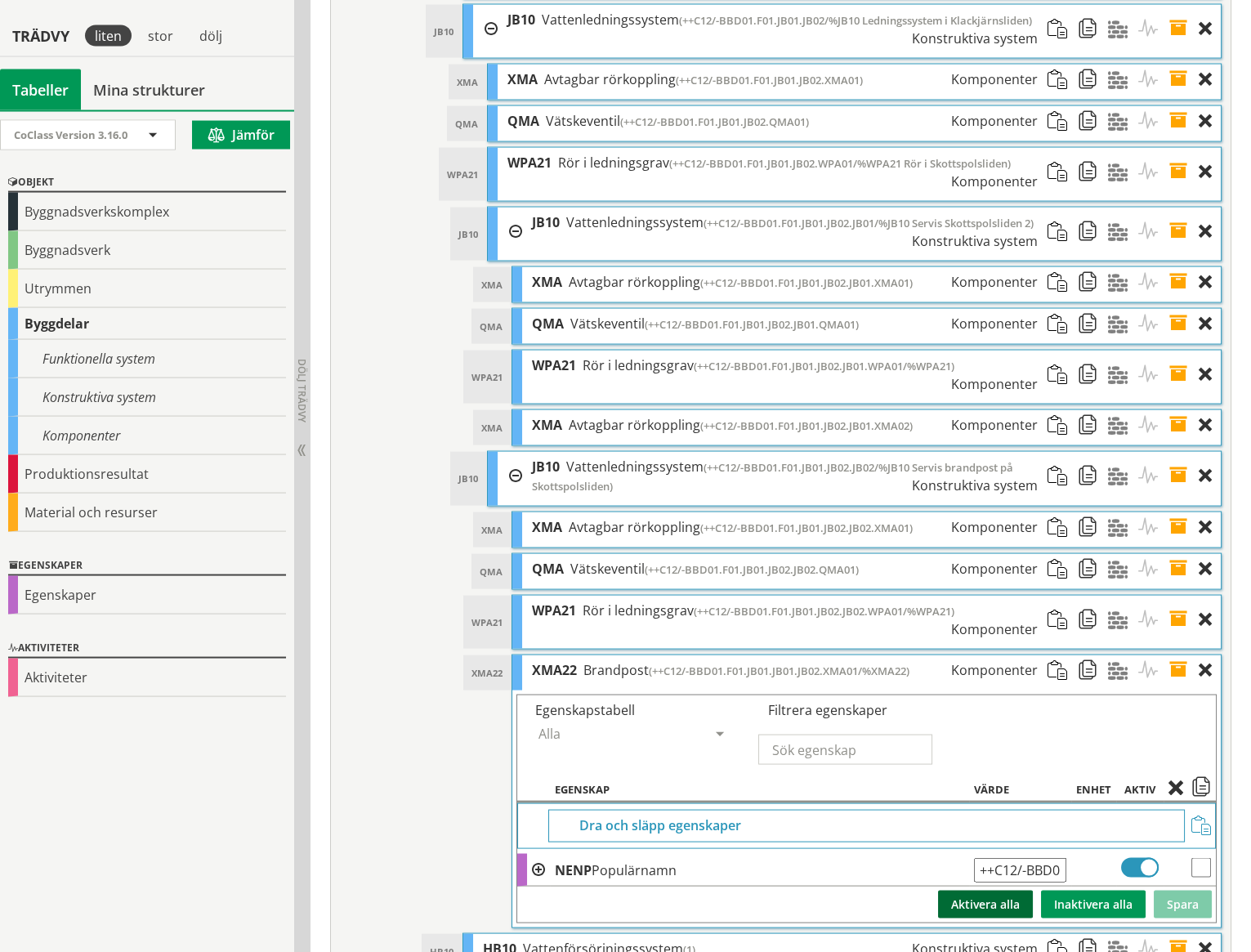
scroll to position [7162, 0]
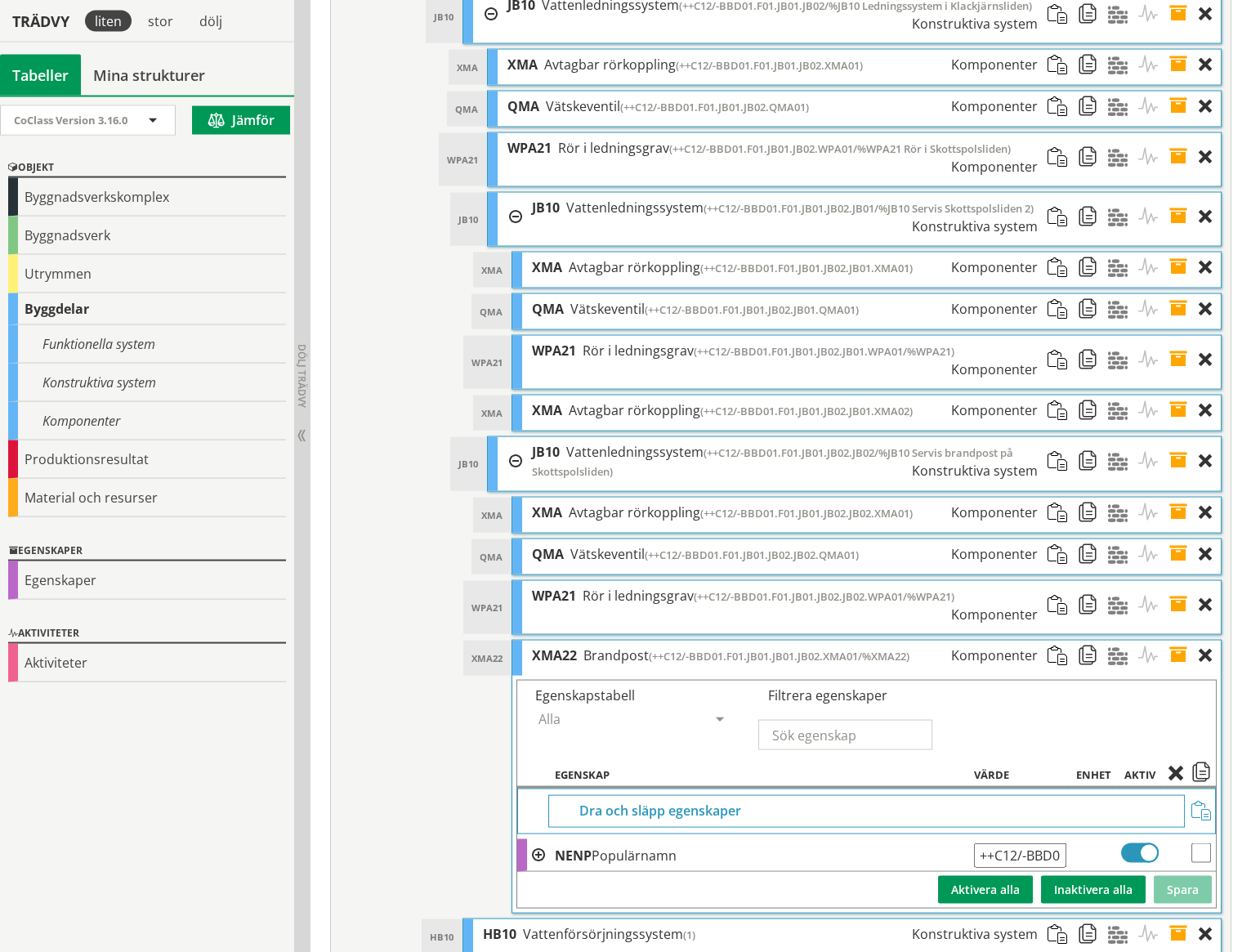
click at [1036, 843] on input "++C12/-BBD01.F01.JB01.JB01.JB02.XMA01/%XMA22" at bounding box center [1019, 855] width 92 height 24
type input "++C12/-BBD01.F01.JB01.JB02.JB02.XMA01/%XMA22"
click at [1175, 876] on button "Spara" at bounding box center [1182, 890] width 58 height 28
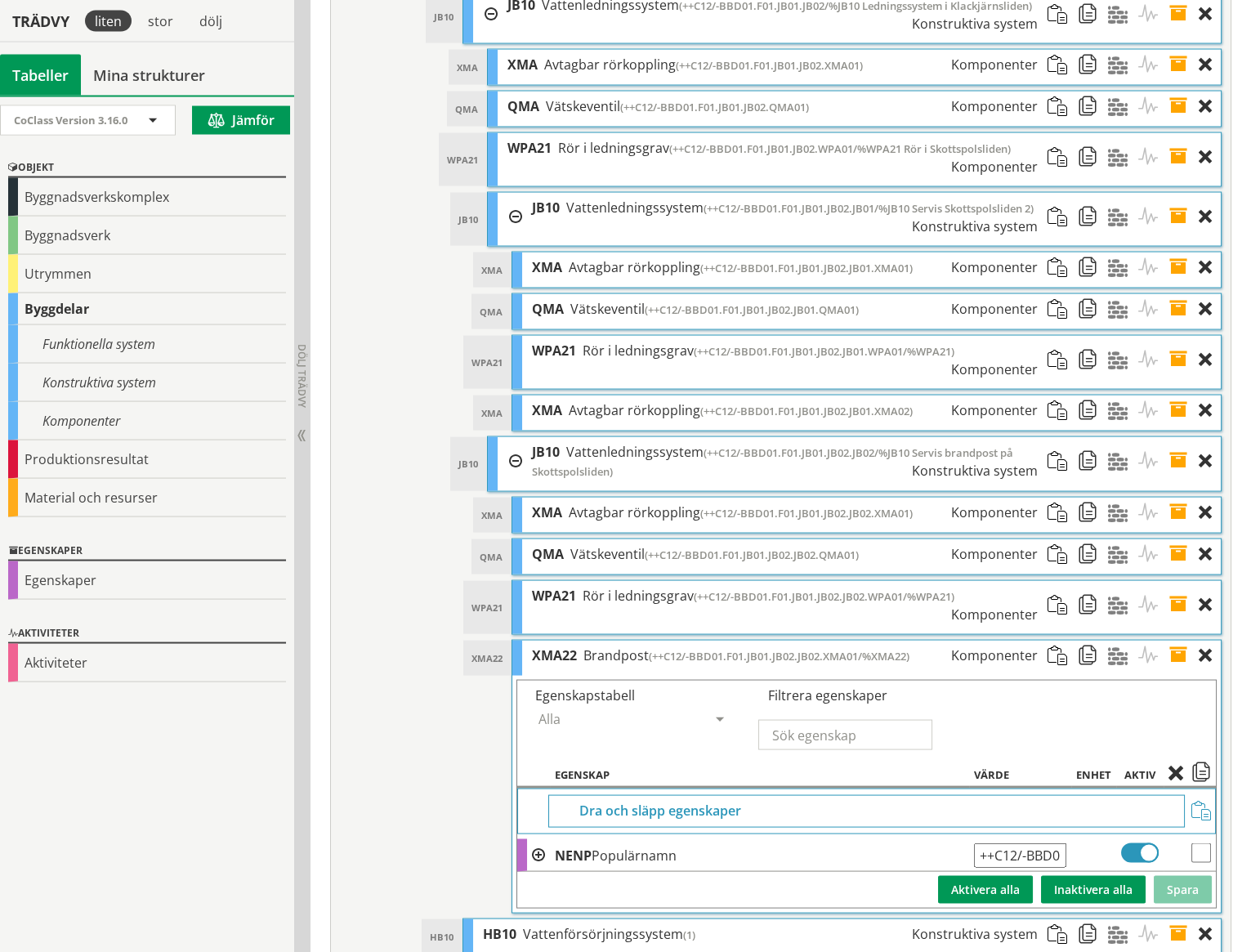
click at [1178, 641] on span at bounding box center [1183, 656] width 31 height 31
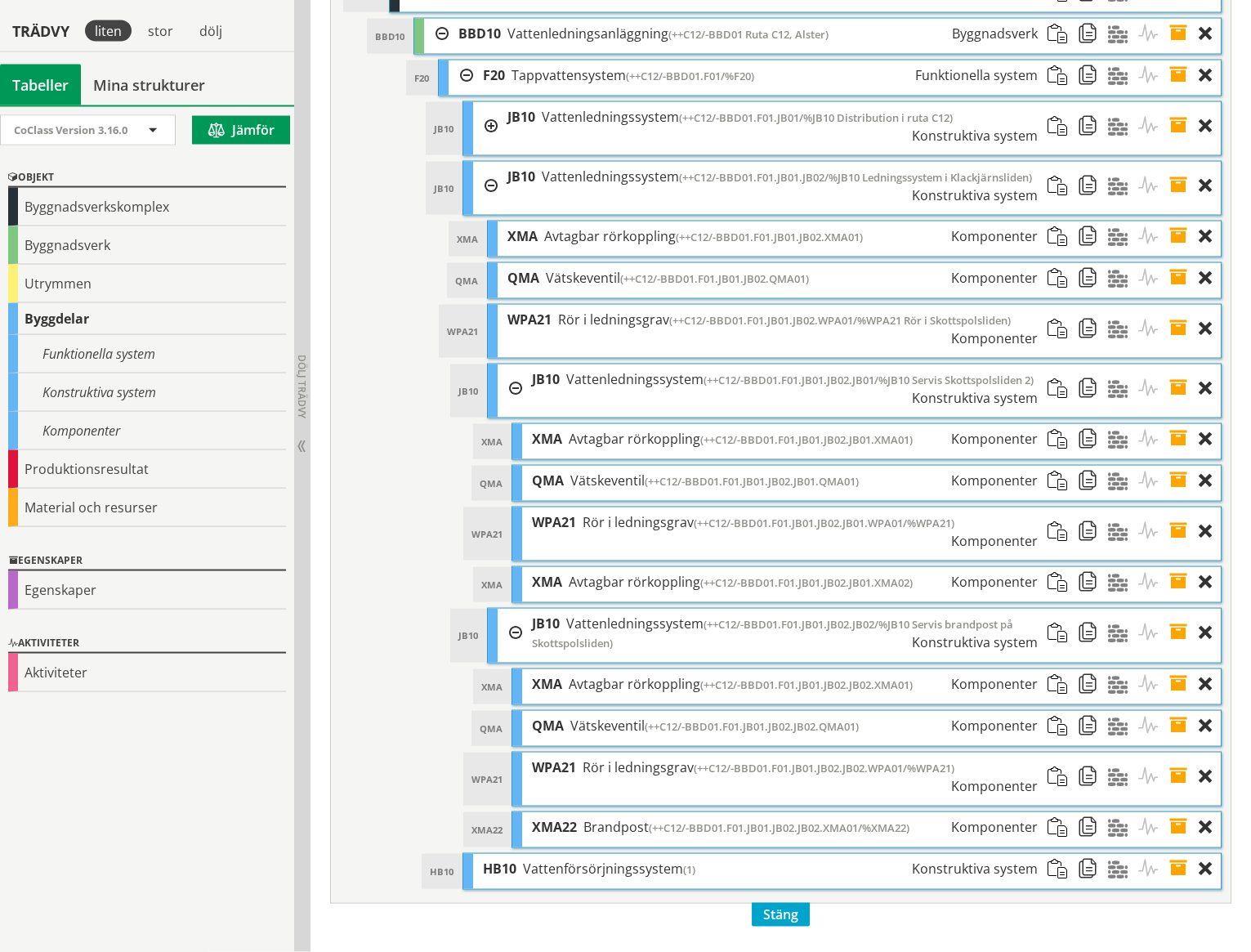
scroll to position [6926, 0]
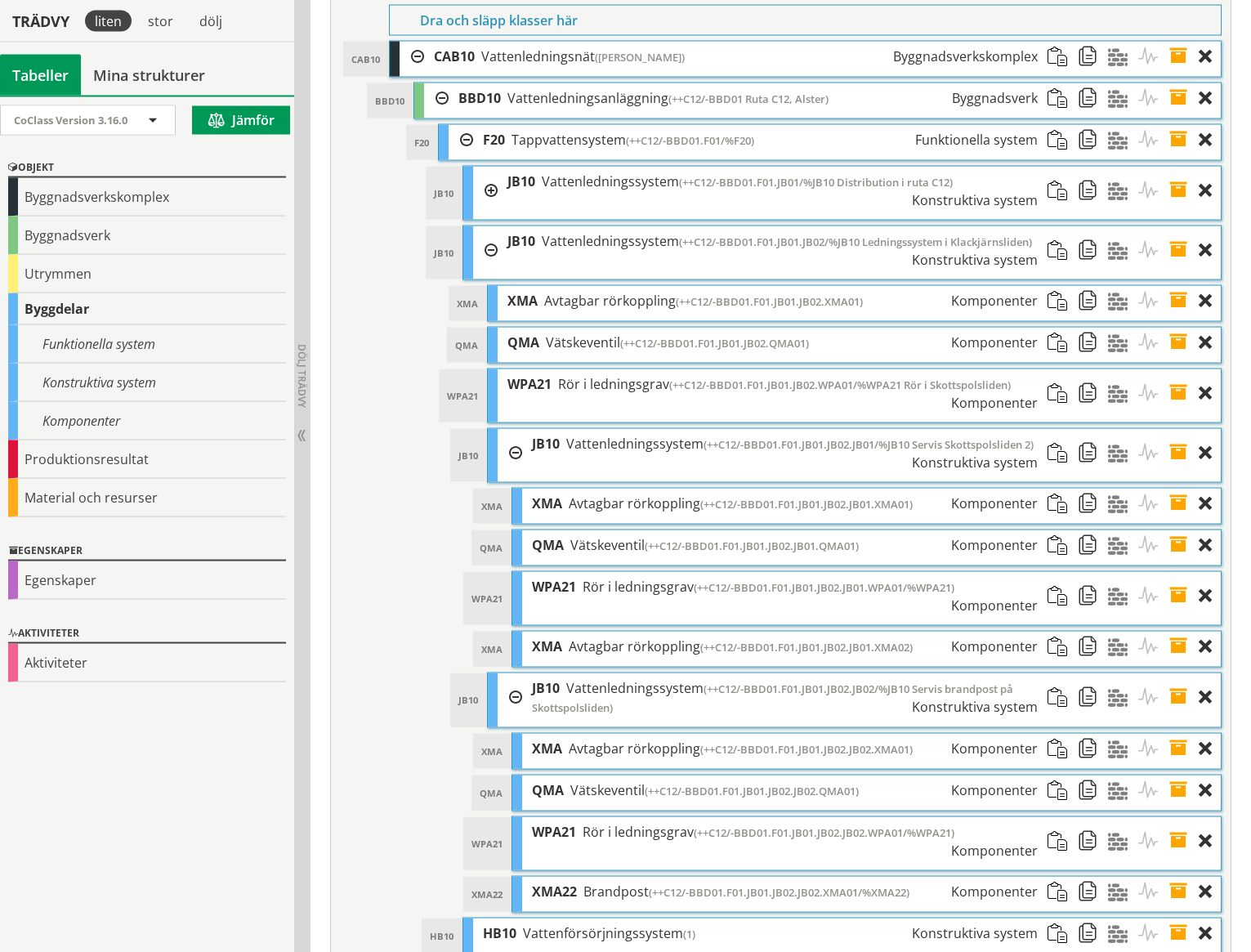
click at [515, 673] on div at bounding box center [510, 698] width 24 height 49
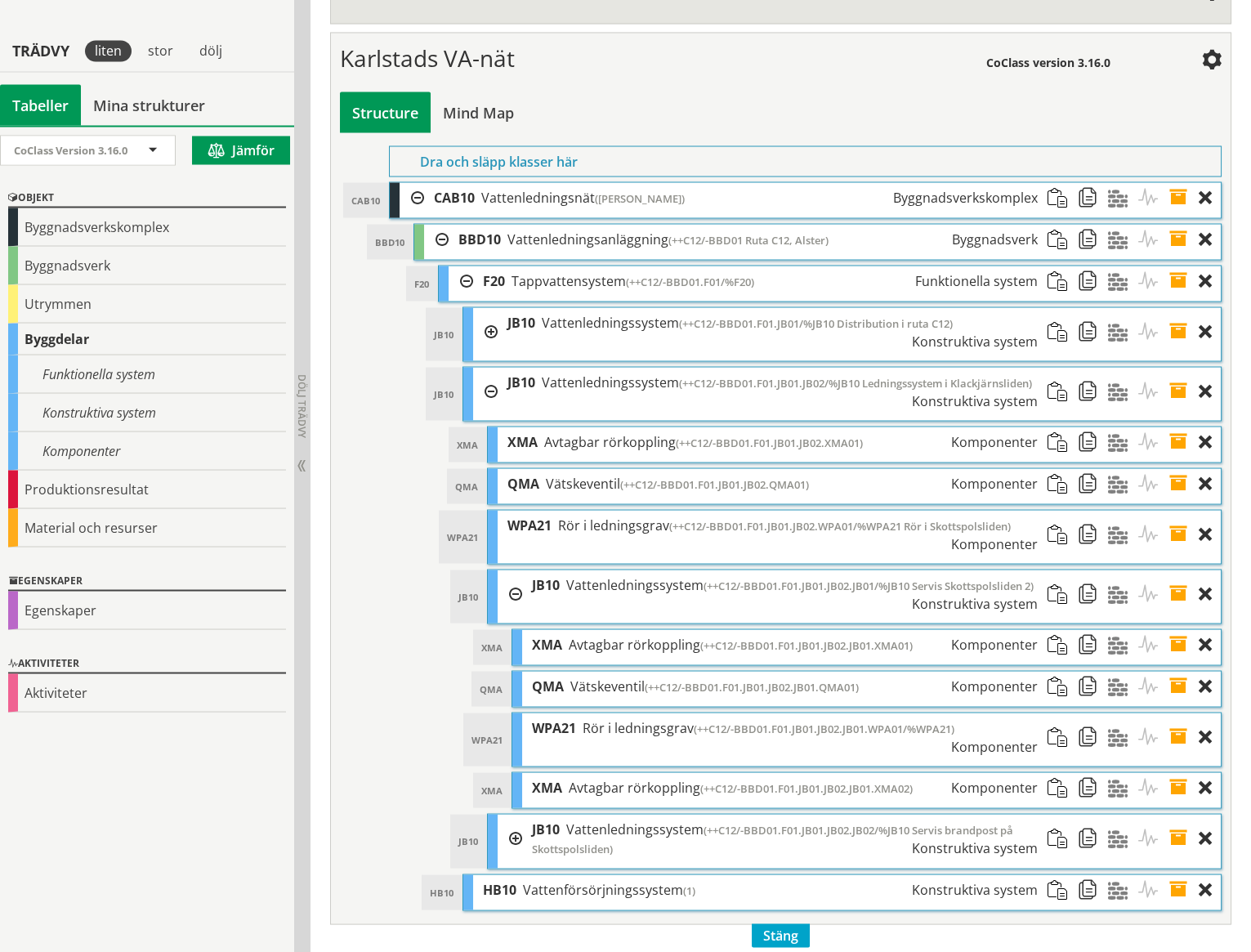
scroll to position [6740, 0]
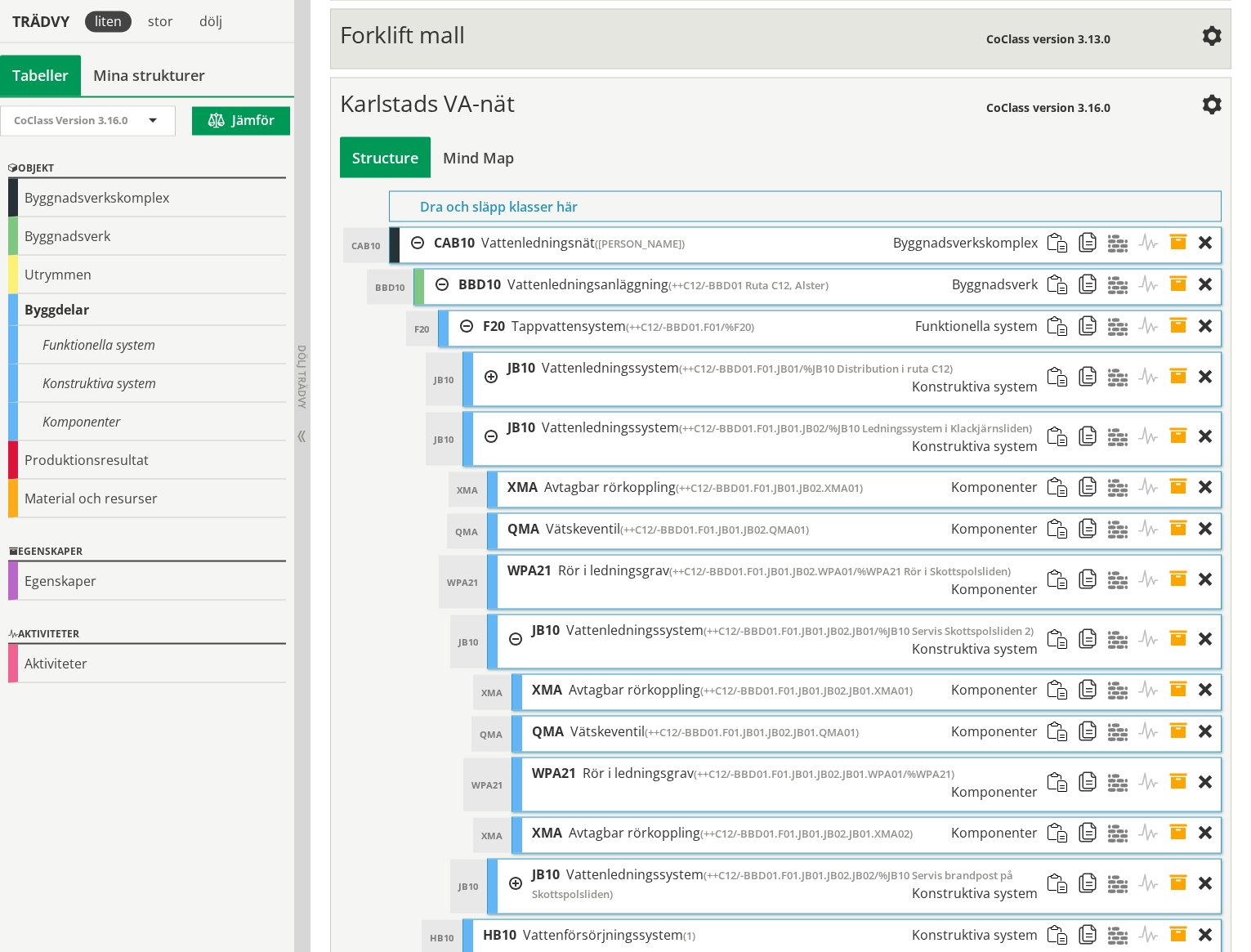
click at [515, 614] on div at bounding box center [510, 638] width 24 height 48
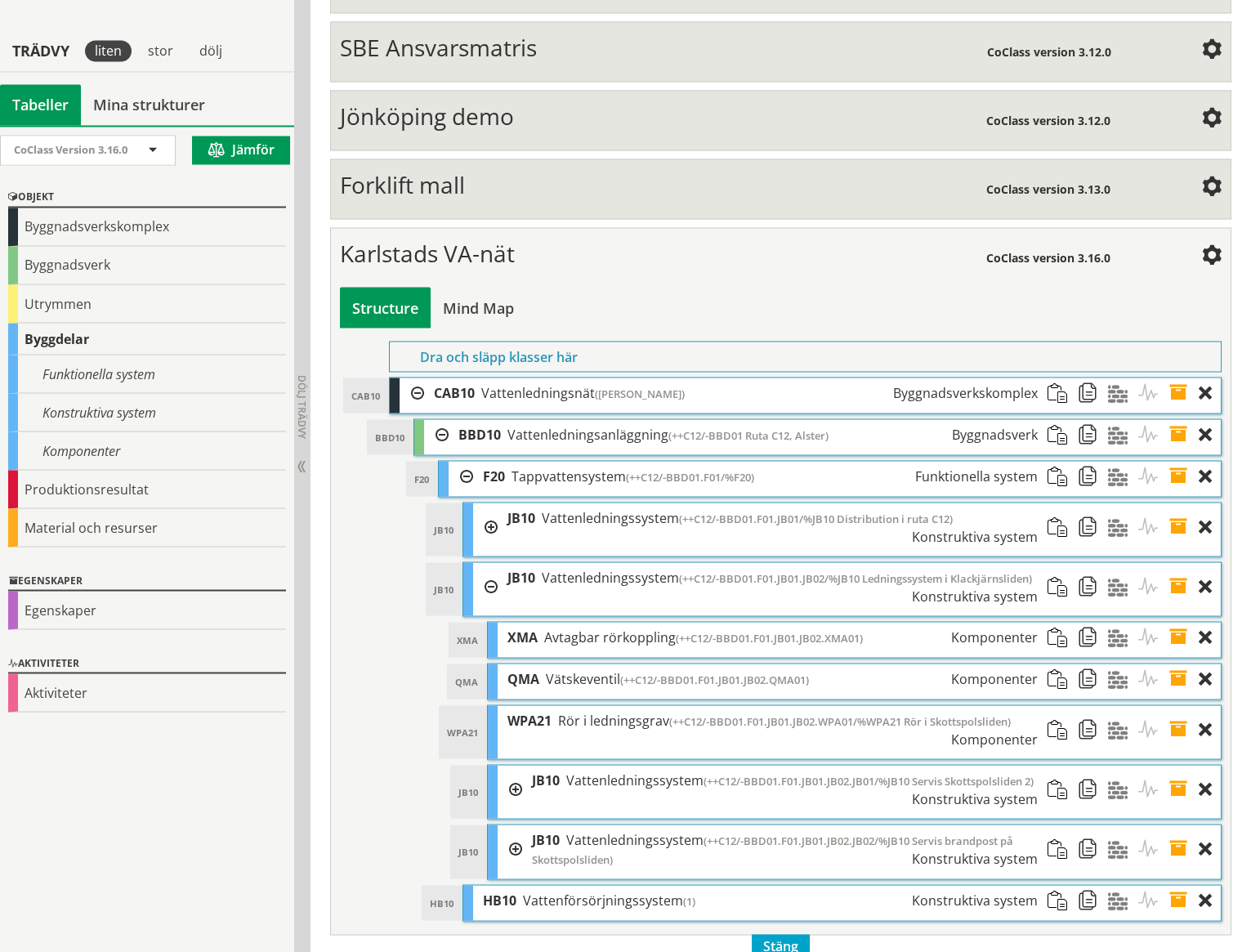
scroll to position [6556, 0]
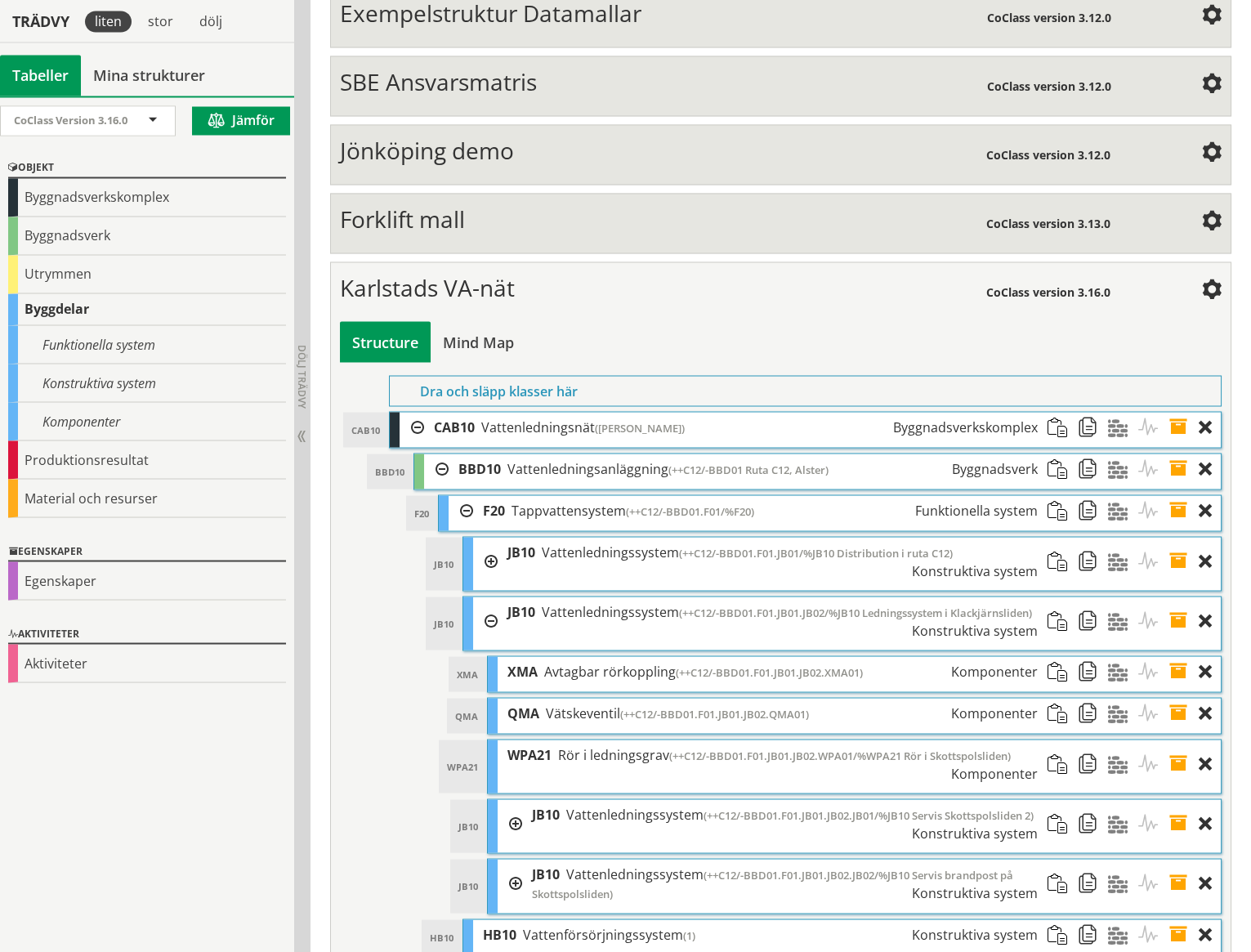
click at [515, 799] on div at bounding box center [510, 823] width 24 height 48
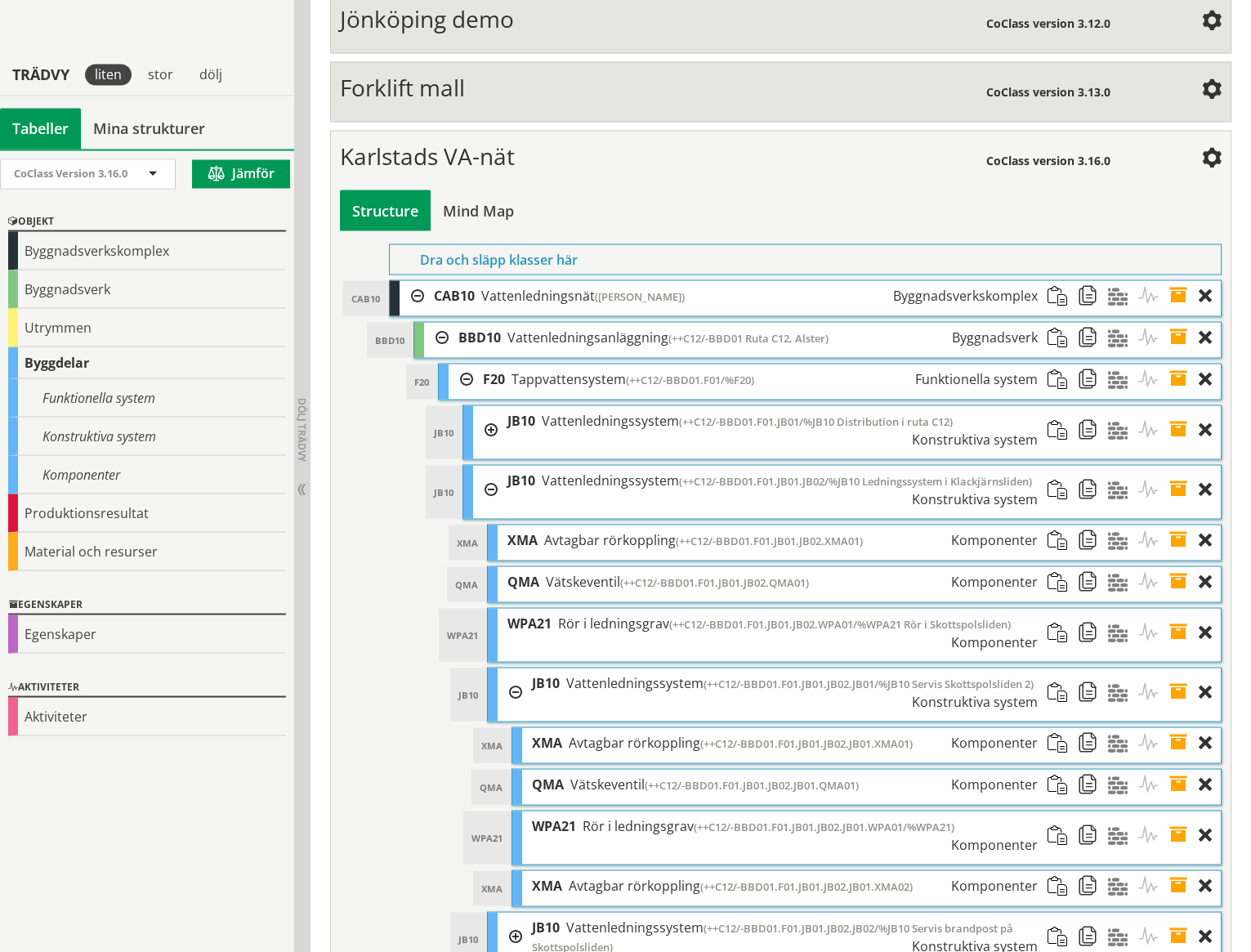
scroll to position [6740, 0]
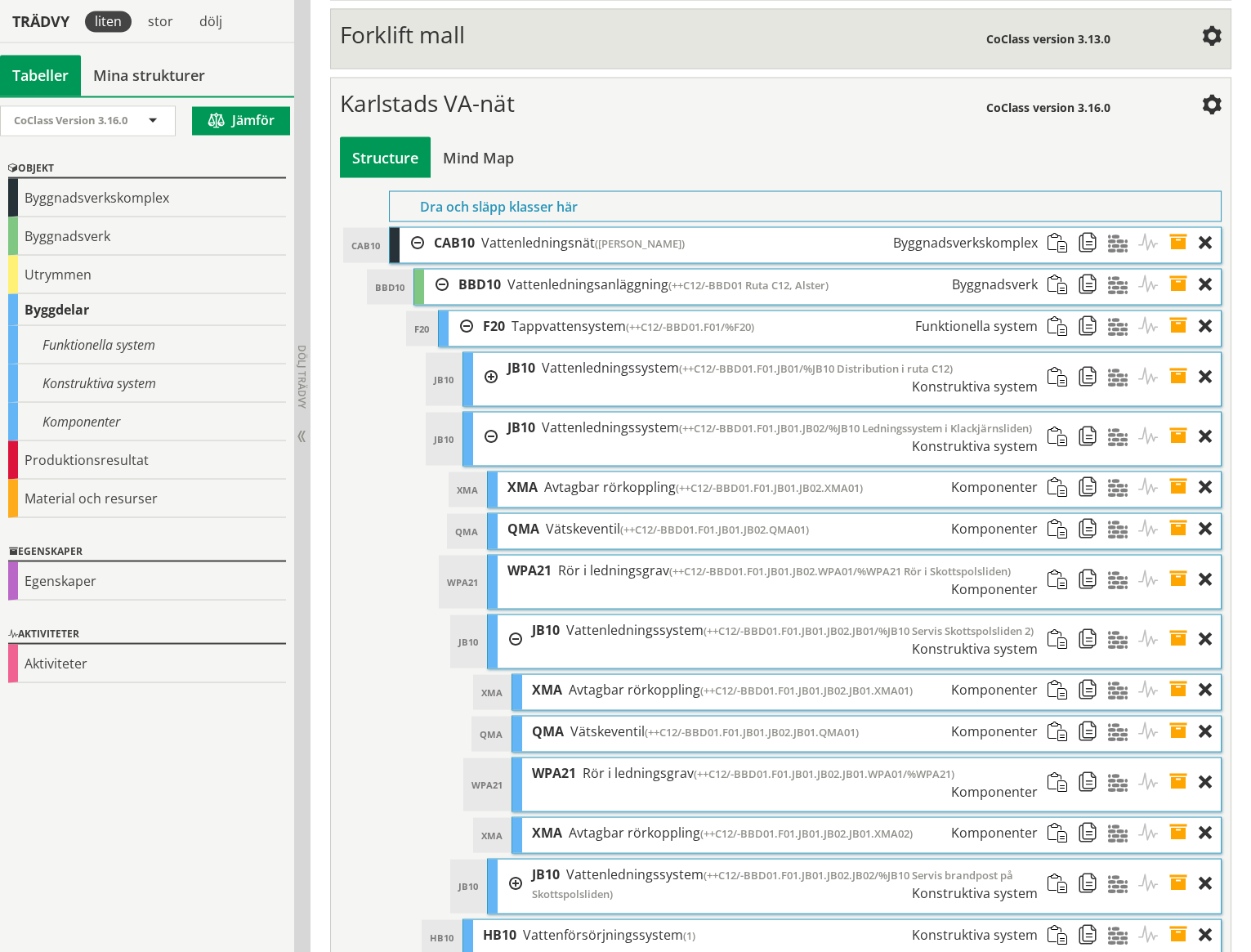
click at [514, 858] on div at bounding box center [510, 882] width 24 height 49
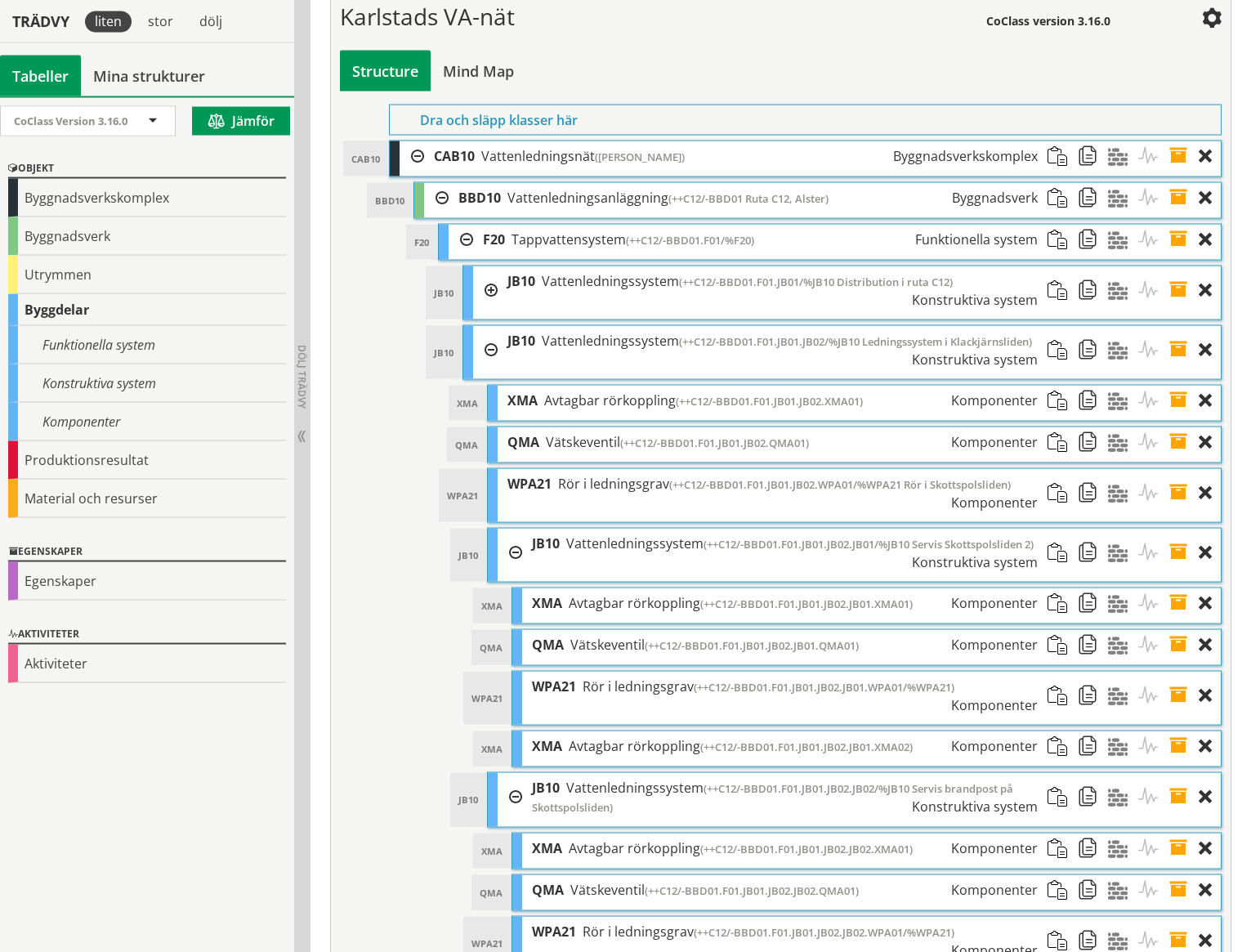
scroll to position [6888, 0]
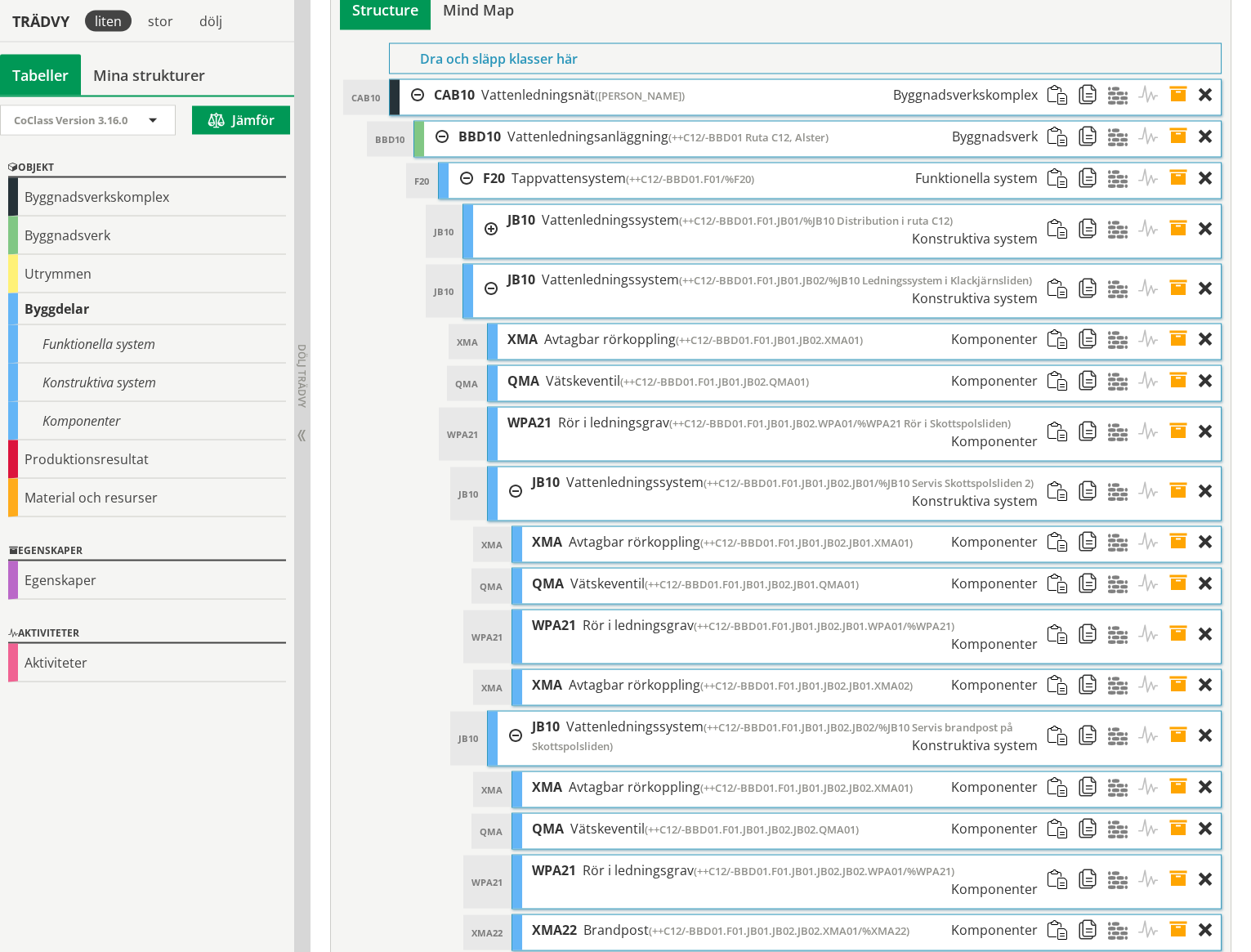
click at [515, 711] on div at bounding box center [510, 736] width 24 height 49
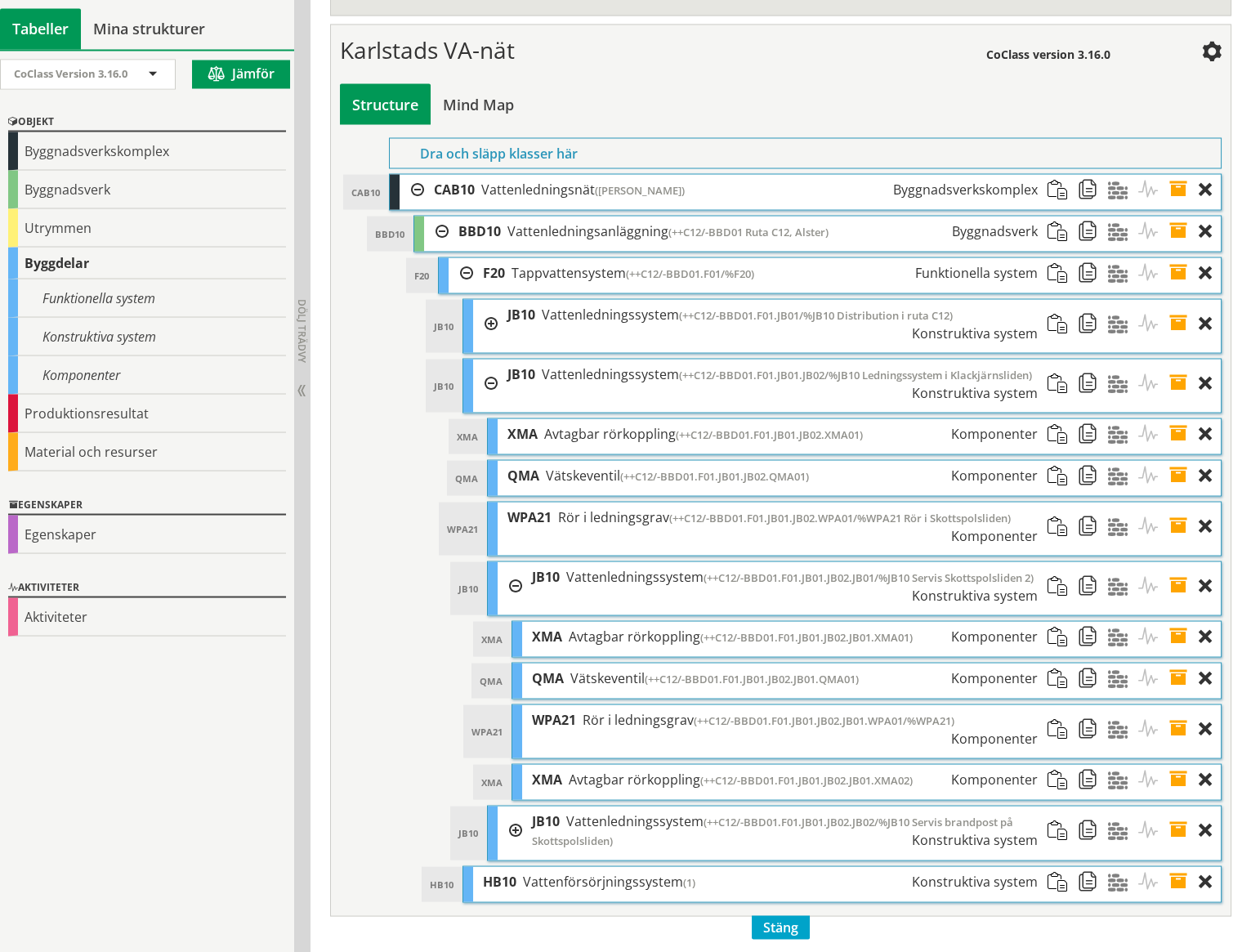
scroll to position [6740, 0]
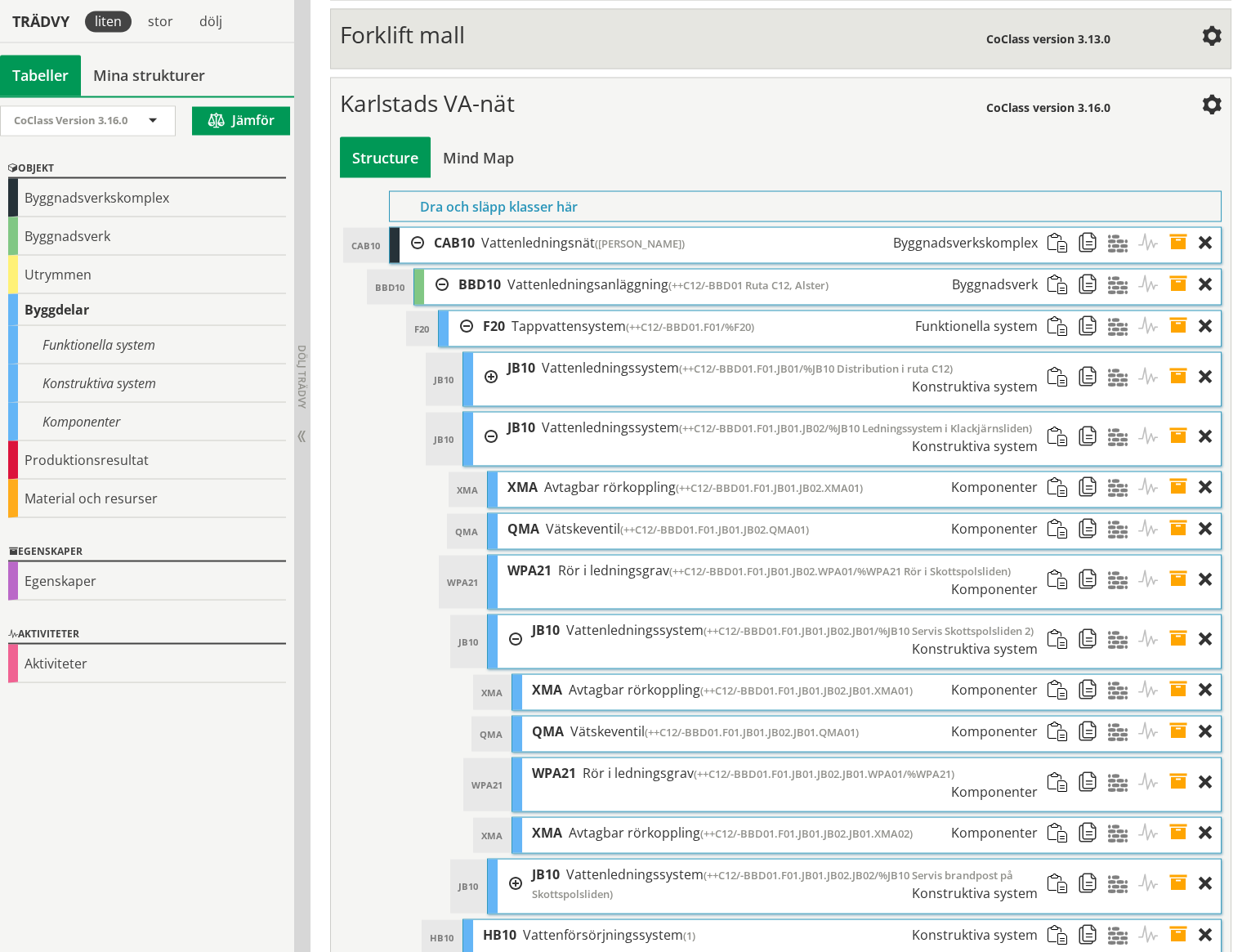
click at [522, 614] on div "JB10 Vattenledningssystem (++C12/-BBD01.F01.JB01.JB02.JB01/%JB10 Servis Skottsp…" at bounding box center [785, 638] width 526 height 48
click at [1178, 411] on span at bounding box center [1183, 436] width 31 height 48
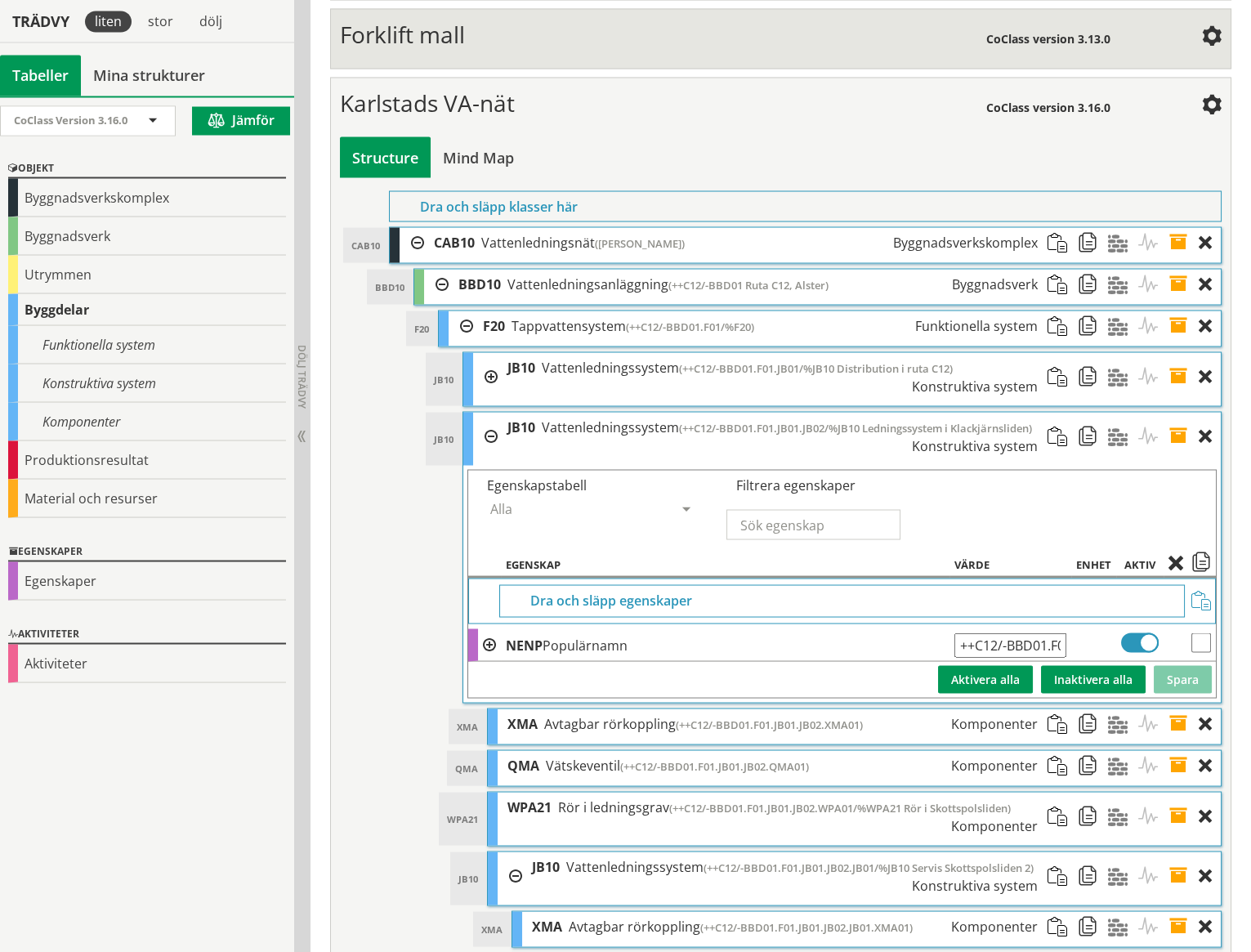
click at [1039, 632] on input "++C12/-BBD01.F01.JB01.JB02/%JB10 Ledningssystem i Klackjärnsliden" at bounding box center [1010, 645] width 112 height 24
type input "++C12/-BBD01.F01.JB01.JB02/%JB10 Ledningssystem i Skottjärnsliden"
click at [1196, 665] on button "Spara" at bounding box center [1182, 679] width 58 height 28
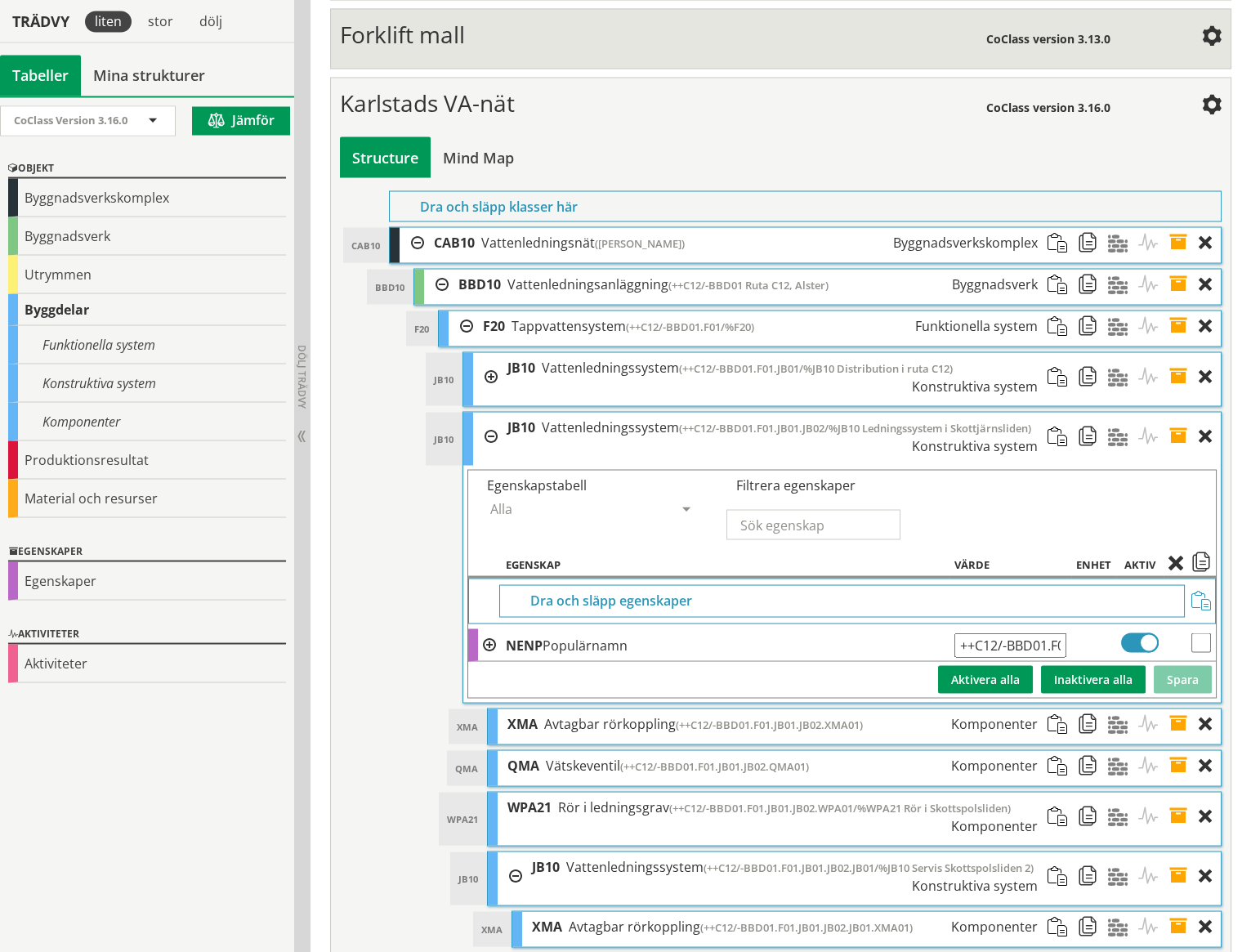
click at [1179, 411] on span at bounding box center [1183, 436] width 31 height 48
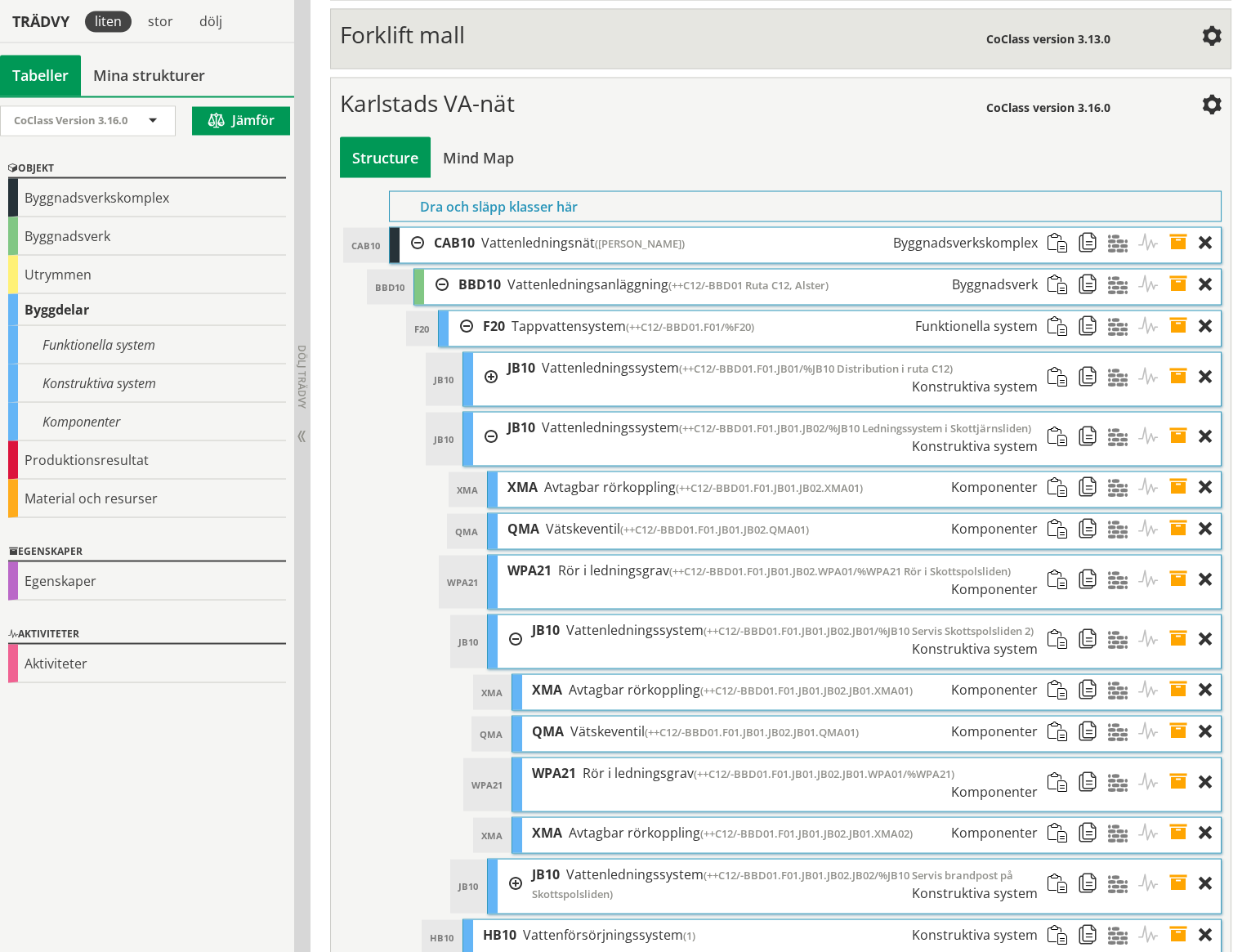
click at [516, 614] on div at bounding box center [510, 638] width 24 height 48
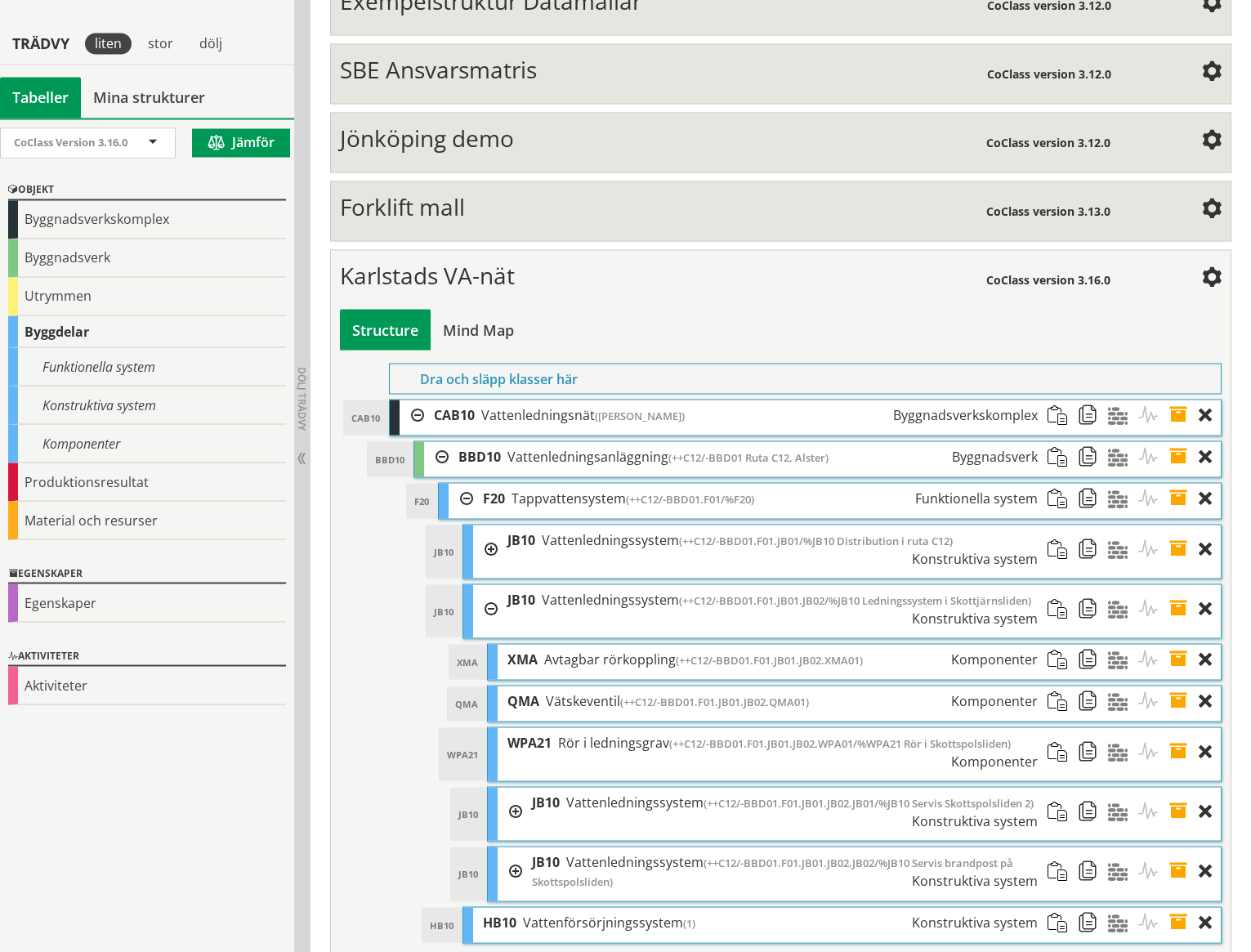
scroll to position [6556, 0]
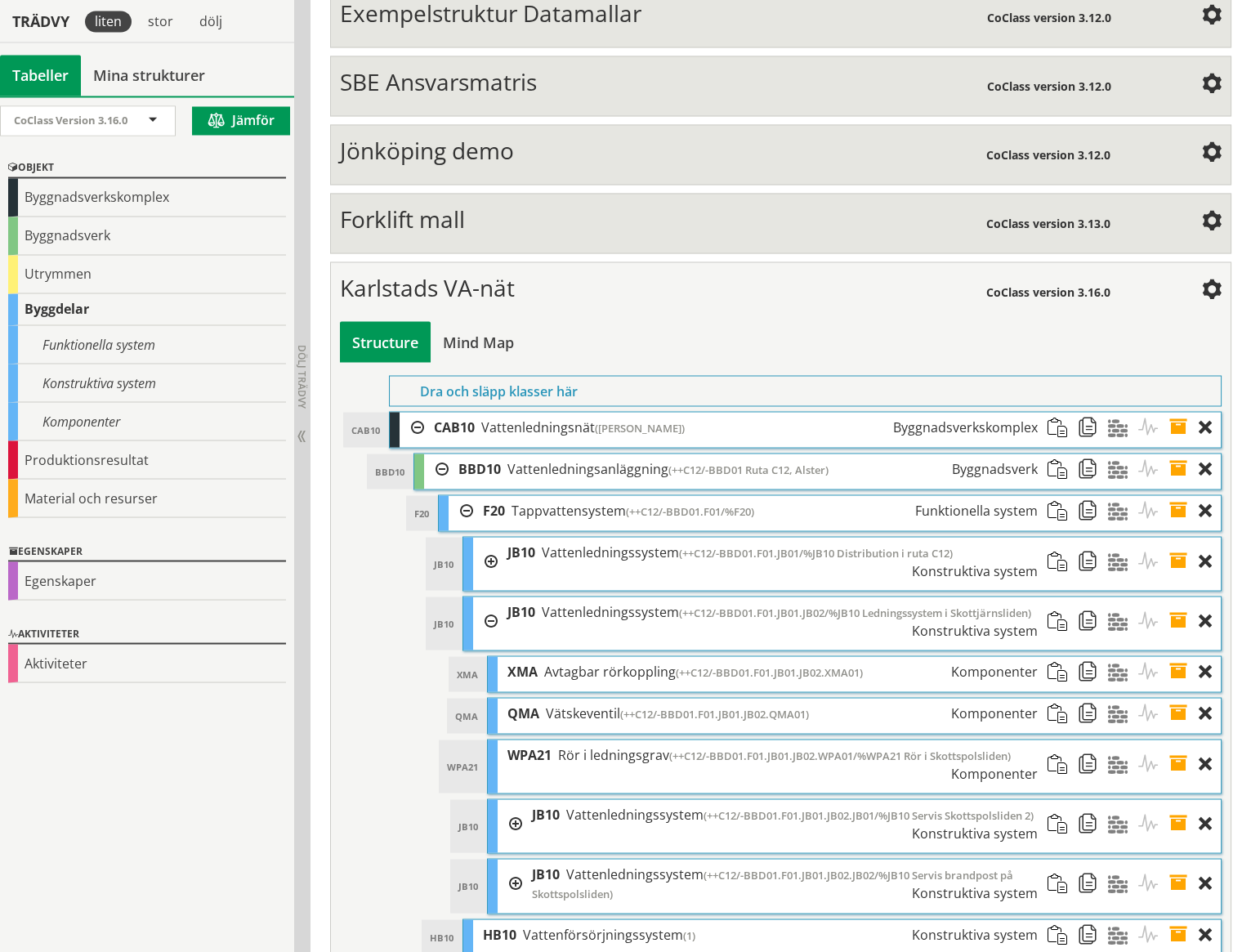
click at [516, 799] on div at bounding box center [510, 823] width 24 height 48
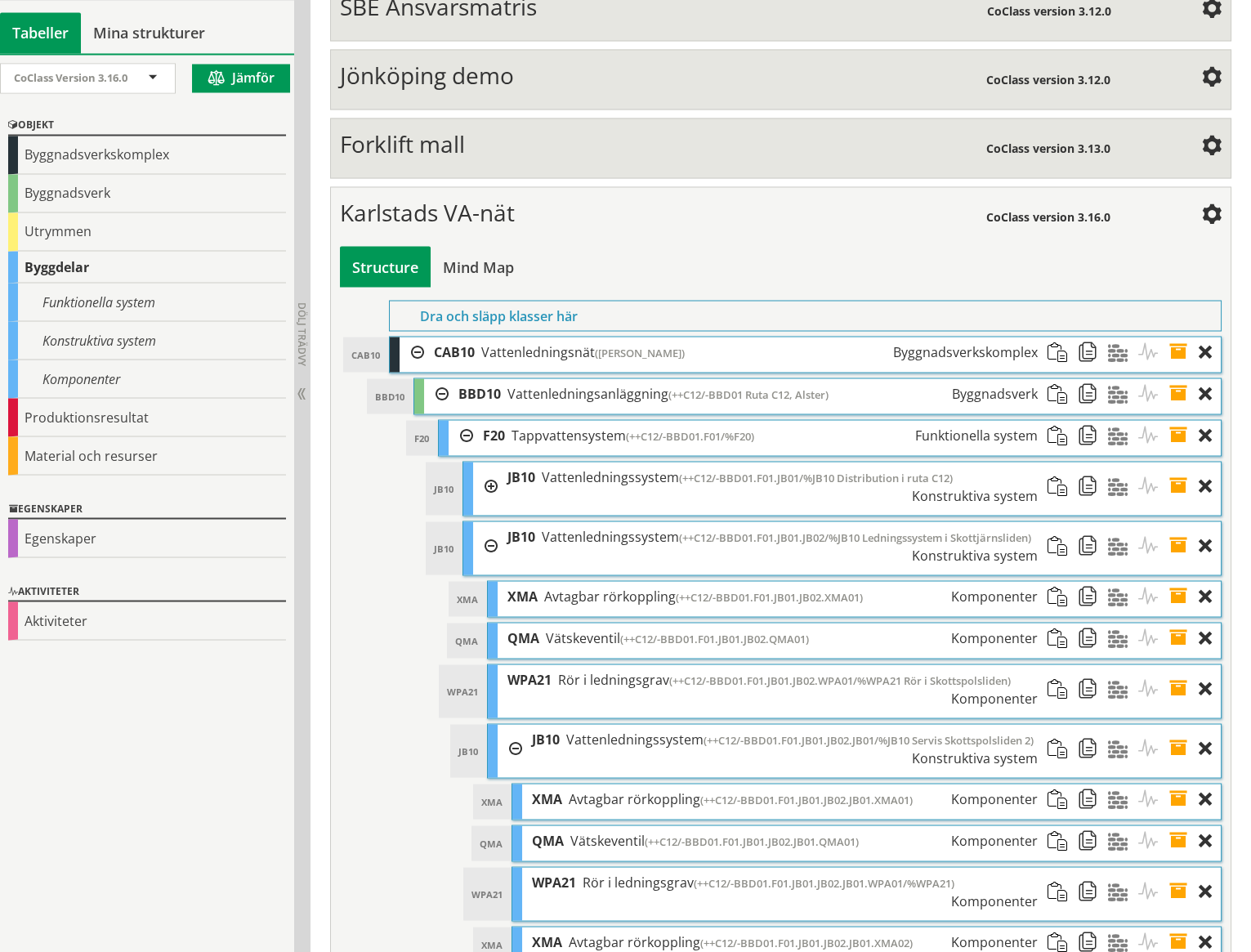
scroll to position [6740, 0]
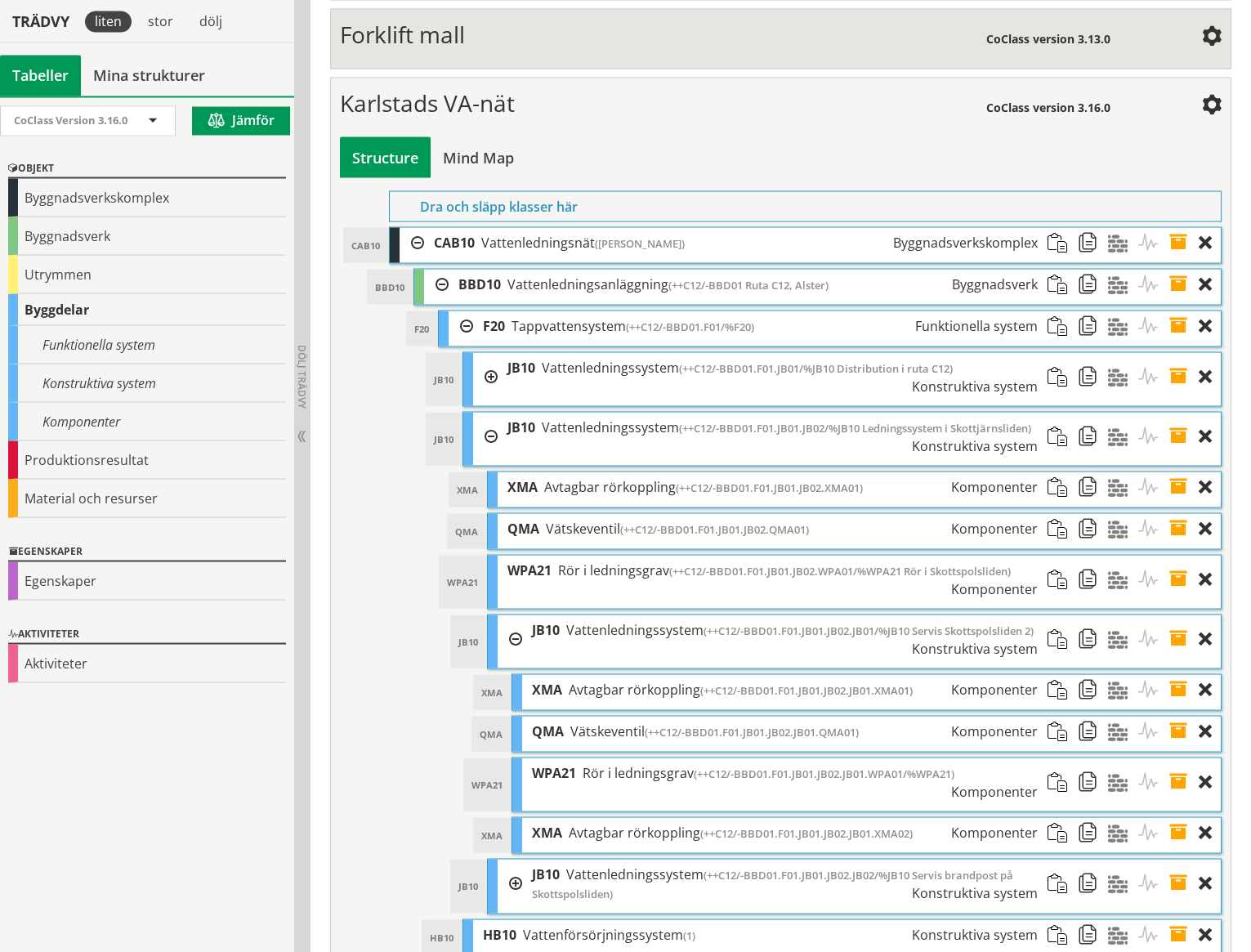
click at [515, 858] on div at bounding box center [510, 882] width 24 height 49
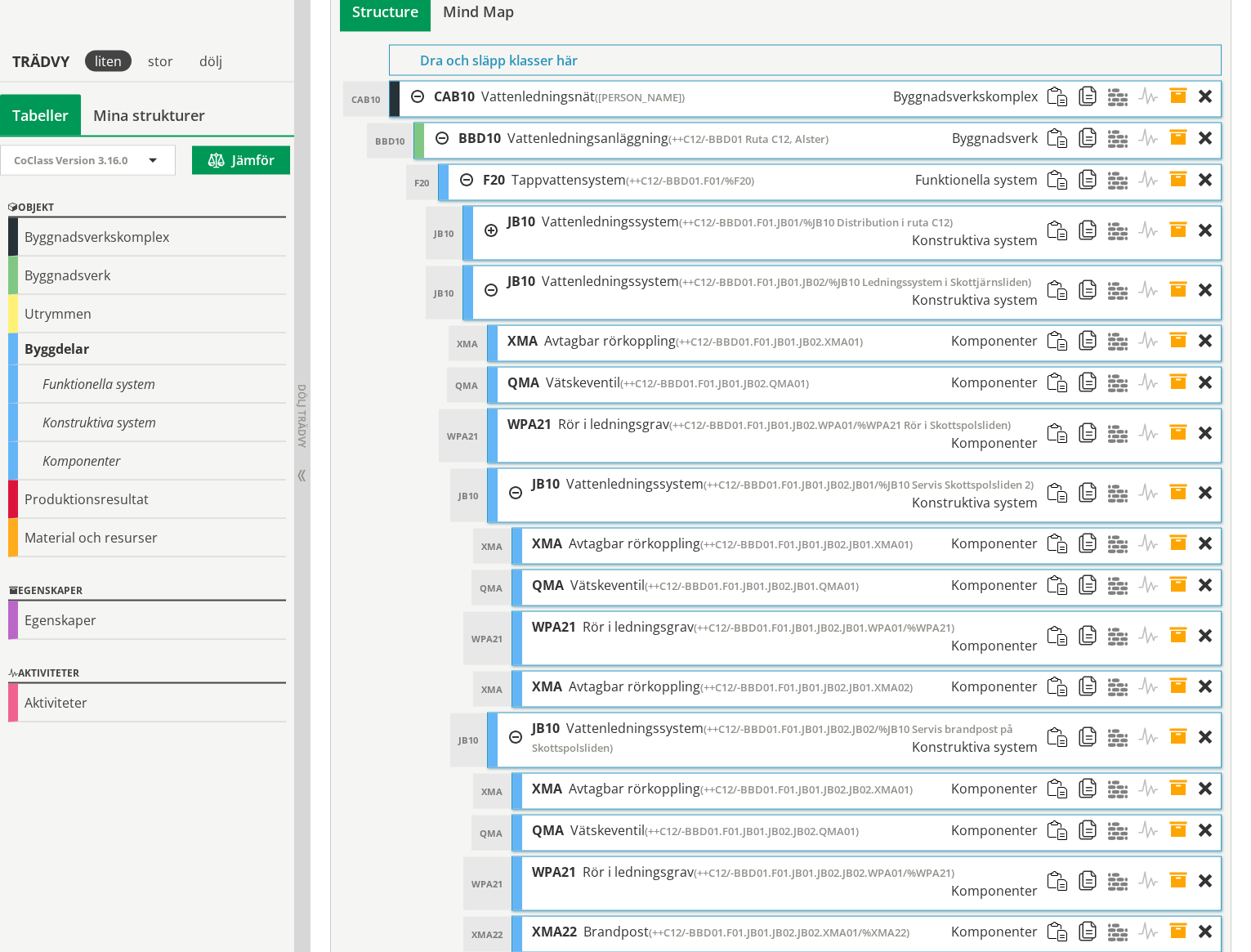
scroll to position [6926, 0]
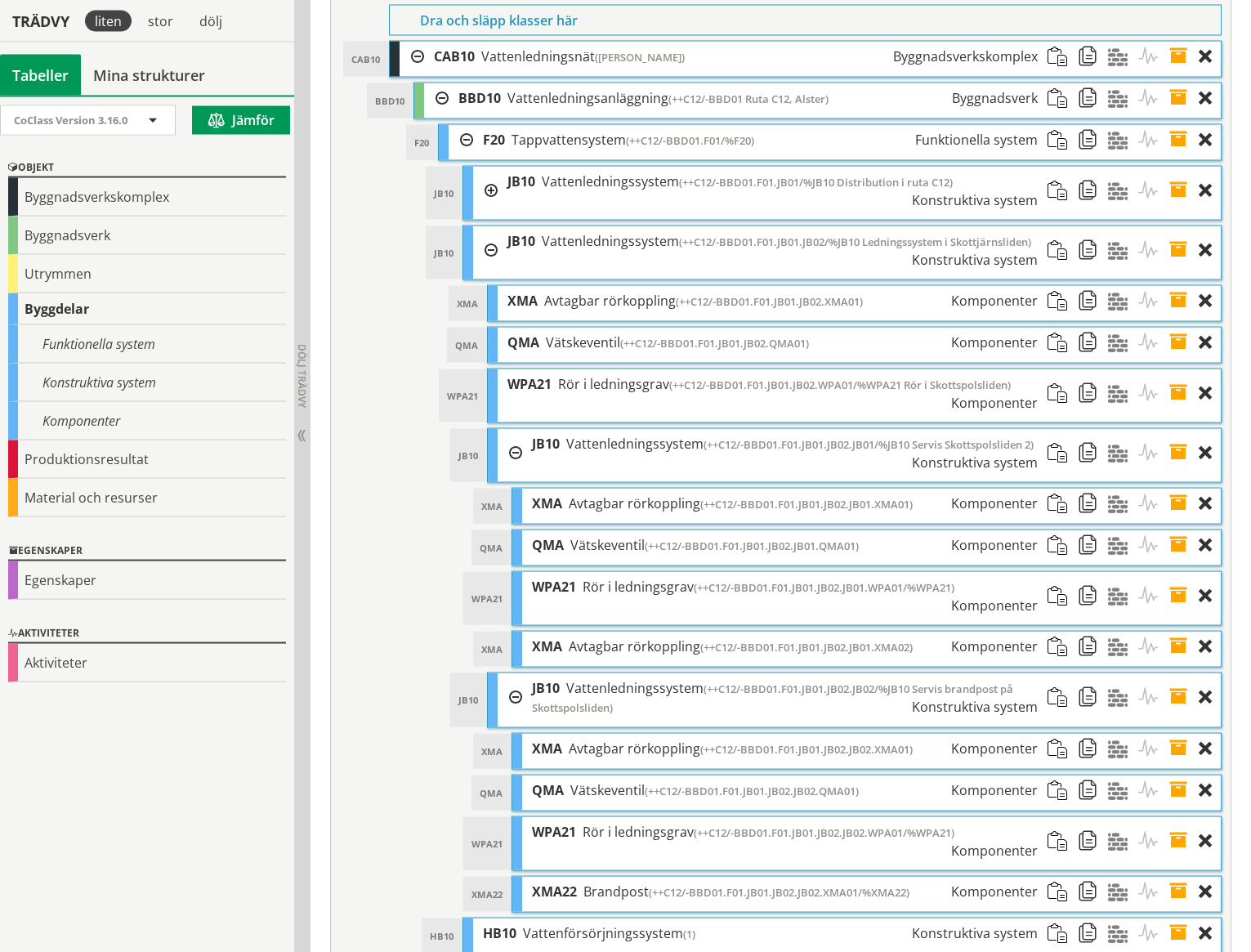
click at [518, 673] on div at bounding box center [510, 698] width 24 height 49
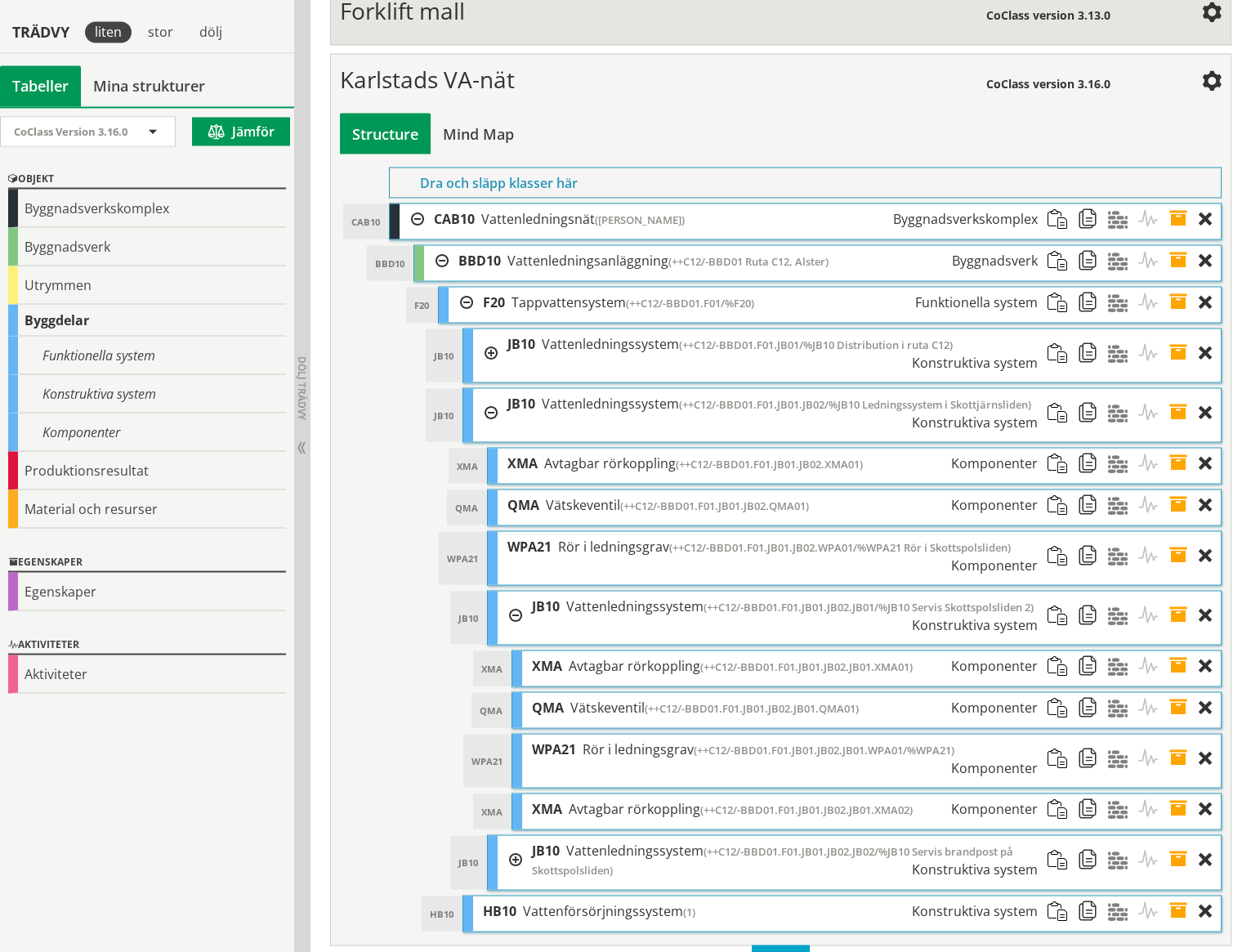
scroll to position [6740, 0]
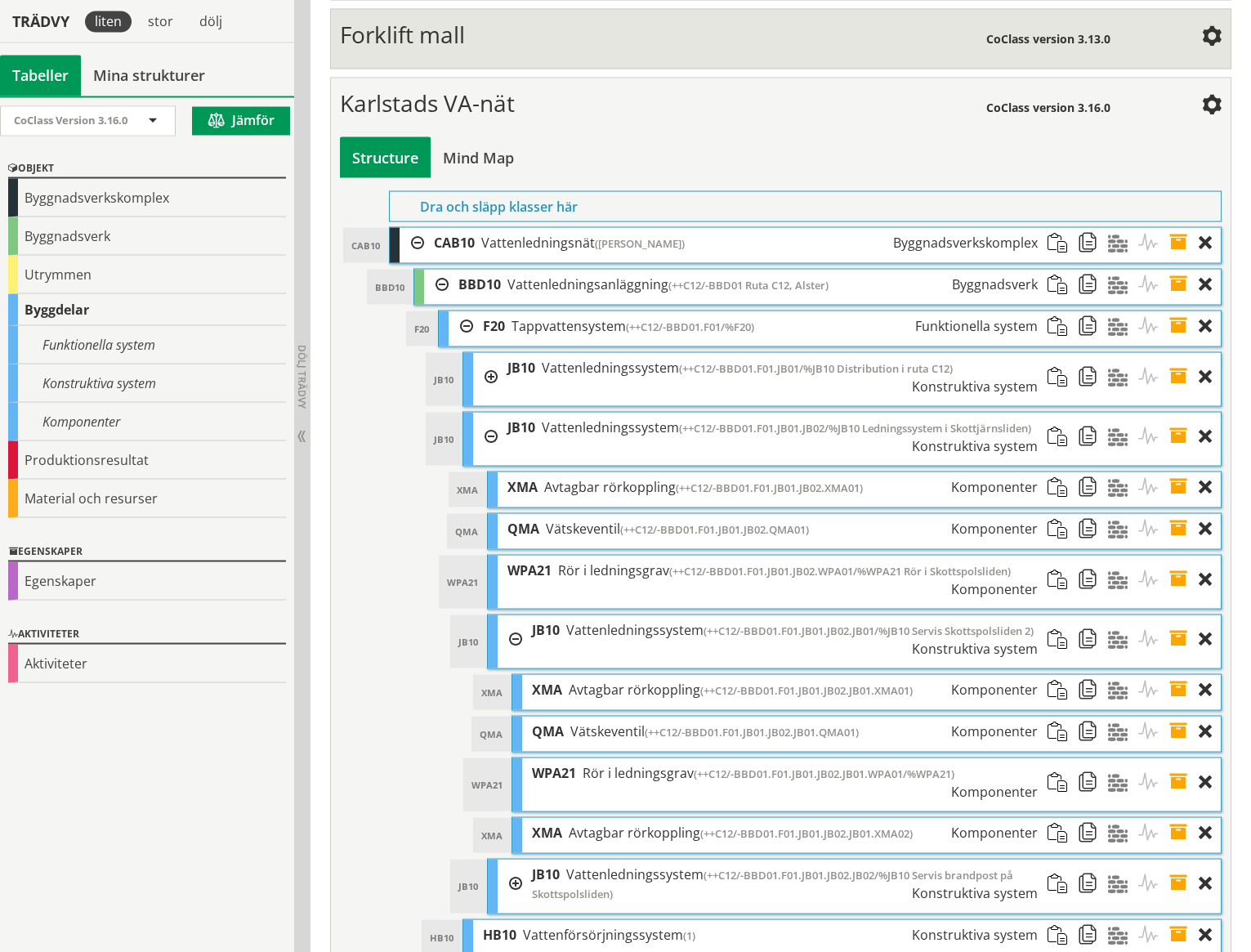
click at [515, 614] on div at bounding box center [510, 638] width 24 height 48
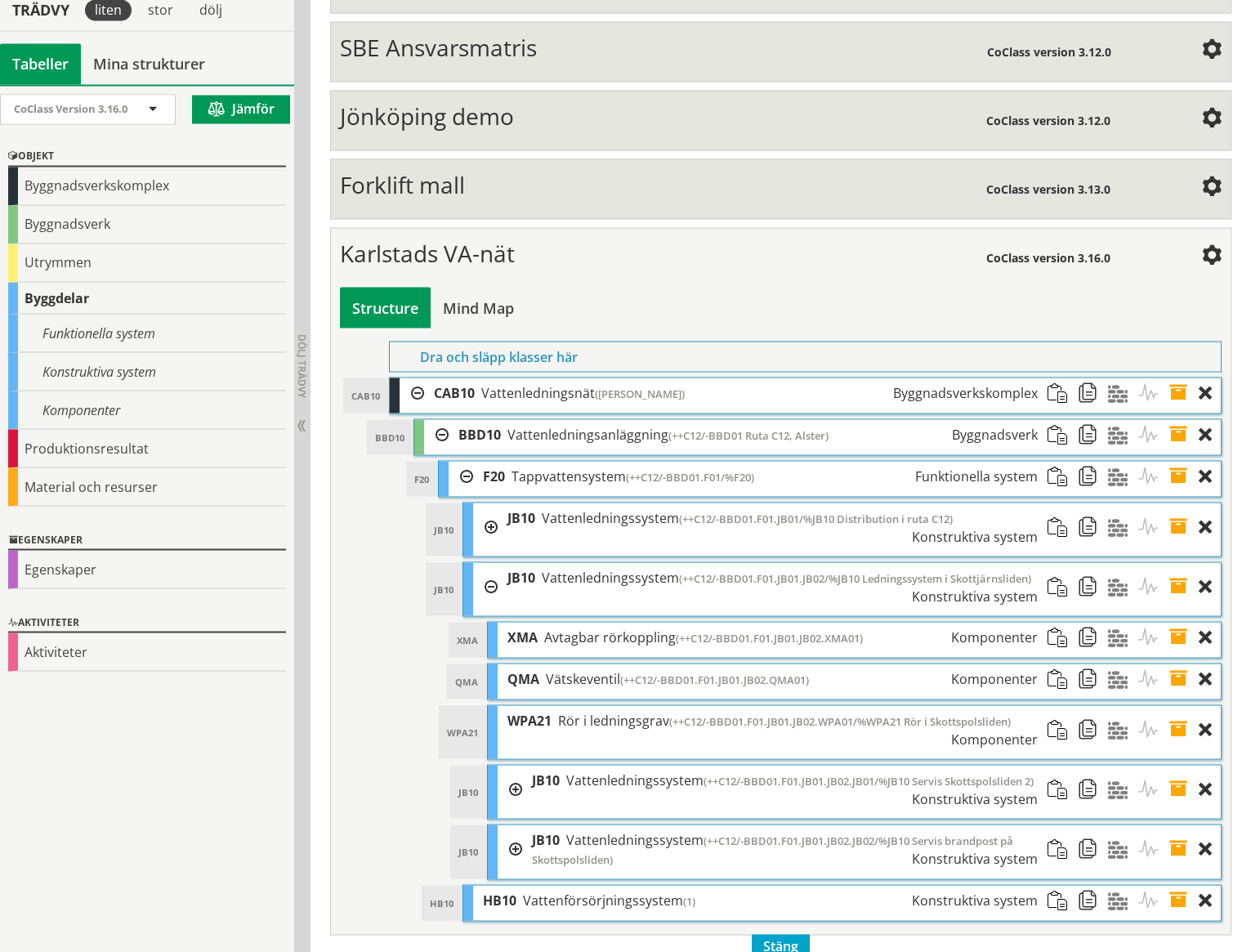
scroll to position [6556, 0]
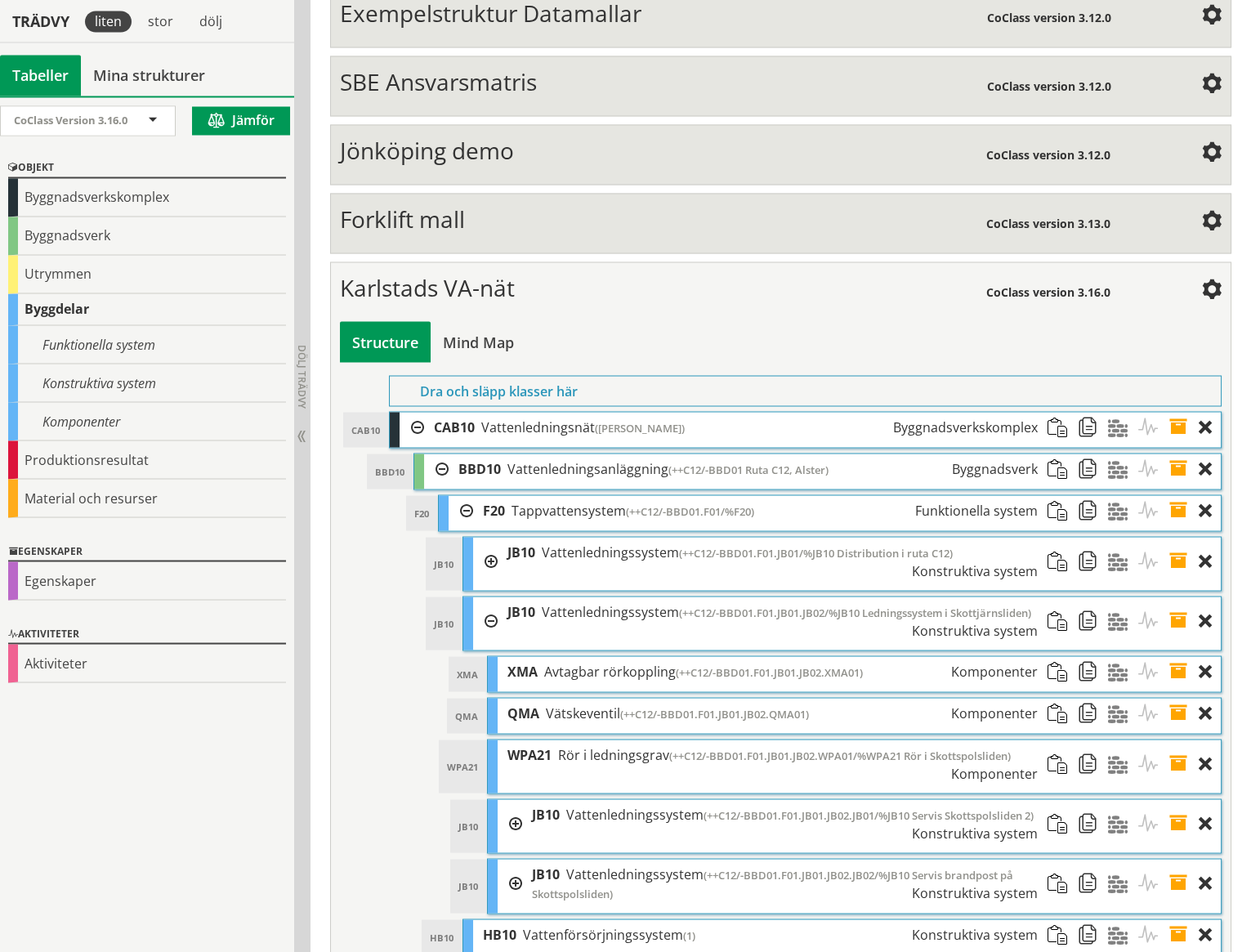
click at [489, 537] on div at bounding box center [485, 561] width 24 height 48
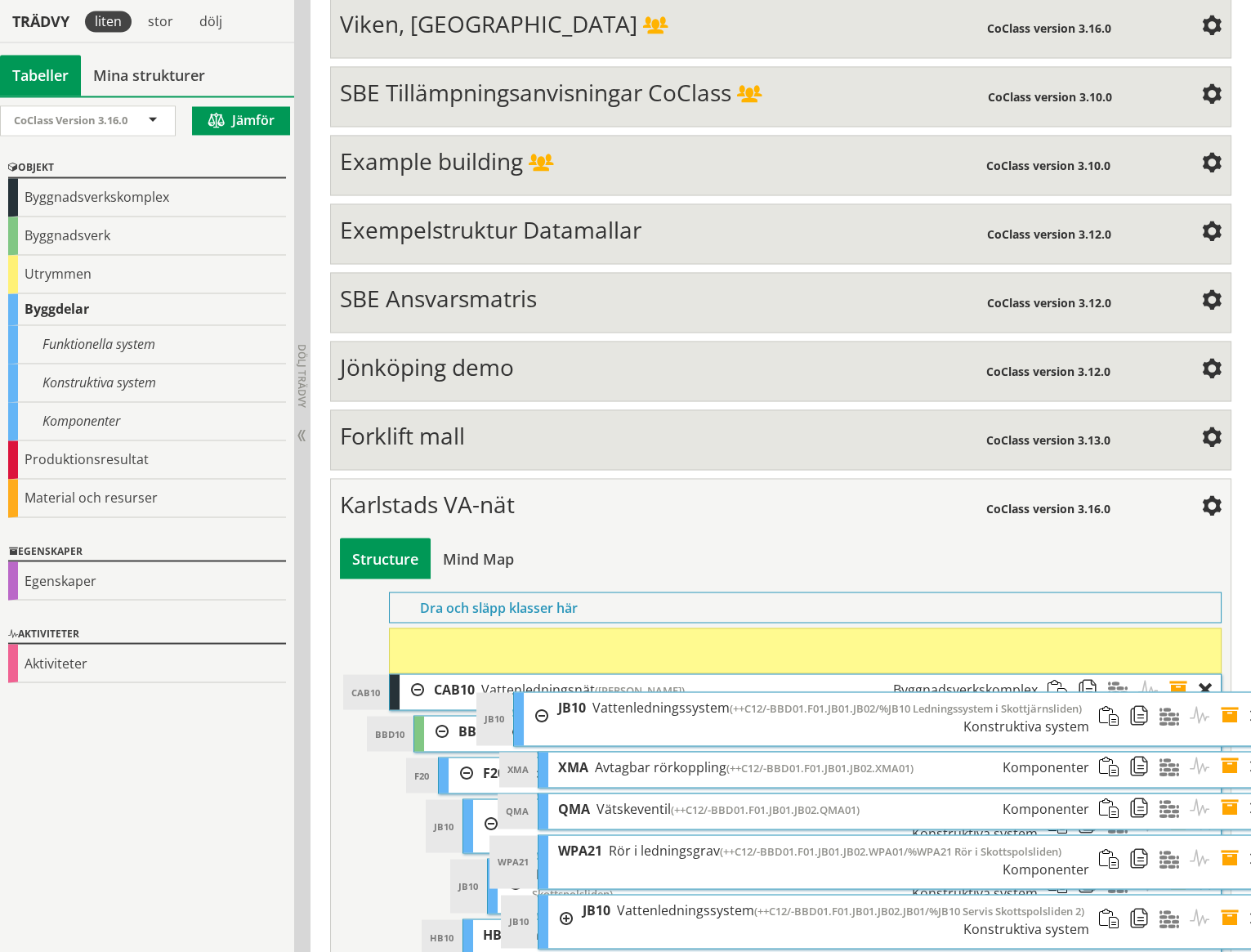
drag, startPoint x: 555, startPoint y: 626, endPoint x: 606, endPoint y: 646, distance: 54.8
click at [606, 692] on div "JB10 Vattenledningssystem (++C12/-BBD01.F01.JB01.JB02/%JB10 Ledningssystem i Sk…" at bounding box center [823, 716] width 551 height 48
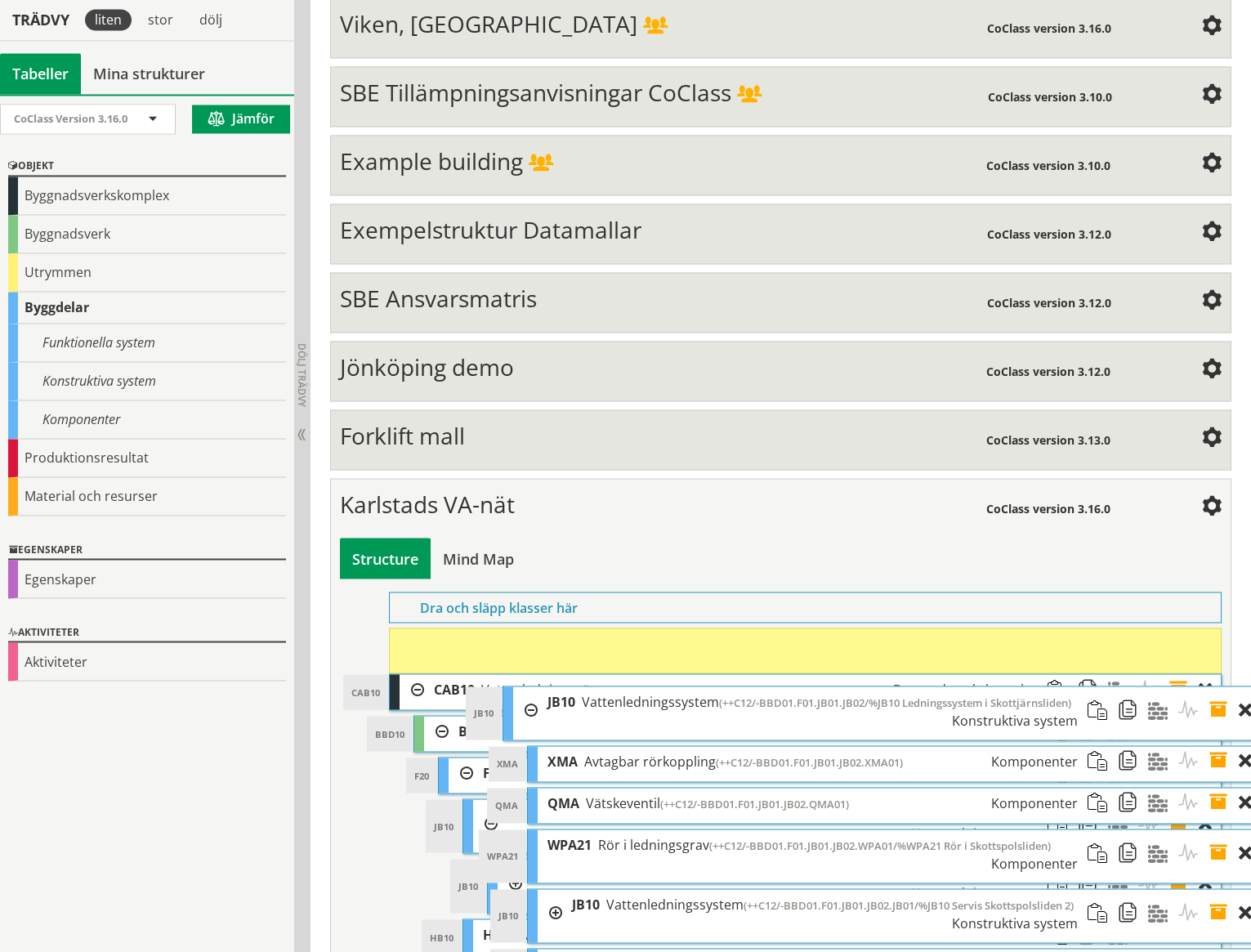
scroll to position [6339, 0]
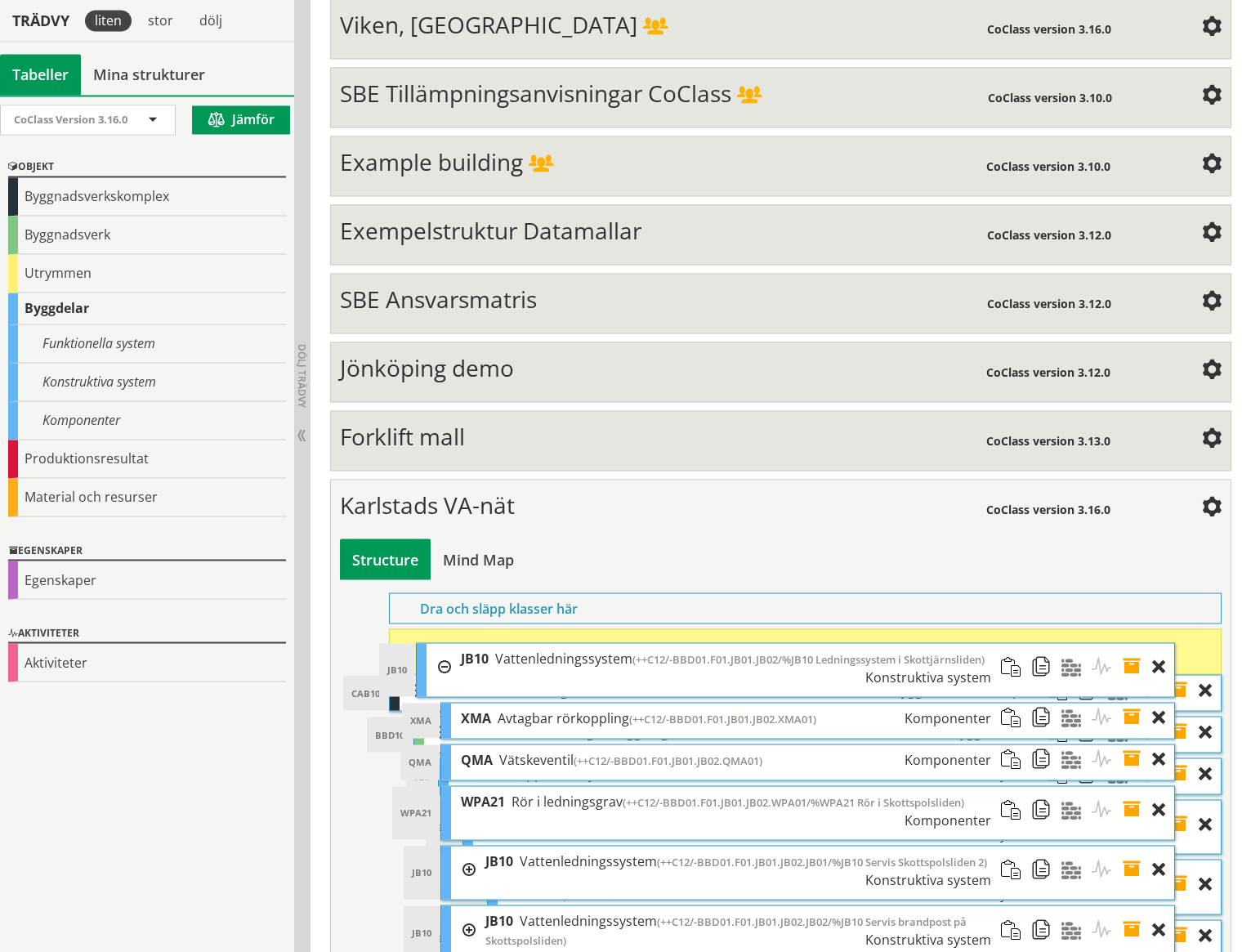
click at [606, 646] on li "JB10 JB10 Vattenledningssystem (++C12/-BBD01.F01.JB01.JB02/%JB10 Ledningssystem…" at bounding box center [796, 801] width 760 height 319
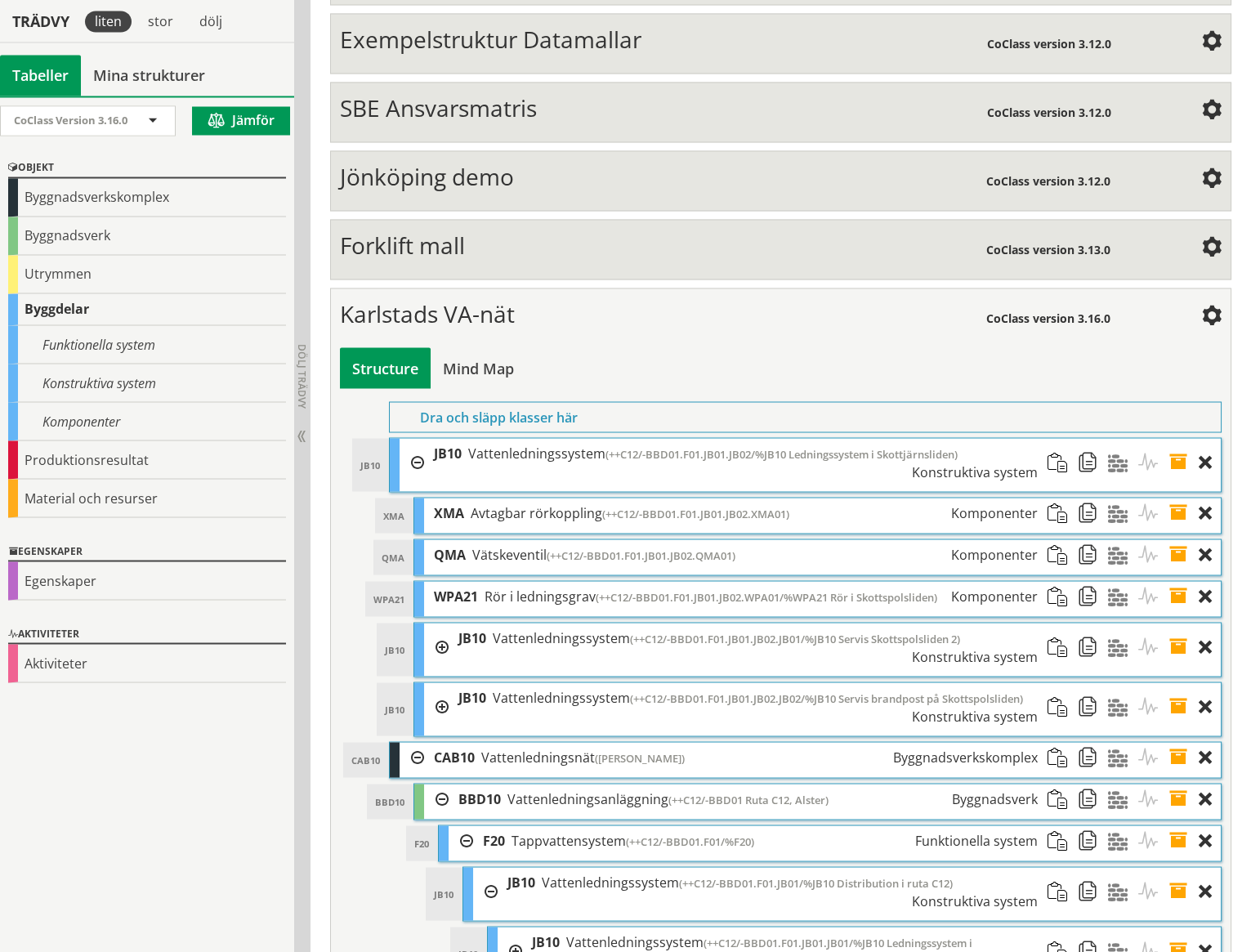
scroll to position [6598, 0]
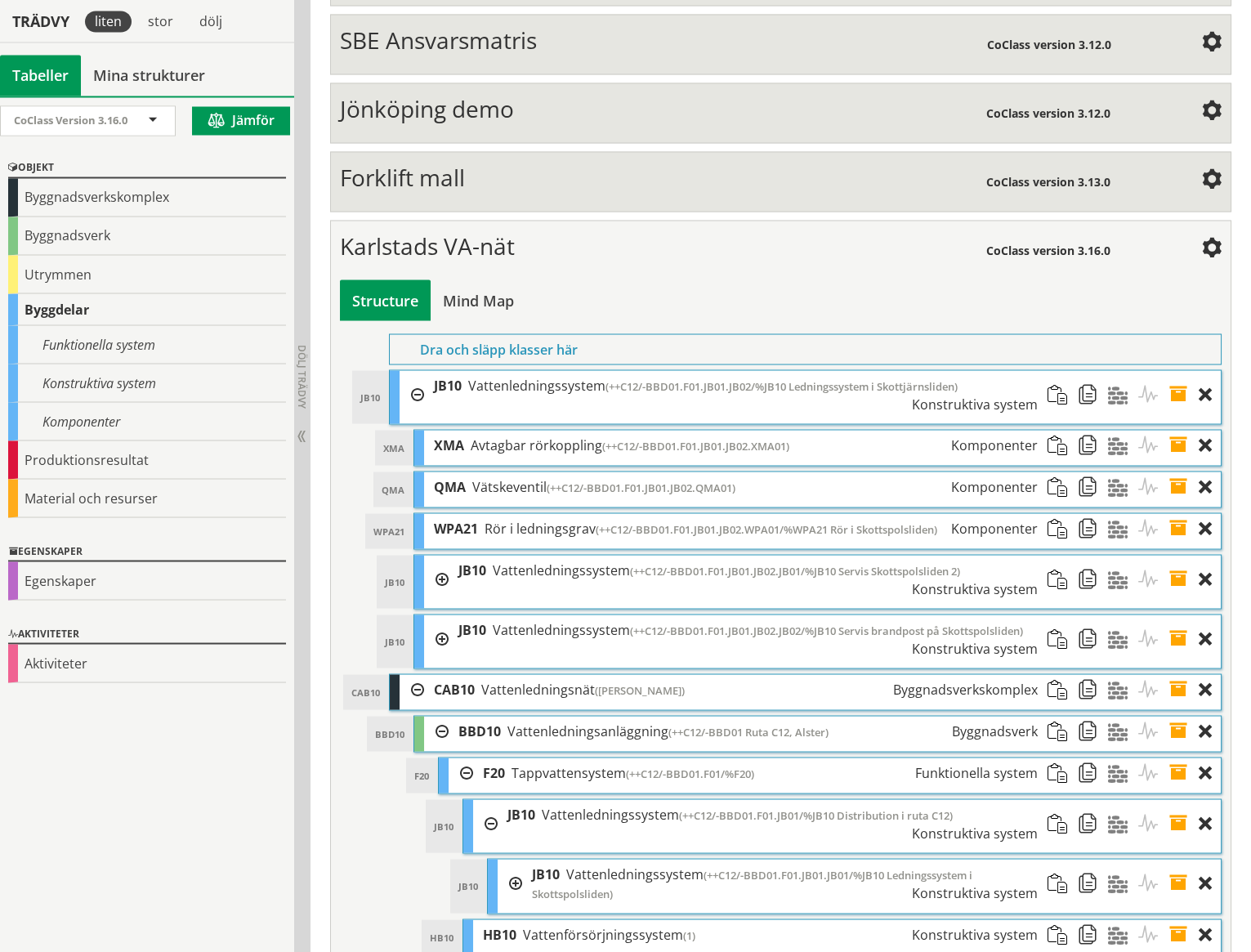
click at [492, 799] on div at bounding box center [485, 823] width 24 height 48
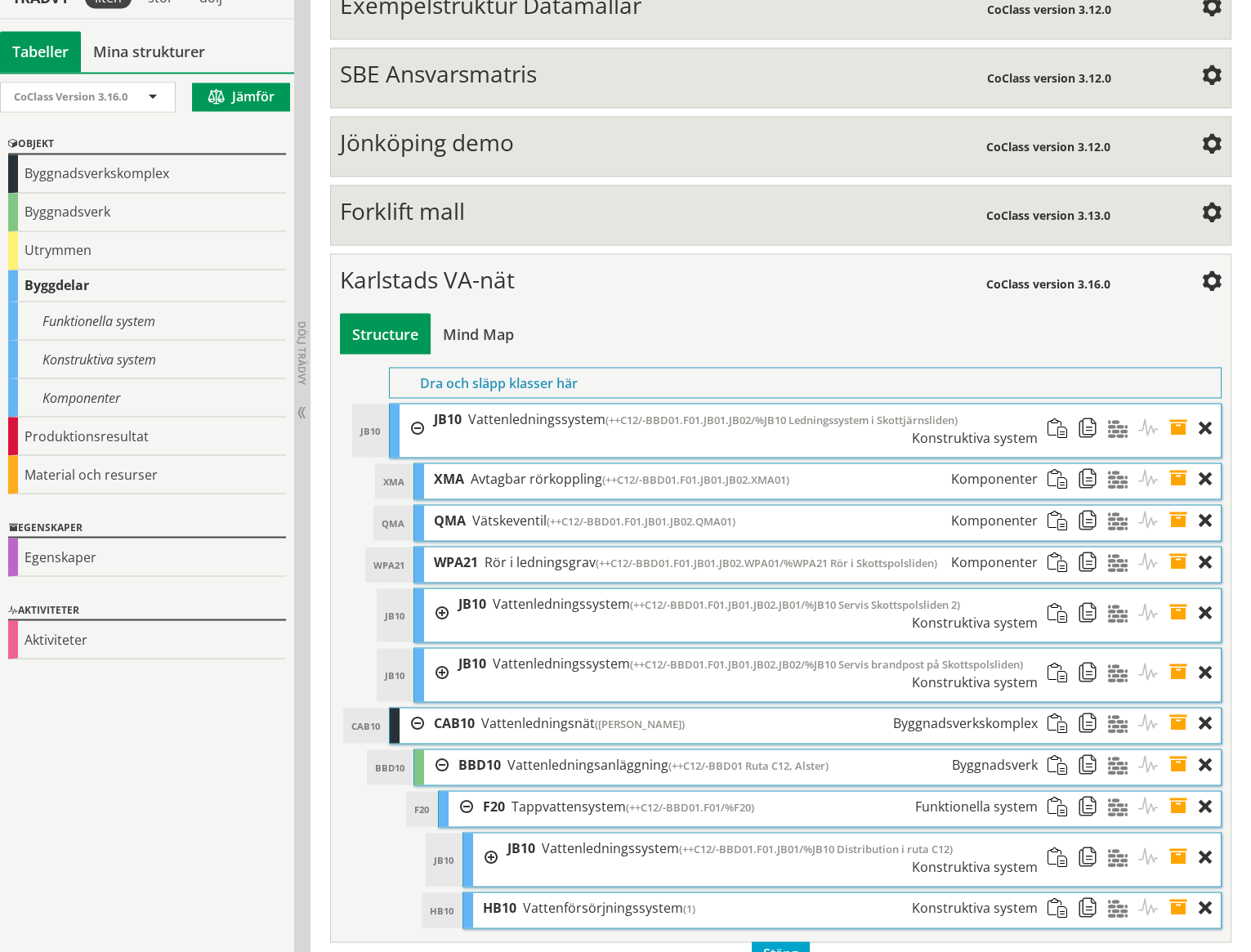
scroll to position [6537, 0]
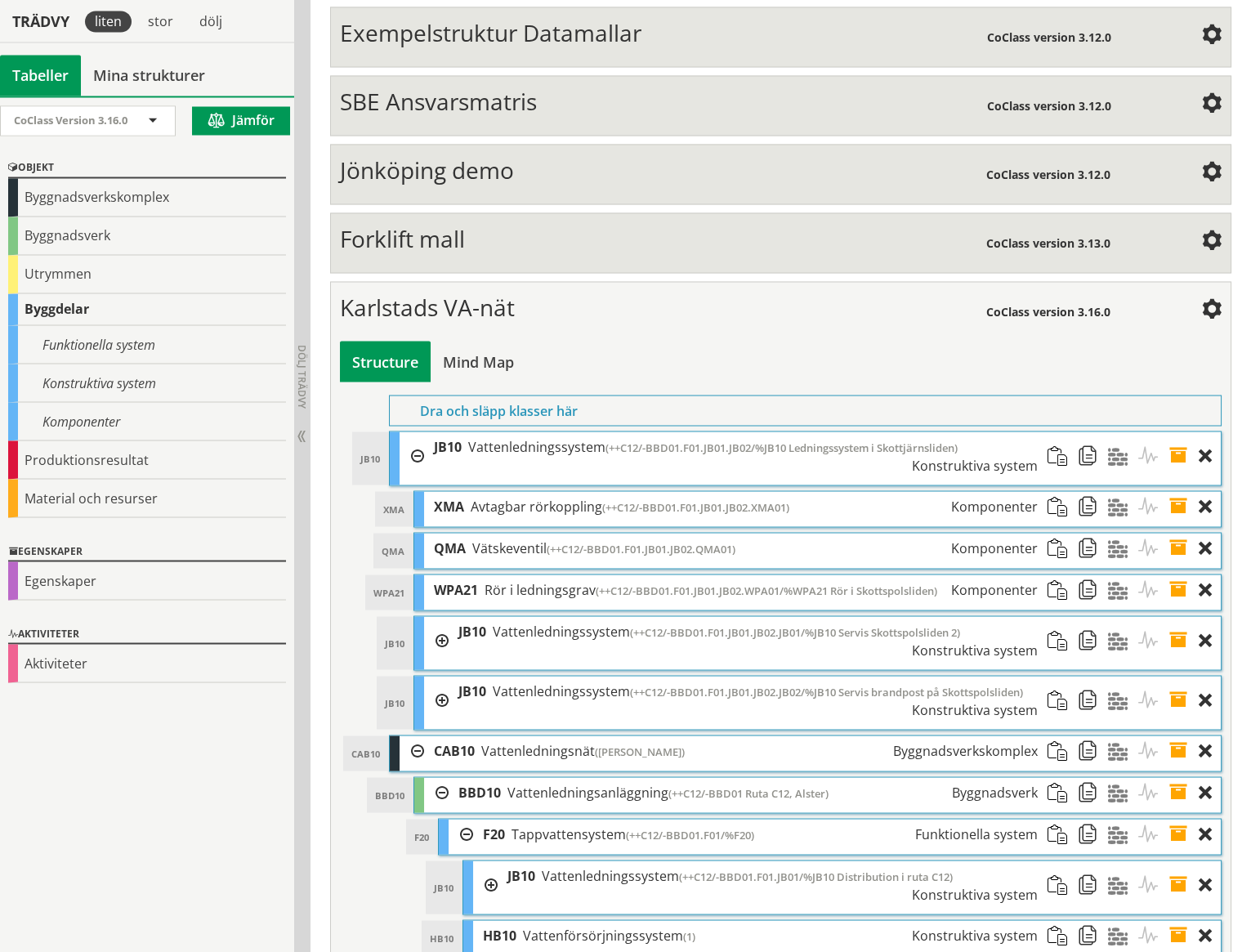
click at [418, 431] on div at bounding box center [411, 455] width 24 height 48
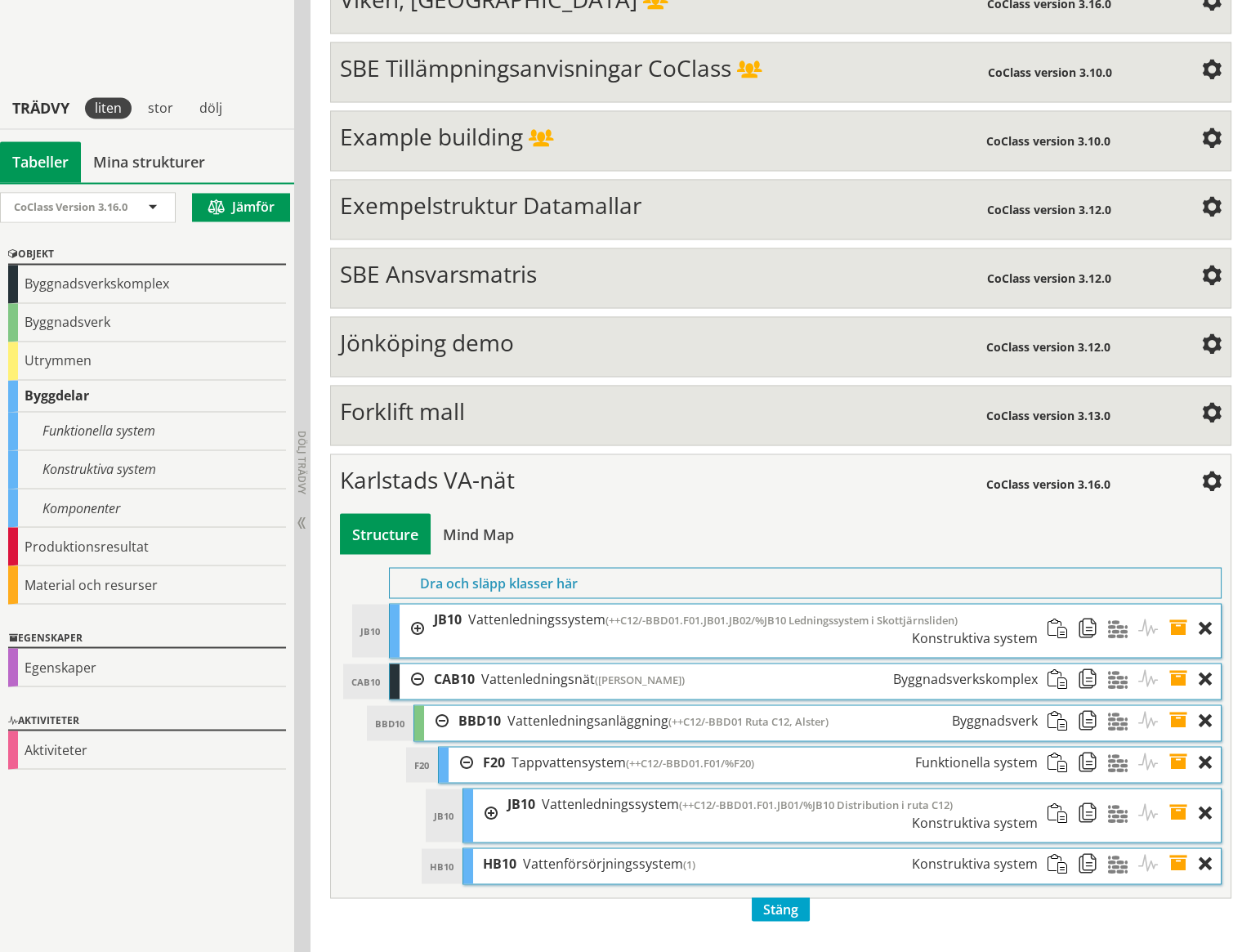
scroll to position [6292, 0]
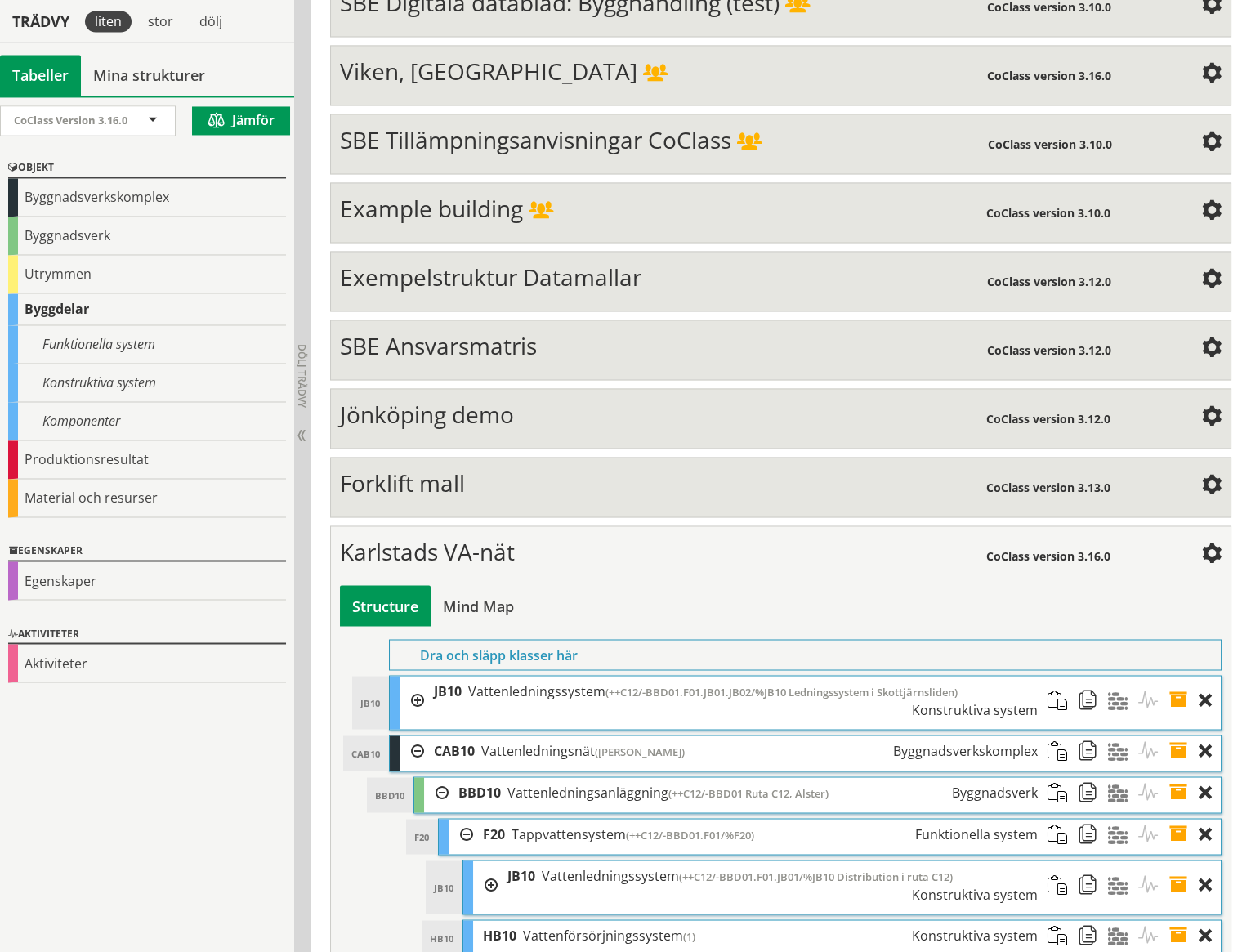
click at [493, 860] on div at bounding box center [485, 884] width 24 height 48
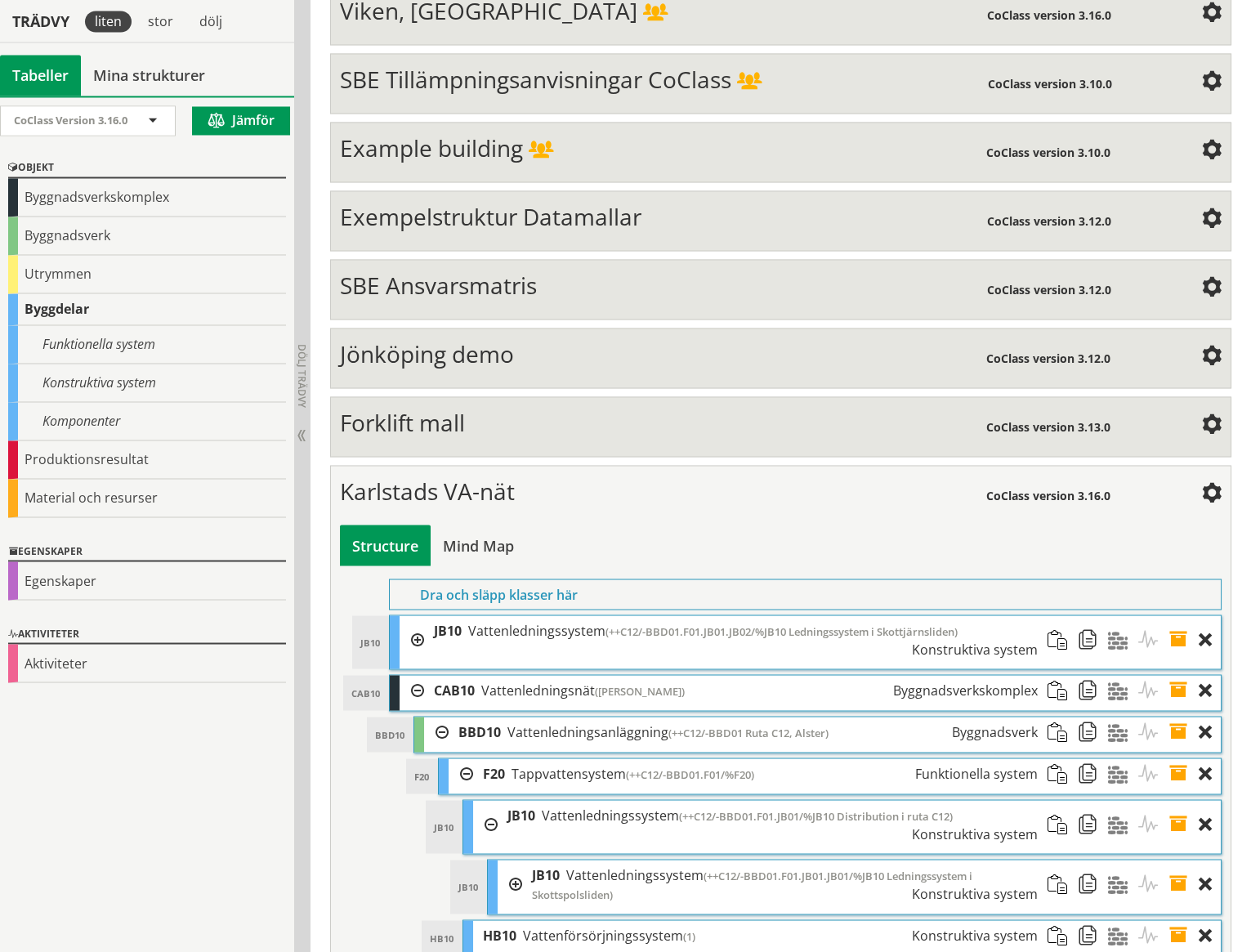
scroll to position [6339, 0]
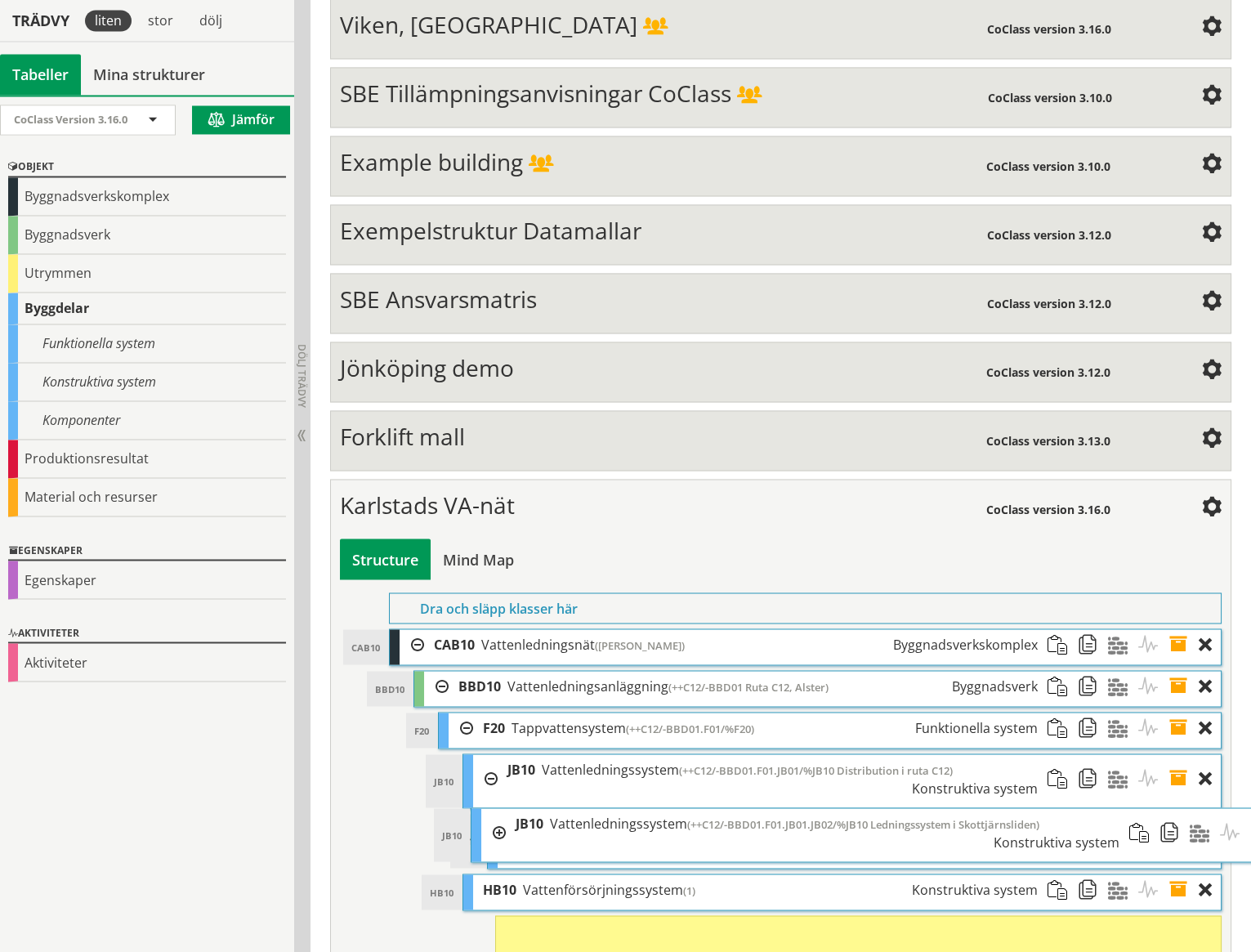
drag, startPoint x: 493, startPoint y: 574, endPoint x: 573, endPoint y: 768, distance: 209.8
click at [573, 814] on span "Vattenledningssystem" at bounding box center [619, 822] width 137 height 18
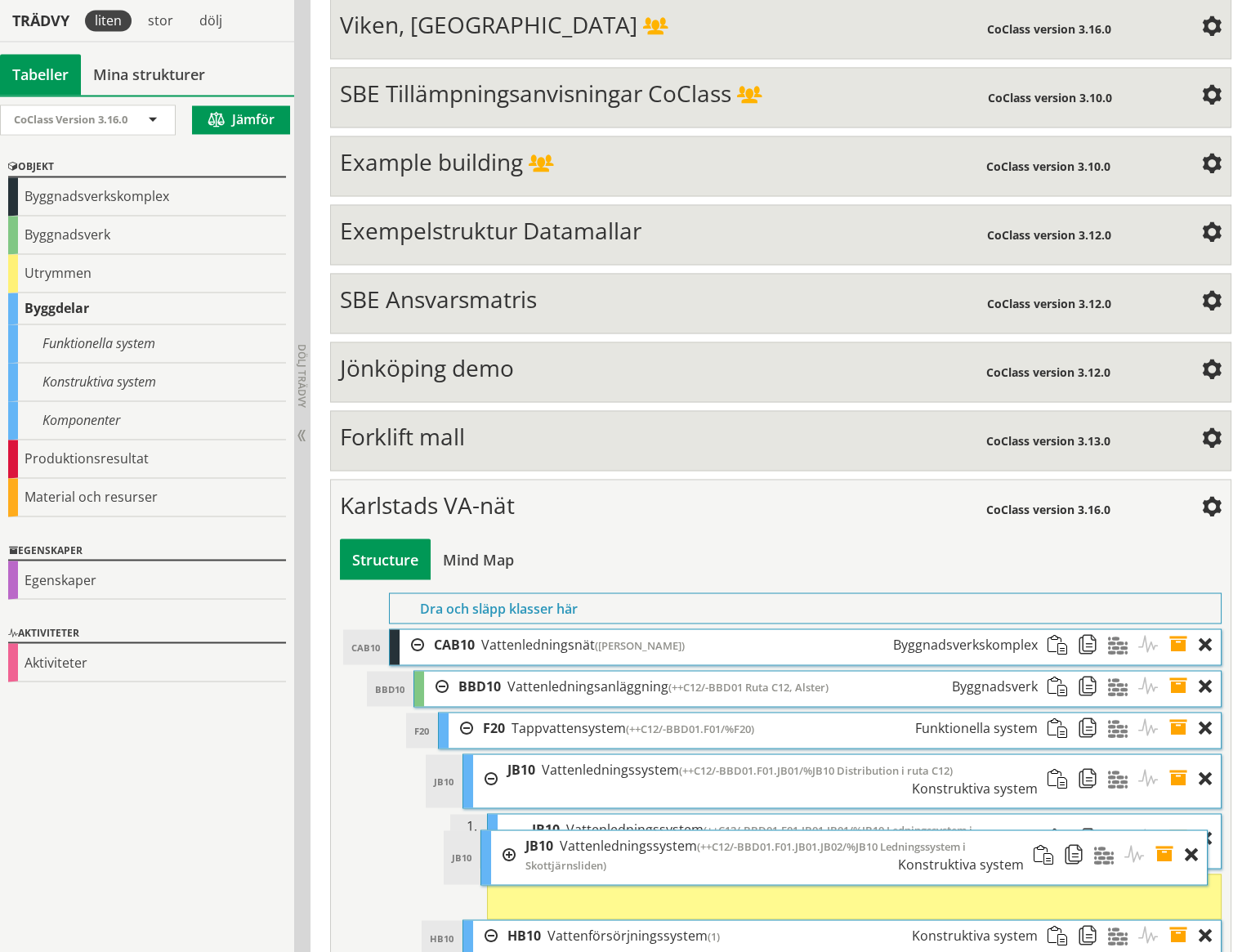
drag, startPoint x: 552, startPoint y: 865, endPoint x: 536, endPoint y: 815, distance: 52.5
click at [536, 830] on div "JB10 Vattenledningssystem (++C12/-BBD01.F01.JB01.JB02/%JB10 Ledningssystem i Sk…" at bounding box center [775, 854] width 518 height 49
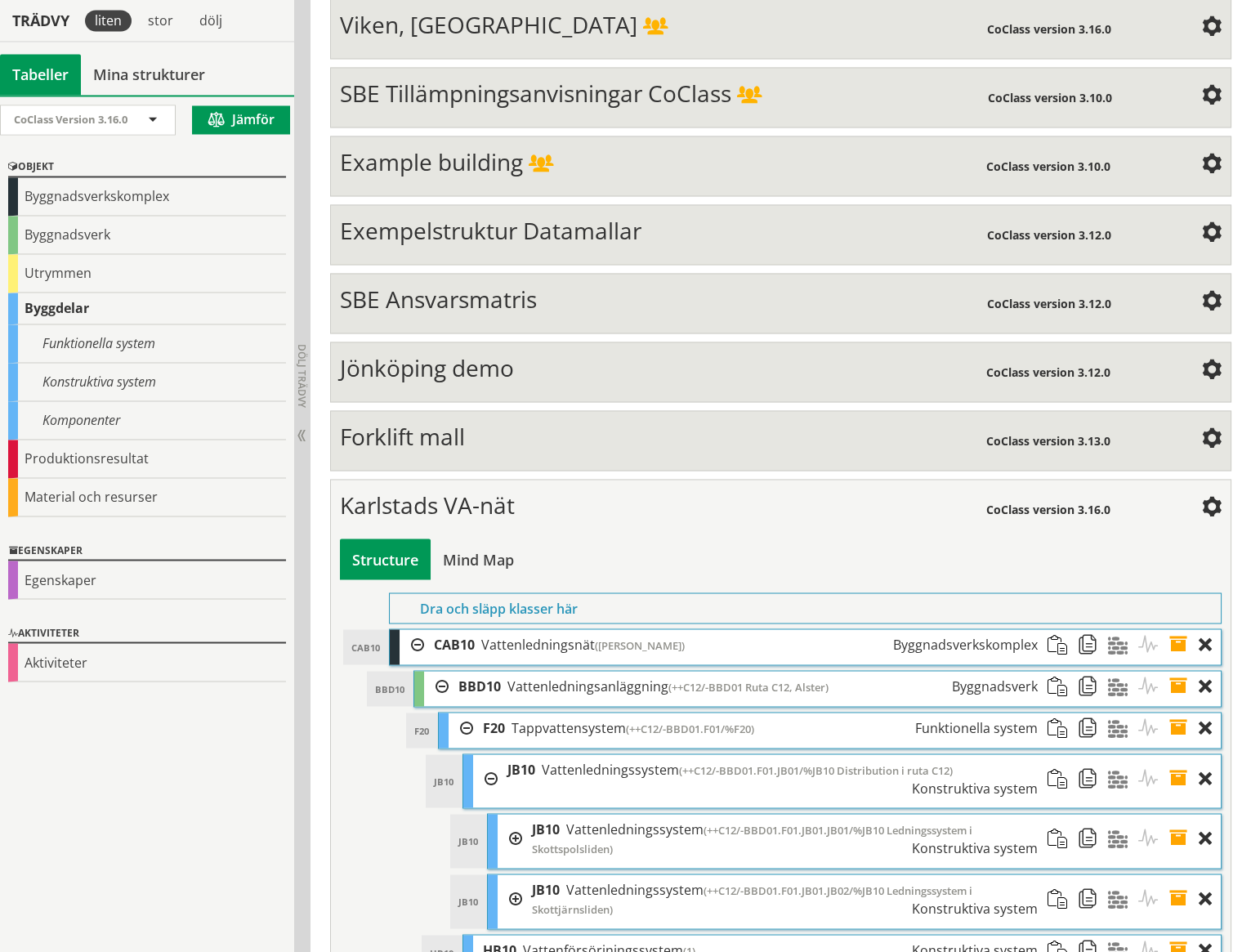
click at [1176, 874] on span at bounding box center [1183, 898] width 31 height 49
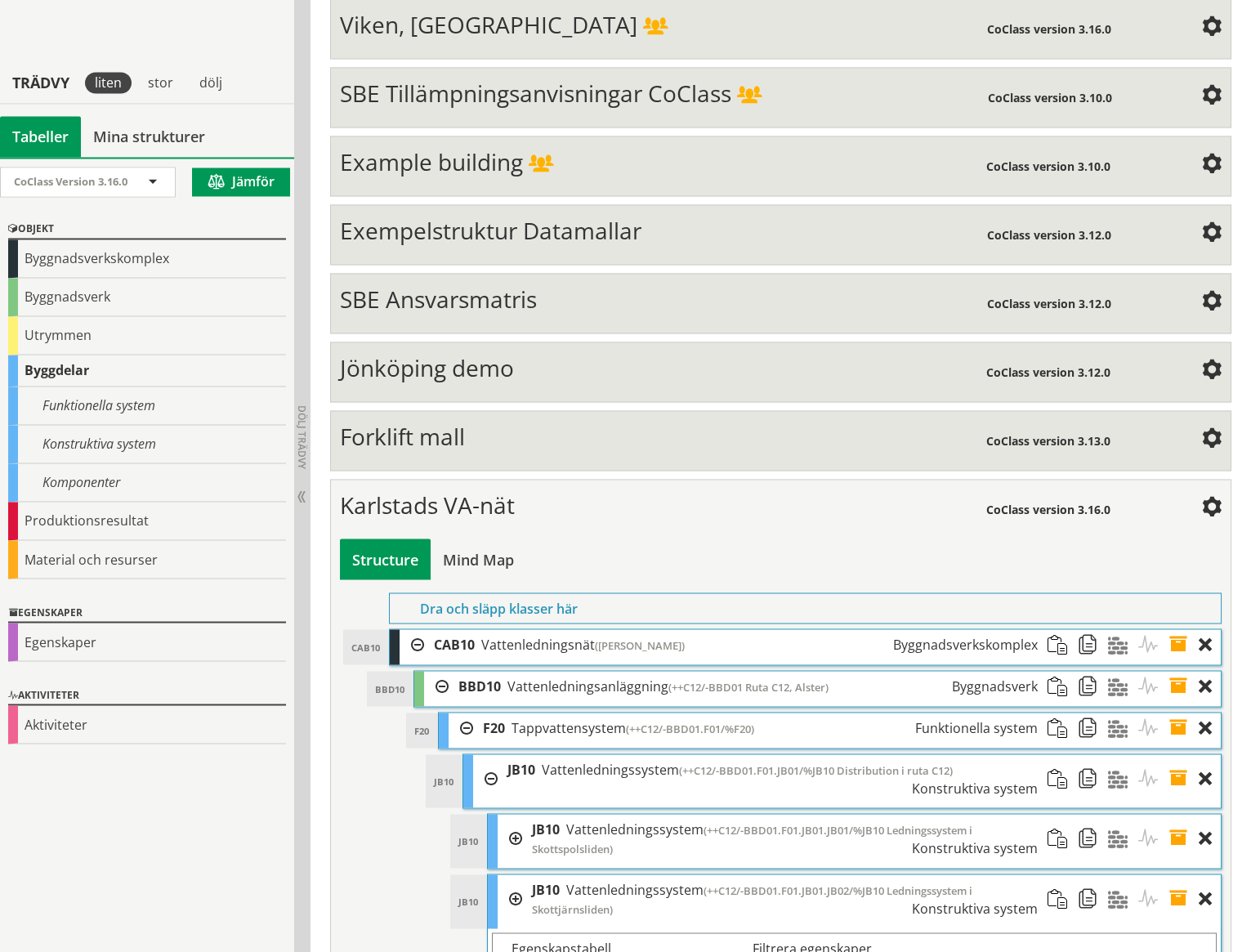
scroll to position [6590, 0]
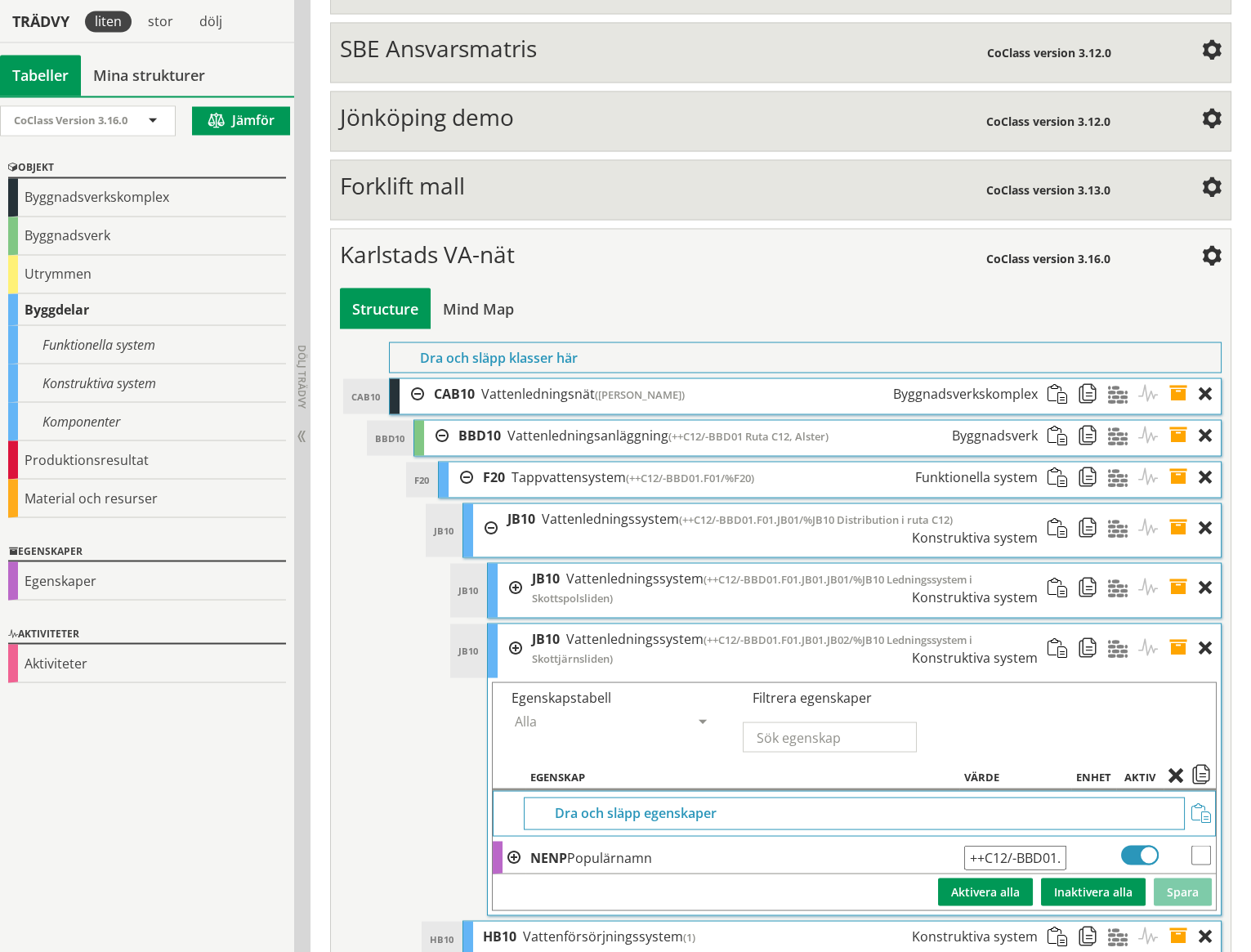
click at [1037, 844] on input "++C12/-BBD01.F01.JB01.JB02/%JB10 Ledningssystem i Skottjärnsliden" at bounding box center [1015, 856] width 102 height 24
click at [1189, 878] on button "Spara" at bounding box center [1182, 892] width 58 height 28
click at [1039, 844] on input "++C12/-BBD01.F01.JB01.JB02/%JB10 Ledningssystem i Klockjärnsliden" at bounding box center [1015, 856] width 102 height 24
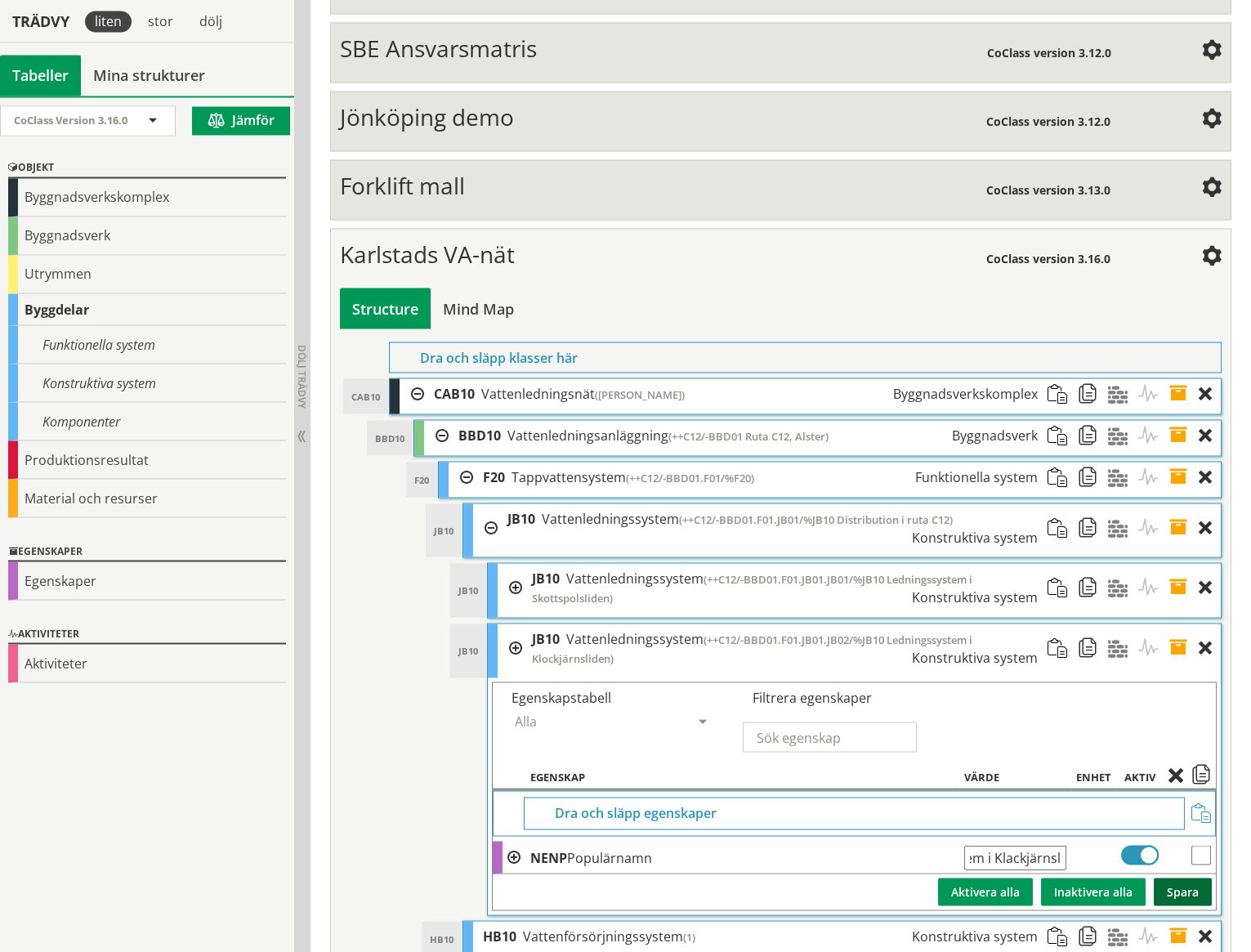
type input "++C12/-BBD01.F01.JB01.JB02/%JB10 Ledningssystem i Klackjärnsliden"
click at [1177, 878] on button "Spara" at bounding box center [1182, 892] width 58 height 28
click at [1177, 623] on span at bounding box center [1183, 647] width 31 height 49
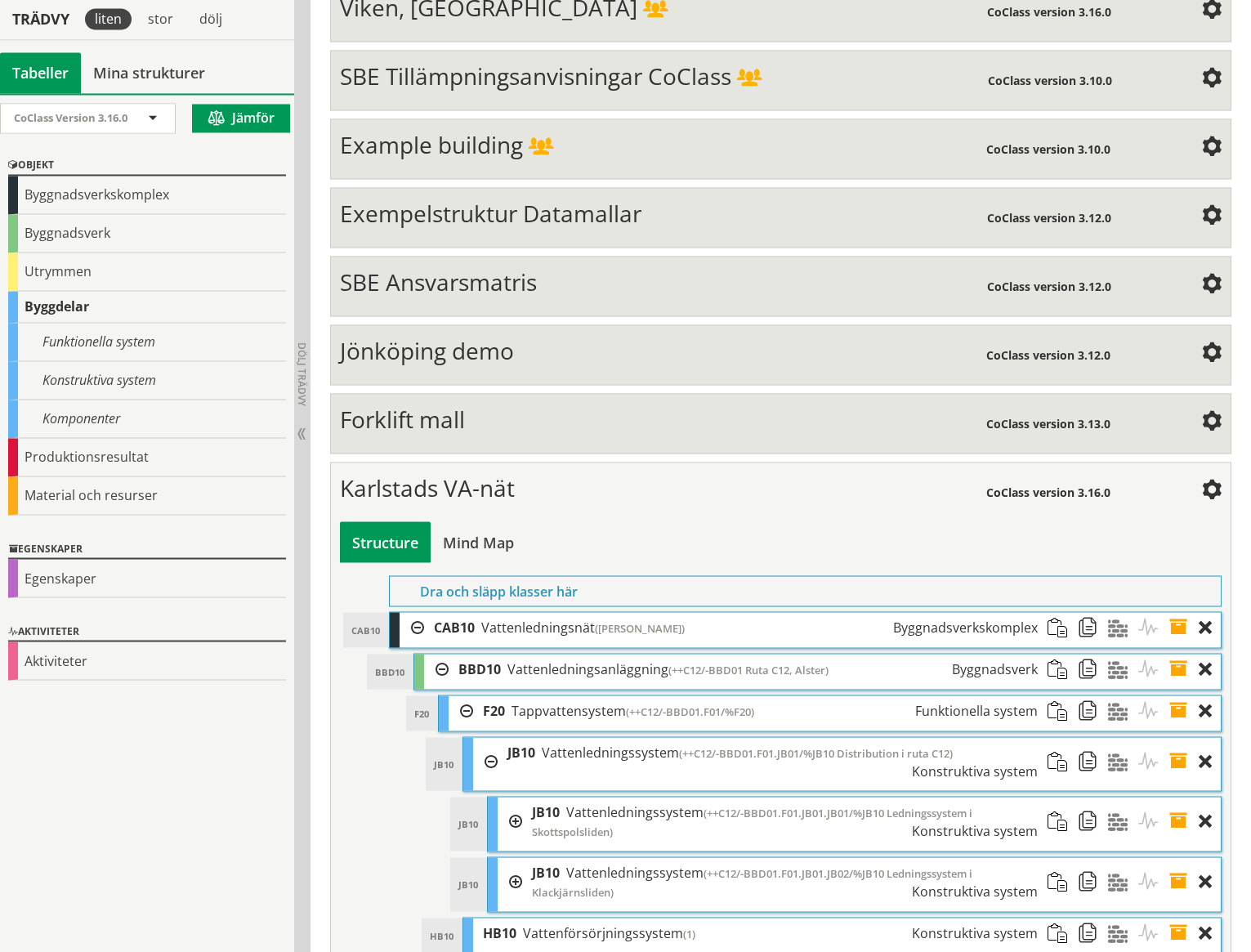
scroll to position [6354, 0]
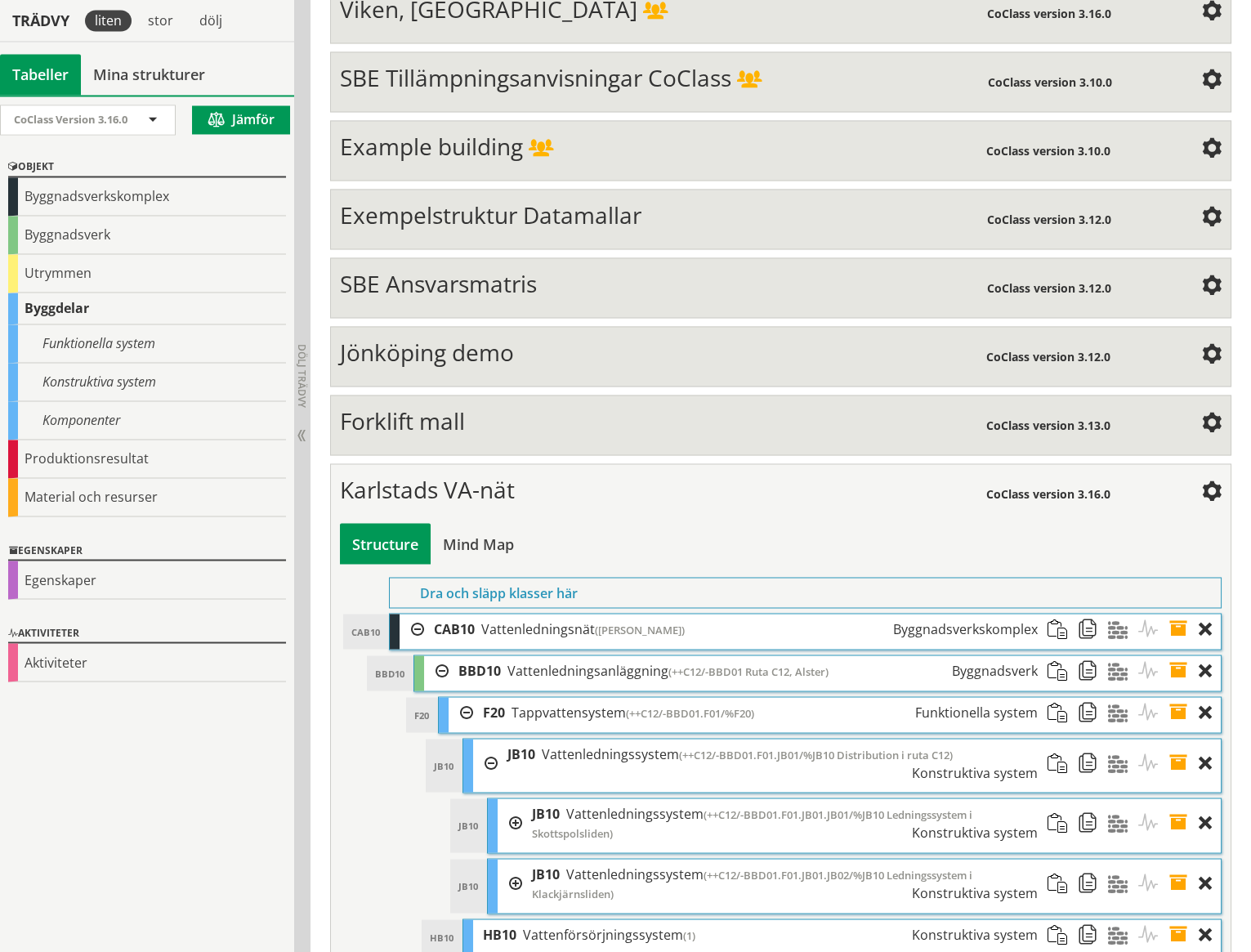
click at [515, 858] on div at bounding box center [510, 882] width 24 height 49
click at [515, 798] on div at bounding box center [510, 822] width 24 height 49
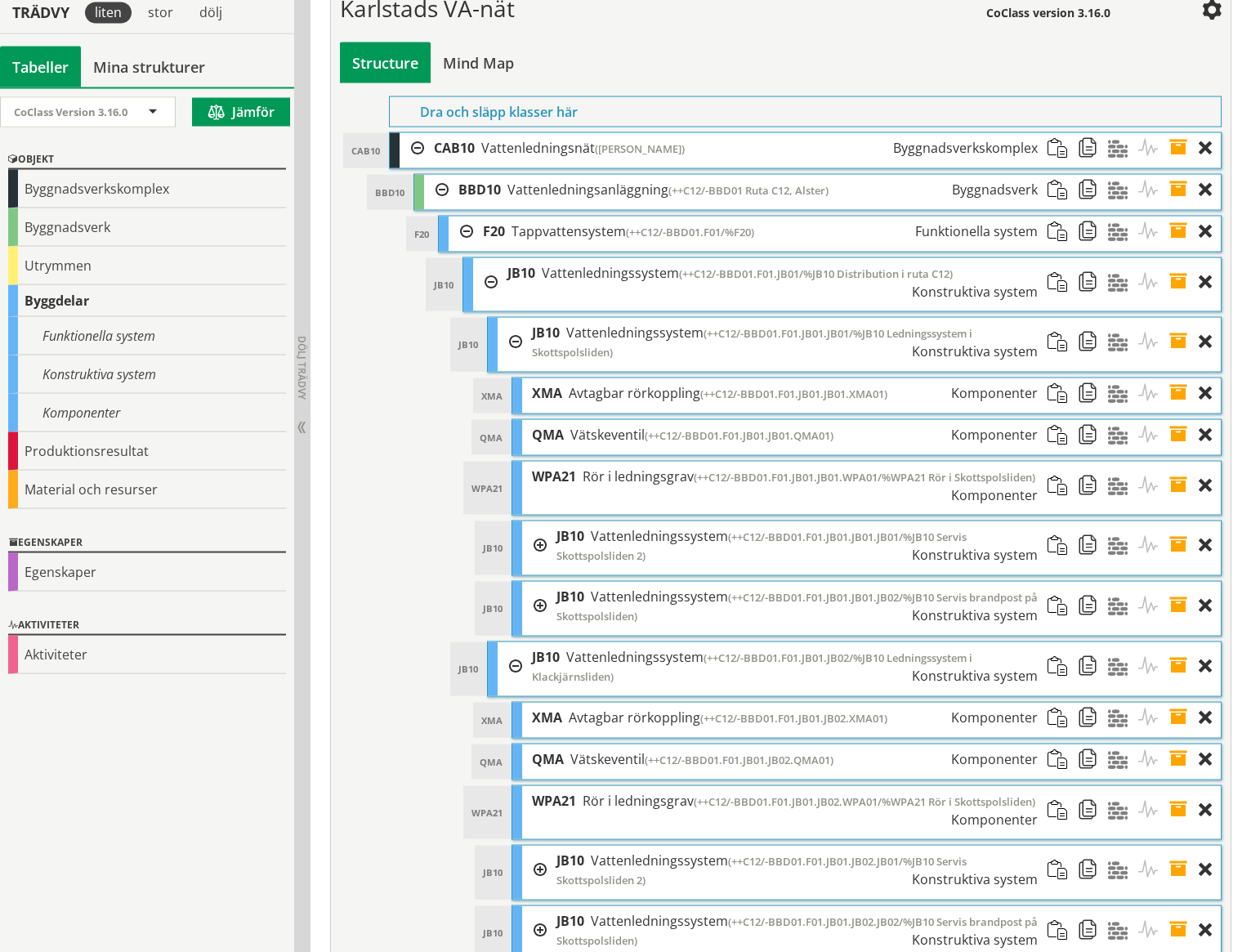
scroll to position [6845, 0]
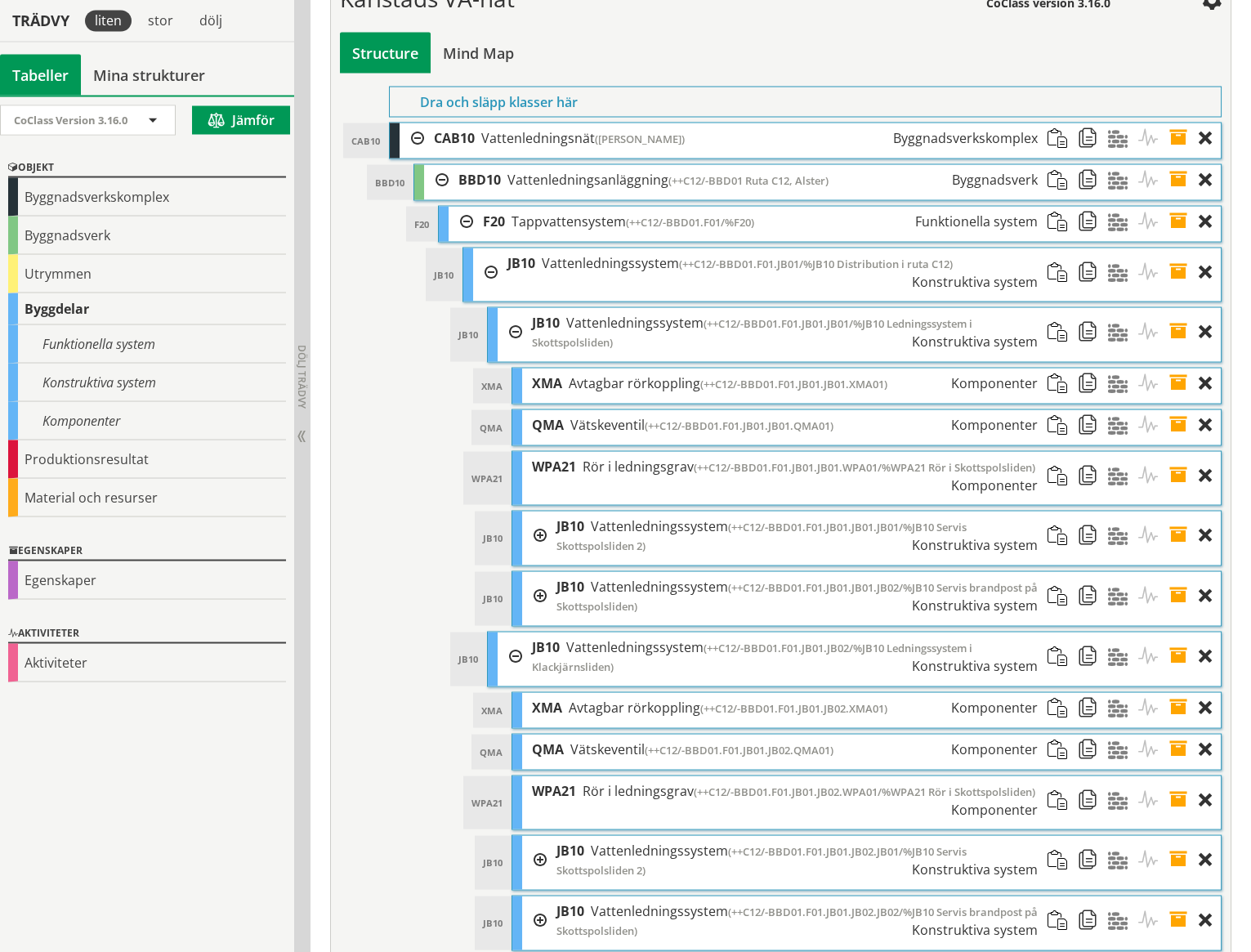
click at [1179, 776] on span at bounding box center [1183, 800] width 31 height 48
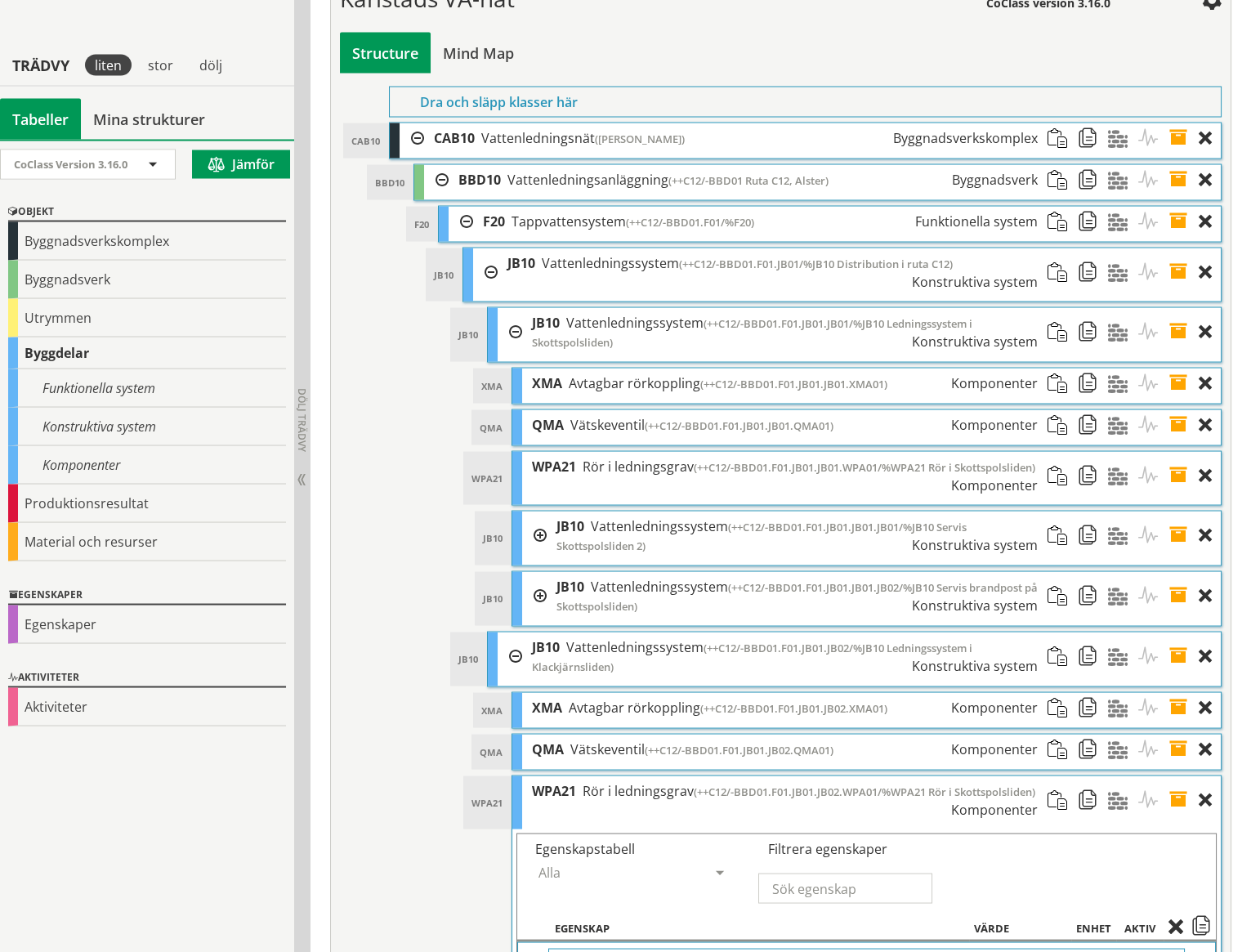
scroll to position [7118, 0]
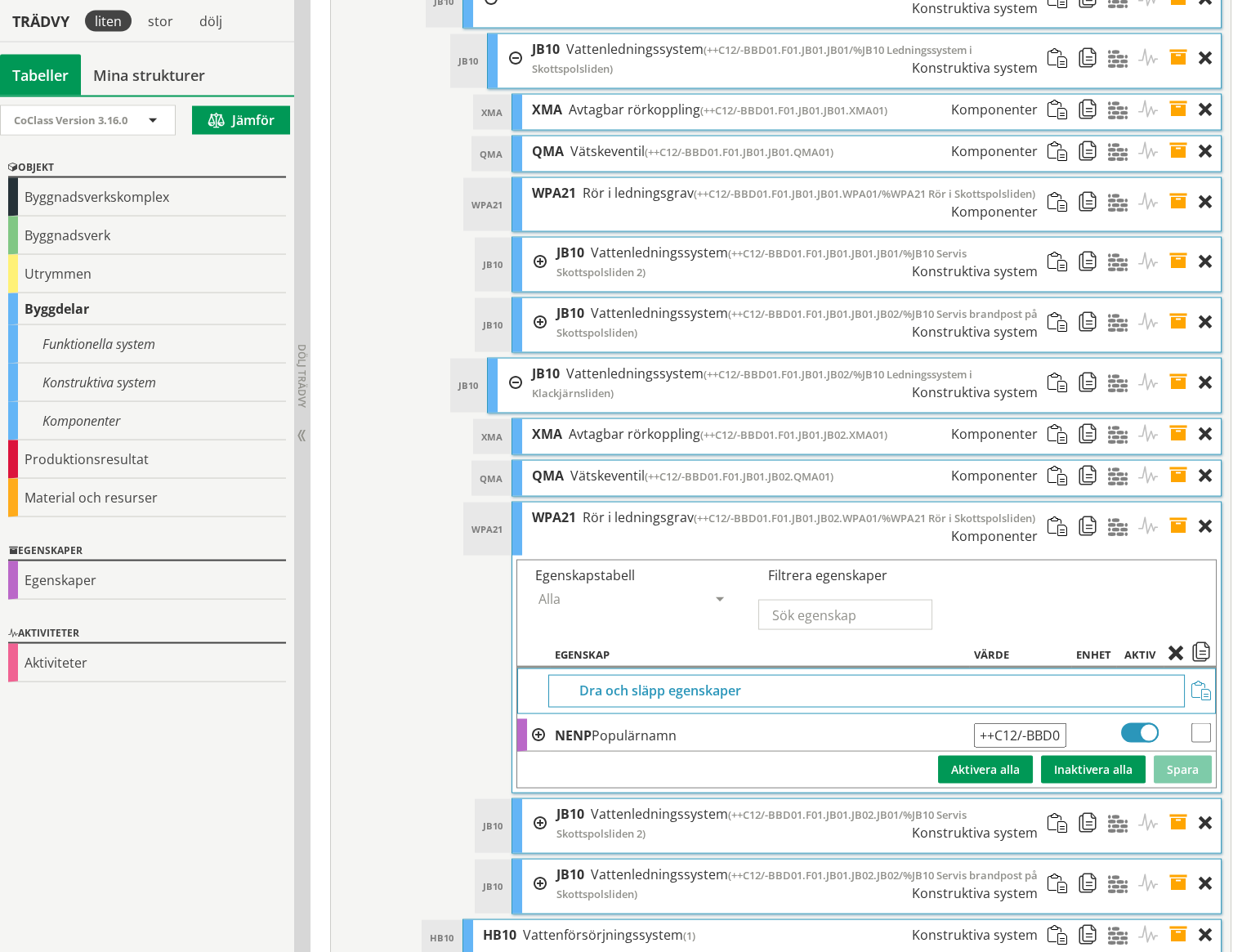
click at [1049, 723] on input "++C12/-BBD01.F01.JB01.JB02.WPA01/%WPA21 Rör i Skottspolsliden" at bounding box center [1019, 735] width 92 height 24
type input "++C12/-BBD01.F01.JB01.JB02.WPA01/%WPA21 Rör i Klackjärnsliden"
click at [1196, 756] on button "Spara" at bounding box center [1182, 770] width 58 height 28
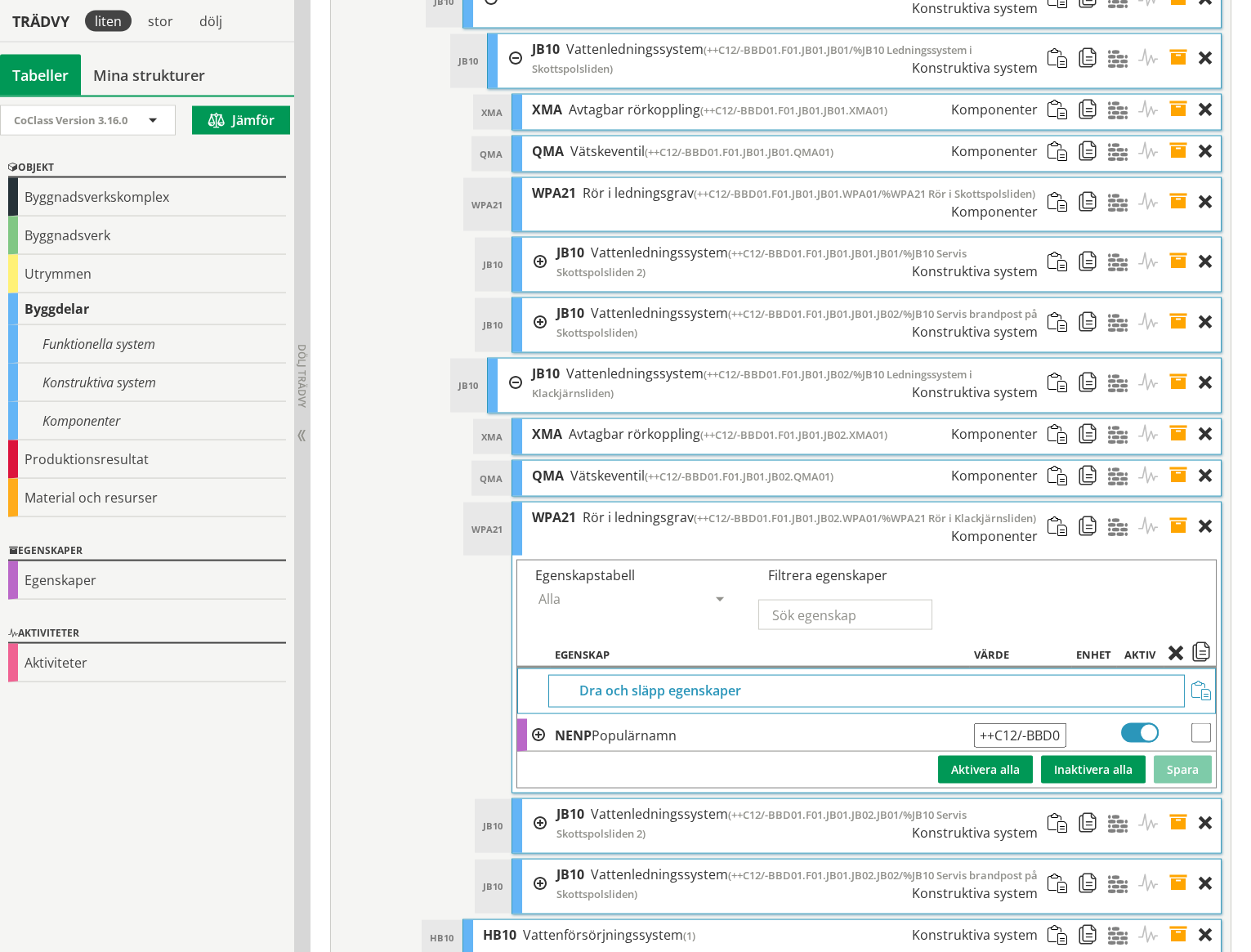
click at [1179, 502] on span at bounding box center [1183, 527] width 31 height 48
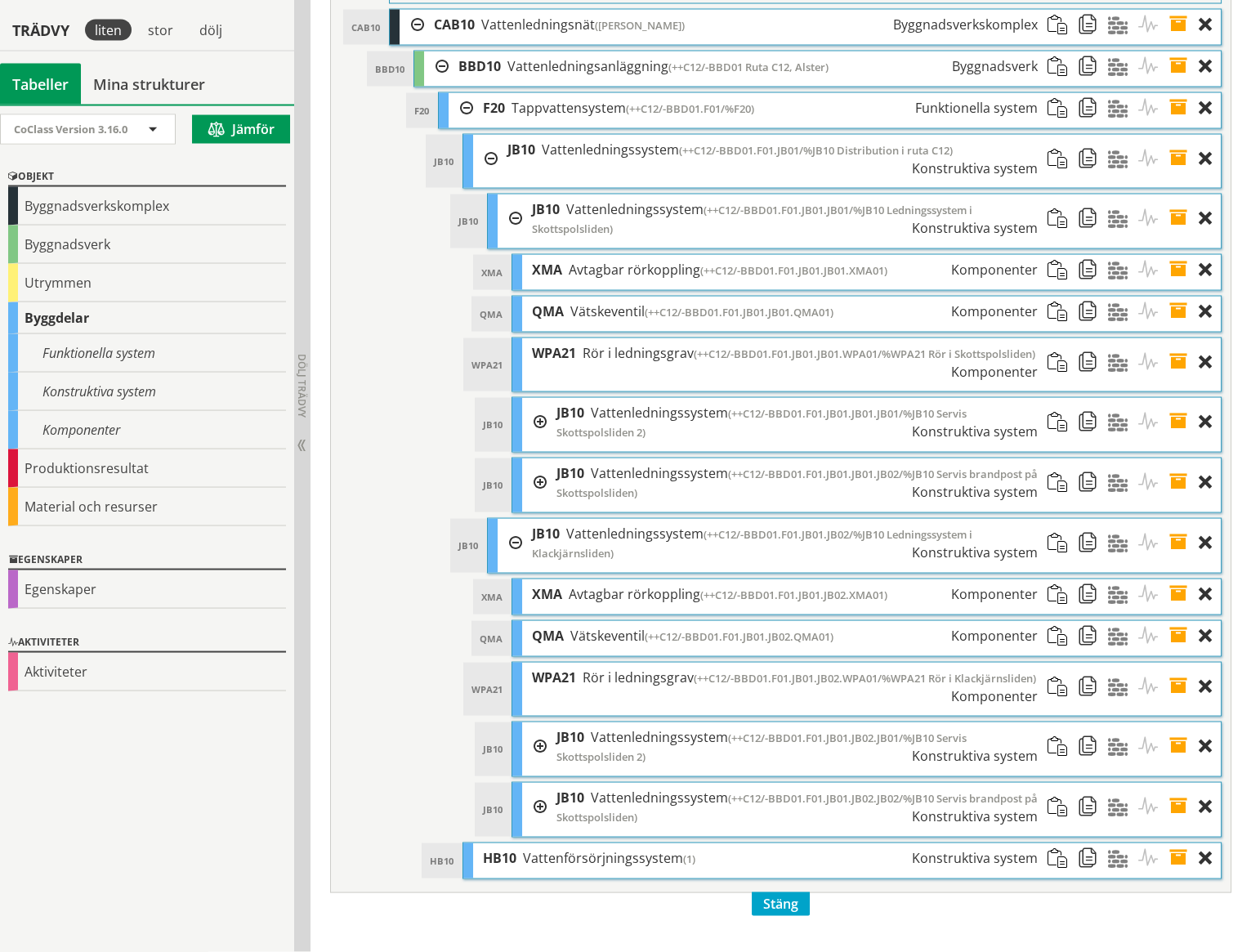
scroll to position [6887, 0]
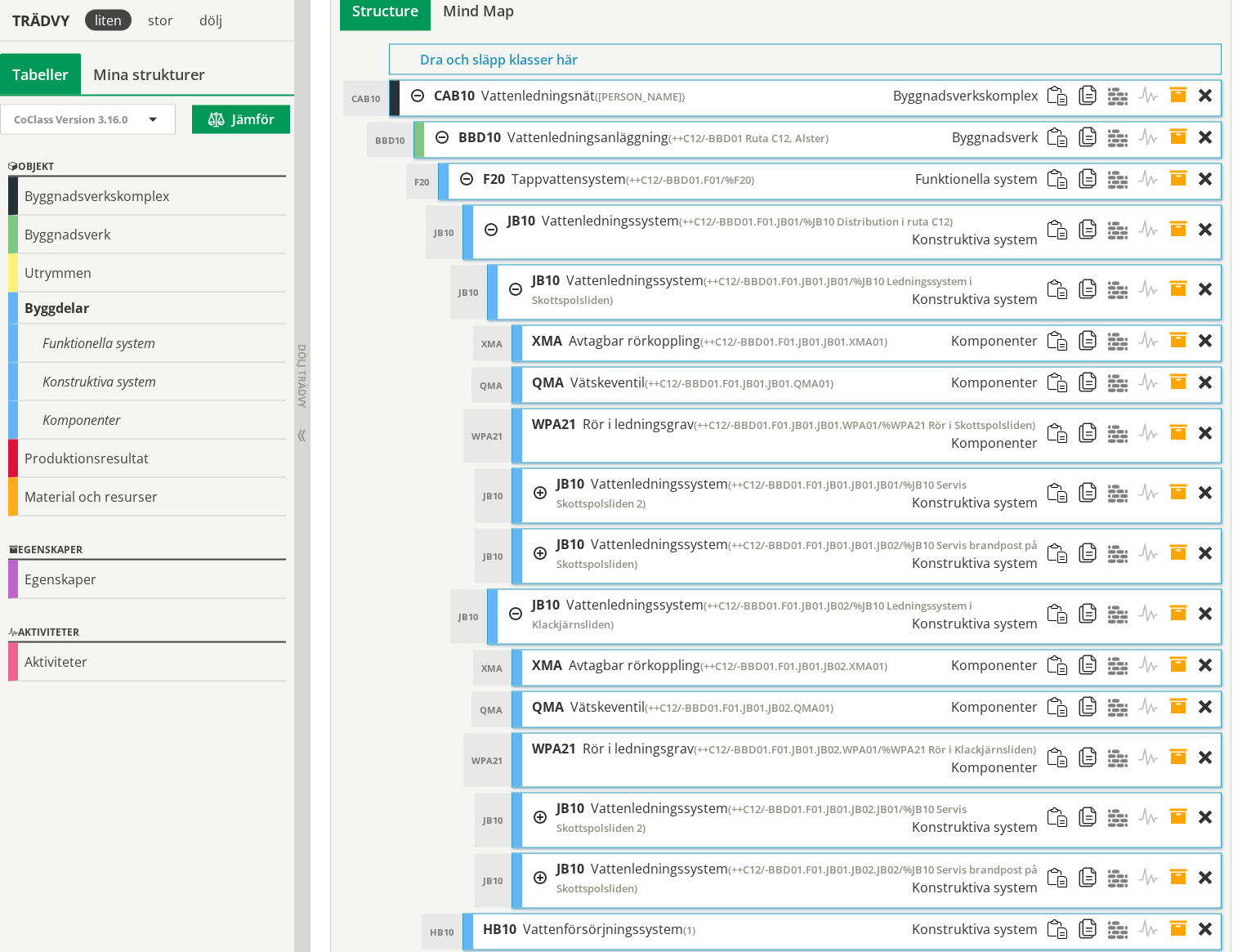
click at [1178, 793] on span at bounding box center [1183, 817] width 31 height 49
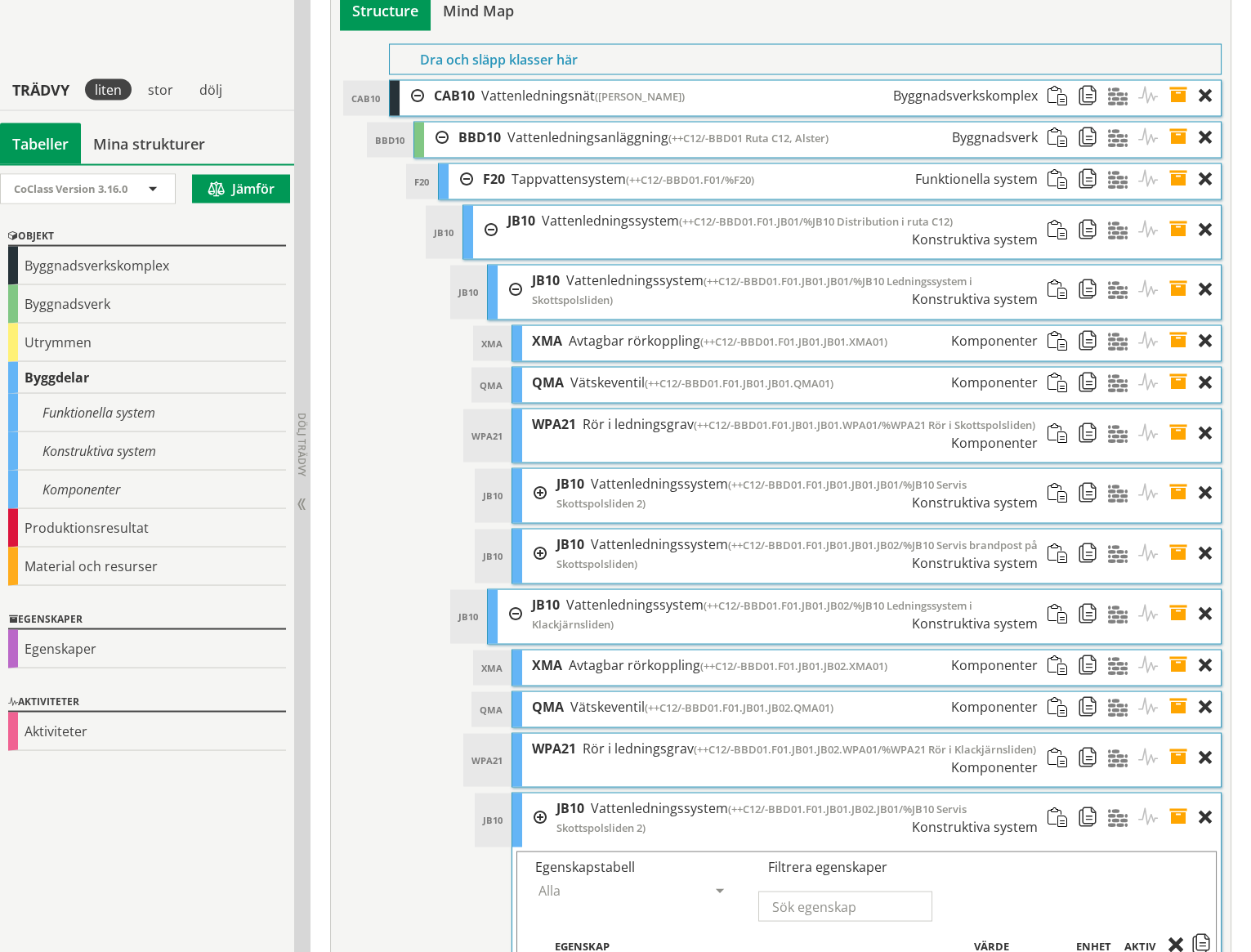
scroll to position [7108, 0]
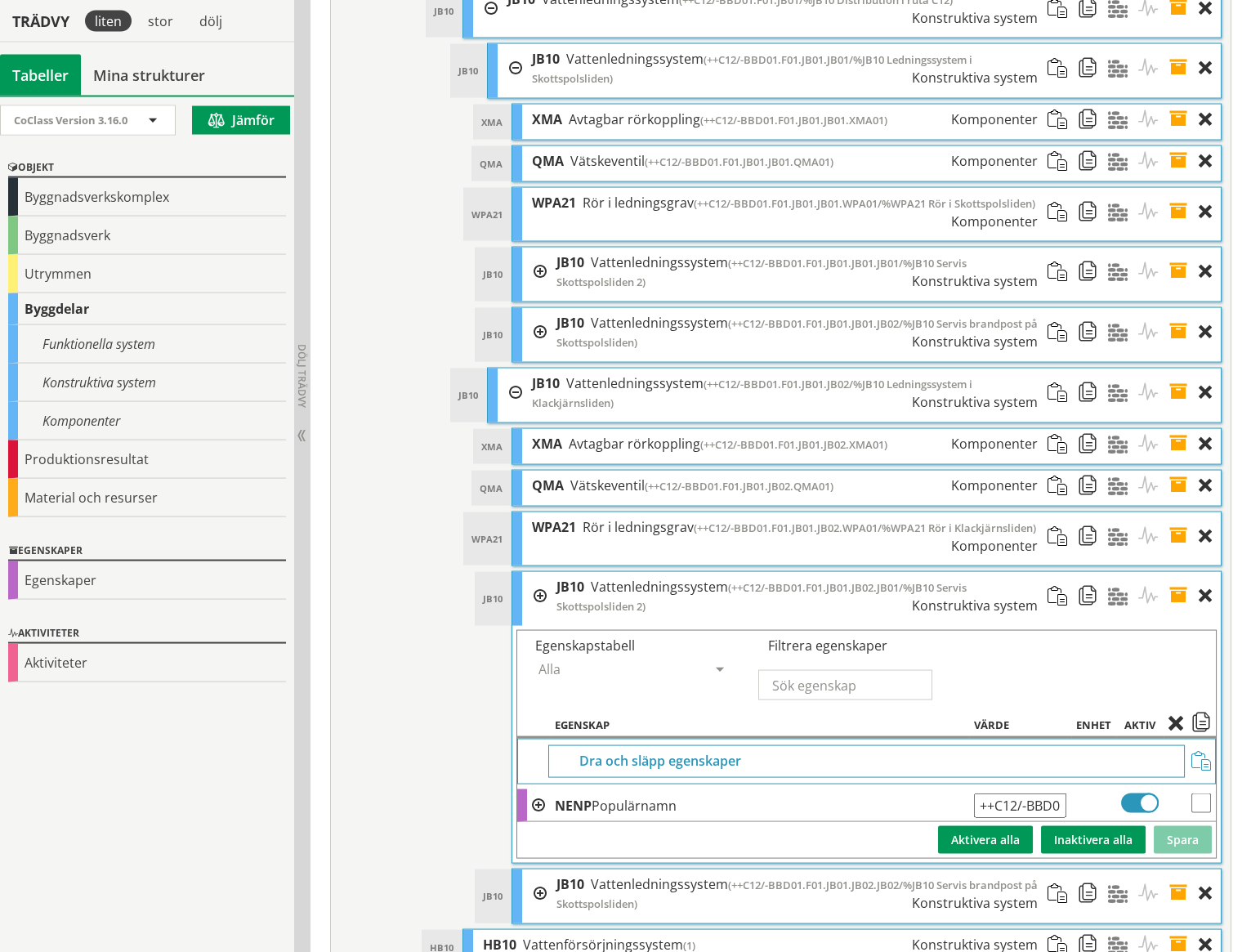
click at [1039, 793] on input "++C12/-BBD01.F01.JB01.JB02.JB01/%JB10 Servis Skottspolsliden 2" at bounding box center [1019, 805] width 92 height 24
type input "++C12/-BBD01.F01.JB01.JB02.JB01/%JB10 Servis Klackjärnsliden 2"
click at [1170, 826] on button "Spara" at bounding box center [1182, 840] width 58 height 28
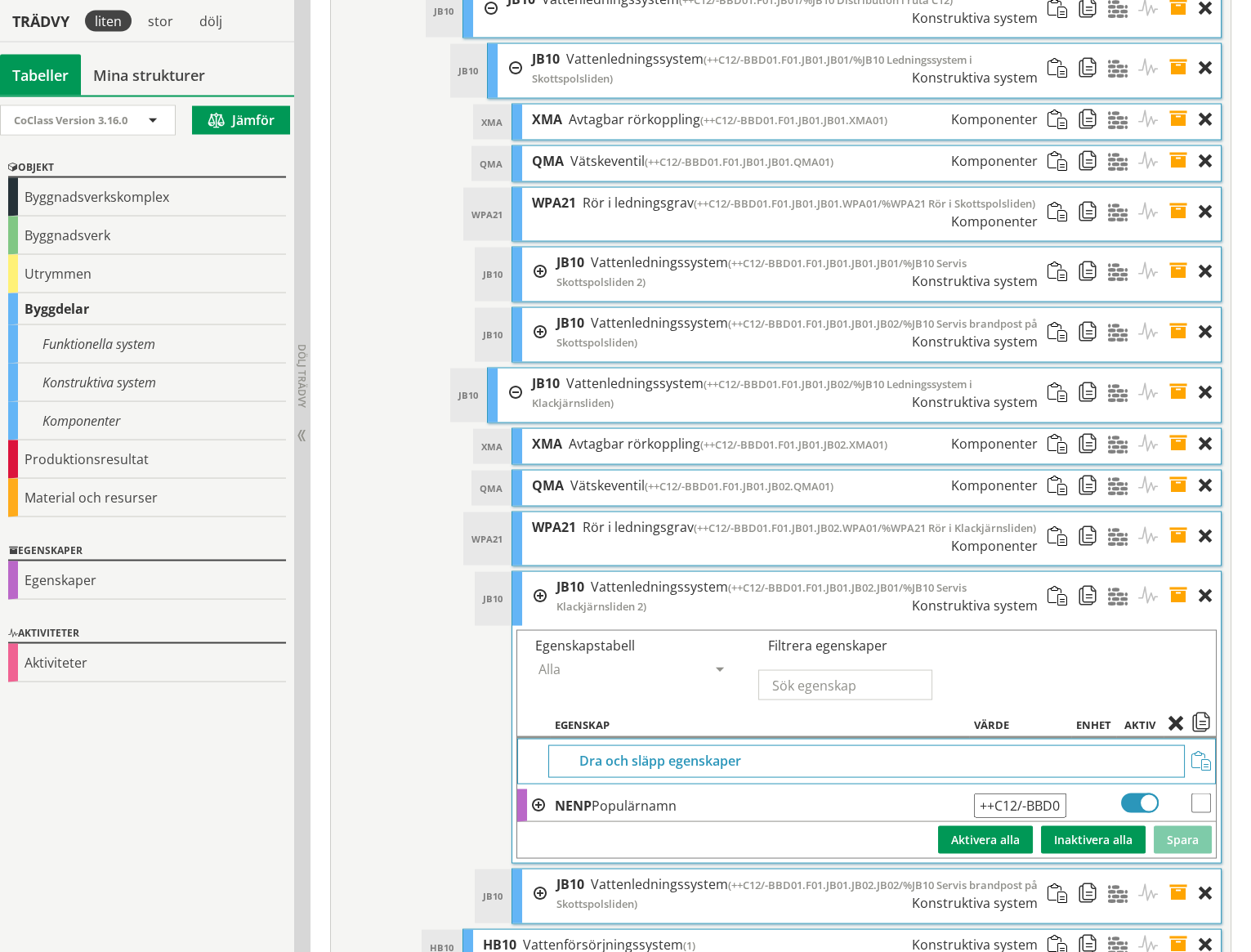
click at [1179, 572] on span at bounding box center [1183, 596] width 31 height 49
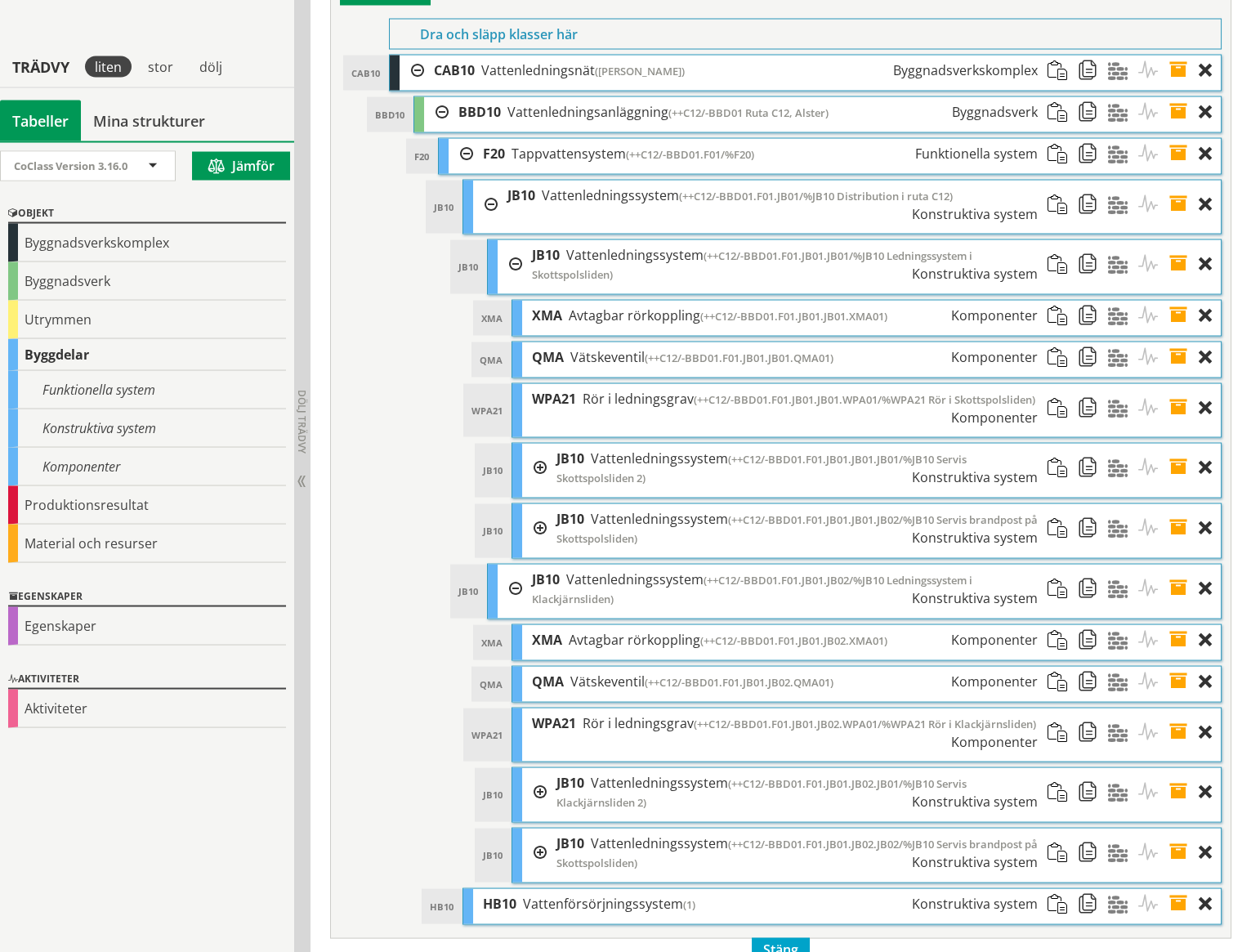
scroll to position [6887, 0]
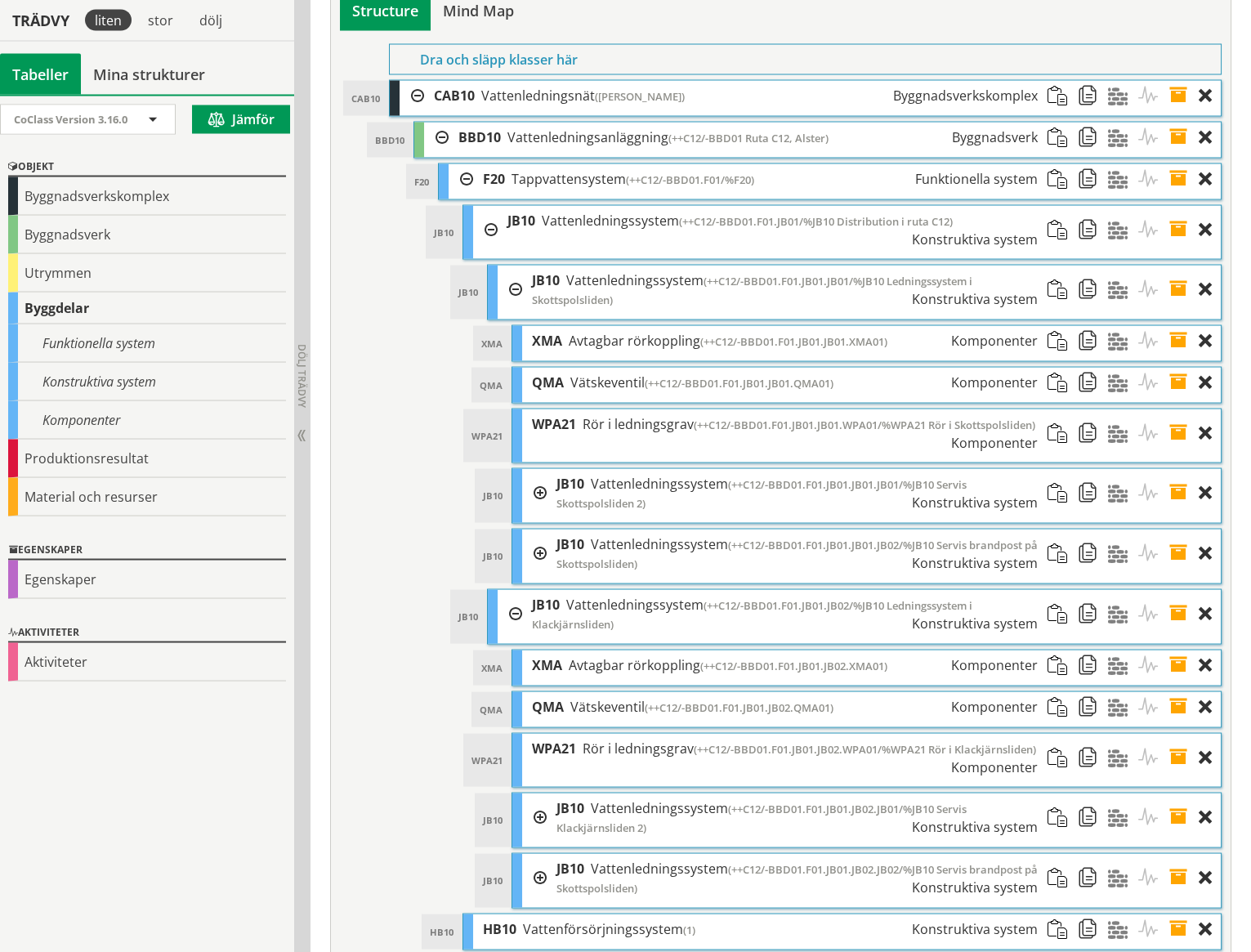
click at [1179, 854] on span at bounding box center [1183, 878] width 31 height 49
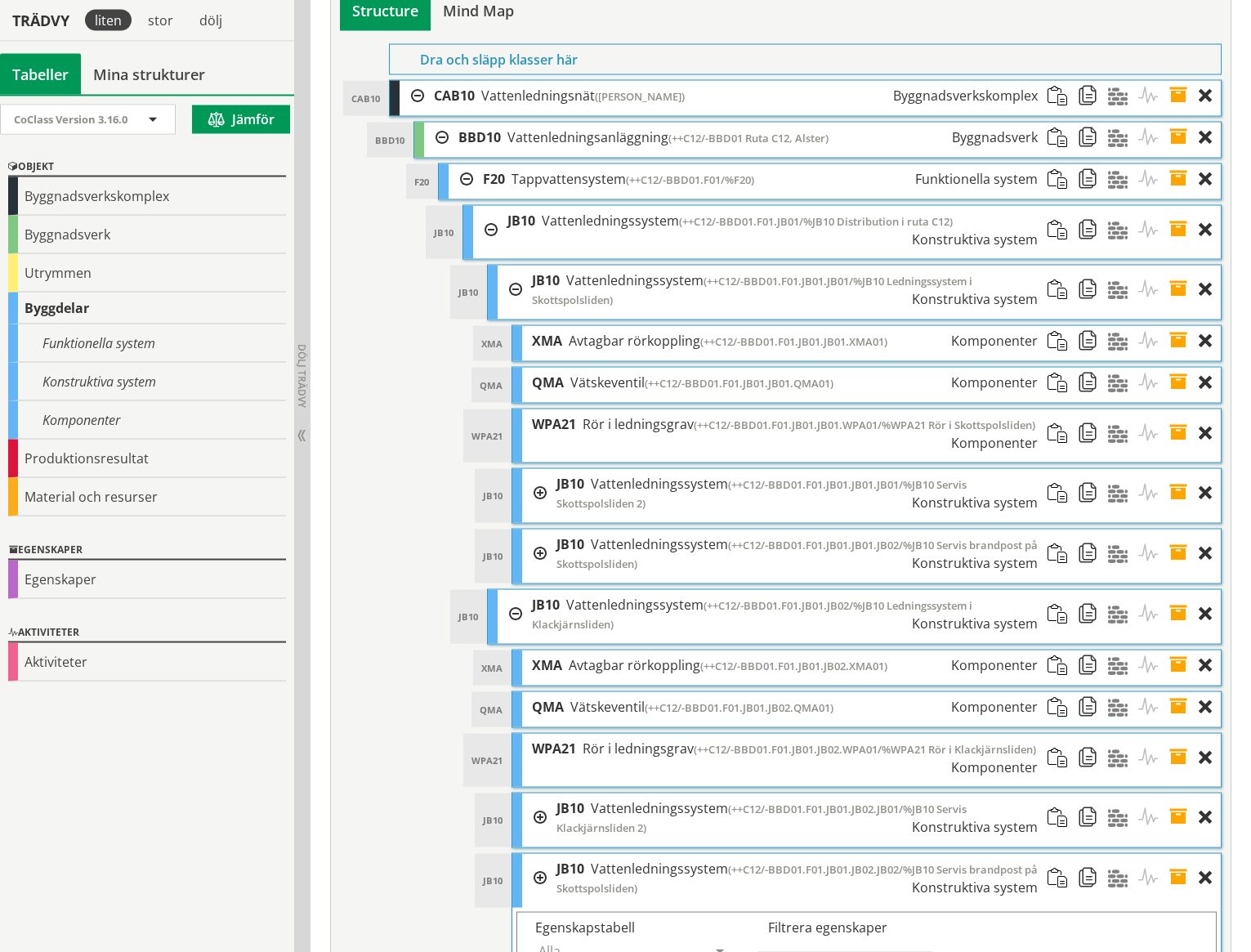
scroll to position [7122, 0]
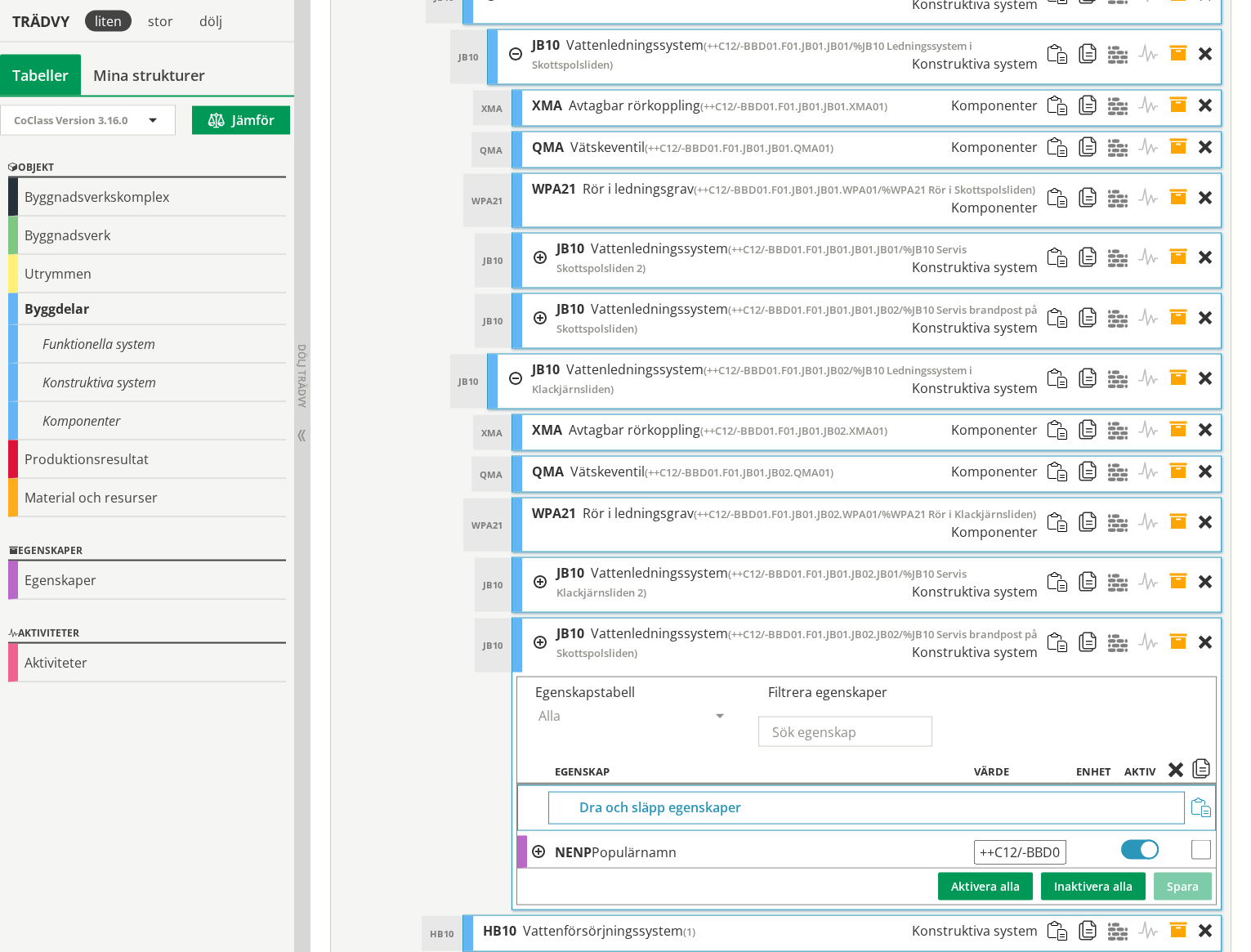
click at [1055, 840] on input "++C12/-BBD01.F01.JB01.JB02.JB02/%JB10 Servis brandpost på Skottspolsliden" at bounding box center [1019, 852] width 92 height 24
type input "++C12/-BBD01.F01.JB01.JB02.JB02/%JB10 Servis brandpost på Klackjärnsliden"
click at [1170, 872] on button "Spara" at bounding box center [1182, 886] width 58 height 28
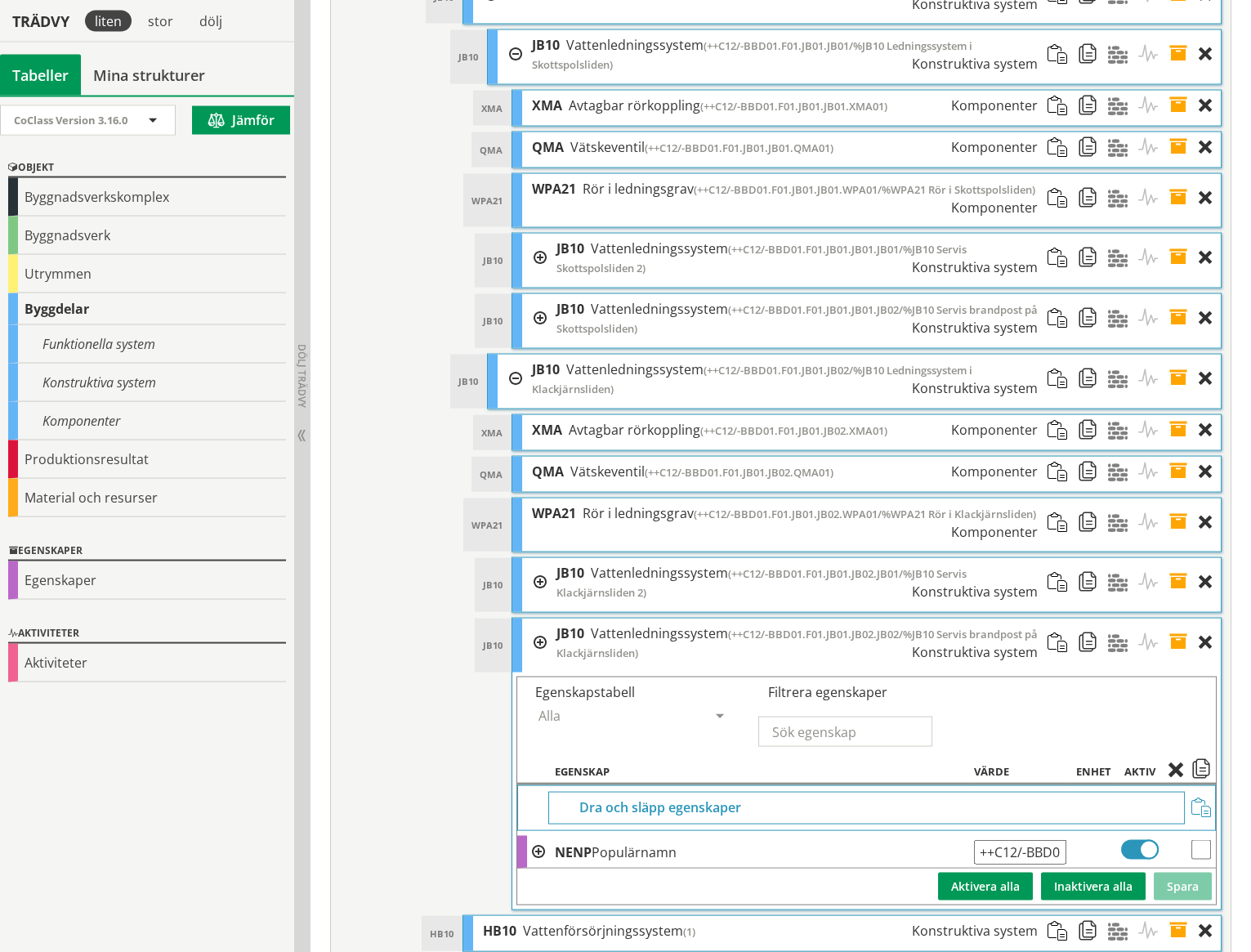
click at [1176, 619] on span at bounding box center [1183, 643] width 31 height 49
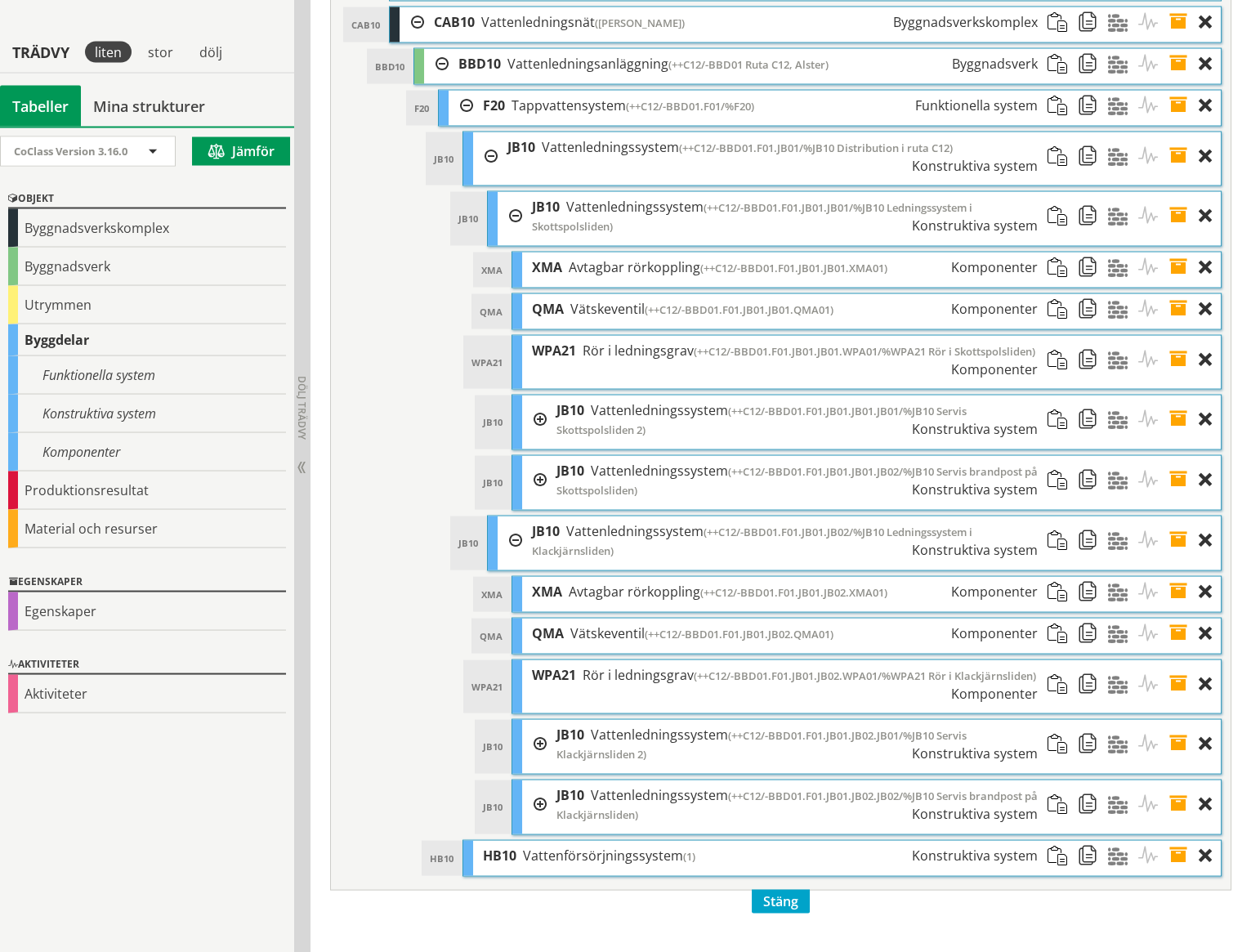
scroll to position [6887, 0]
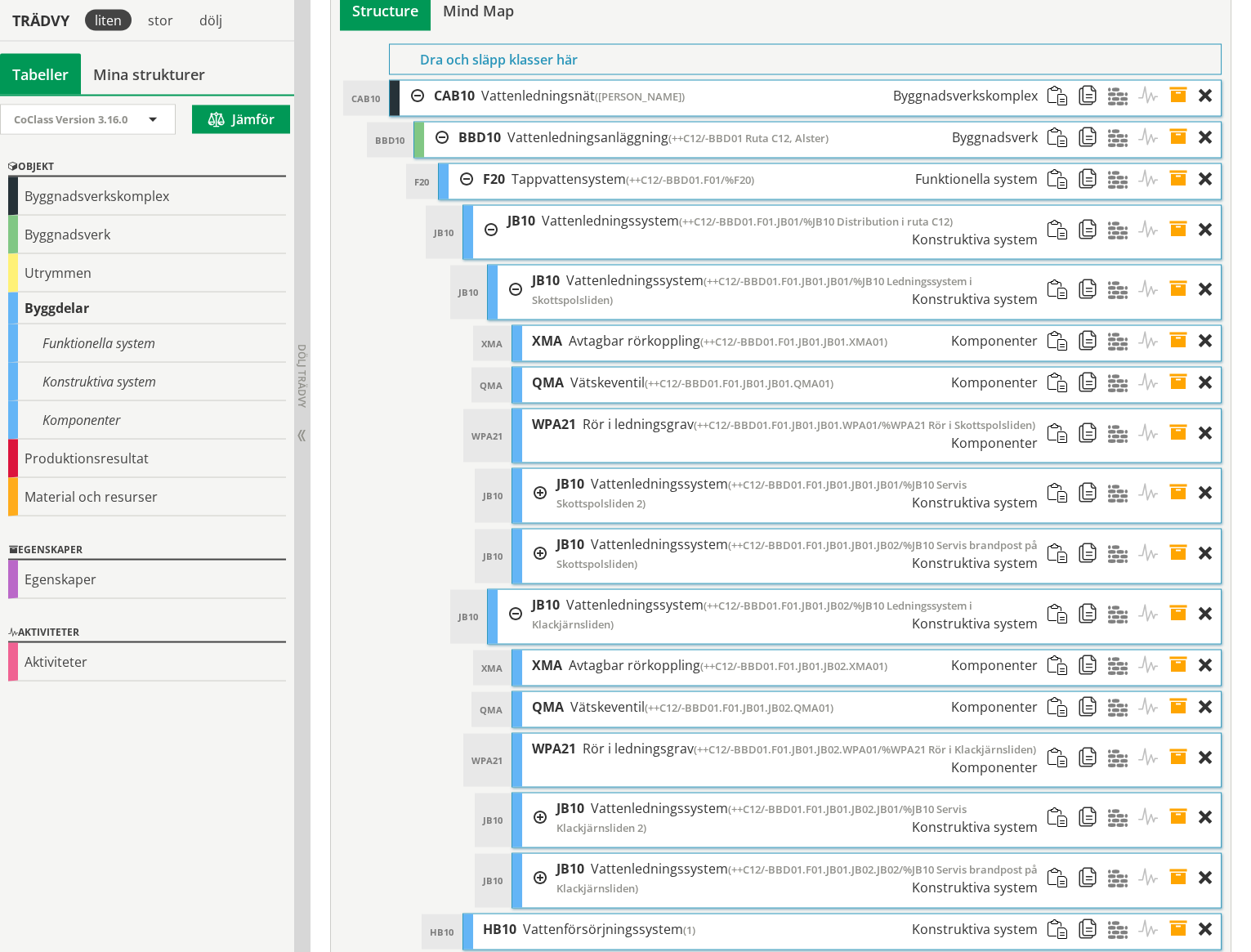
click at [541, 469] on div at bounding box center [534, 493] width 24 height 49
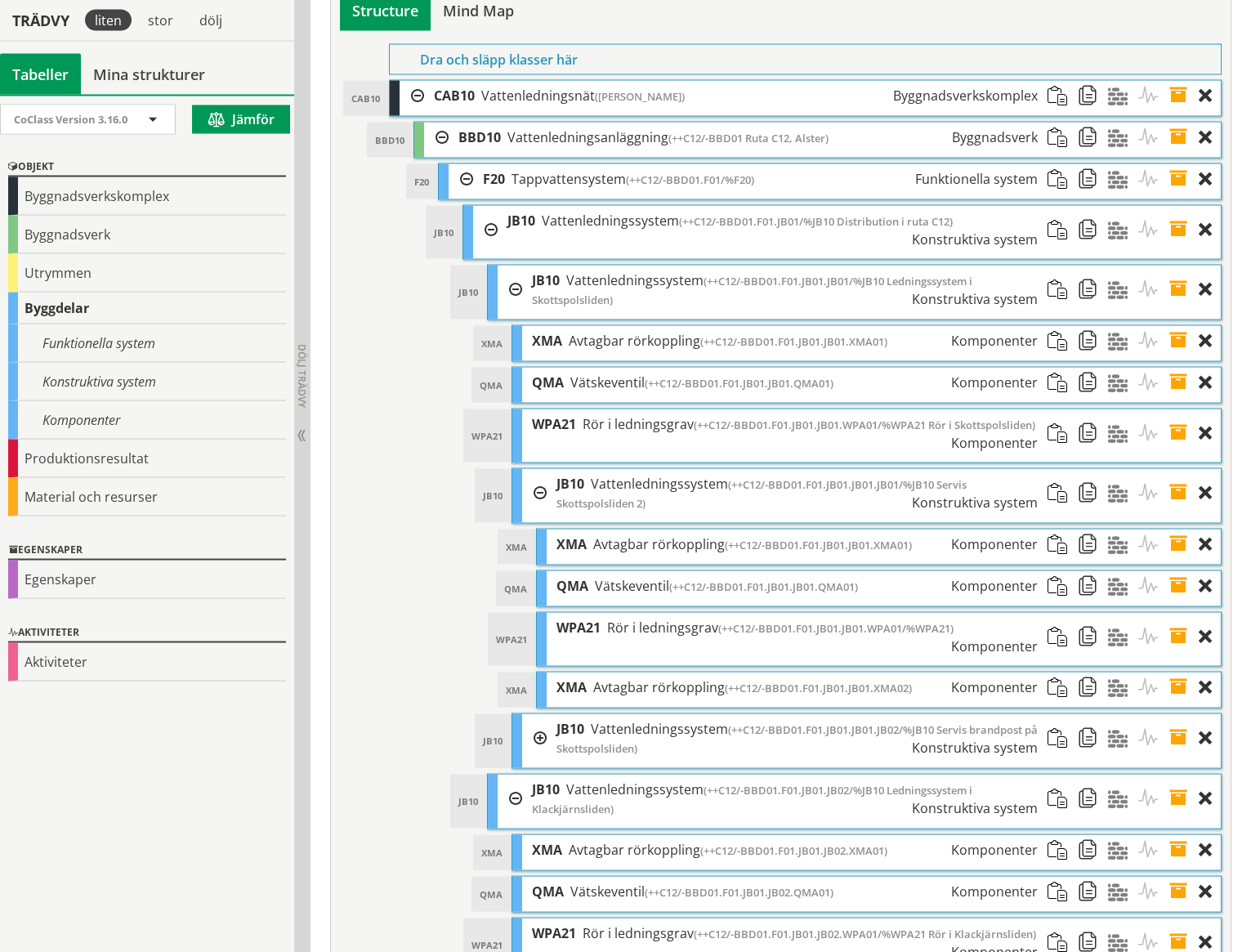
click at [539, 714] on div at bounding box center [534, 738] width 24 height 49
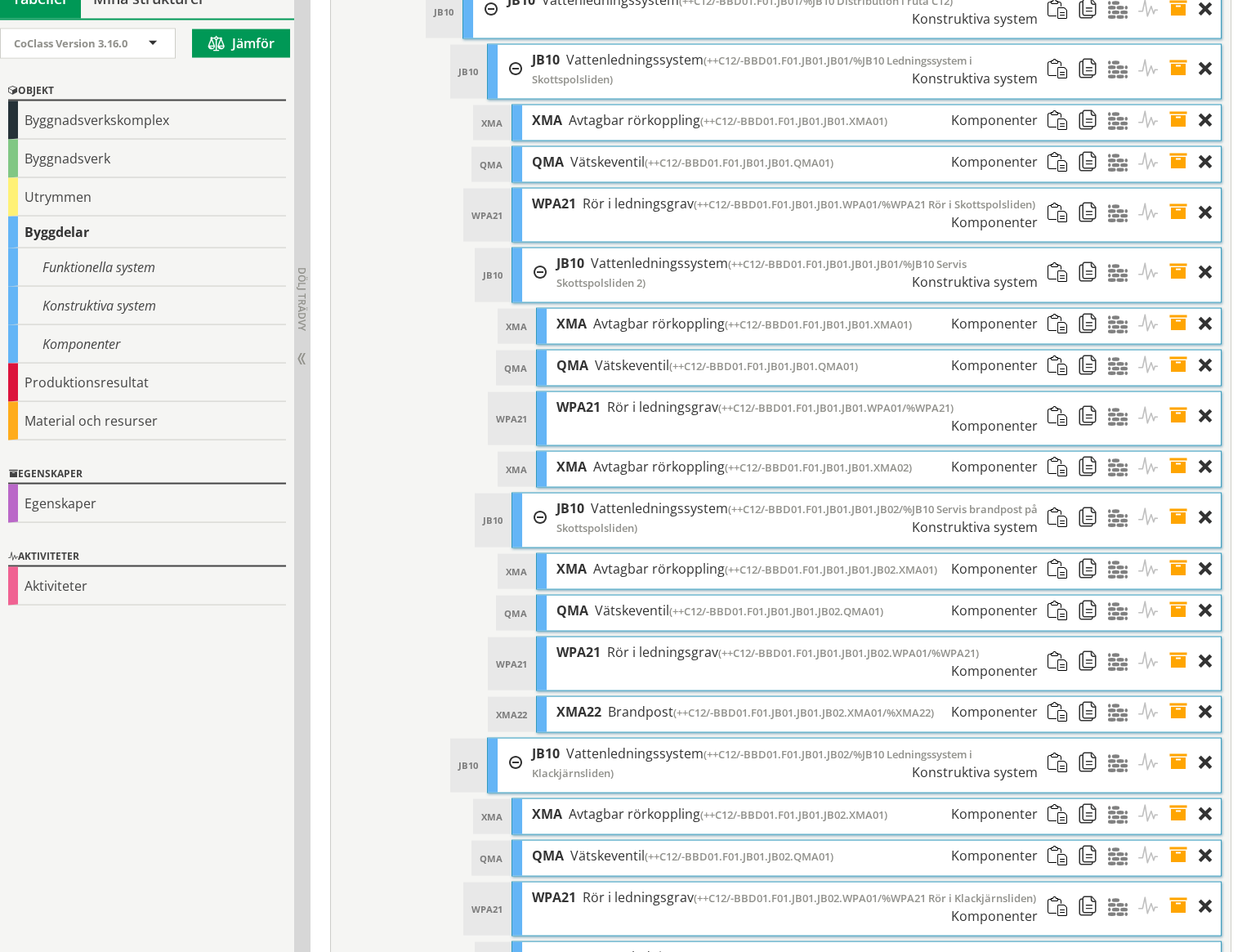
scroll to position [7183, 0]
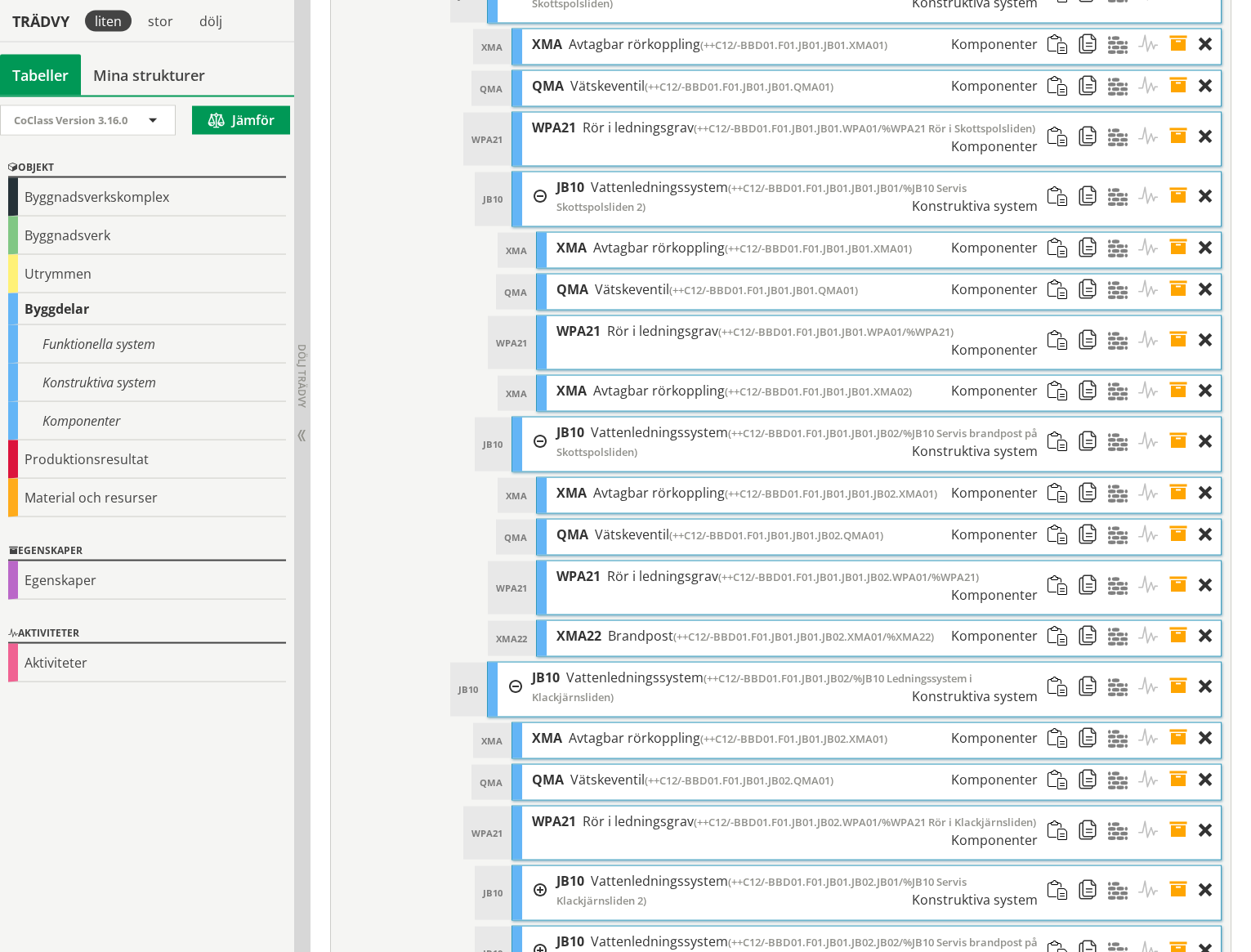
click at [537, 866] on div at bounding box center [534, 890] width 24 height 49
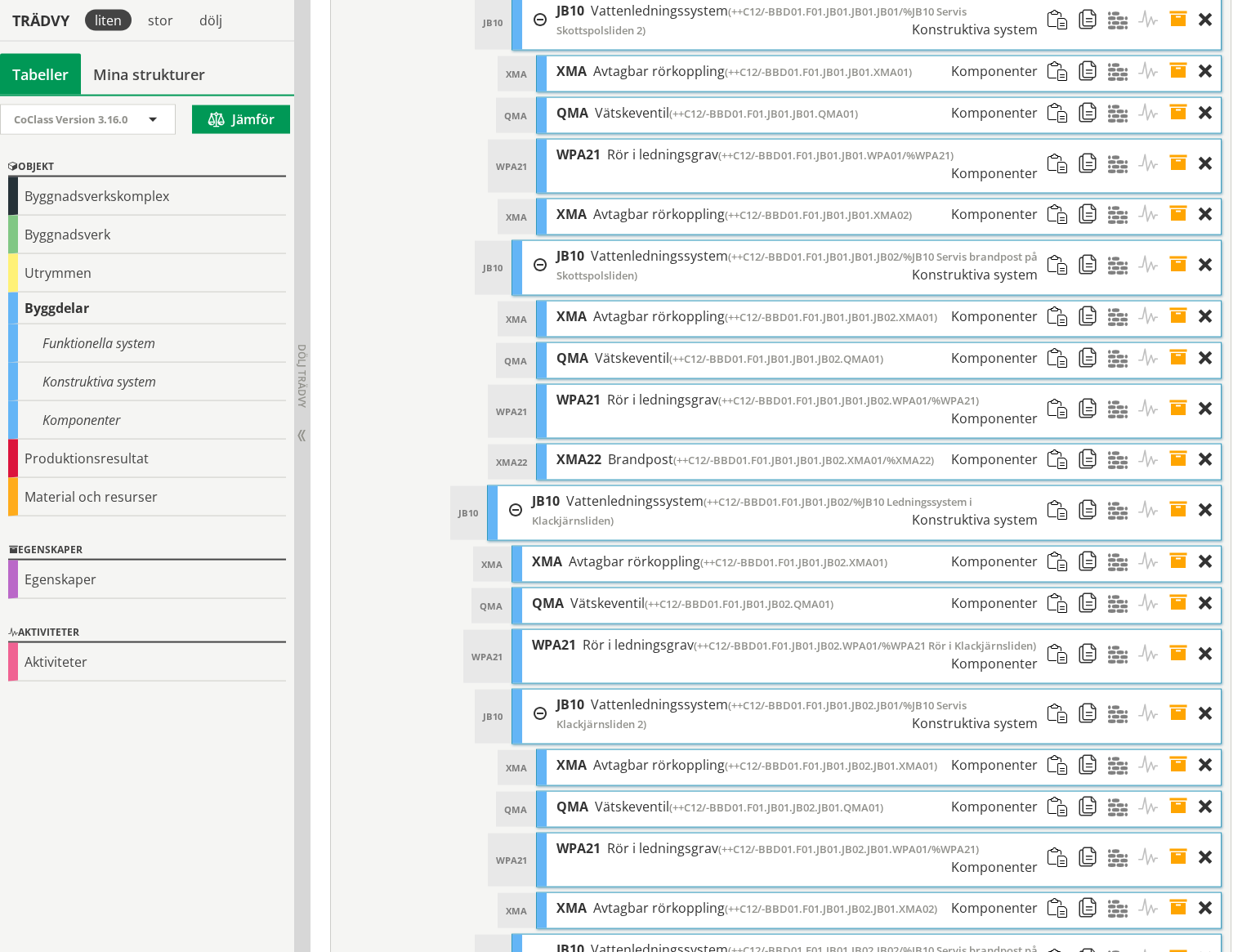
scroll to position [7435, 0]
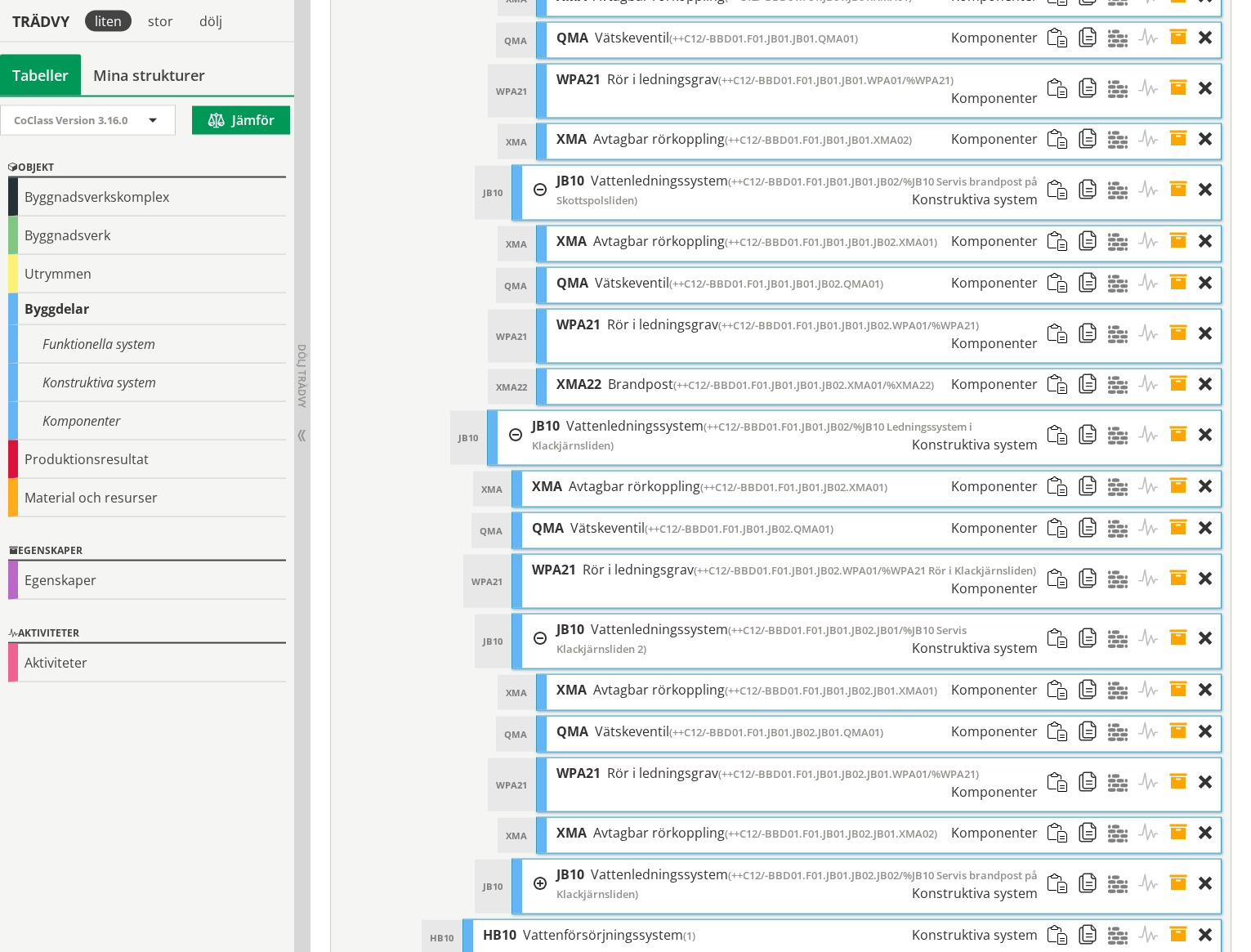
click at [538, 859] on div at bounding box center [534, 883] width 24 height 49
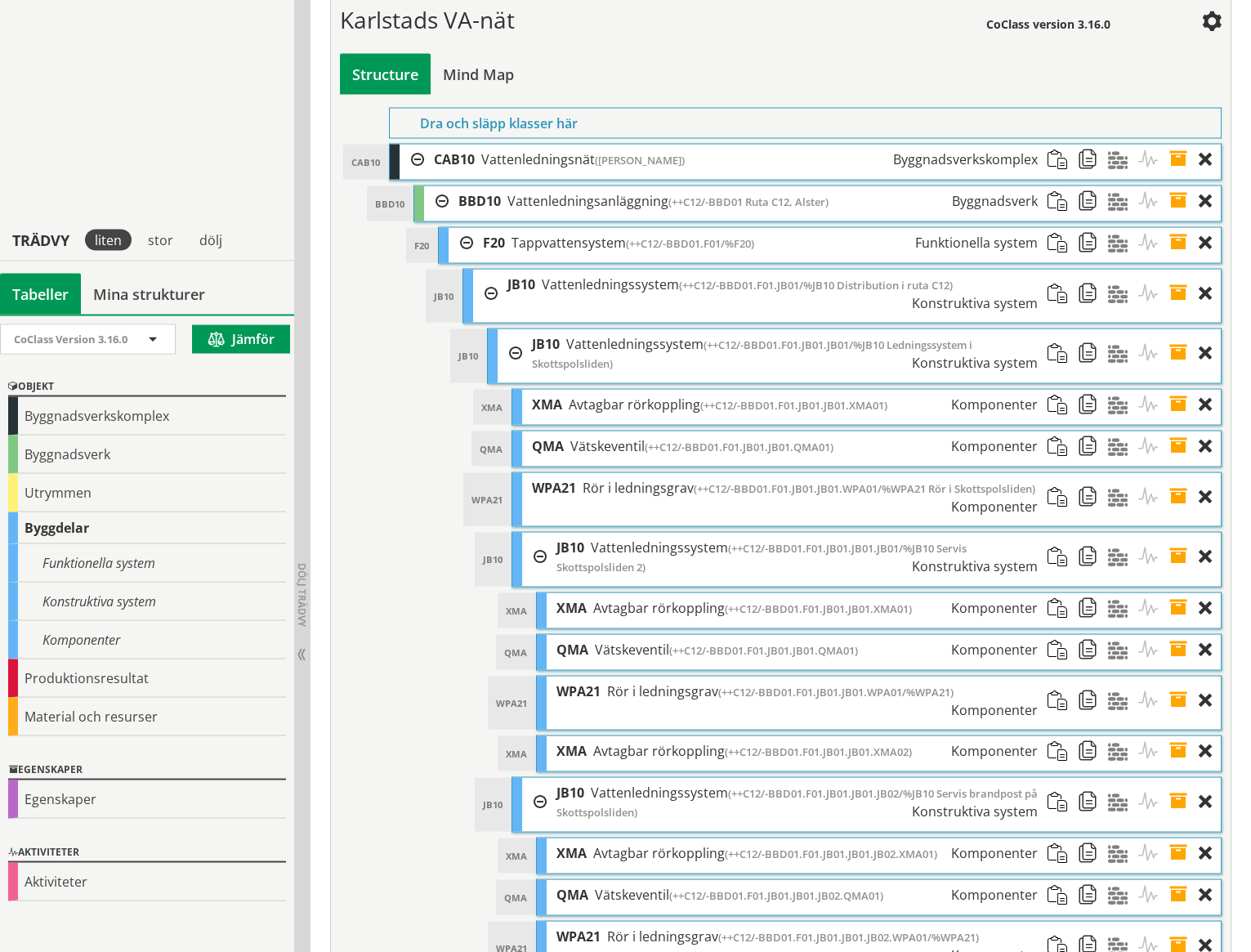
scroll to position [6748, 0]
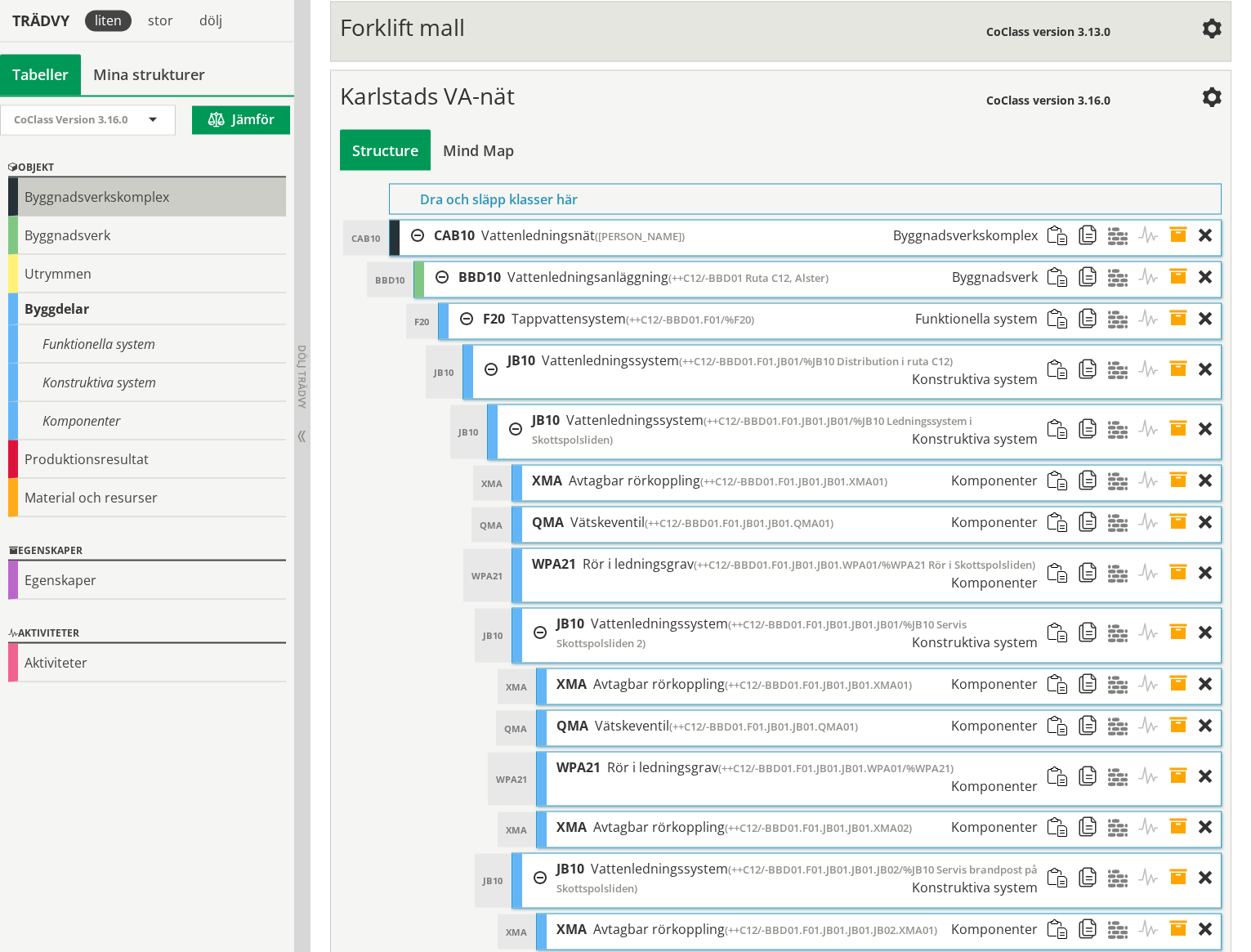
click at [64, 198] on div "Byggnadsverkskomplex" at bounding box center [147, 196] width 278 height 38
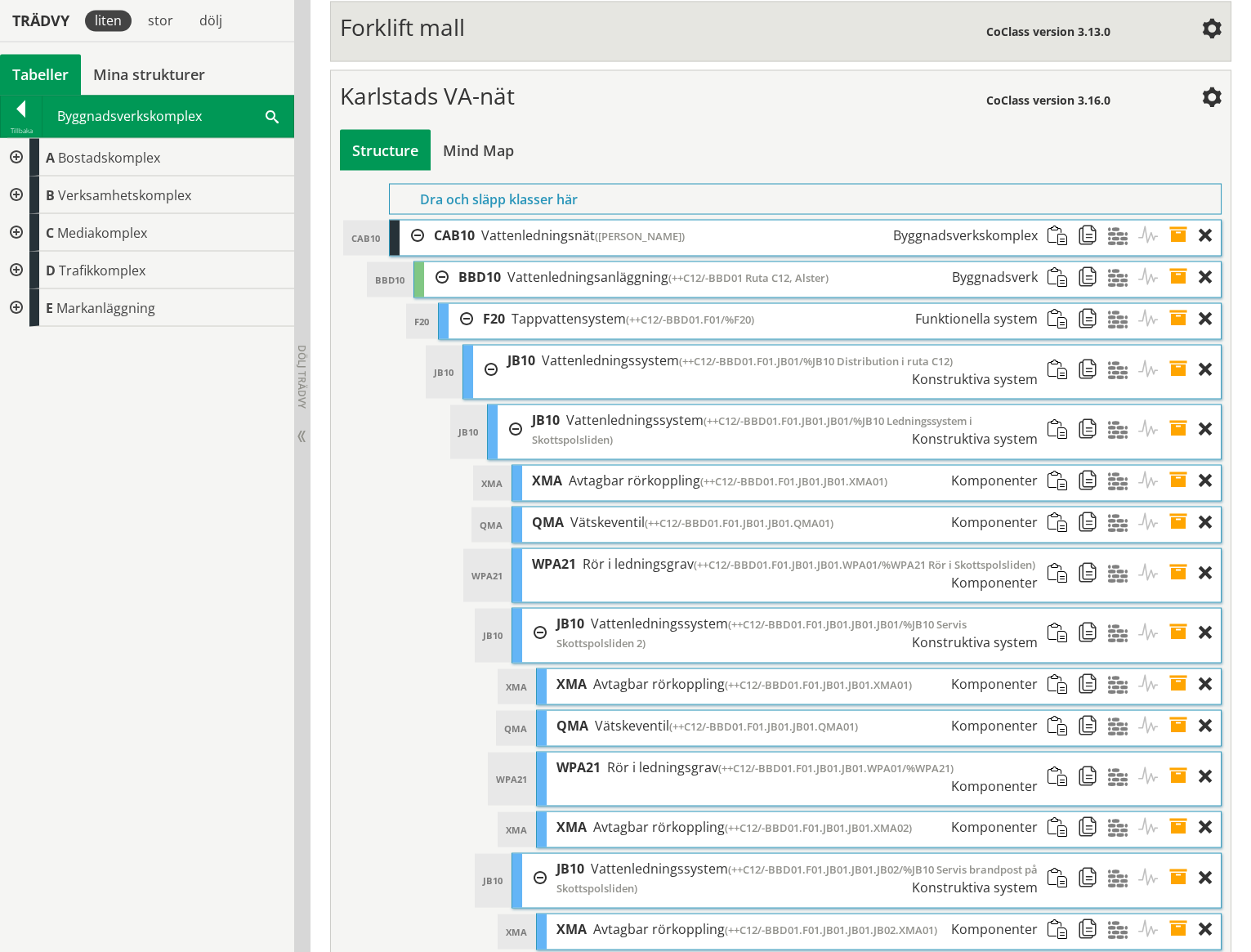
click at [17, 229] on div at bounding box center [15, 232] width 30 height 37
click at [26, 265] on div at bounding box center [28, 269] width 30 height 37
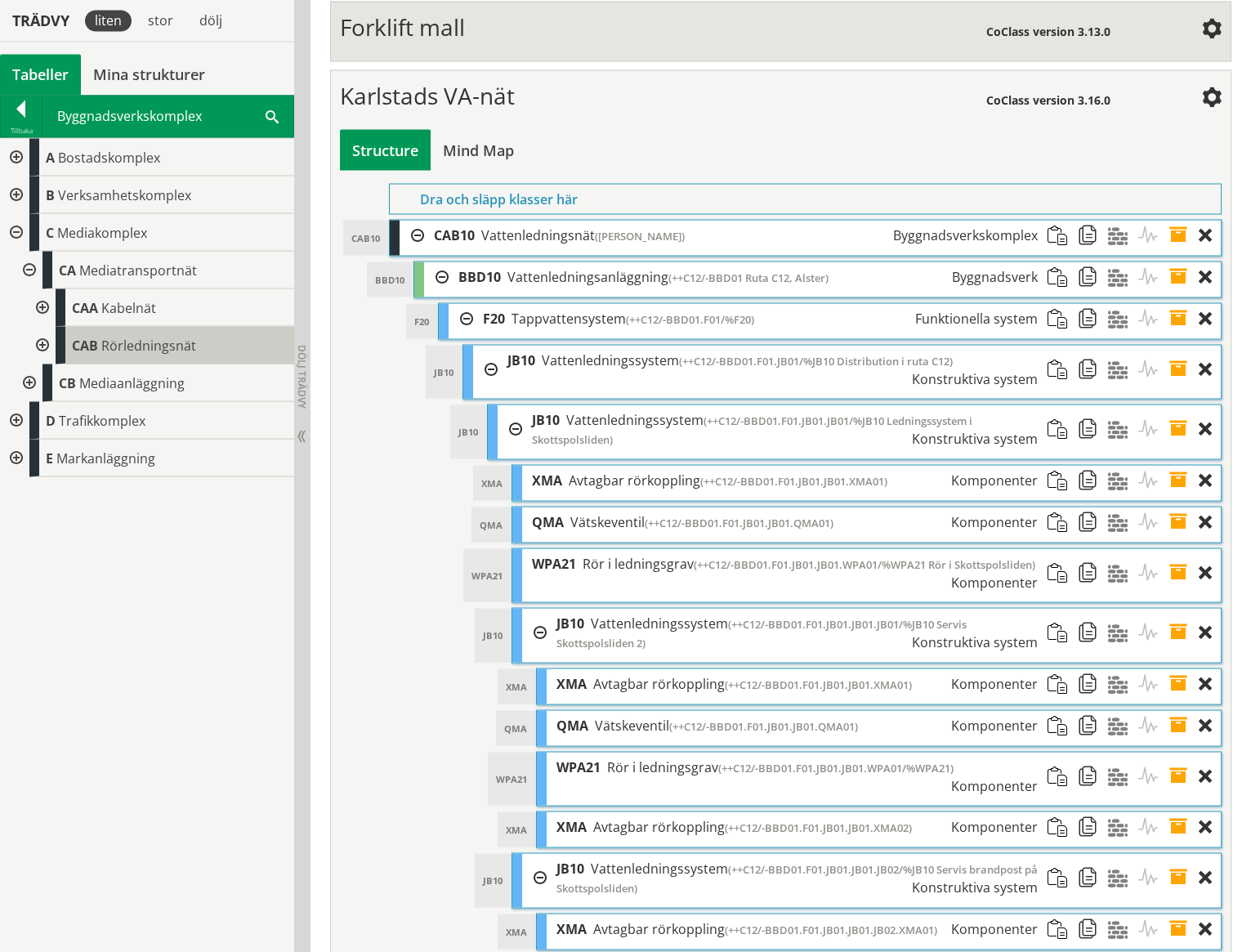
click at [127, 345] on span "Rörledningsnät" at bounding box center [149, 345] width 95 height 18
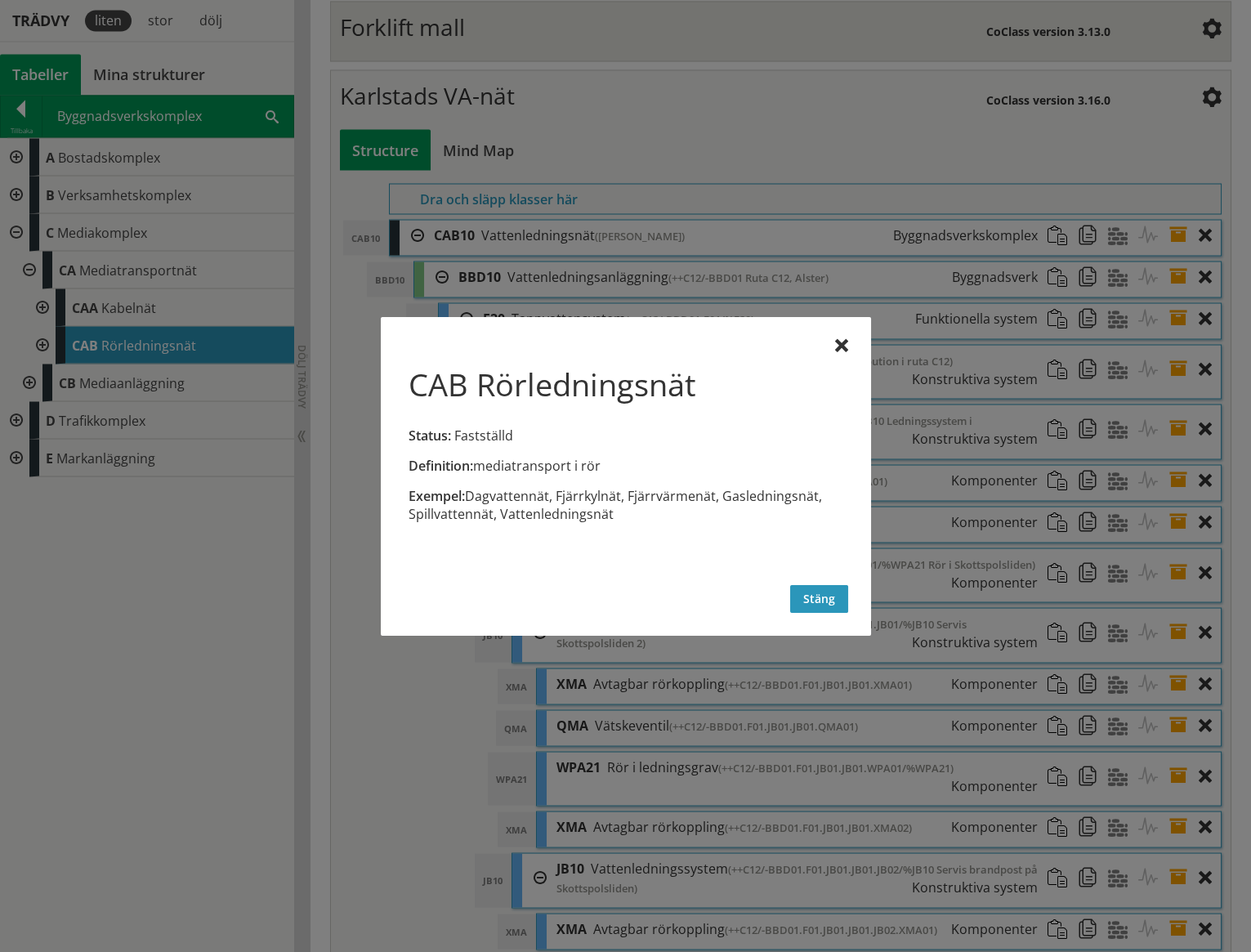
click at [827, 601] on button "Stäng" at bounding box center [819, 599] width 58 height 28
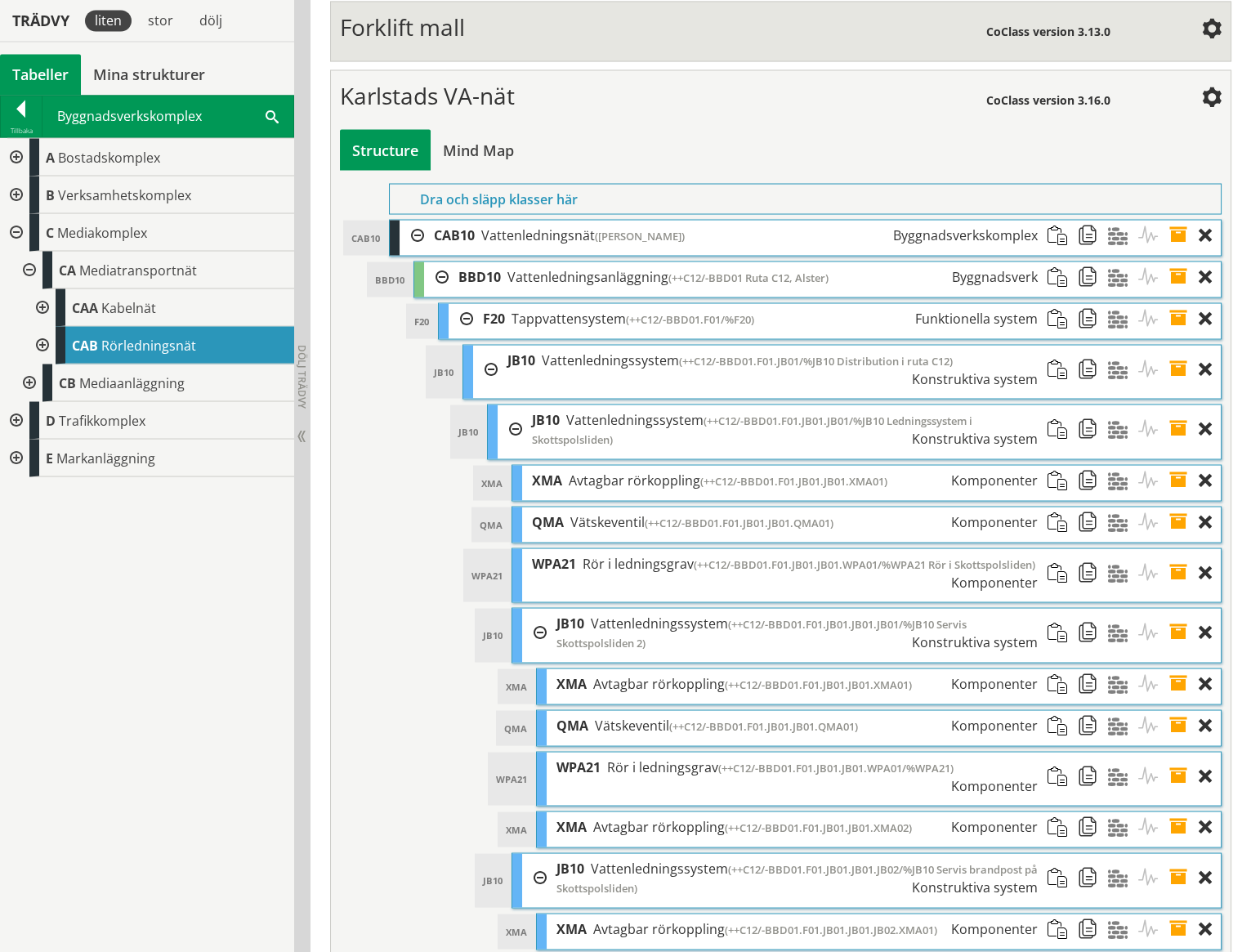
click at [24, 107] on div at bounding box center [21, 111] width 41 height 23
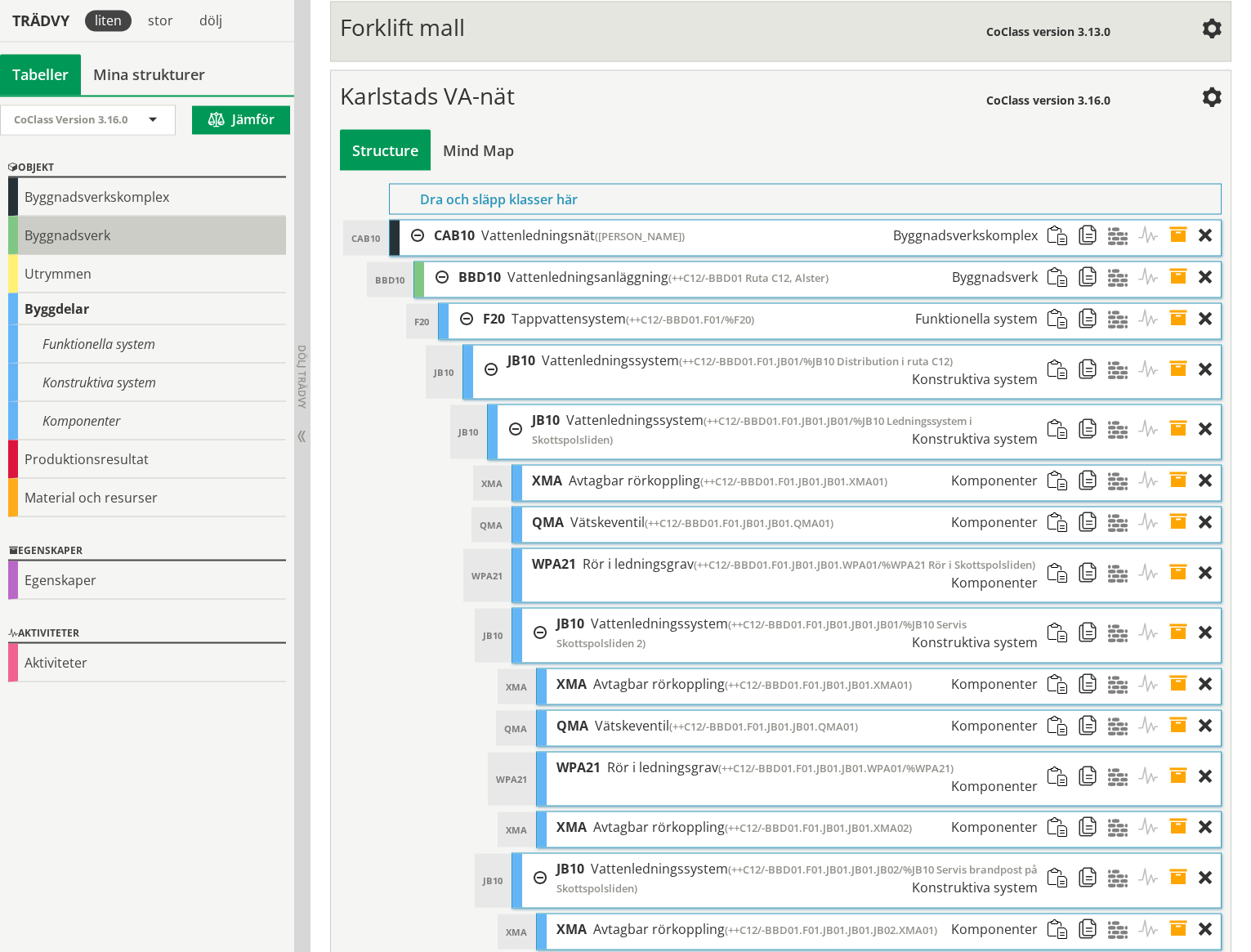
click at [98, 223] on div "Byggnadsverk" at bounding box center [147, 234] width 278 height 38
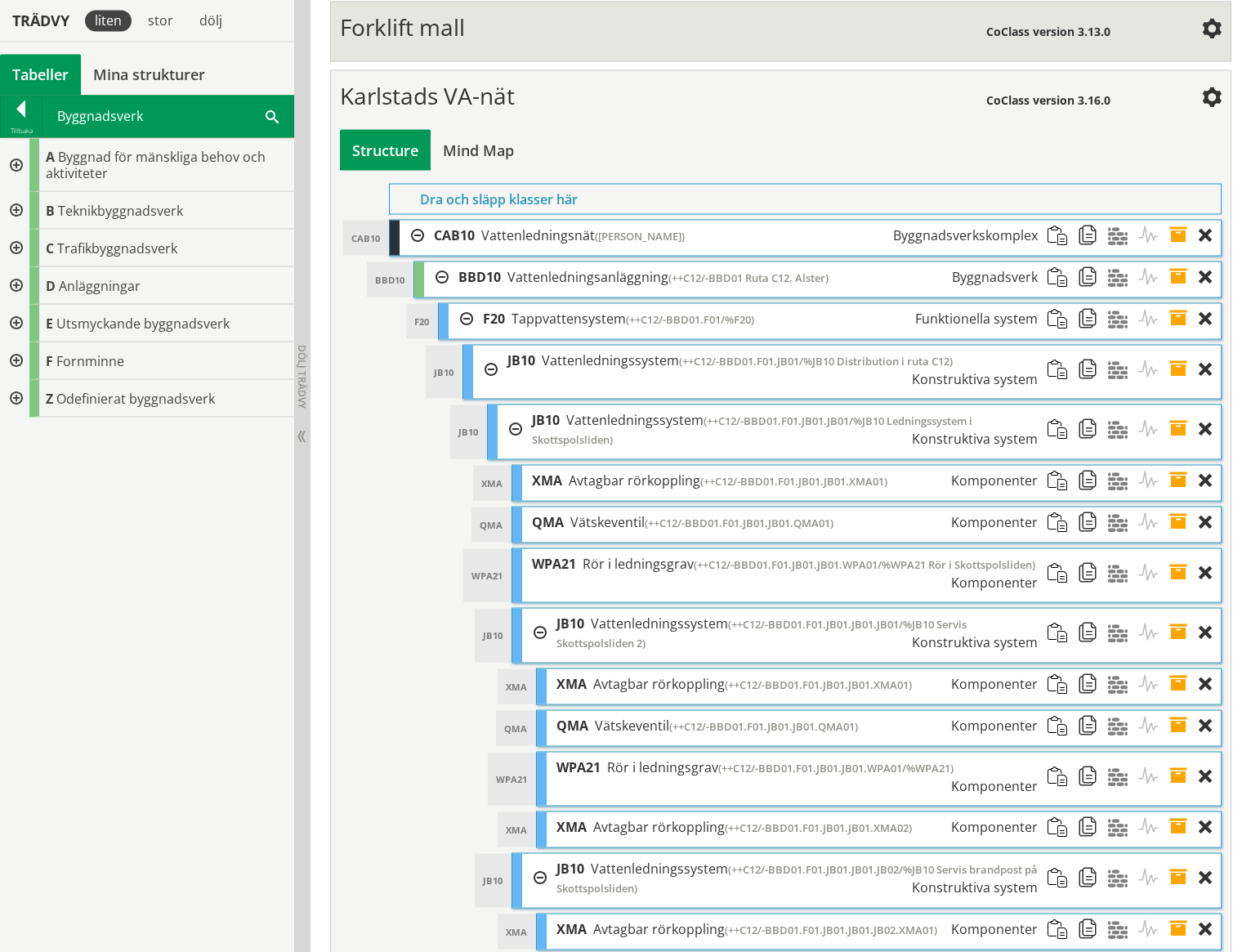
click at [17, 205] on div at bounding box center [15, 210] width 30 height 37
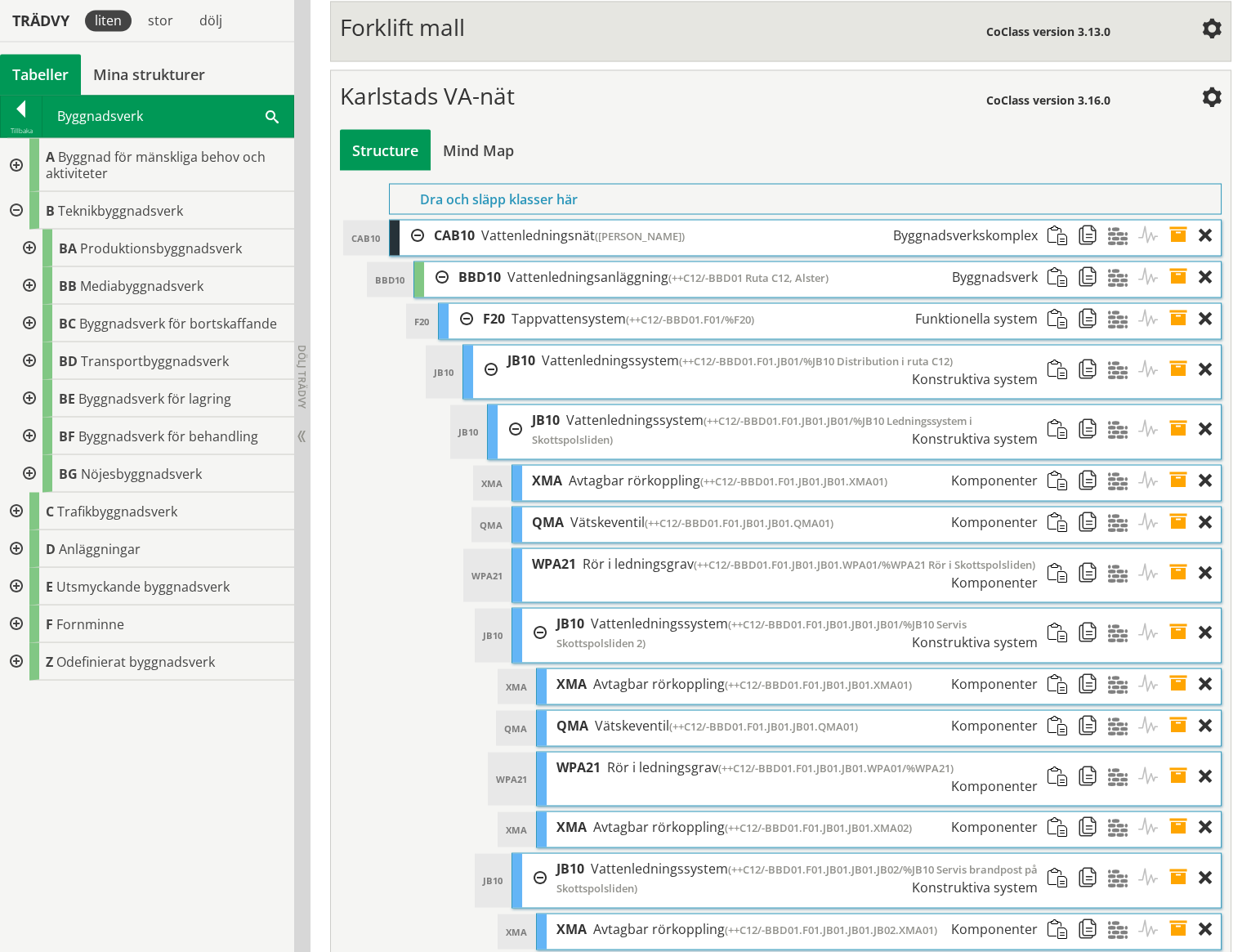
click at [33, 285] on div at bounding box center [28, 285] width 30 height 37
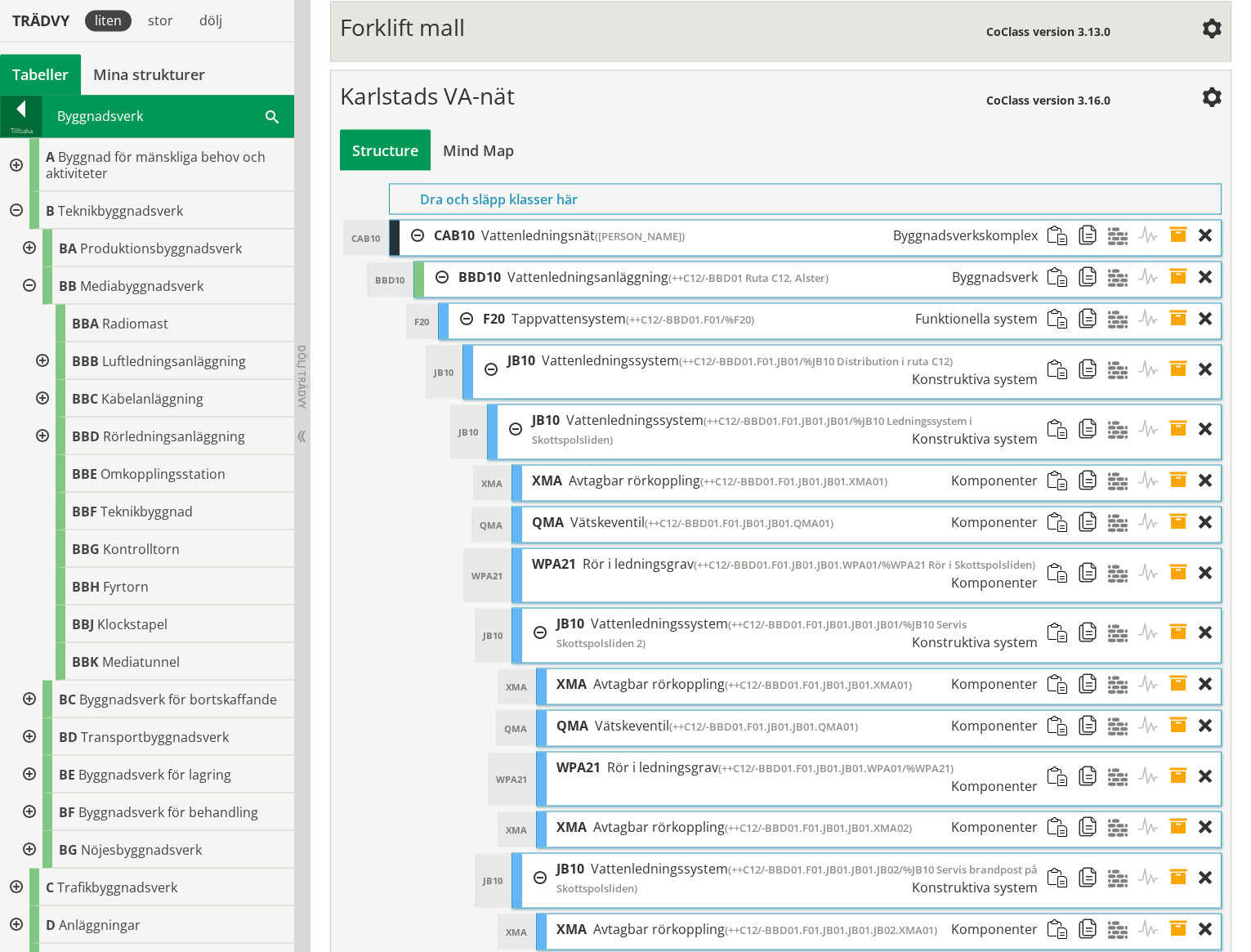
click at [22, 107] on div at bounding box center [21, 111] width 41 height 23
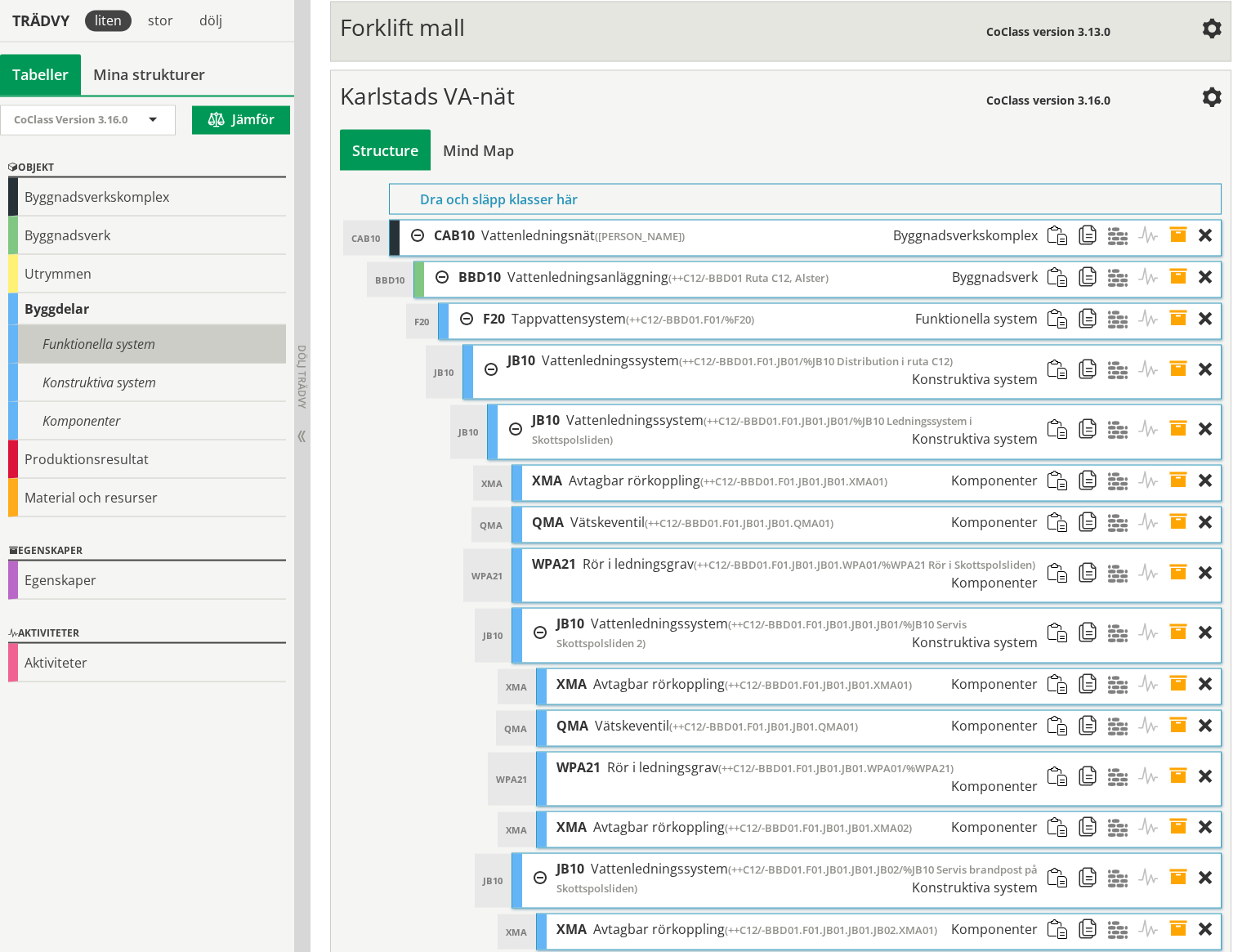
click at [90, 349] on div "Funktionella system" at bounding box center [147, 343] width 278 height 38
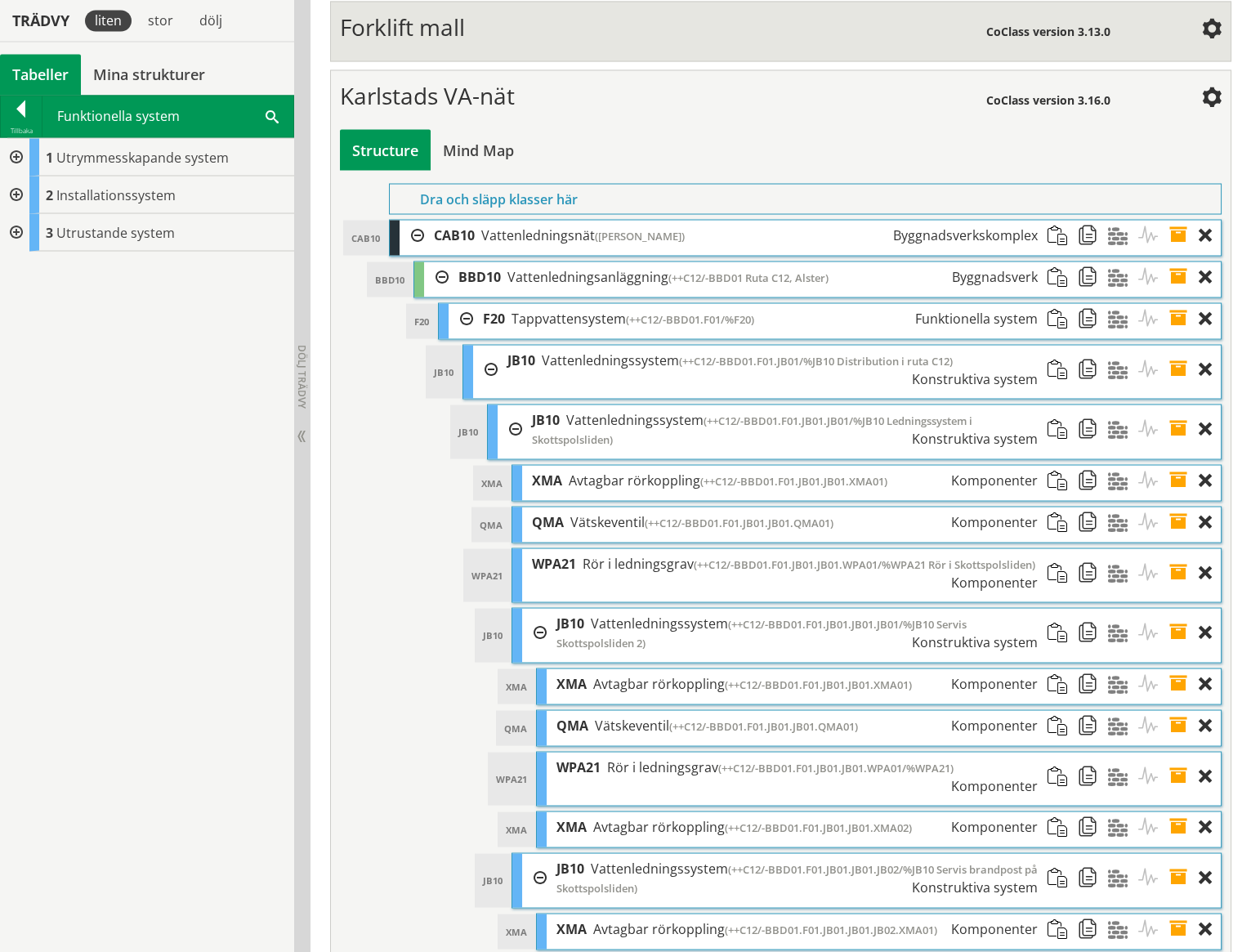
click at [17, 189] on div at bounding box center [15, 194] width 30 height 37
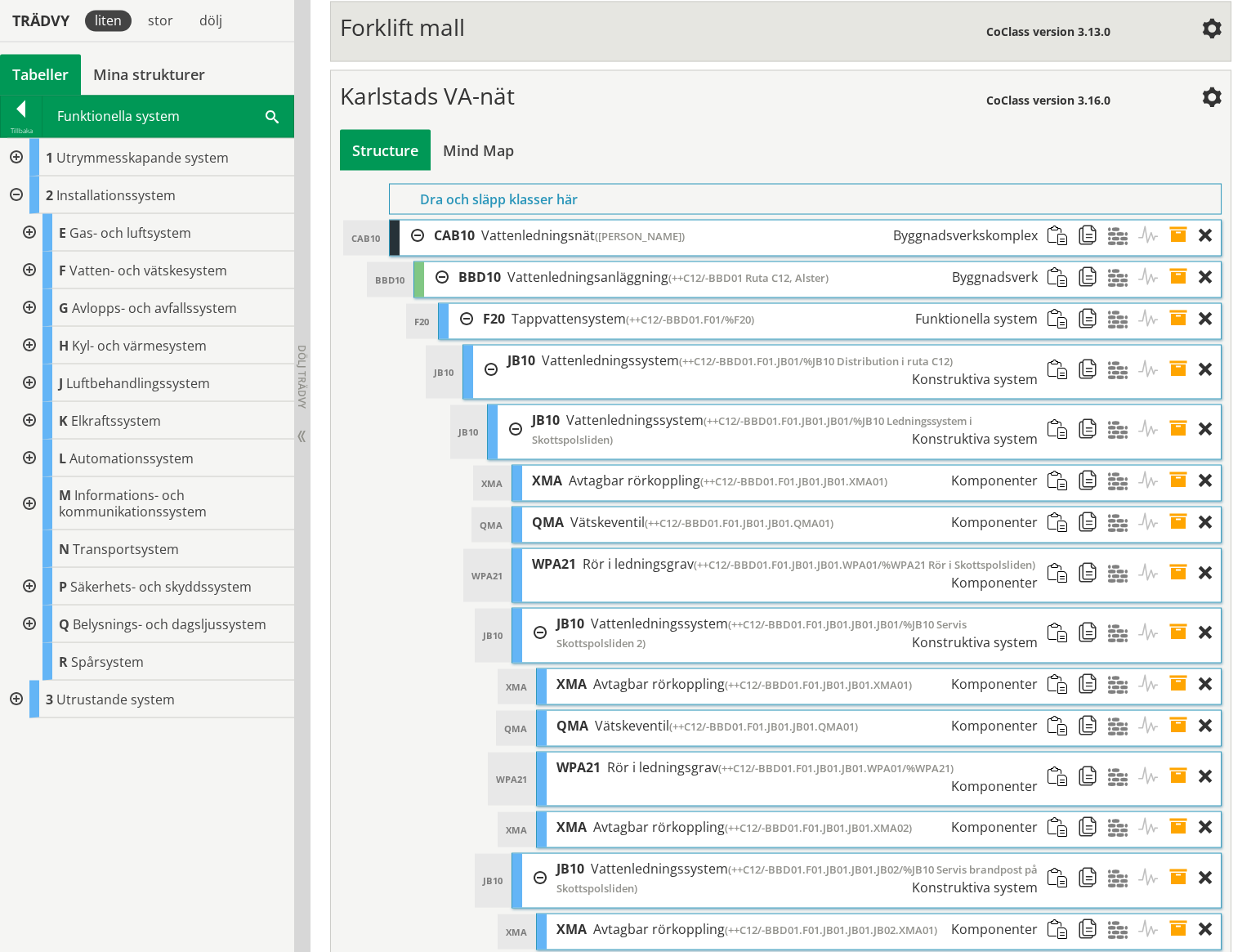
click at [29, 266] on div at bounding box center [28, 269] width 30 height 37
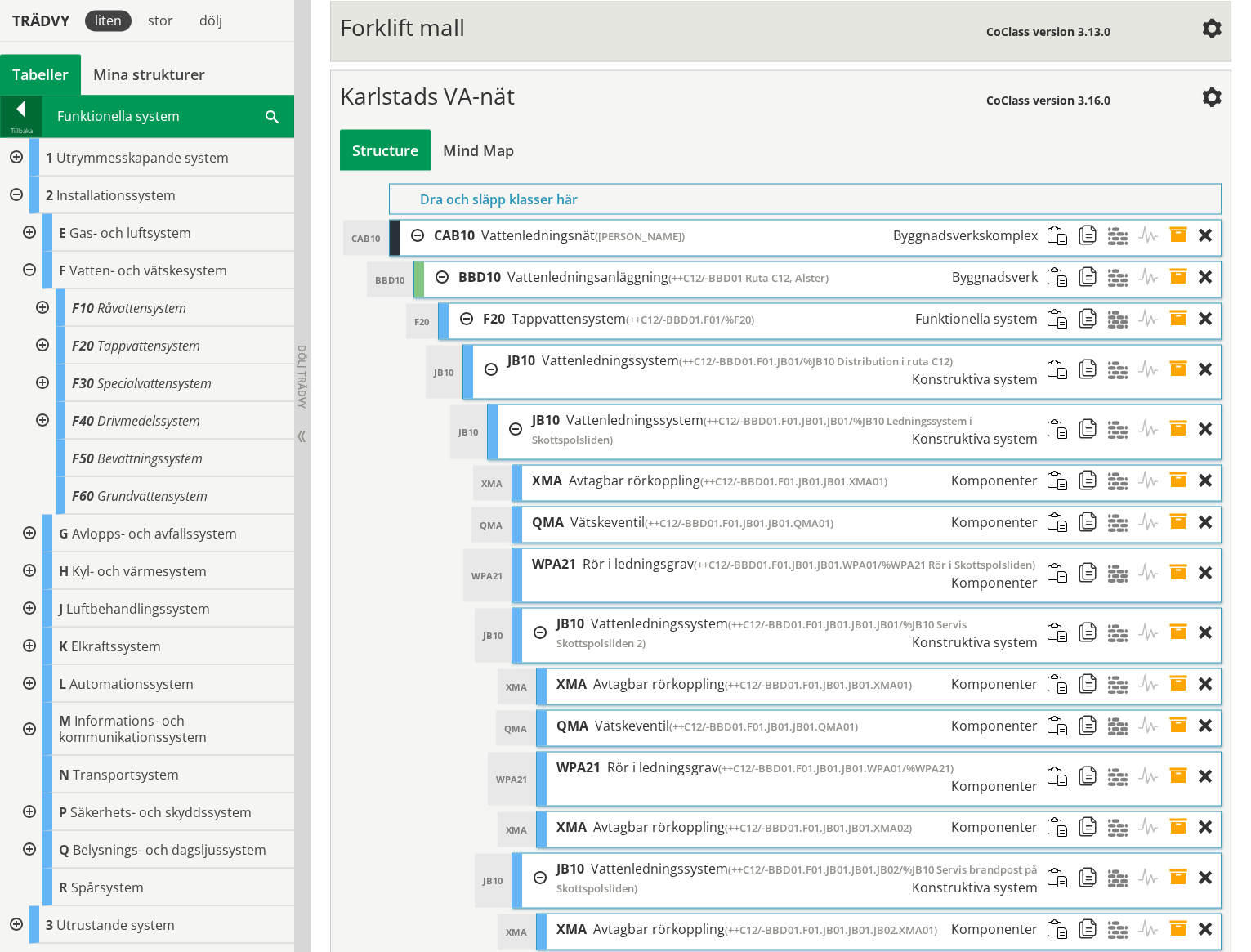
click at [20, 106] on div at bounding box center [21, 111] width 41 height 23
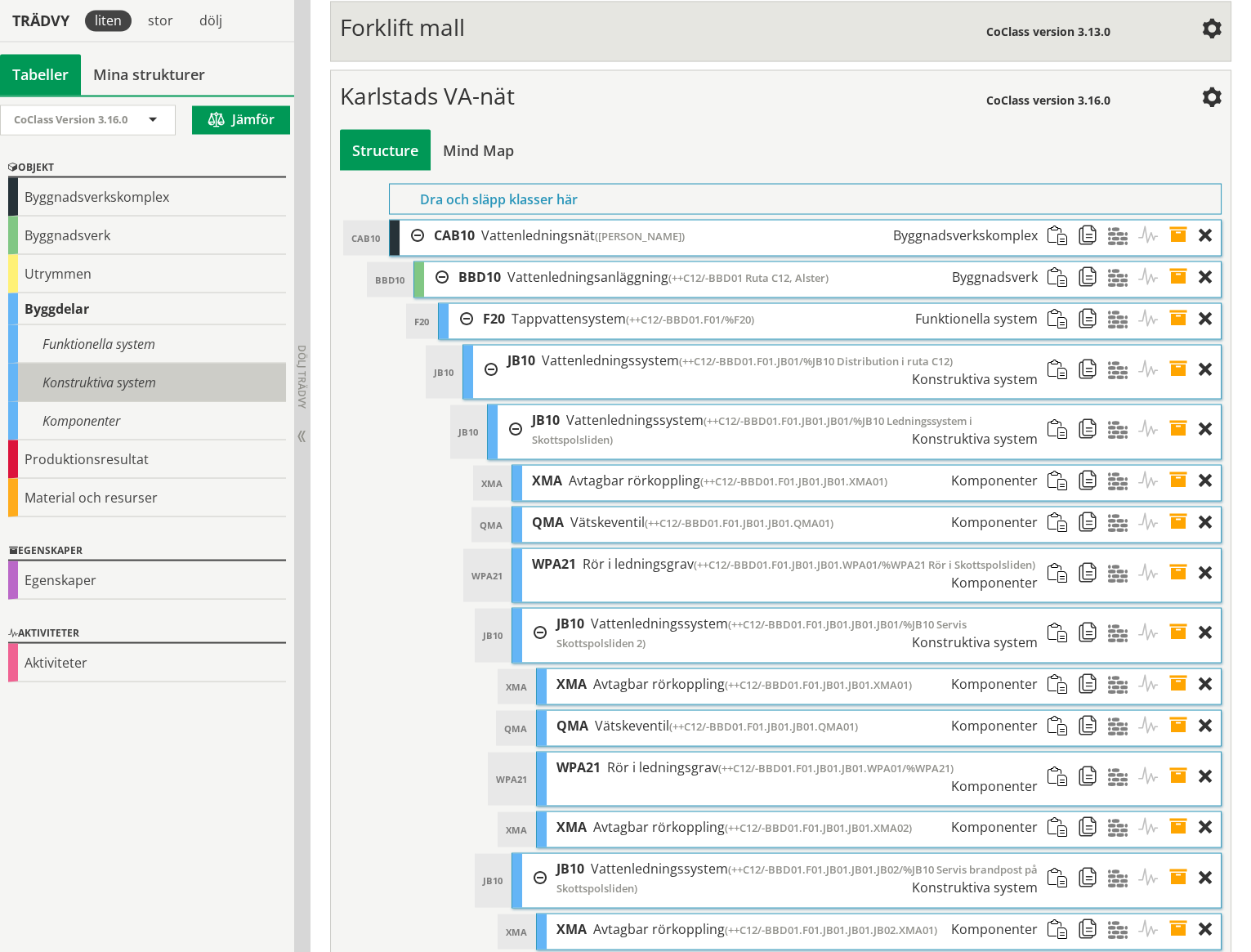
click at [82, 385] on div "Konstruktiva system" at bounding box center [147, 382] width 278 height 38
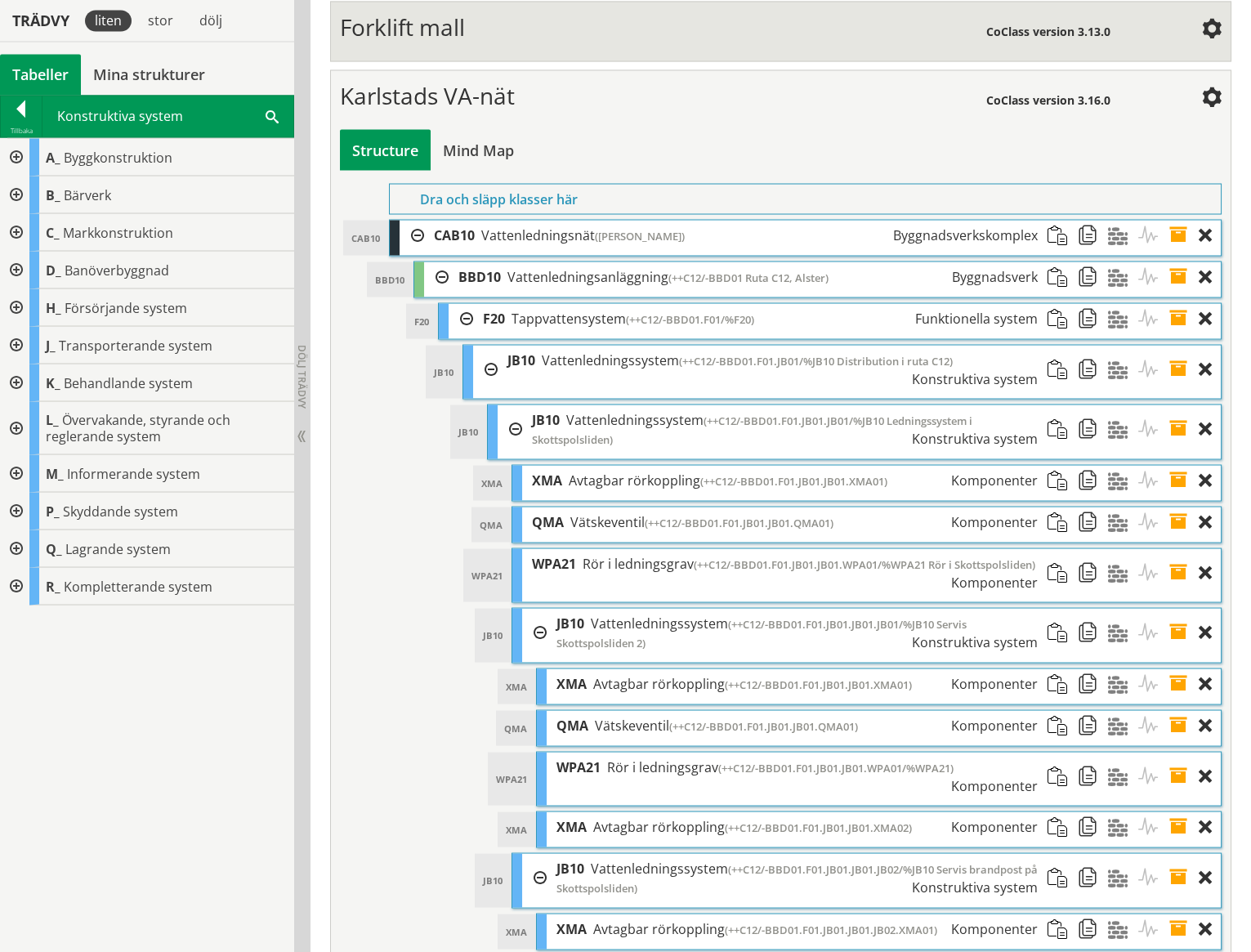
click at [19, 340] on div at bounding box center [15, 345] width 30 height 37
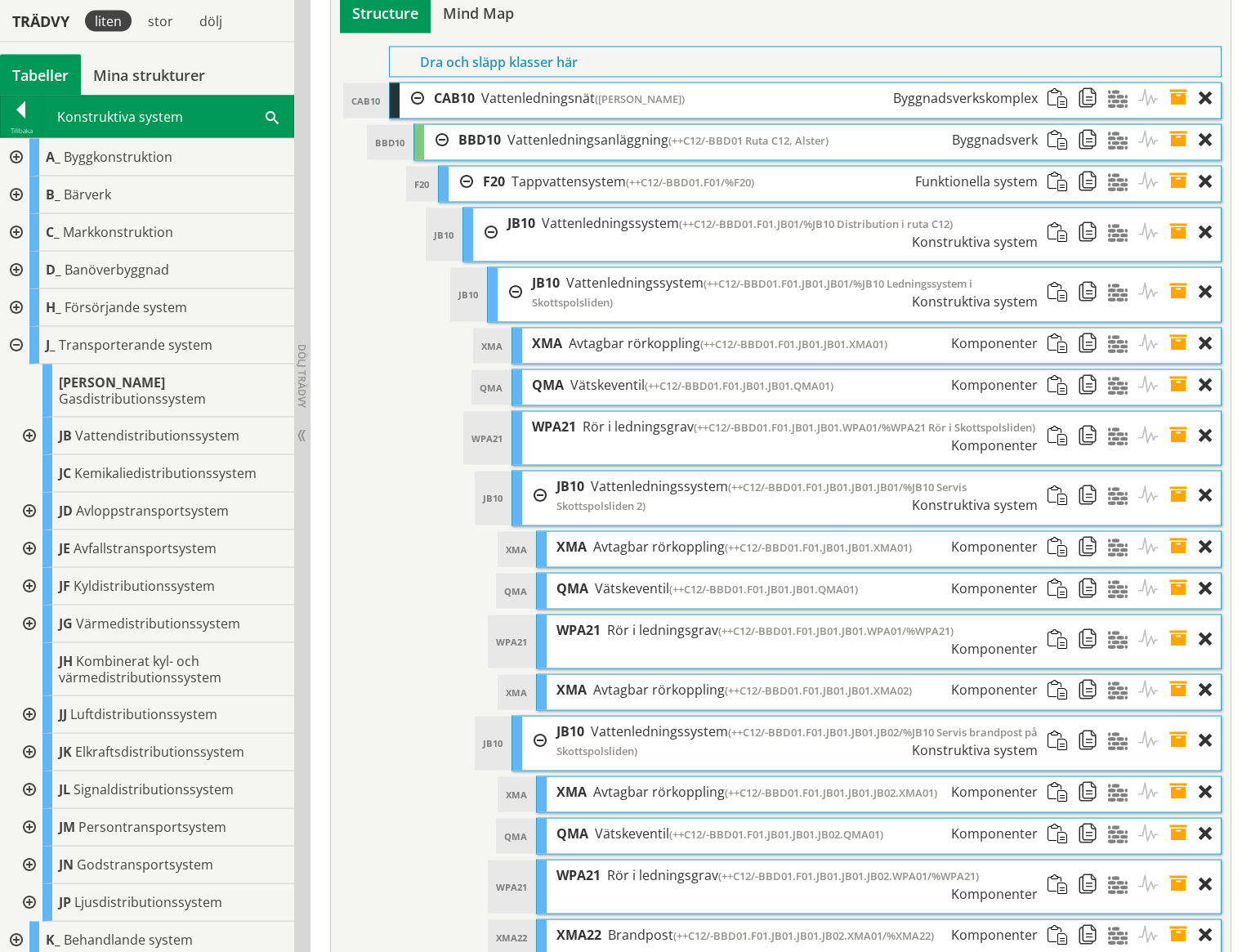
scroll to position [6894, 0]
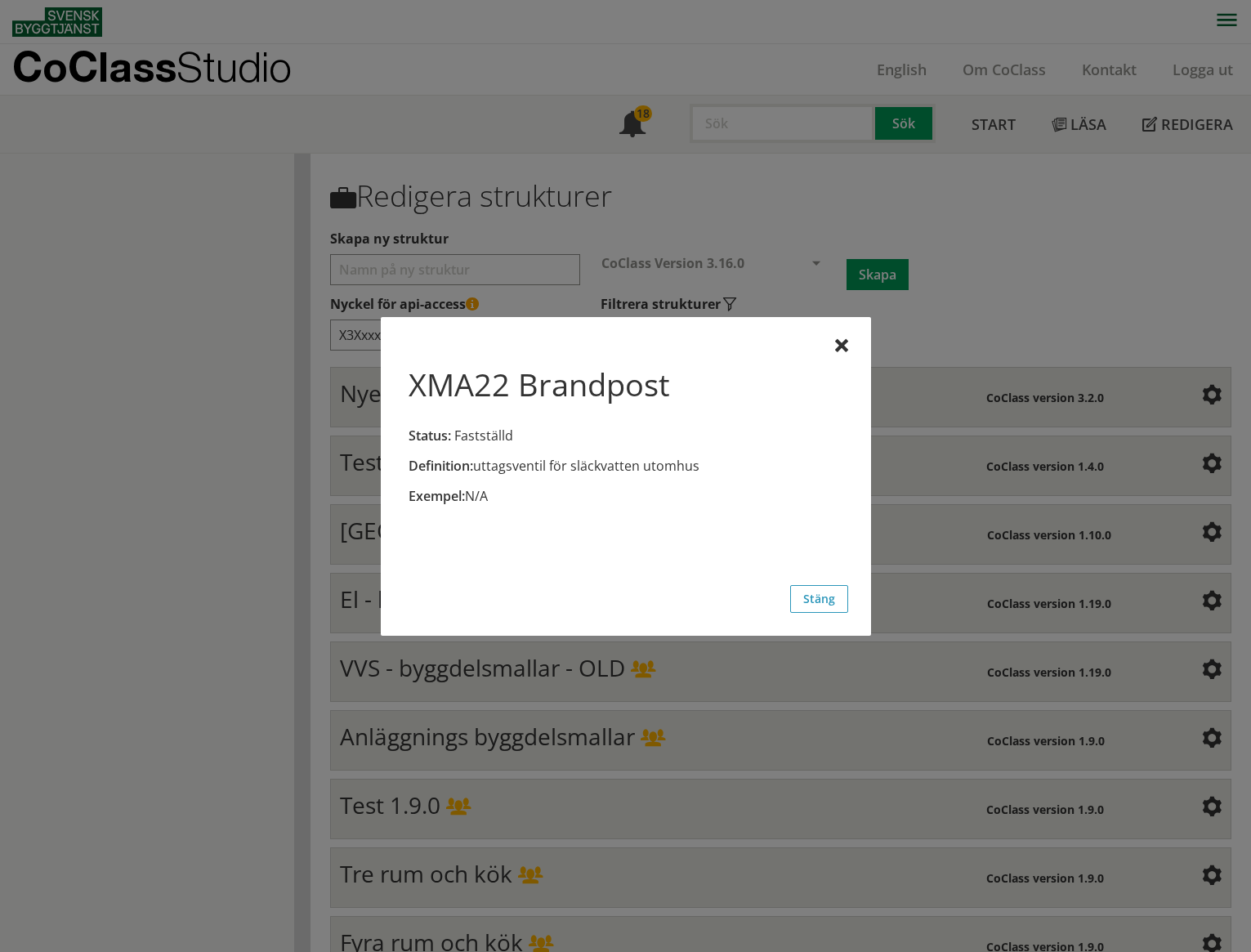
scroll to position [5885, 0]
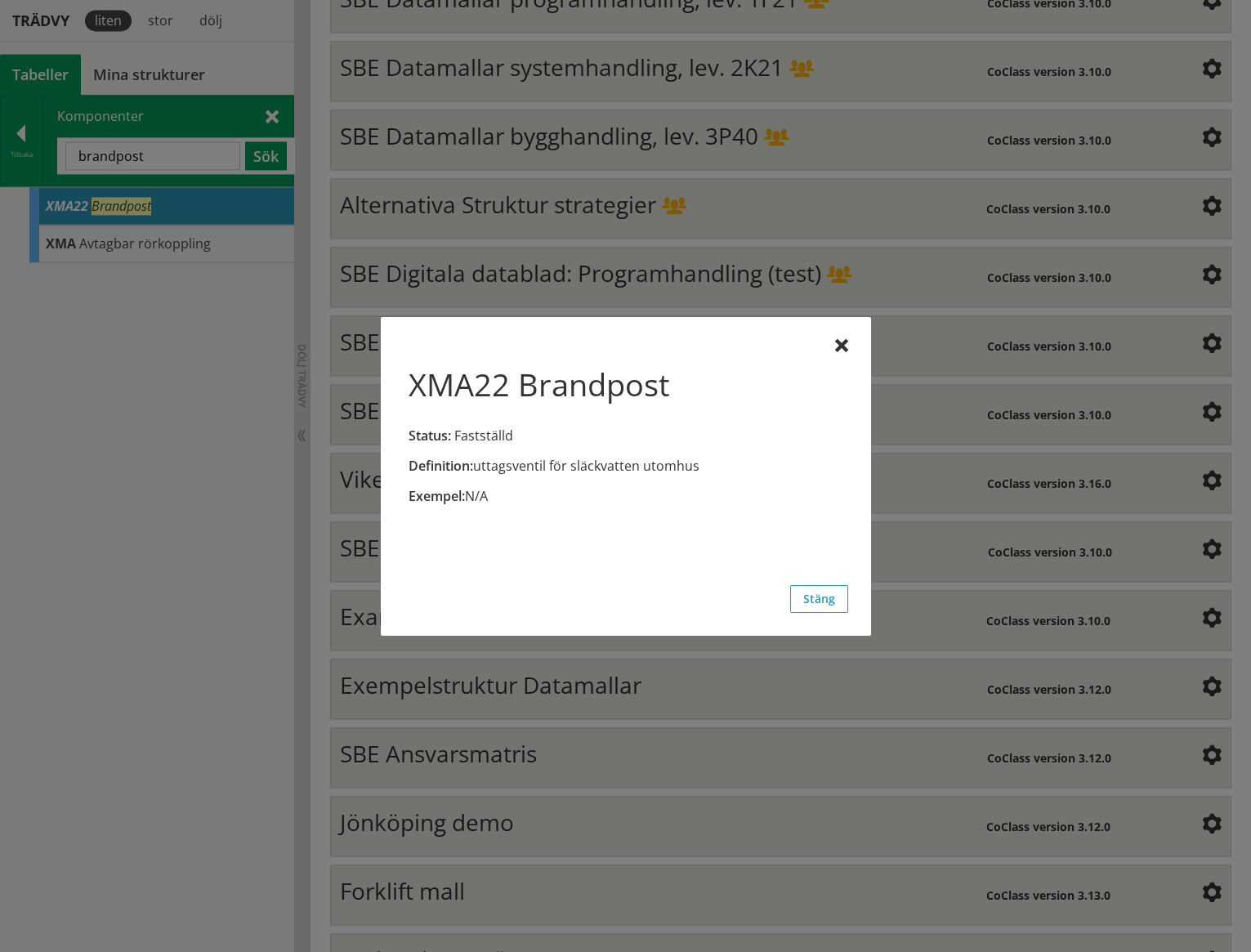
click at [815, 593] on button "Stäng" at bounding box center [819, 599] width 58 height 28
